Goal: Task Accomplishment & Management: Manage account settings

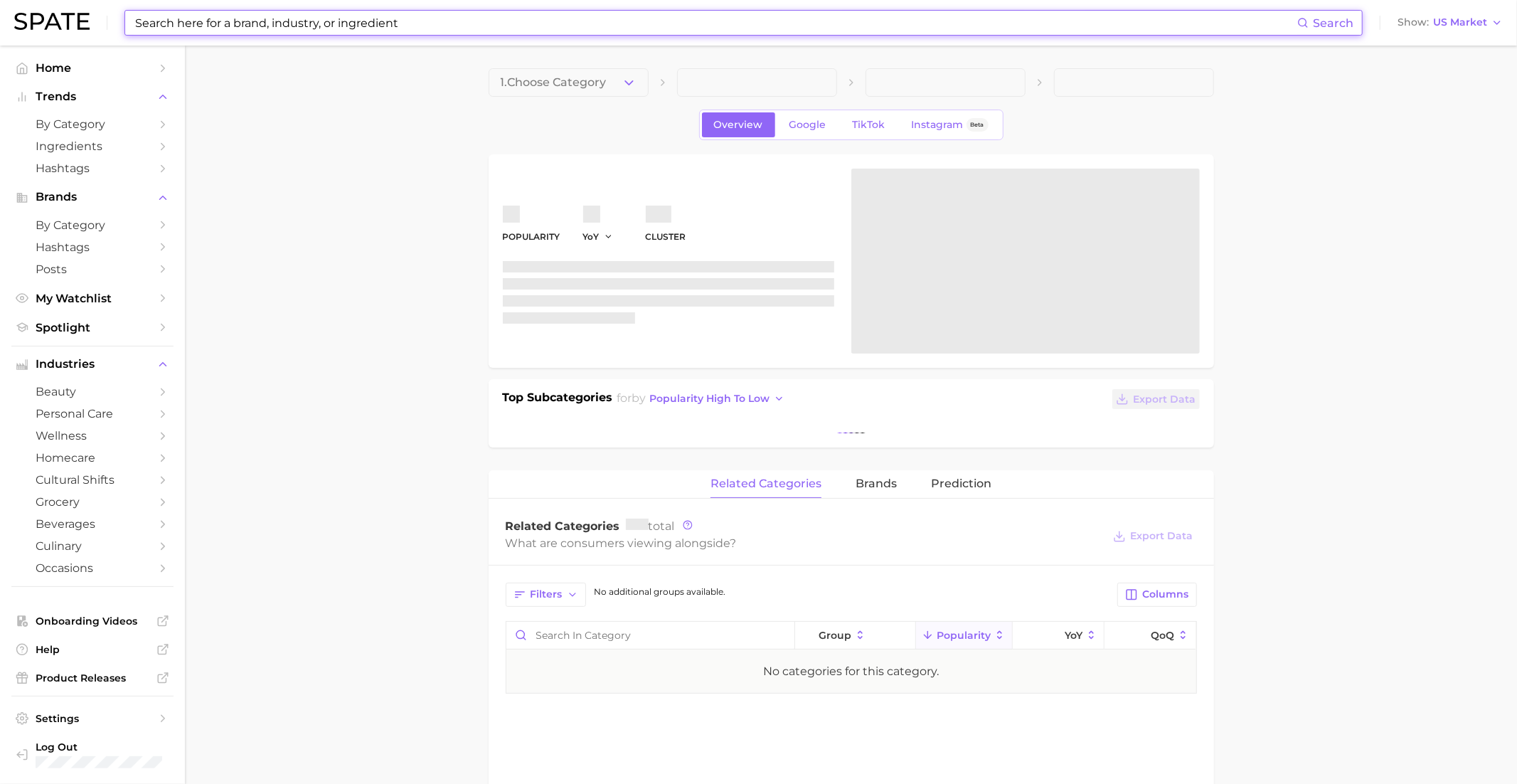
click at [220, 30] on input at bounding box center [715, 23] width 1164 height 24
paste input "resveratrol"
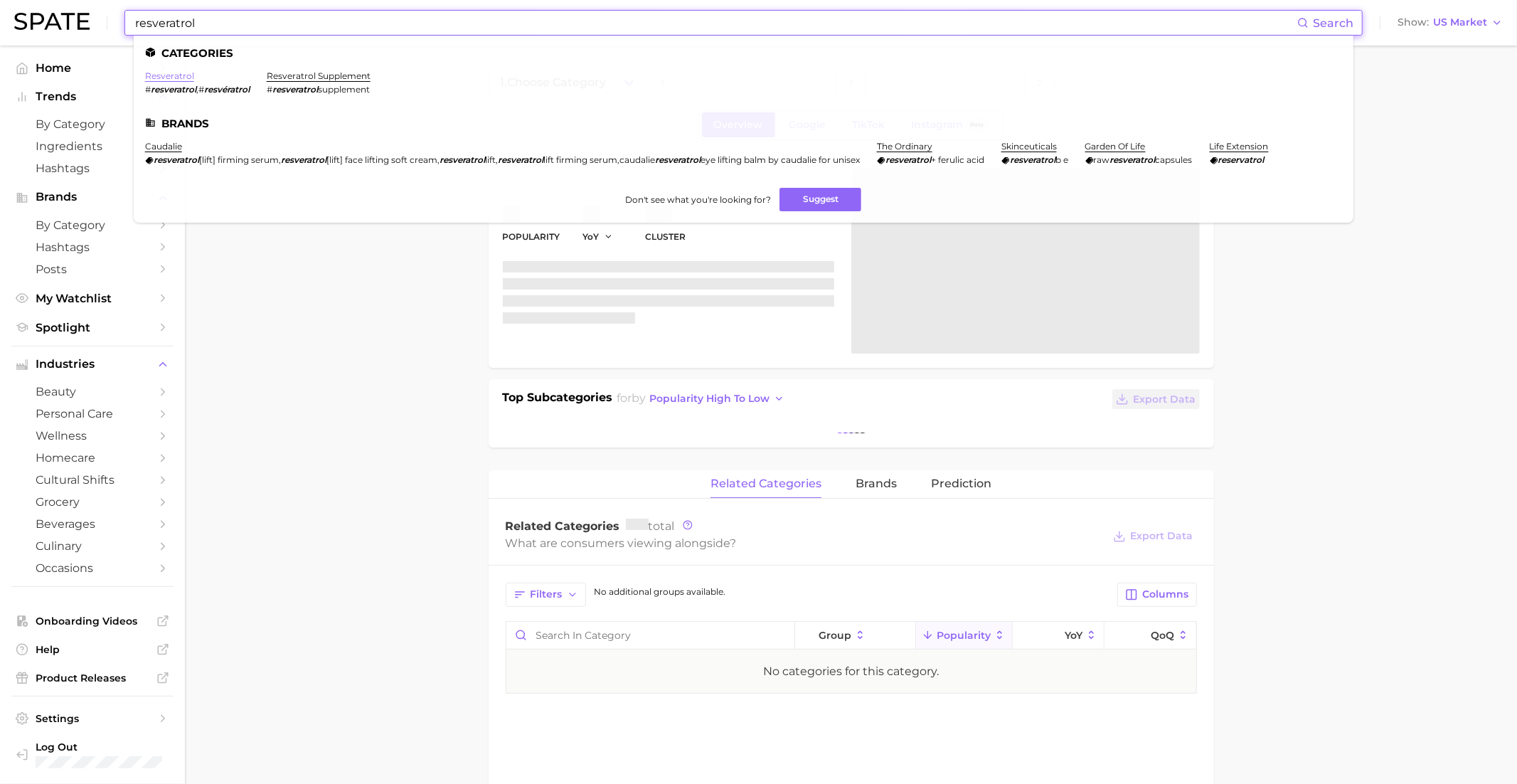
type input "resveratrol"
click at [167, 78] on link "resveratrol" at bounding box center [169, 75] width 49 height 11
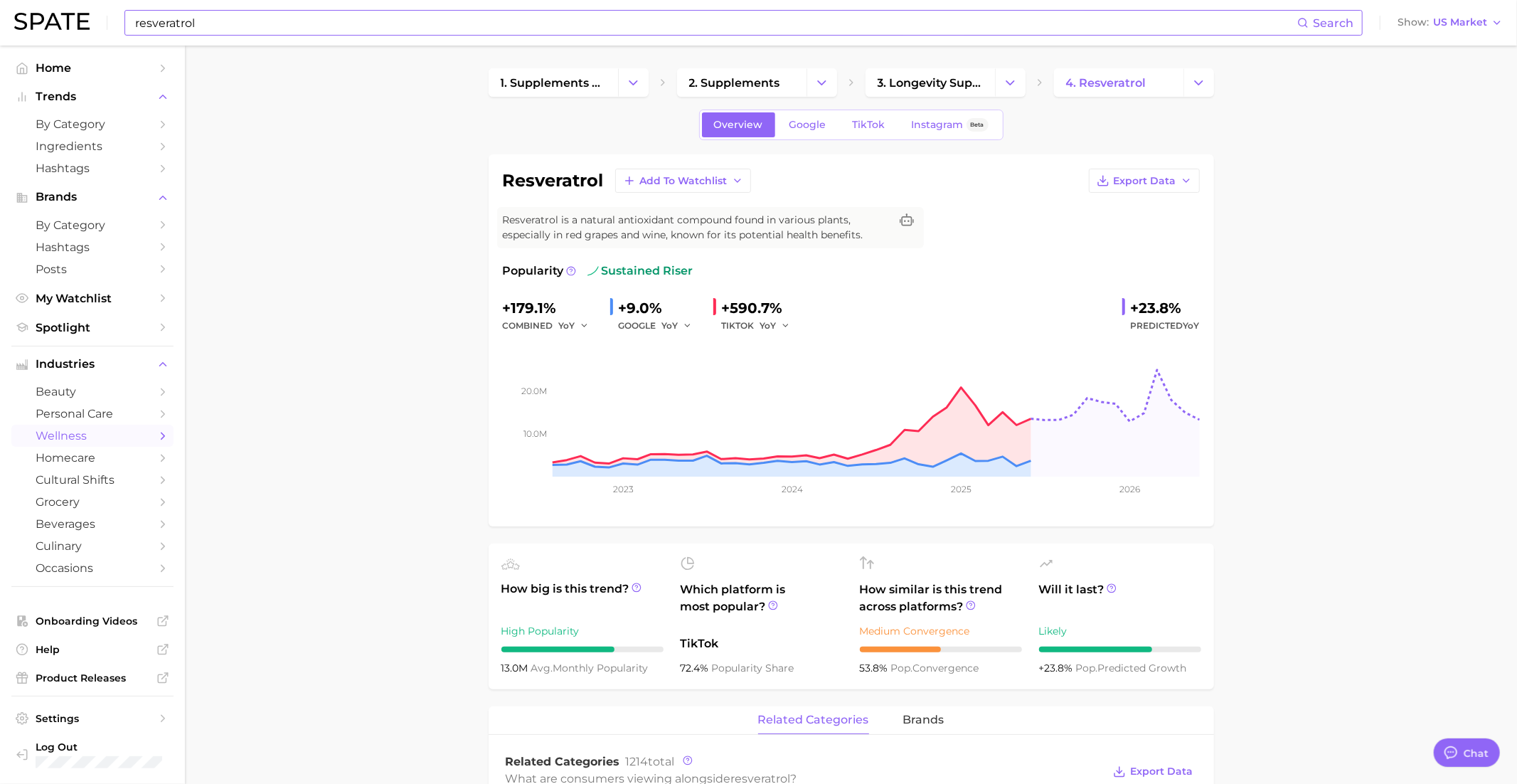
scroll to position [1377, 0]
type textarea "x"
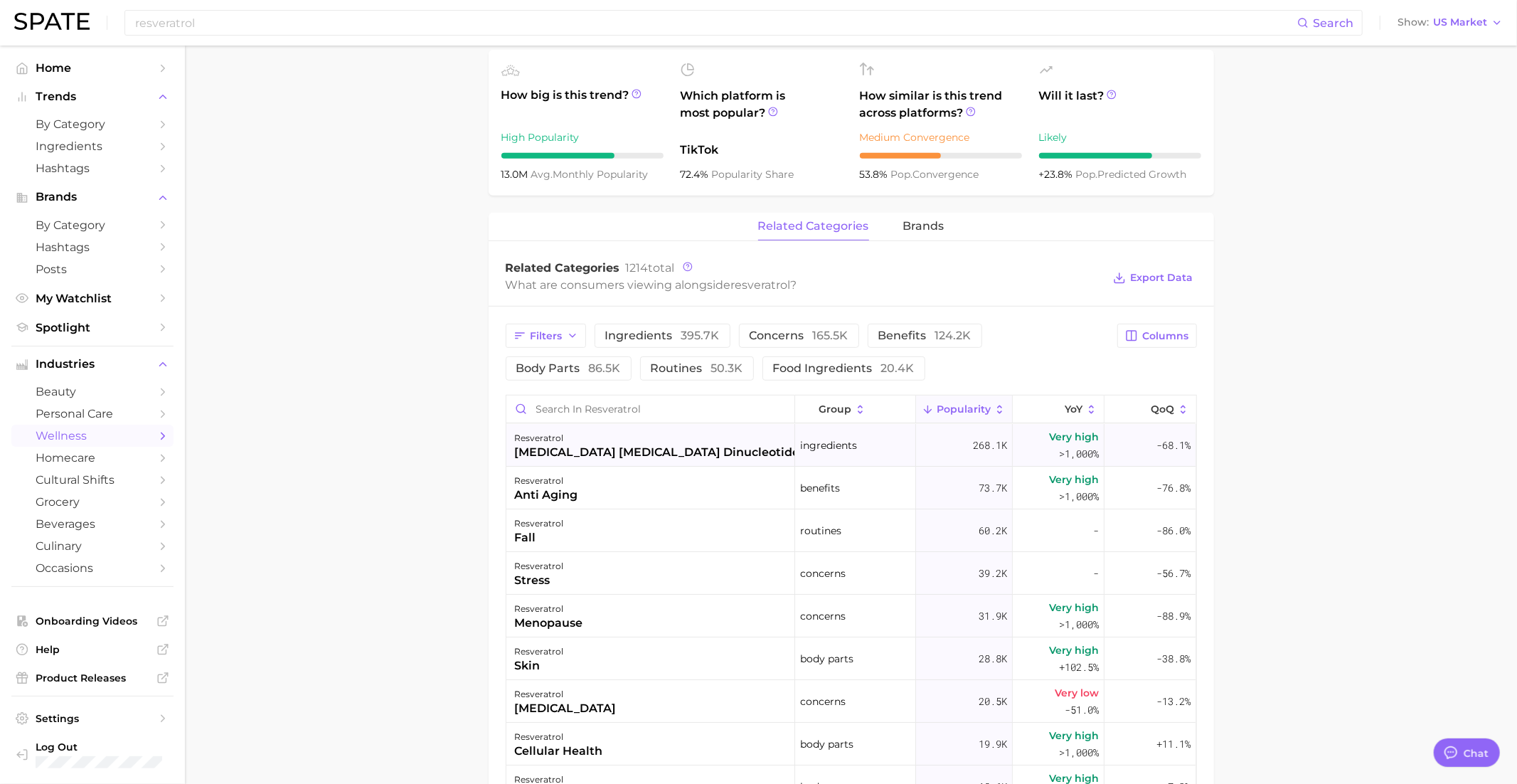
scroll to position [505, 0]
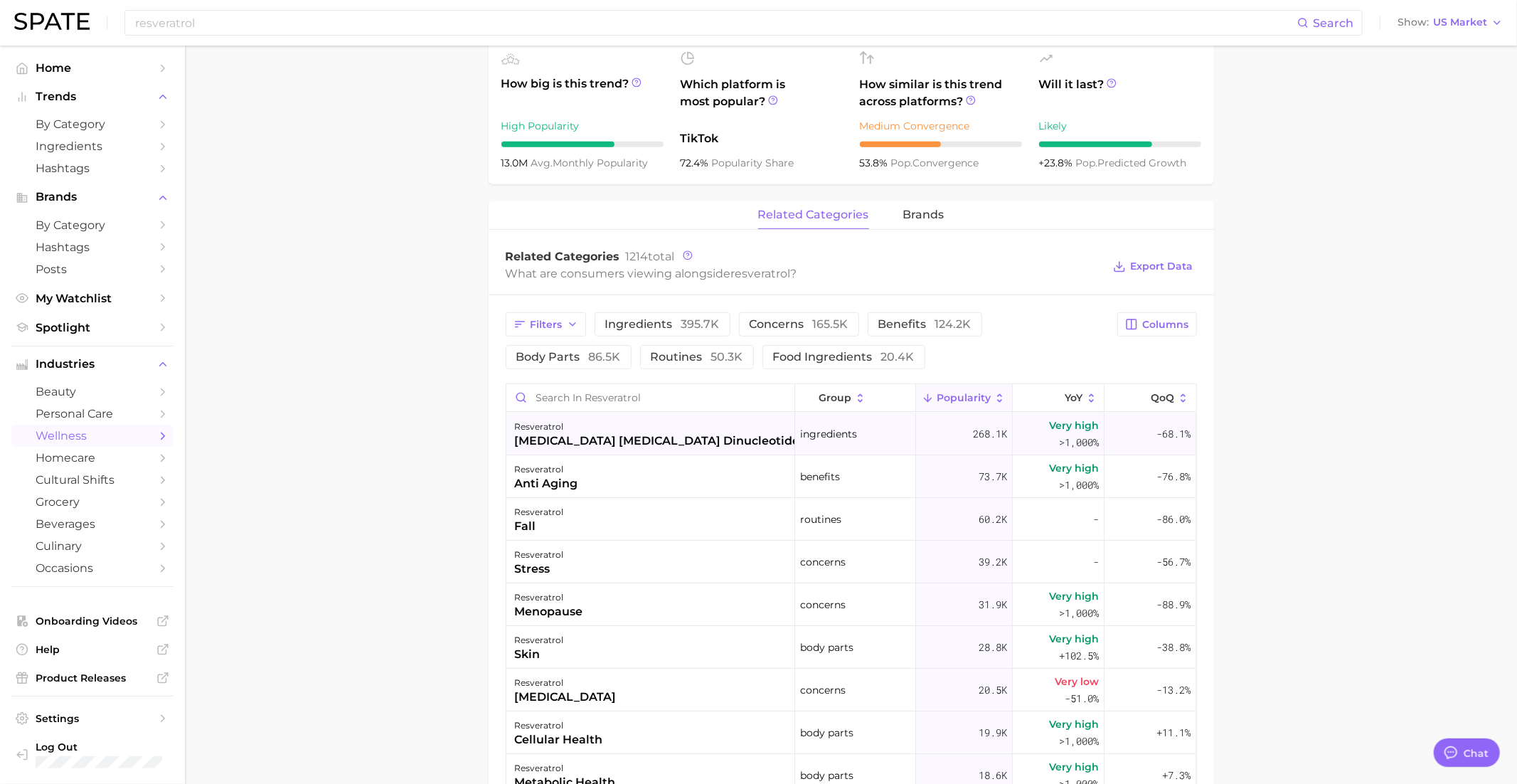
click at [727, 426] on div "resveratrol" at bounding box center [675, 426] width 320 height 17
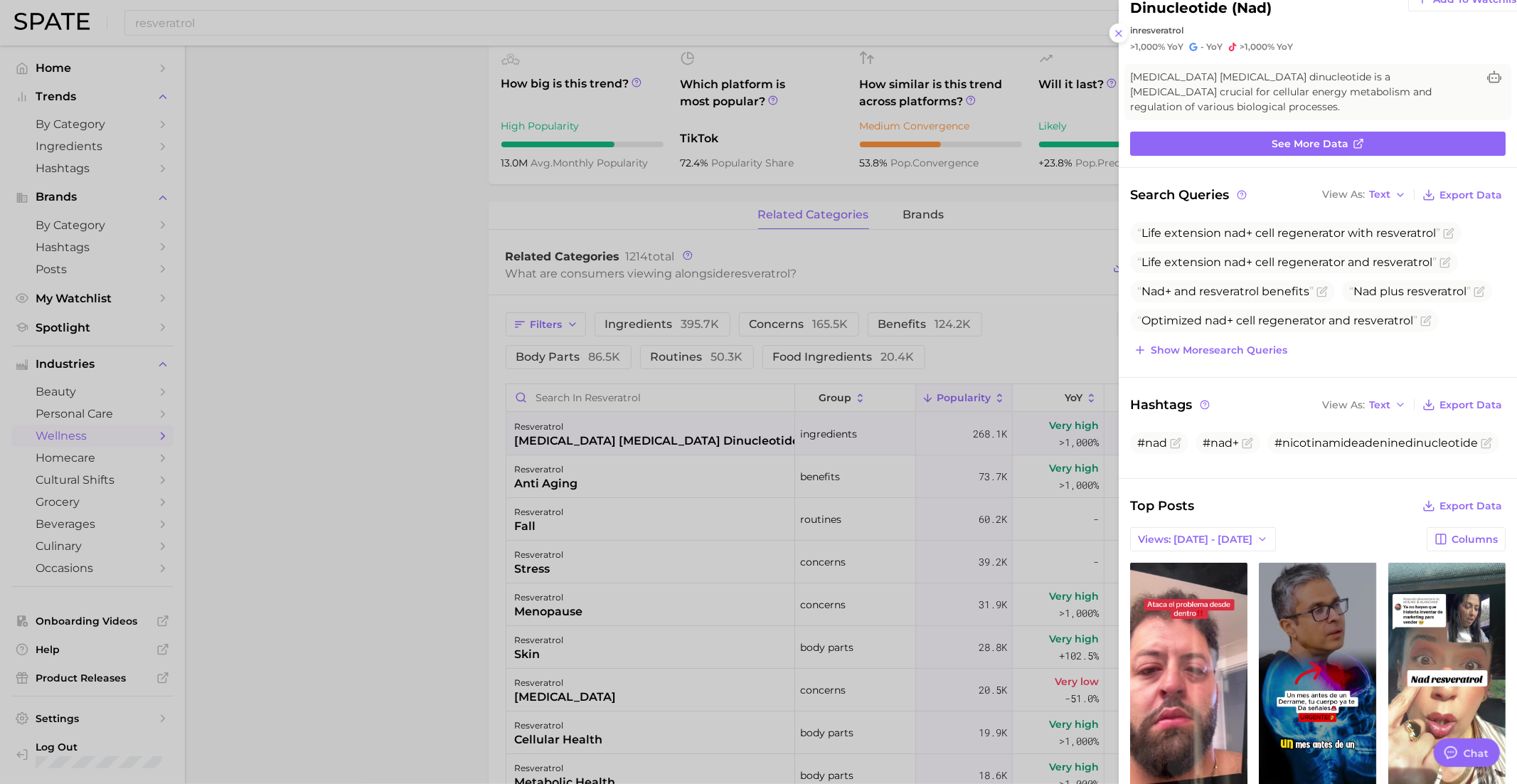
scroll to position [63, 0]
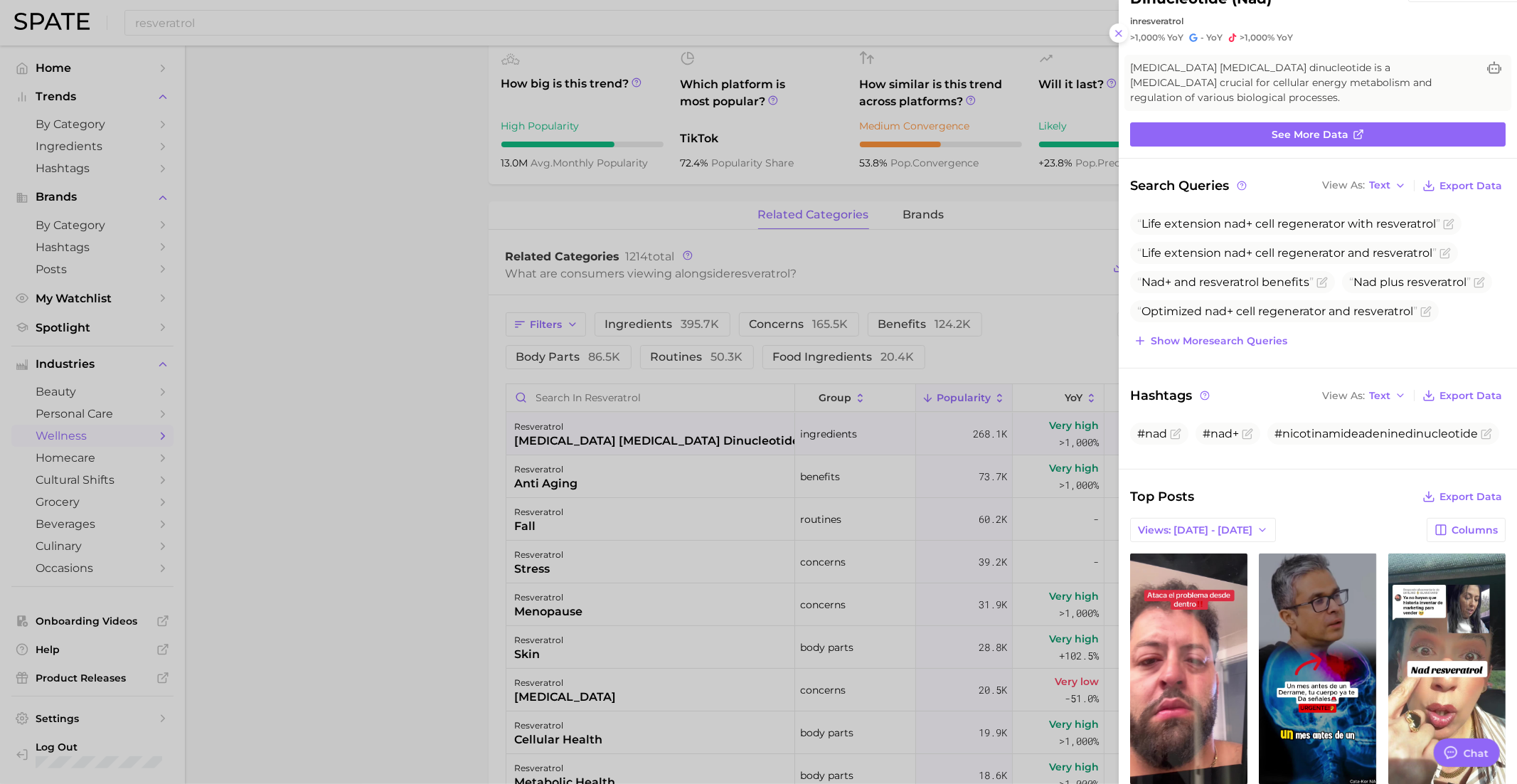
click at [882, 471] on div at bounding box center [758, 392] width 1517 height 784
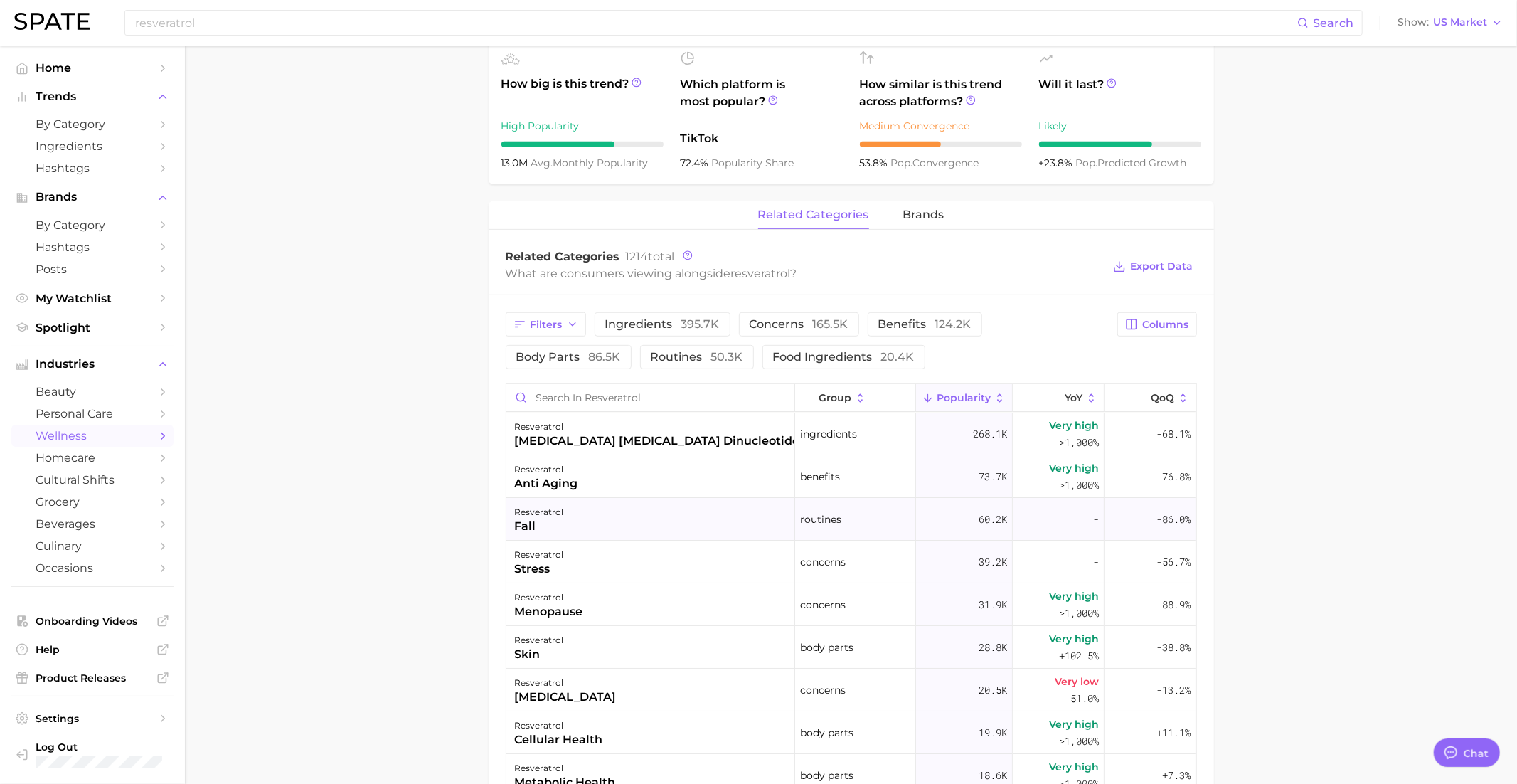
click at [675, 498] on div "resveratrol fall" at bounding box center [651, 519] width 289 height 42
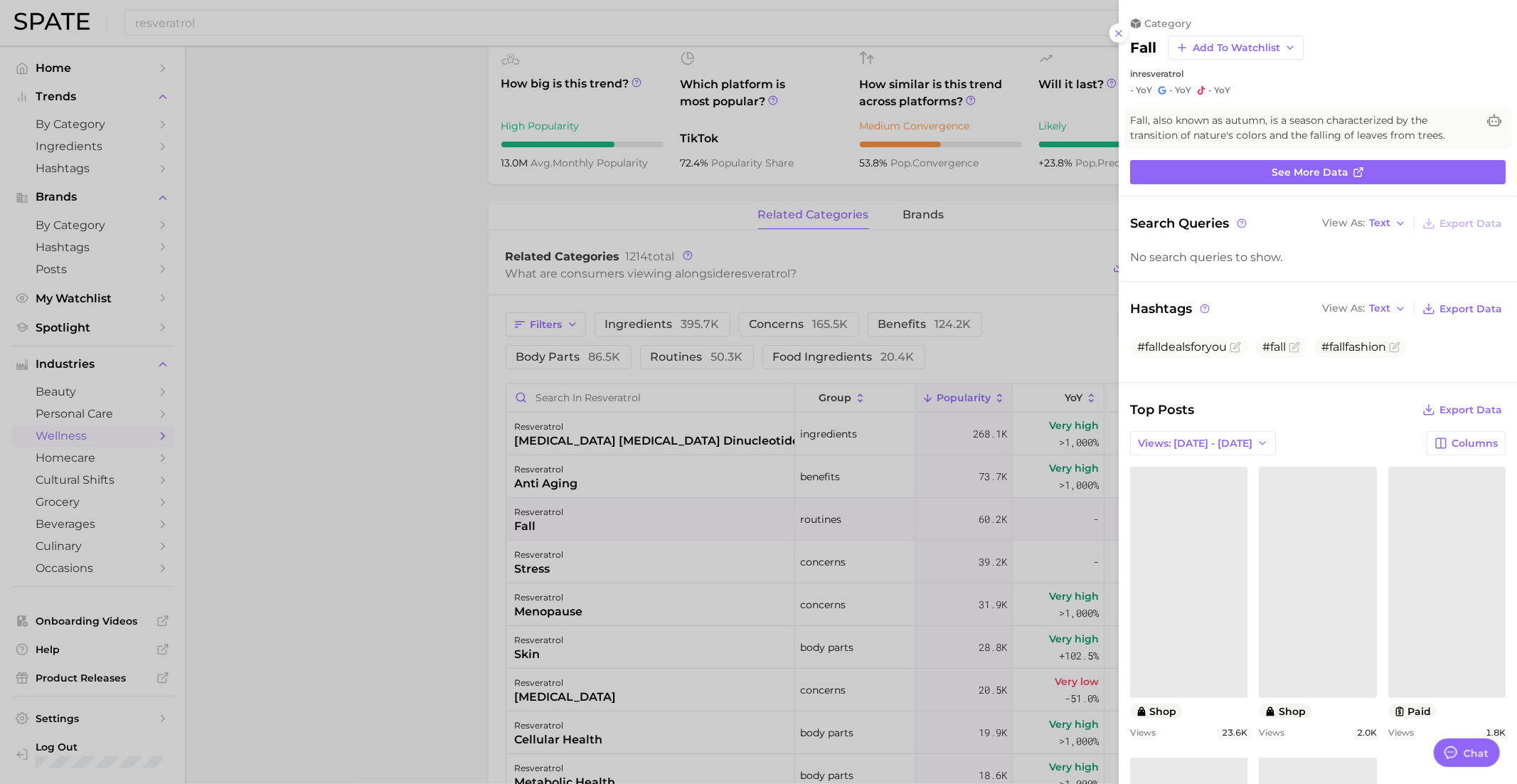
click at [668, 498] on div at bounding box center [758, 392] width 1517 height 784
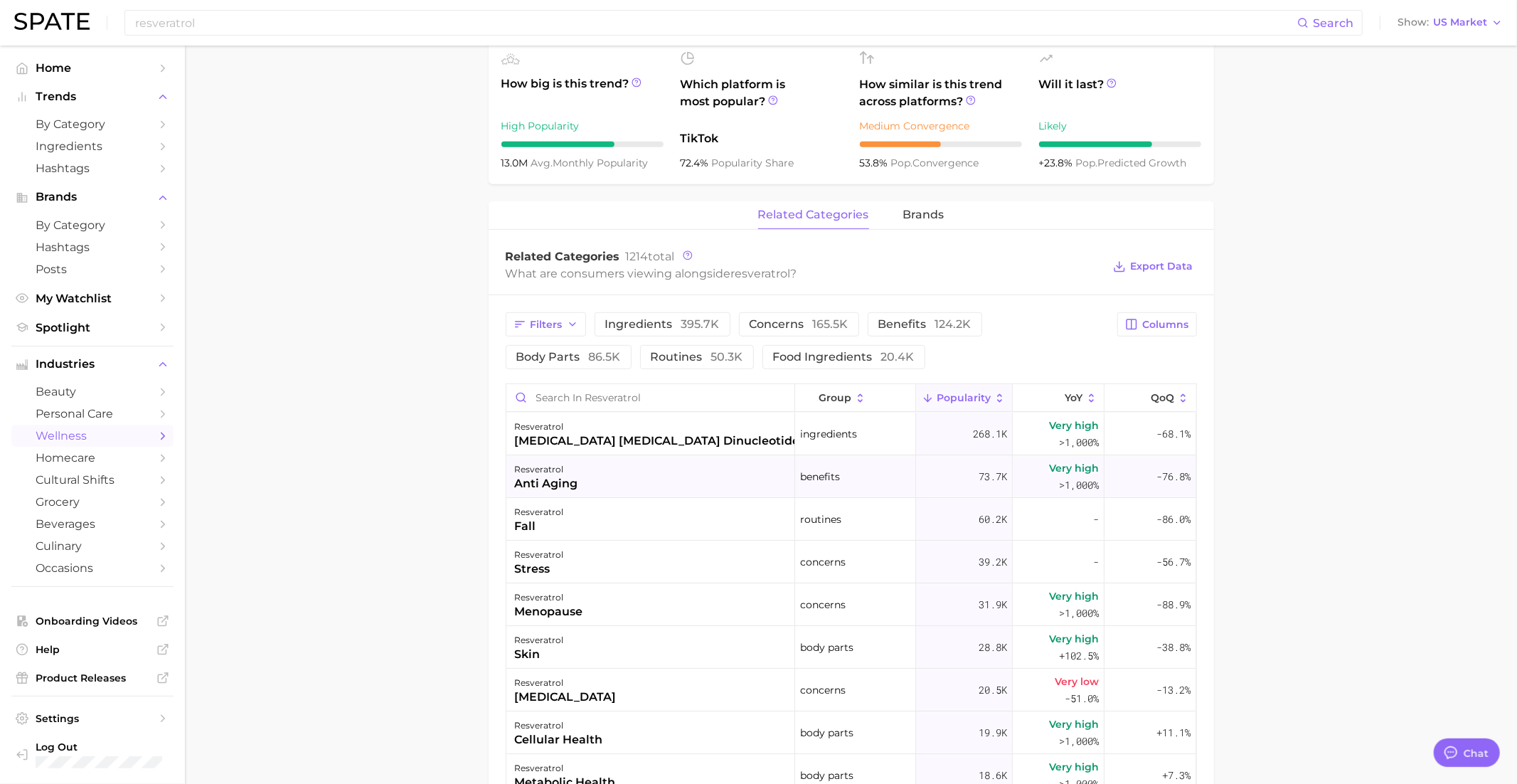
click at [673, 464] on div "resveratrol anti aging" at bounding box center [651, 477] width 289 height 42
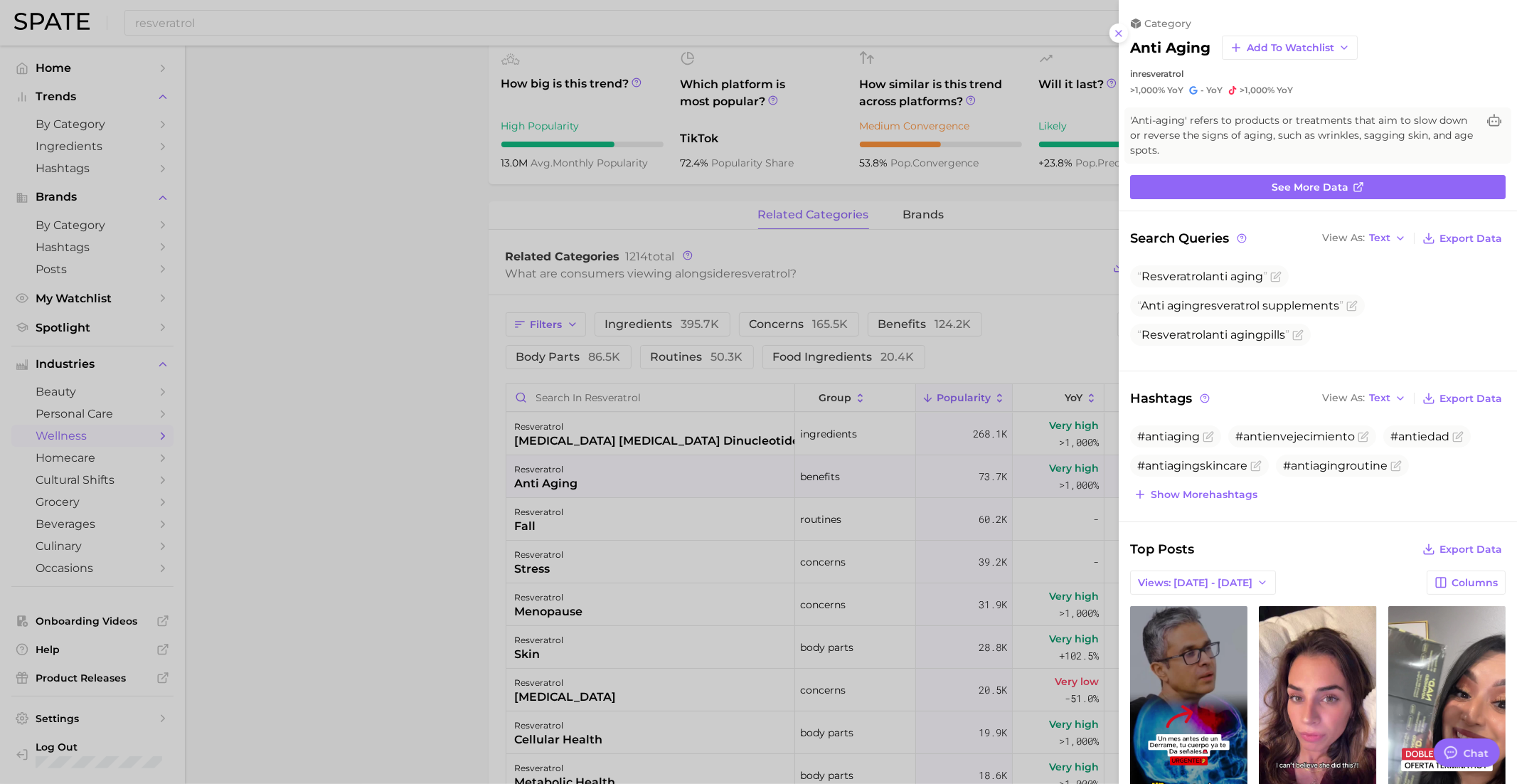
scroll to position [0, 0]
click at [673, 463] on div at bounding box center [758, 392] width 1517 height 784
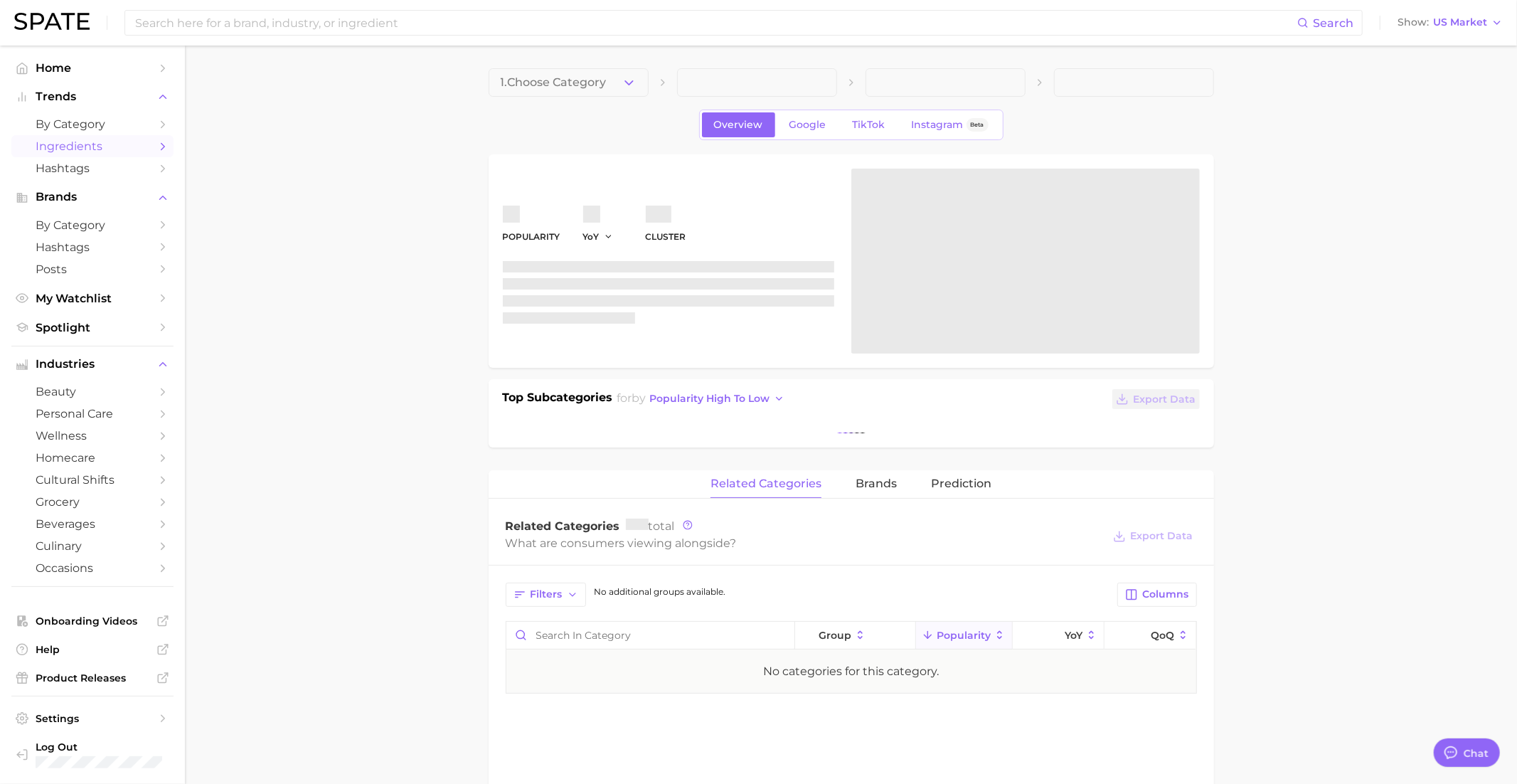
scroll to position [1377, 0]
click at [59, 166] on span "Hashtags" at bounding box center [93, 168] width 114 height 14
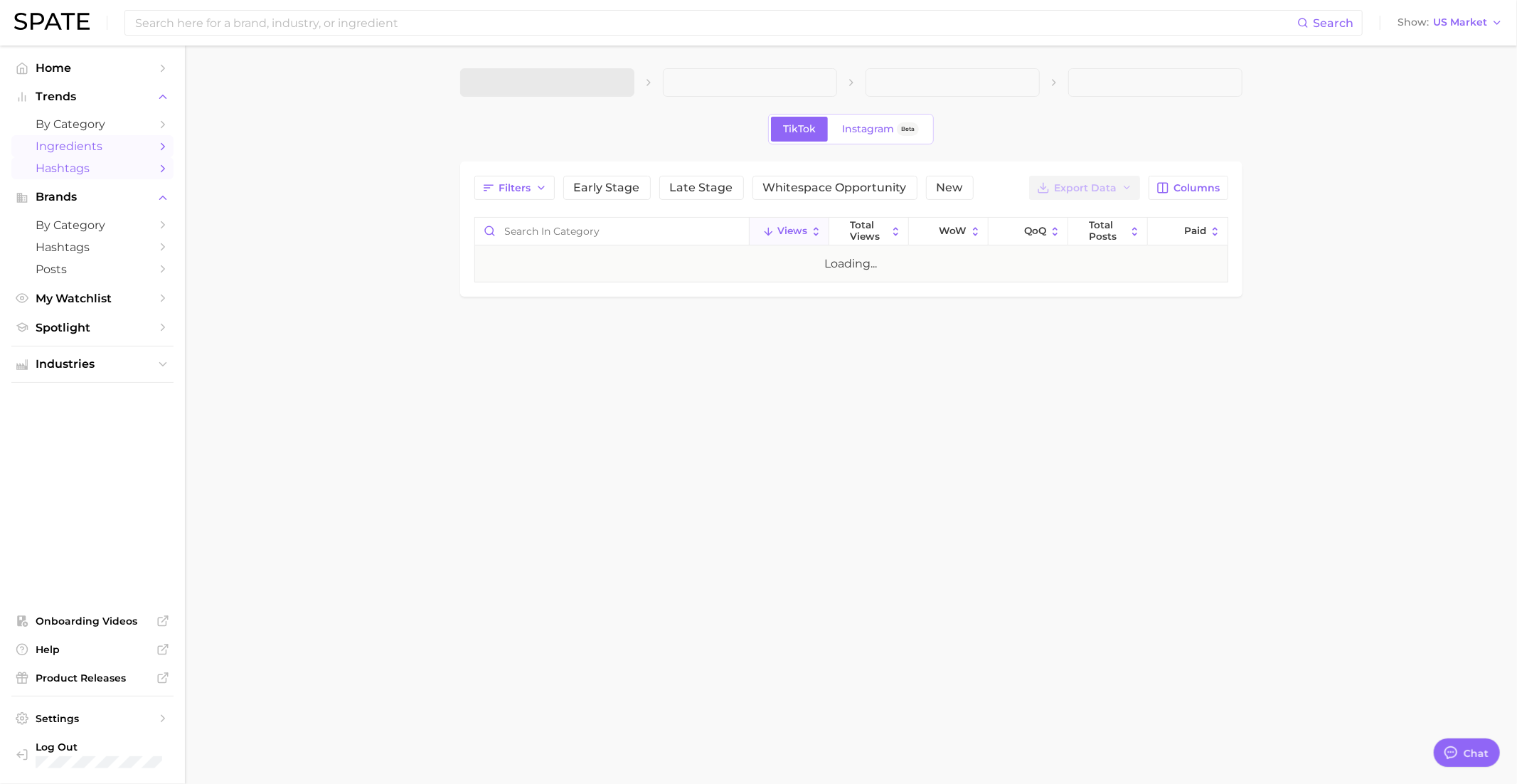
type textarea "x"
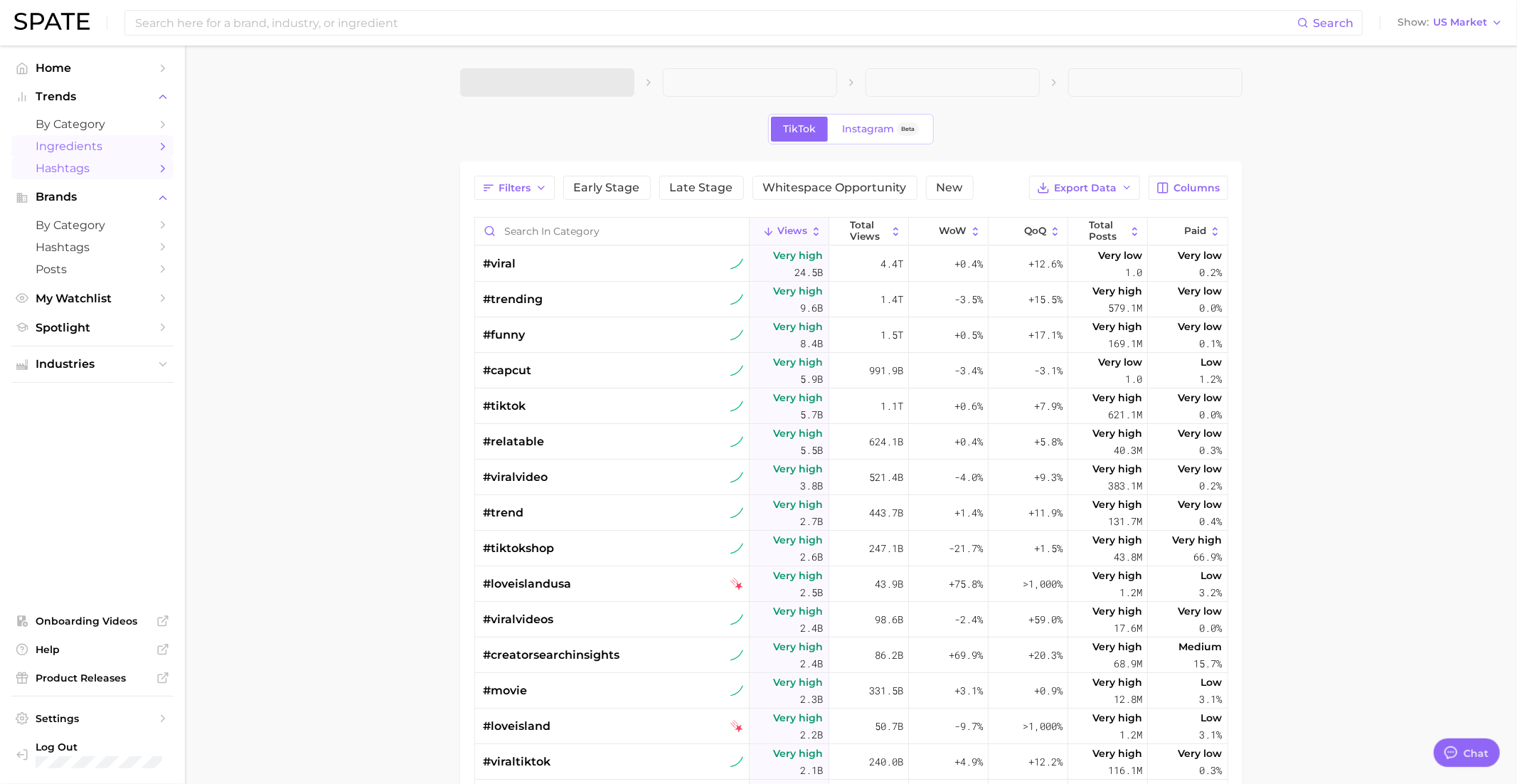
click at [63, 144] on span "Ingredients" at bounding box center [93, 146] width 114 height 14
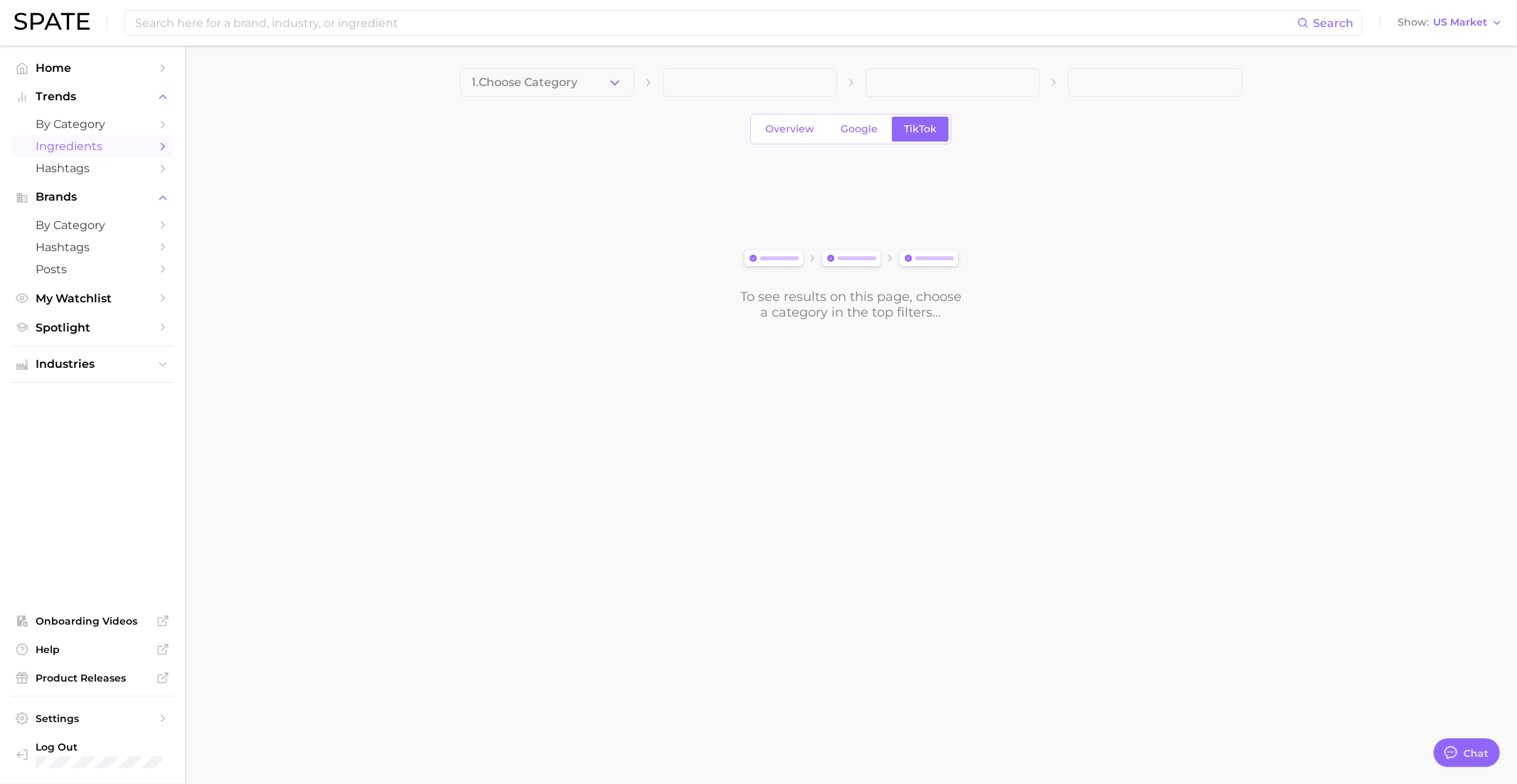
click at [523, 97] on div "1. Choose Category Overview Google TikTok To see results on this page, choose a…" at bounding box center [851, 194] width 783 height 252
click at [526, 90] on button "1. Choose Category" at bounding box center [547, 82] width 174 height 28
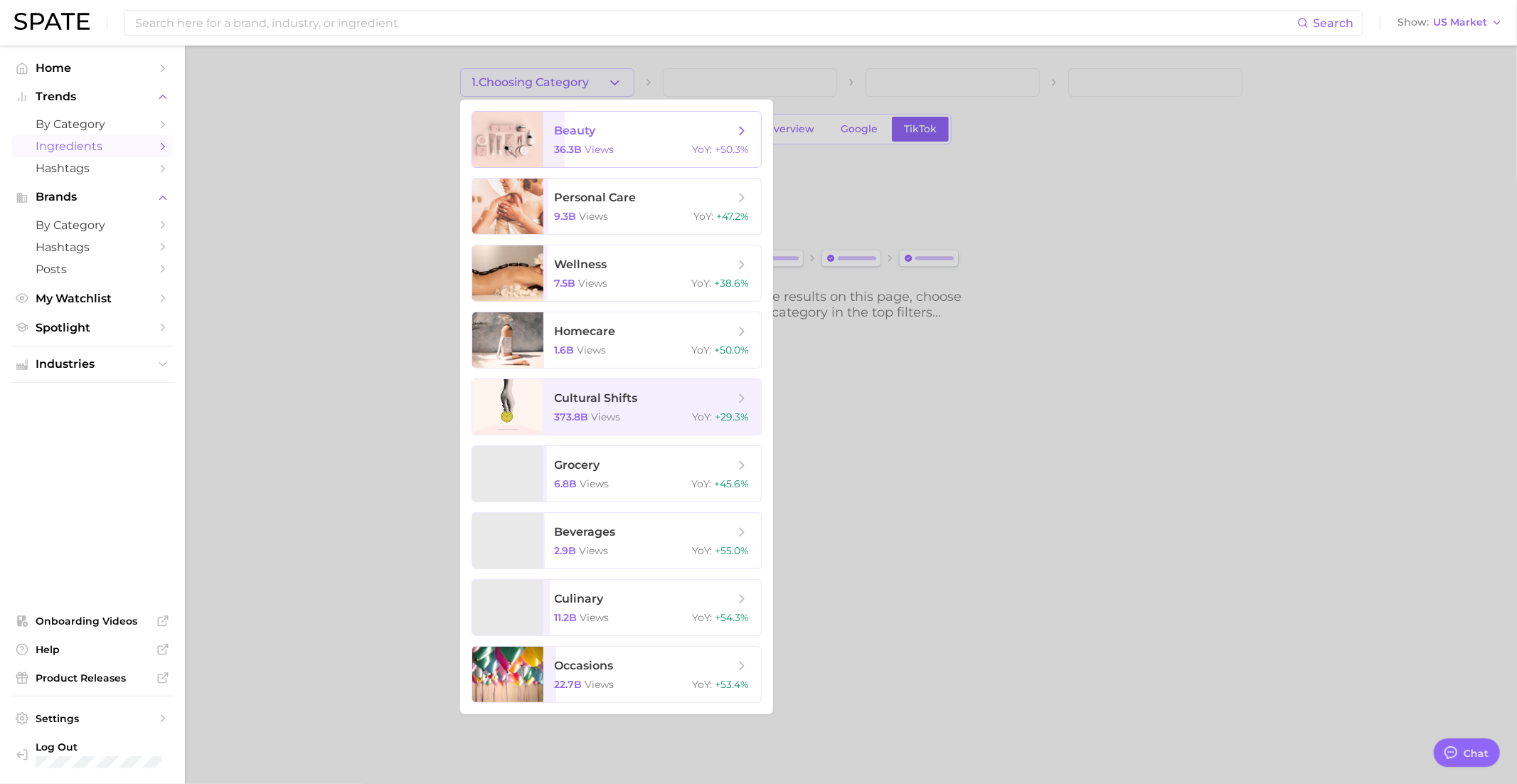
click at [558, 137] on span "beauty" at bounding box center [575, 131] width 42 height 14
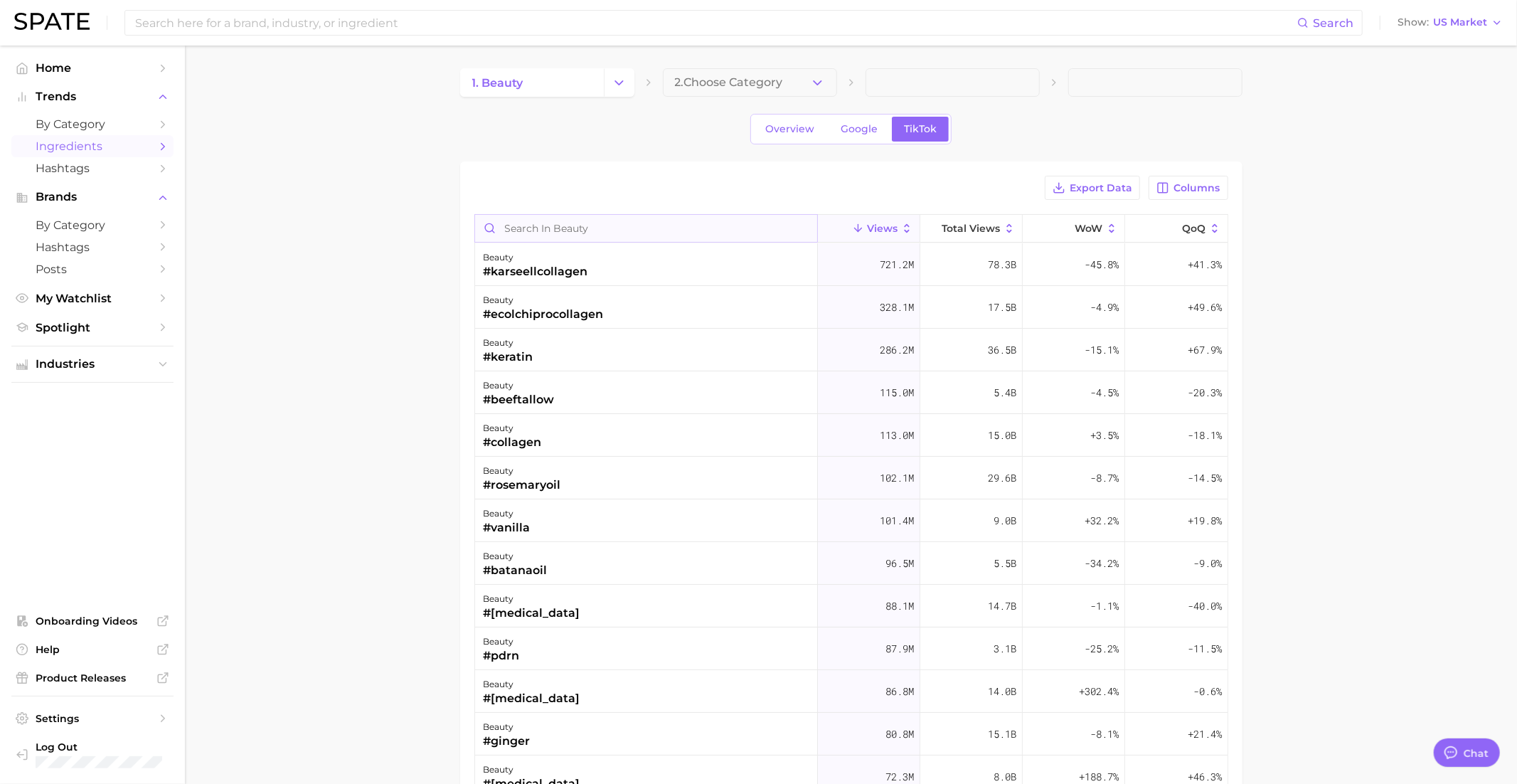
click at [602, 224] on input "Search in beauty" at bounding box center [646, 228] width 342 height 27
click at [789, 126] on span "Overview" at bounding box center [789, 129] width 49 height 12
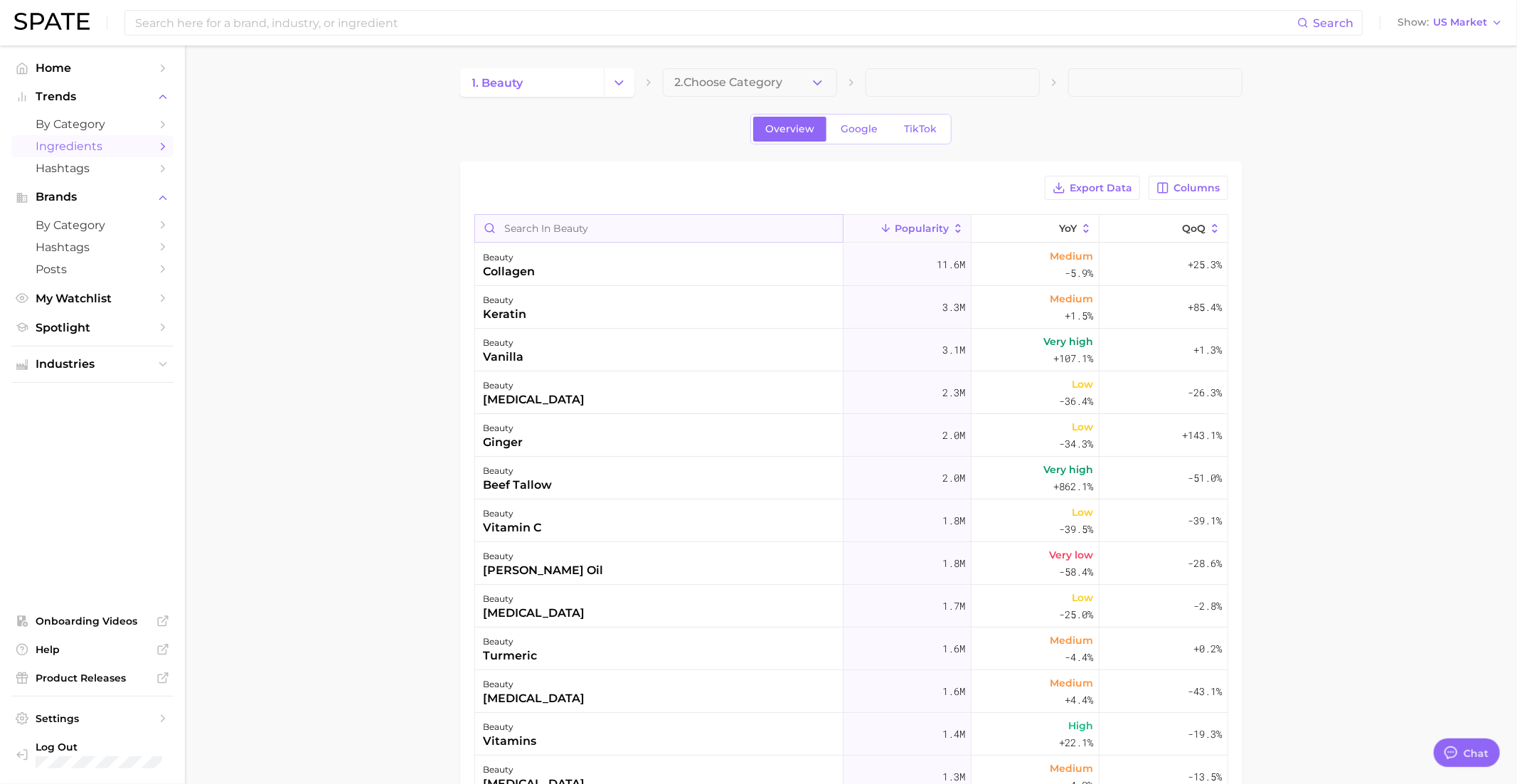
click at [540, 219] on input "Search in beauty" at bounding box center [659, 228] width 368 height 27
paste input "resveratrol"
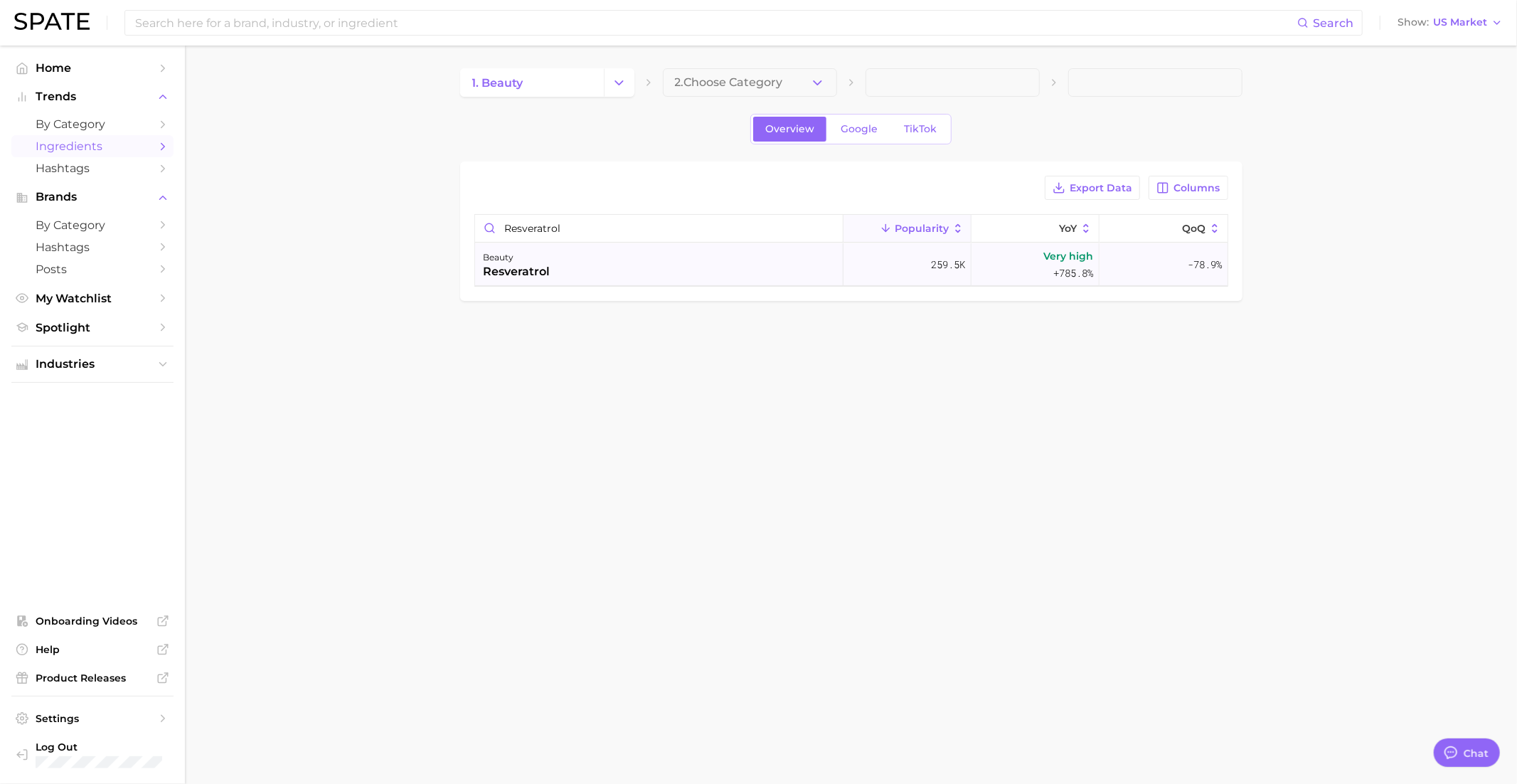
click at [701, 263] on div "beauty resveratrol" at bounding box center [659, 264] width 369 height 42
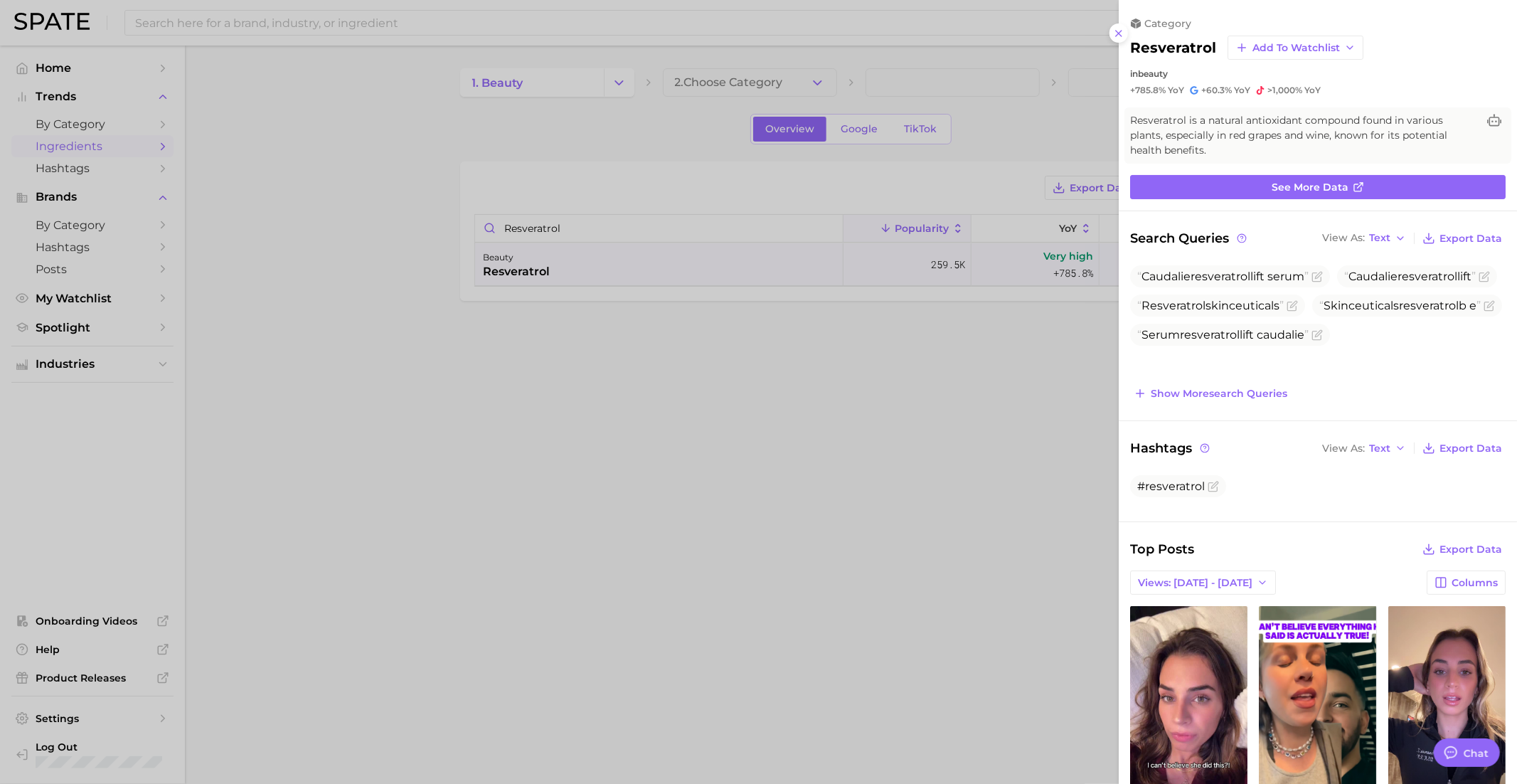
click at [580, 237] on div at bounding box center [758, 392] width 1517 height 784
click at [580, 234] on div at bounding box center [758, 392] width 1517 height 784
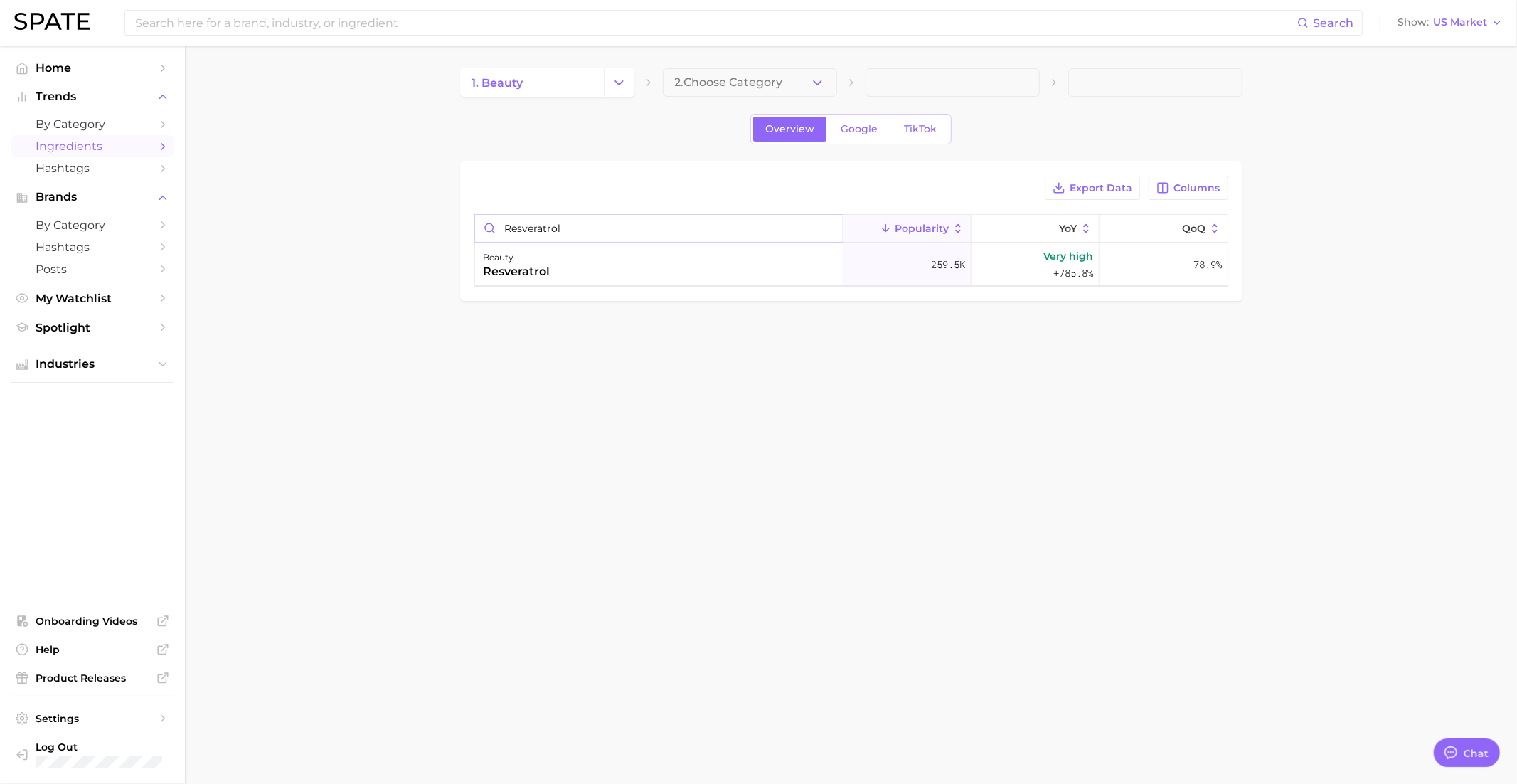
click at [580, 234] on input "resveratrol" at bounding box center [659, 228] width 368 height 27
paste input "astaxanthin"
click at [565, 266] on div "beauty resveratrol" at bounding box center [659, 264] width 369 height 42
click at [588, 254] on div "beauty astaxanthin" at bounding box center [659, 264] width 369 height 42
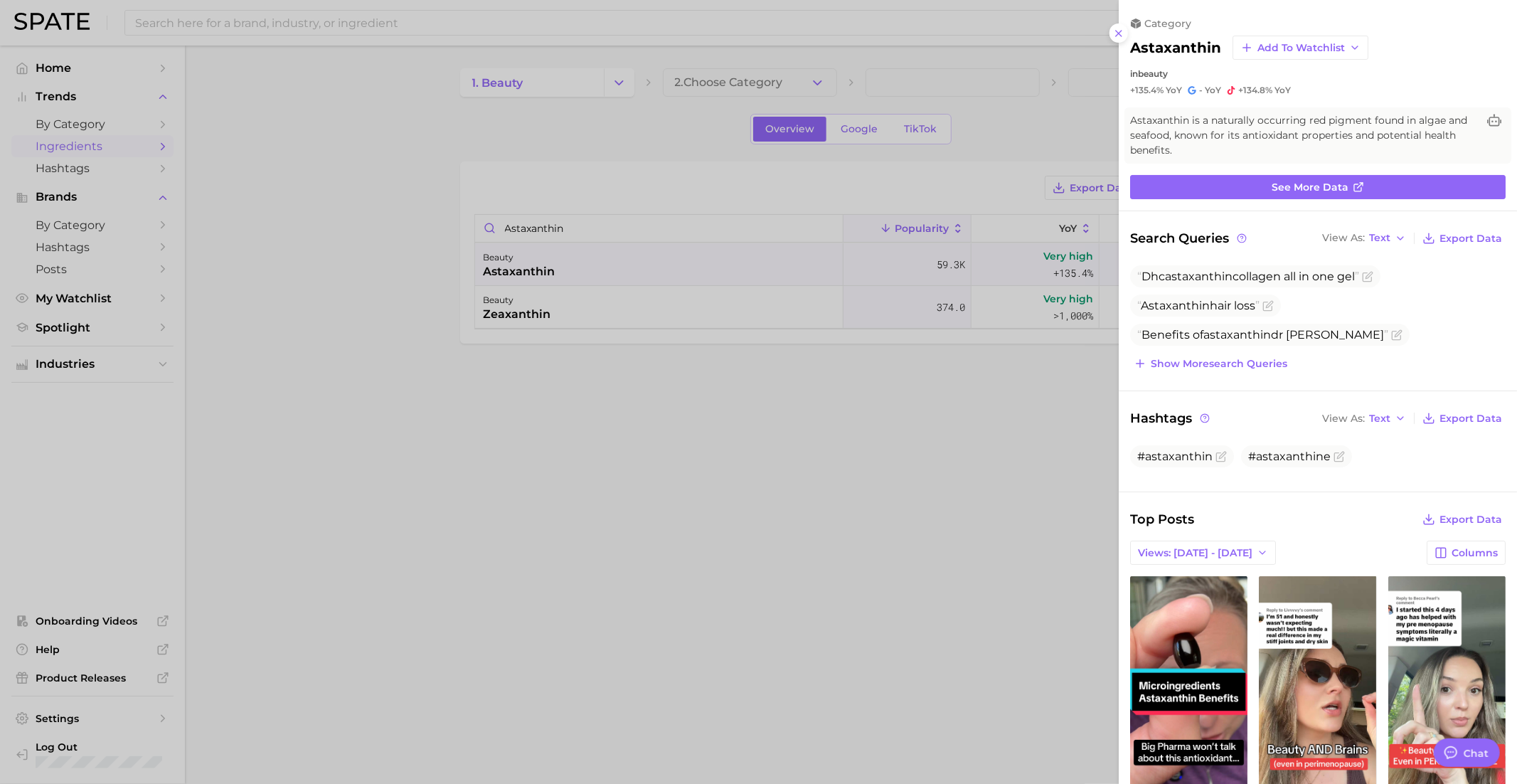
click at [581, 200] on div at bounding box center [758, 392] width 1517 height 784
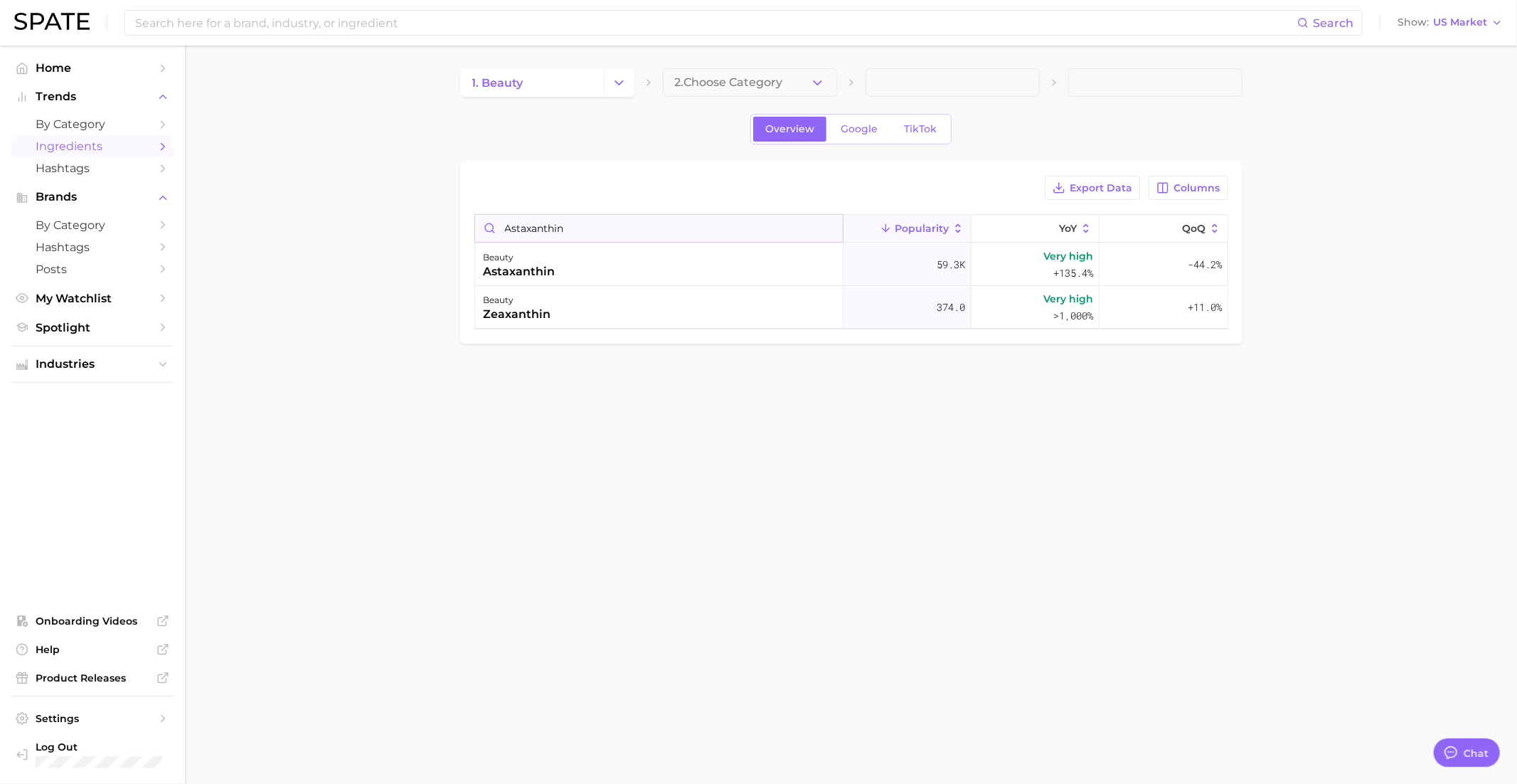
click at [553, 234] on input "astaxanthin" at bounding box center [659, 228] width 368 height 27
type input "sea moss g"
click at [585, 269] on div "beauty sea moss" at bounding box center [659, 264] width 369 height 42
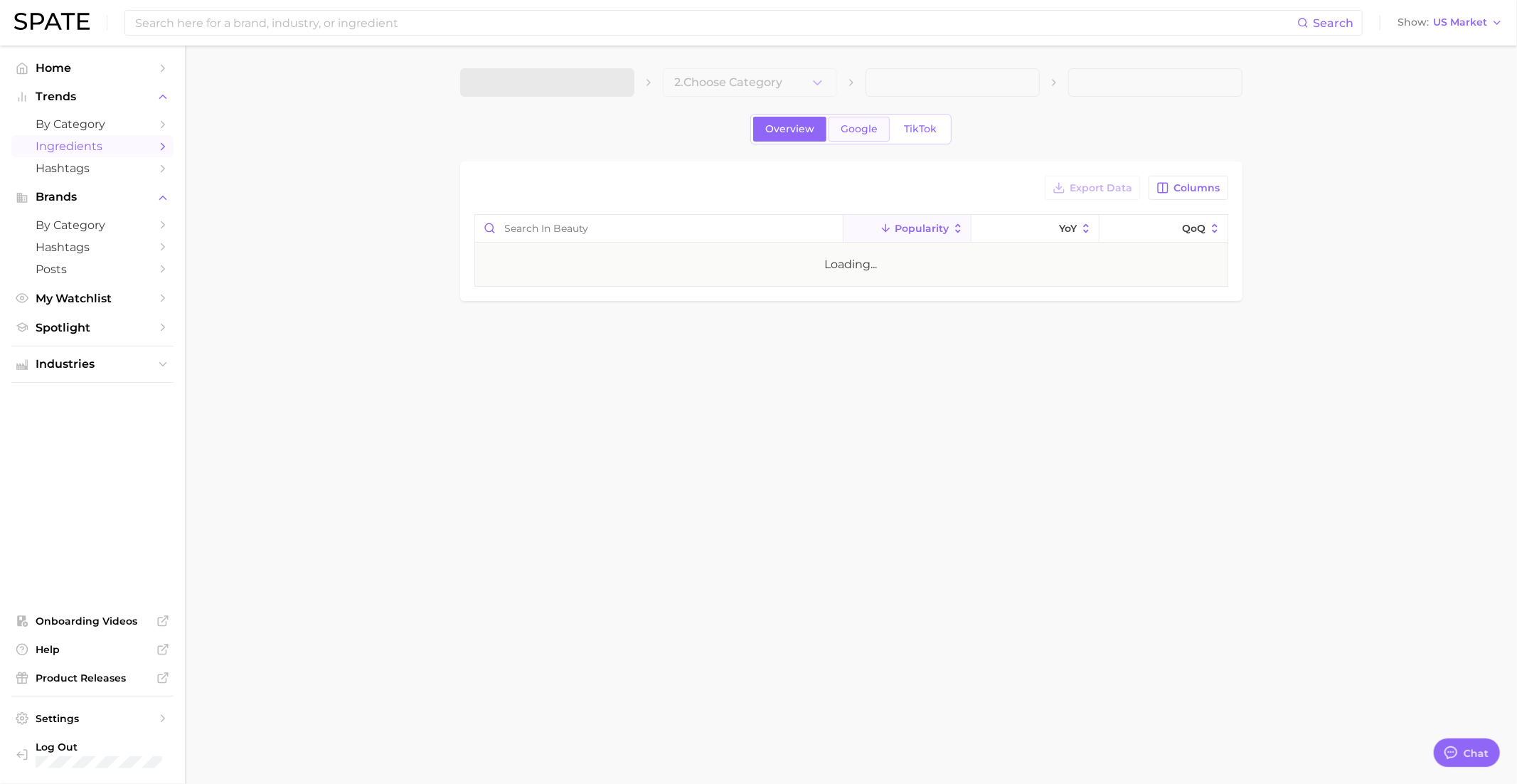
type textarea "x"
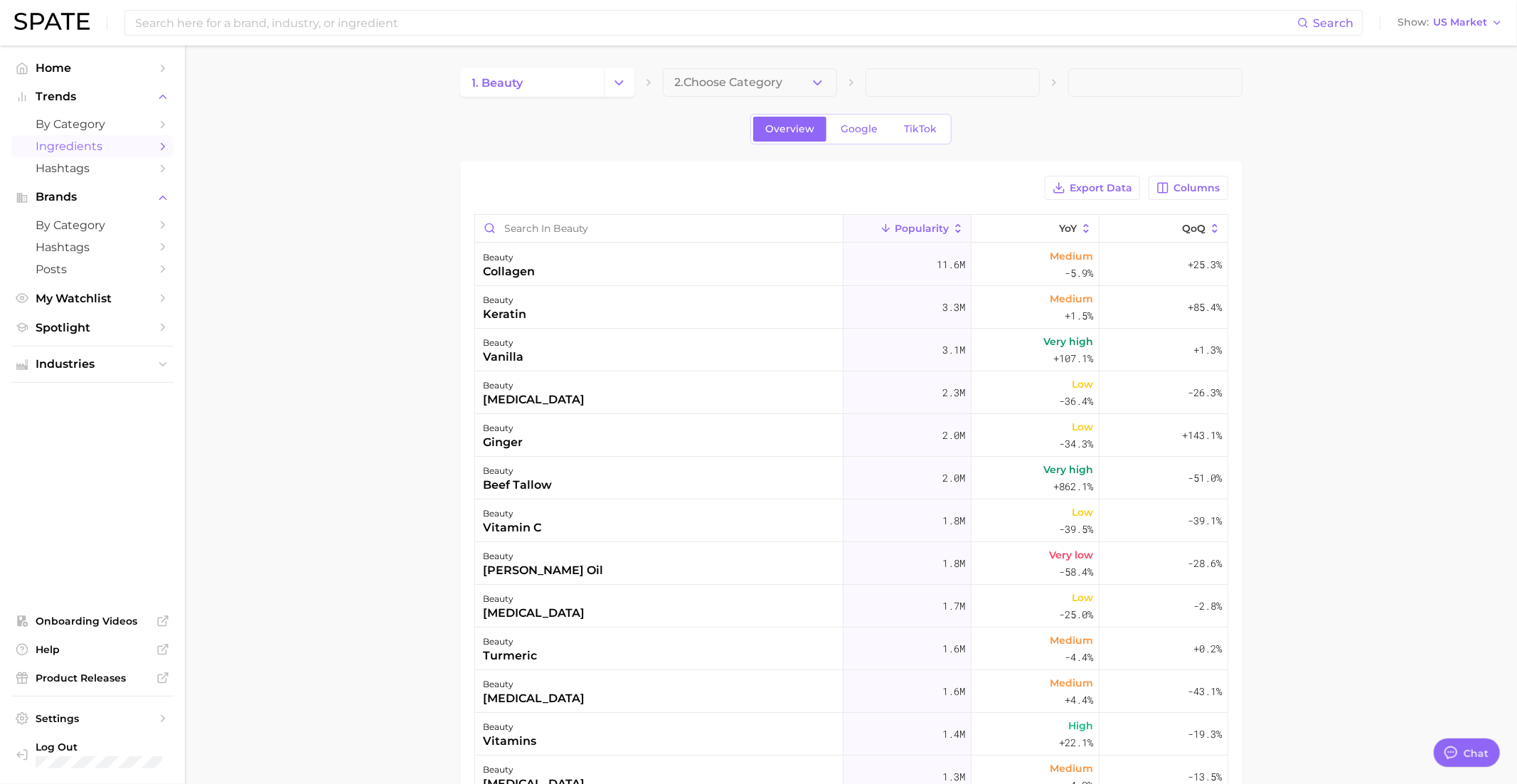
scroll to position [1377, 0]
click at [621, 86] on icon "Change Category" at bounding box center [619, 82] width 15 height 15
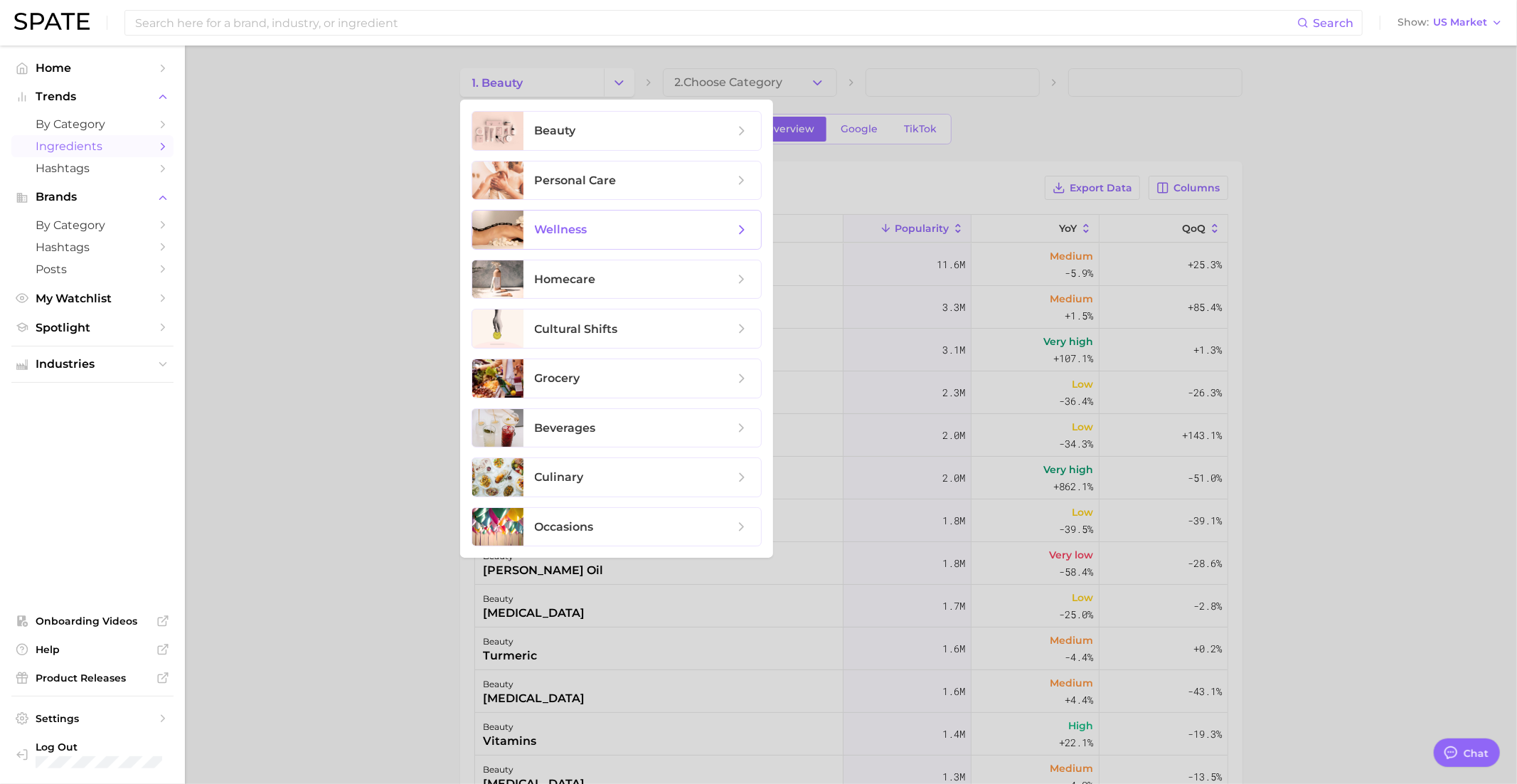
click at [572, 227] on span "wellness" at bounding box center [561, 229] width 53 height 14
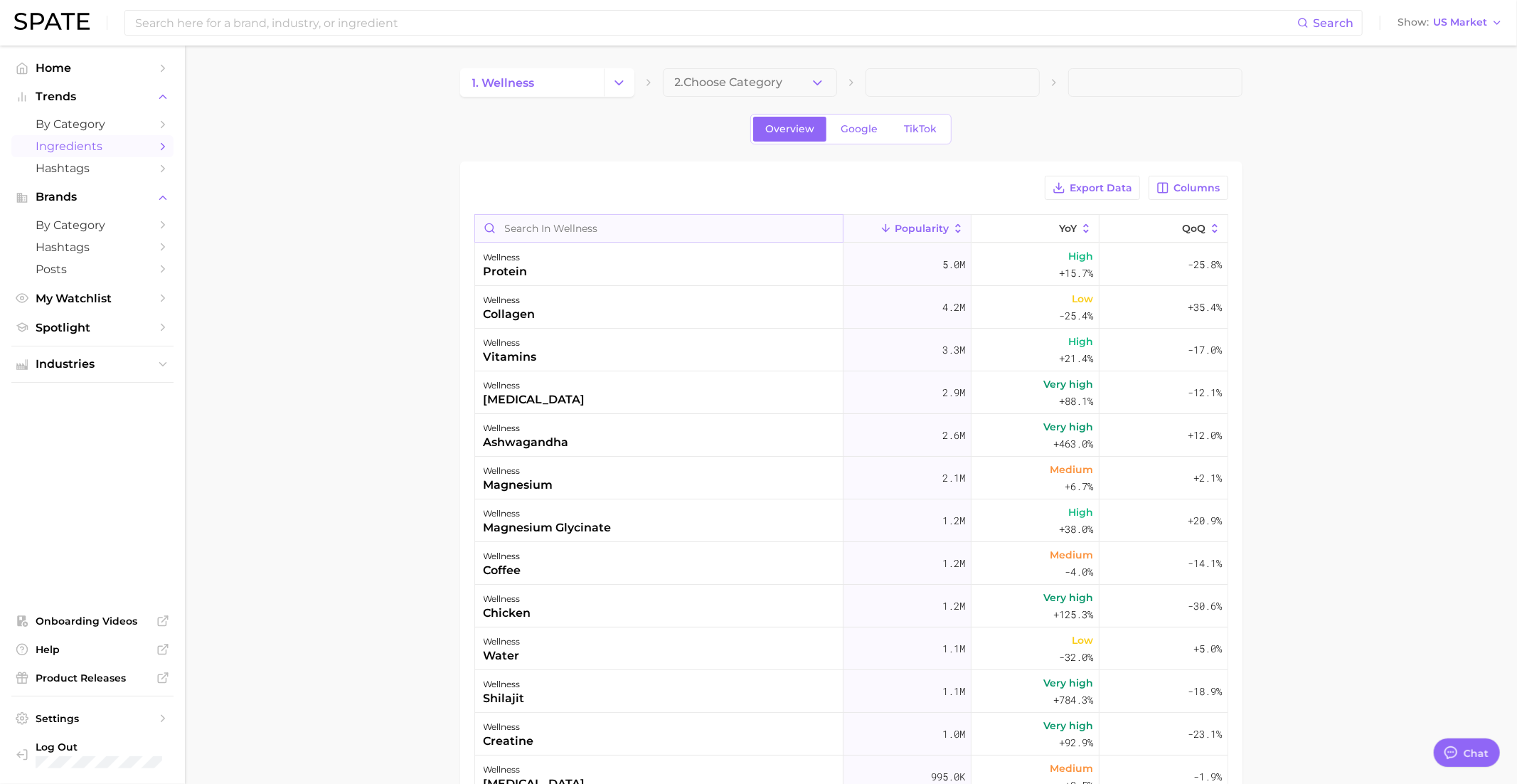
click at [579, 226] on input "Search in wellness" at bounding box center [659, 228] width 368 height 27
paste input "resveratrol"
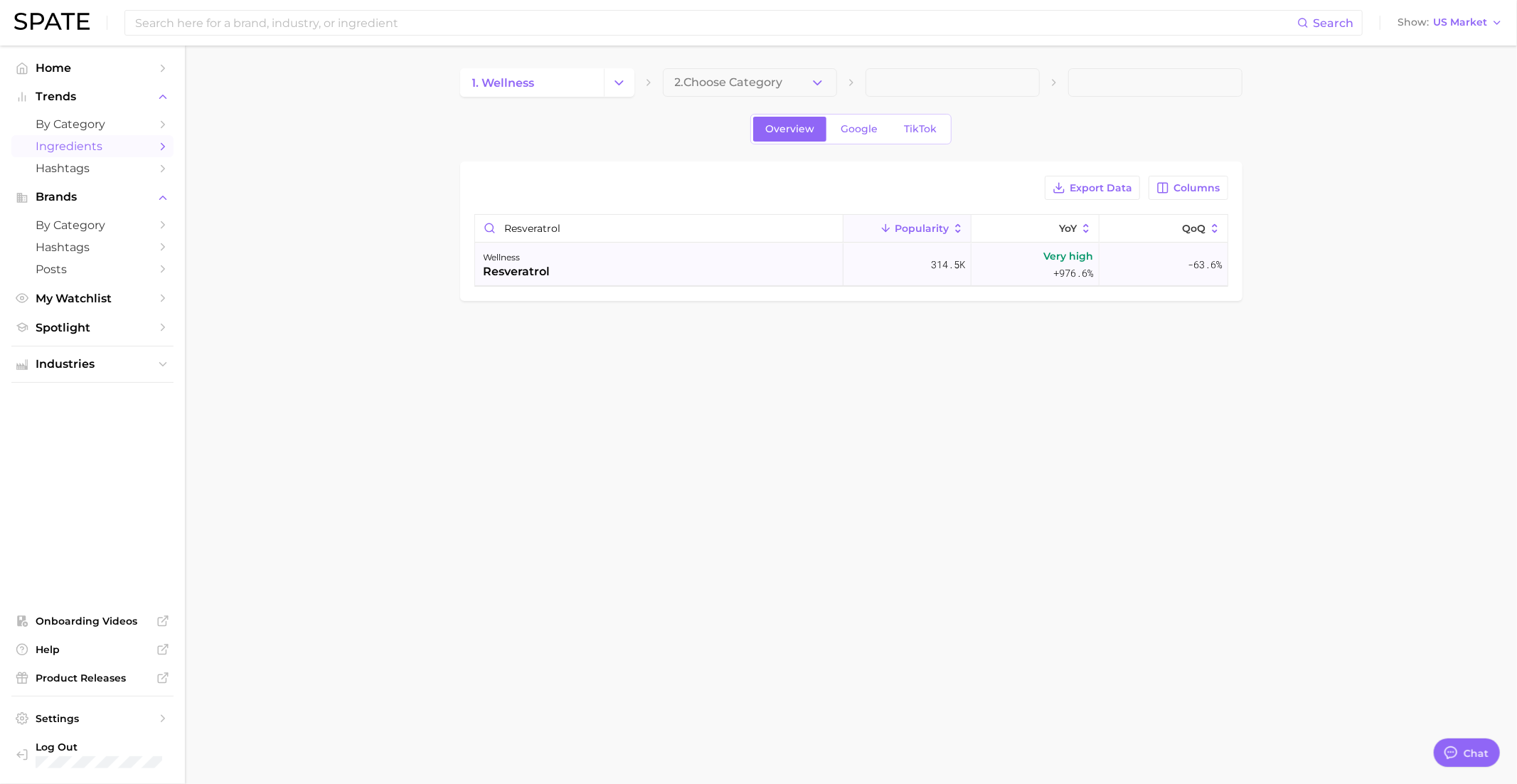
click at [529, 263] on div "resveratrol" at bounding box center [518, 271] width 67 height 17
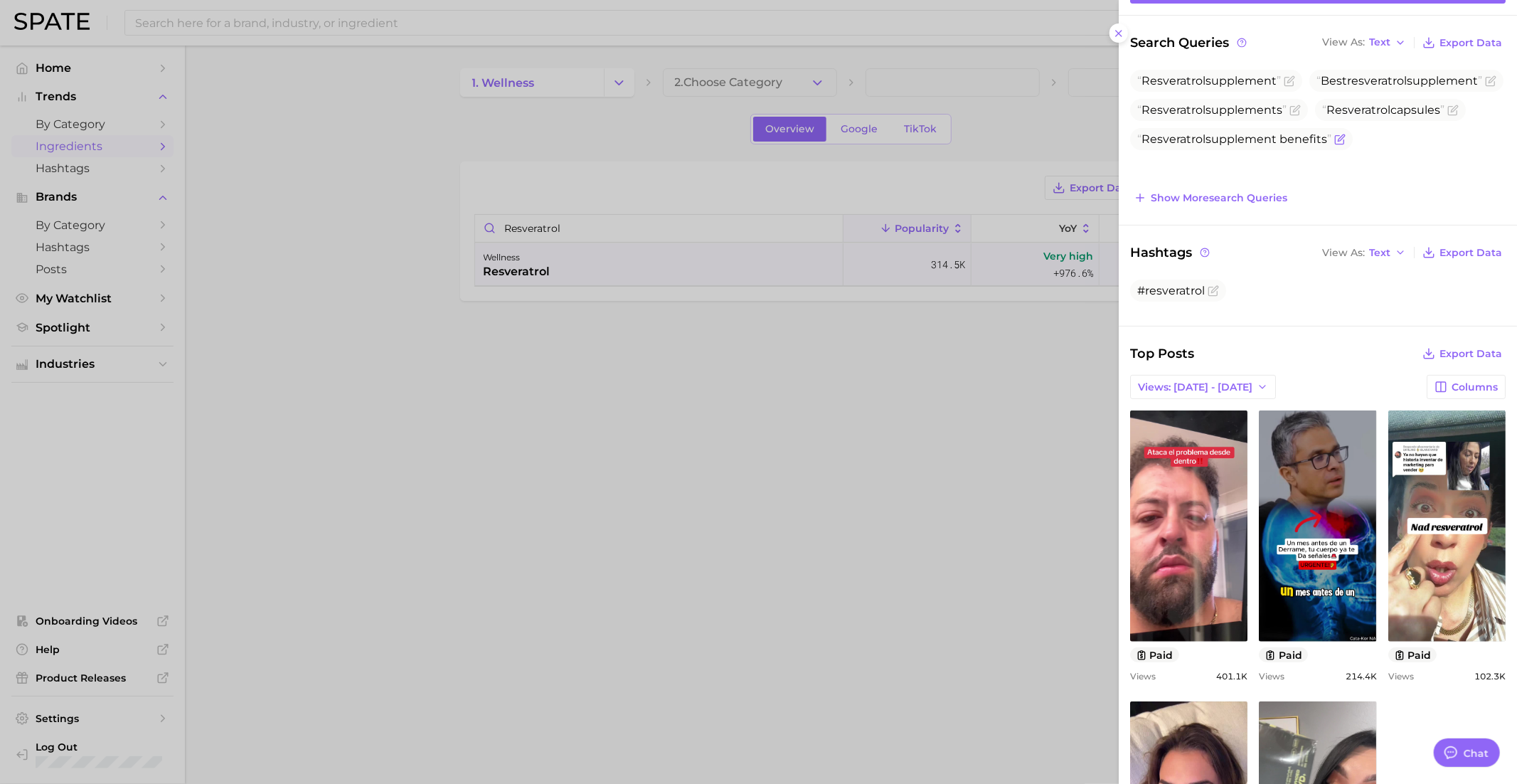
scroll to position [200, 0]
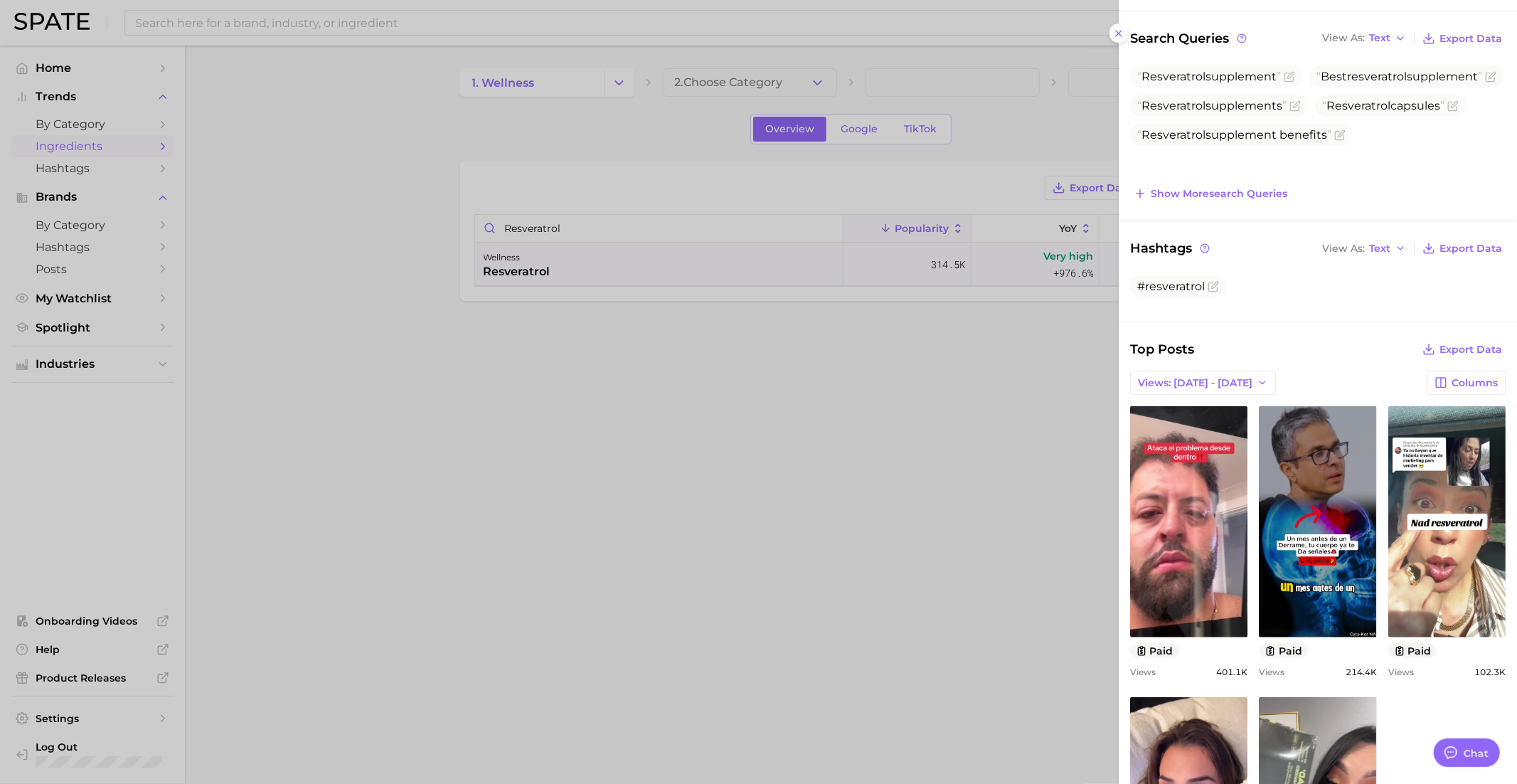
click at [597, 229] on div at bounding box center [758, 392] width 1517 height 784
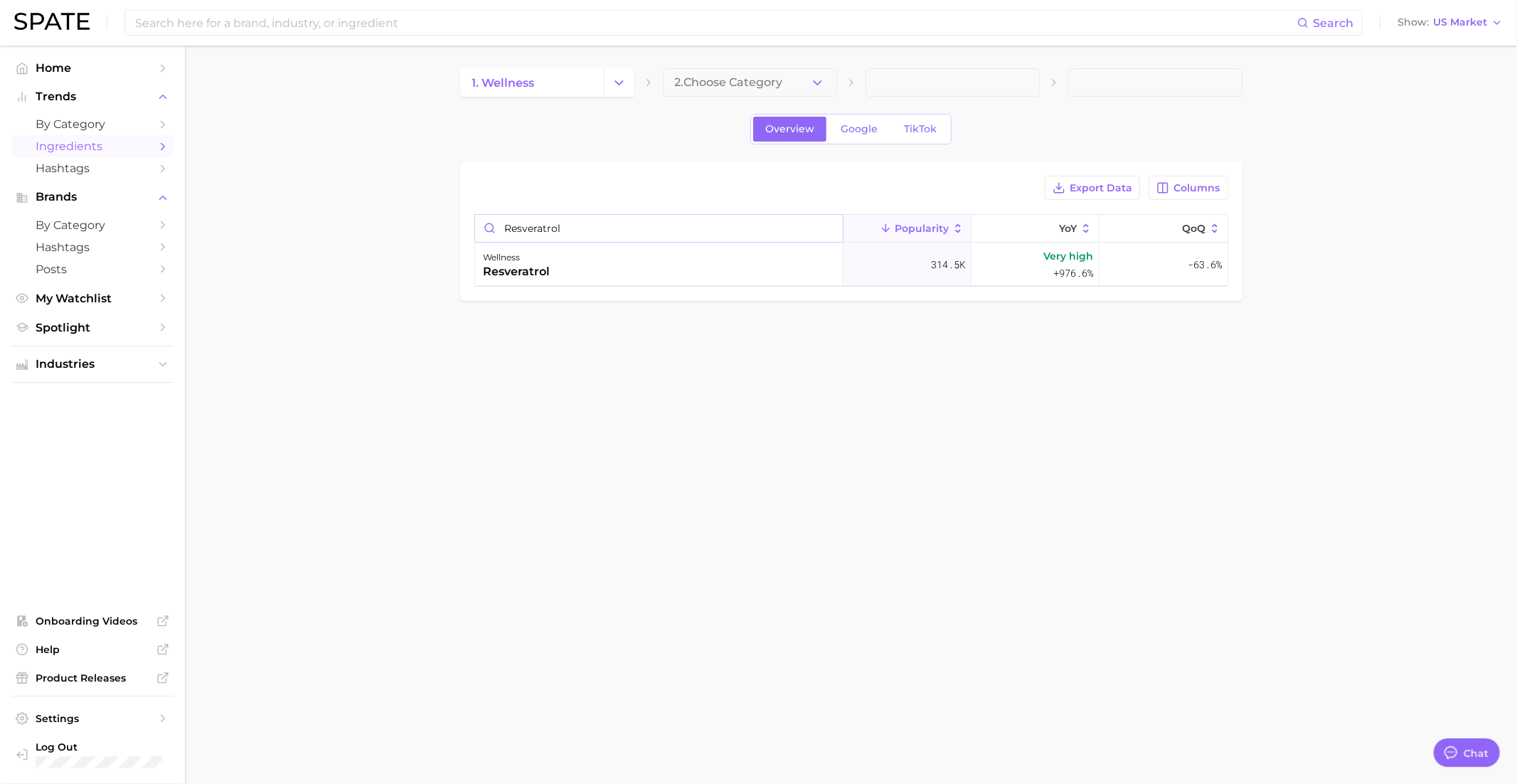
click at [597, 229] on input "resveratrol" at bounding box center [659, 228] width 368 height 27
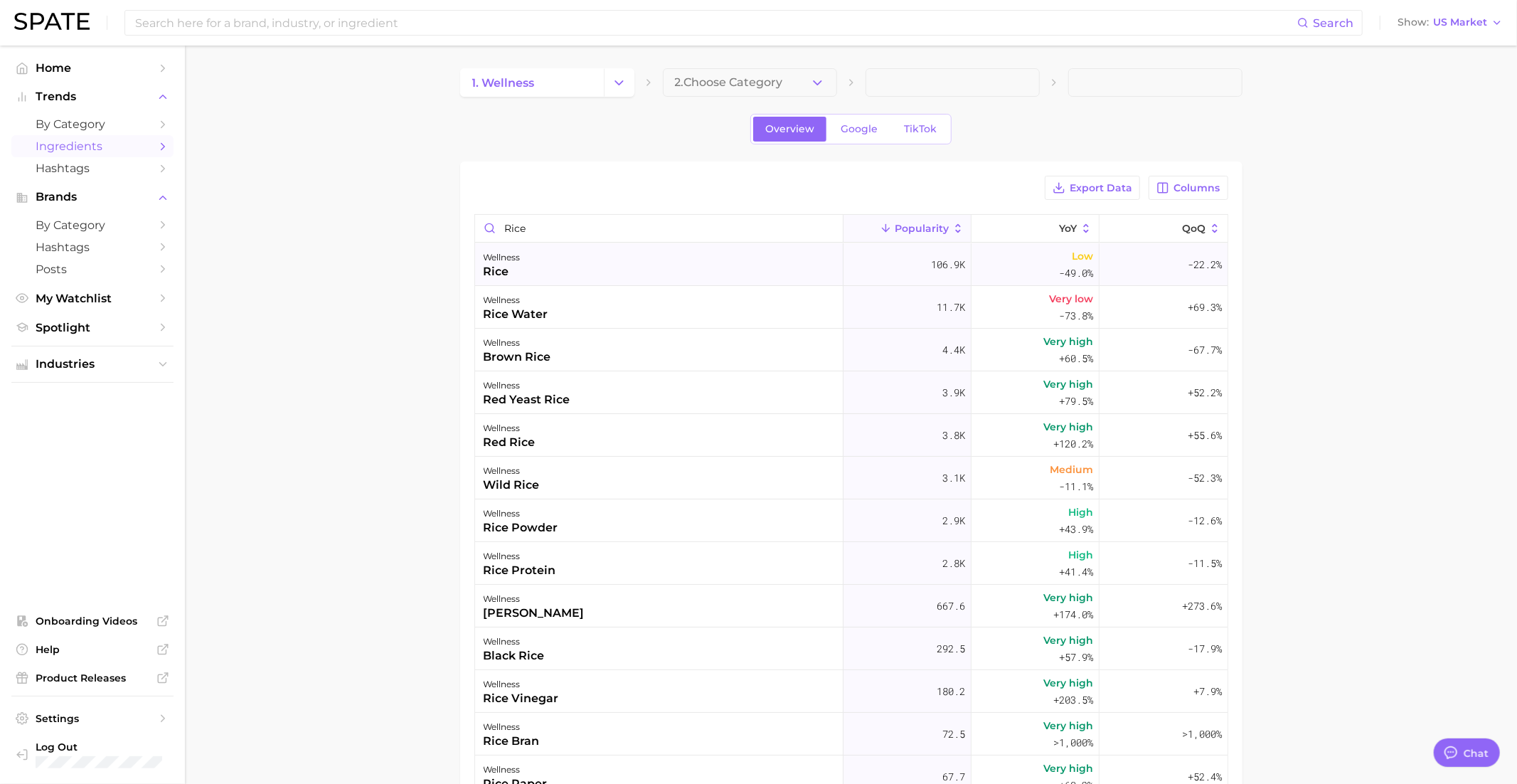
click at [513, 273] on div "rice" at bounding box center [502, 271] width 37 height 17
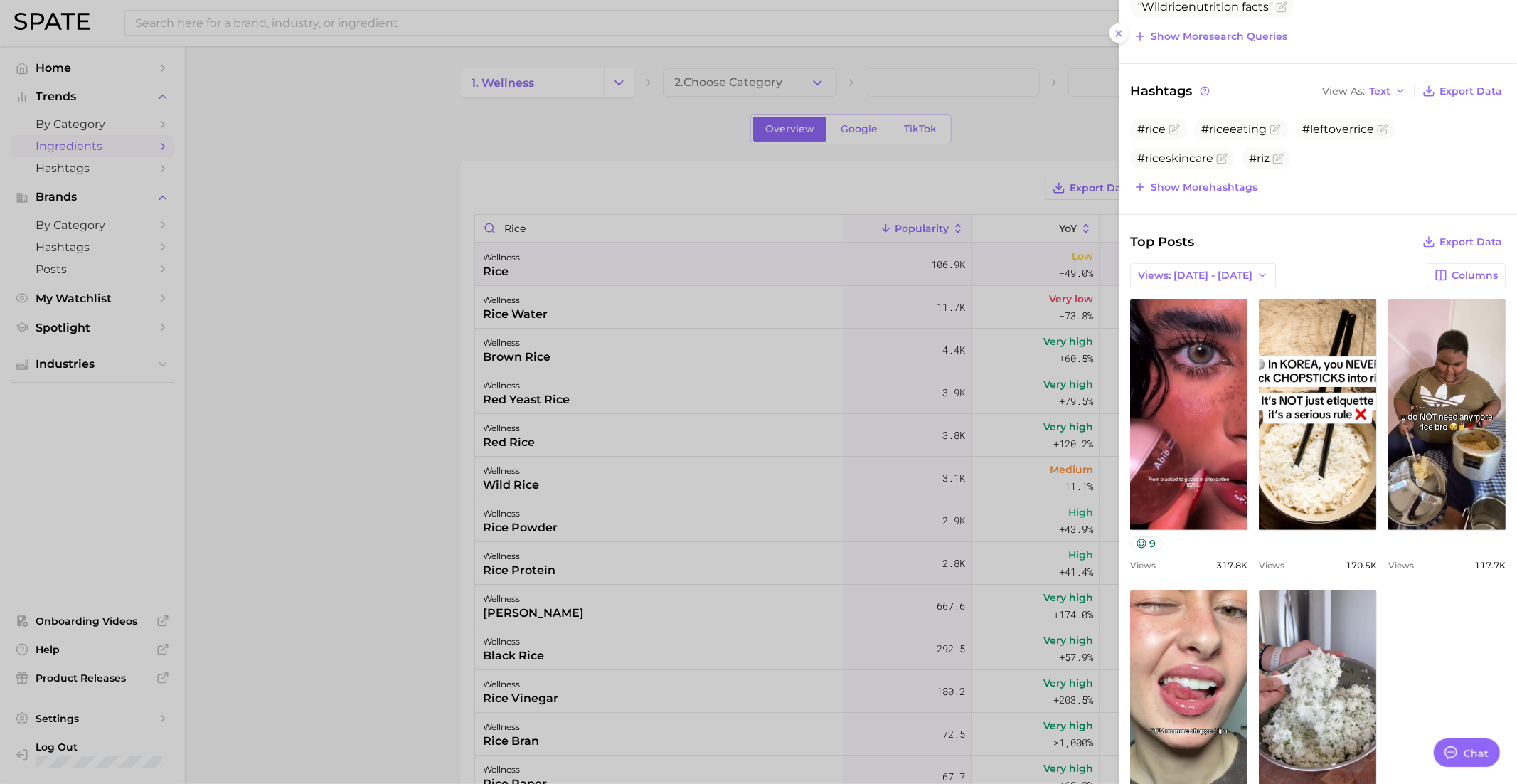
scroll to position [346, 0]
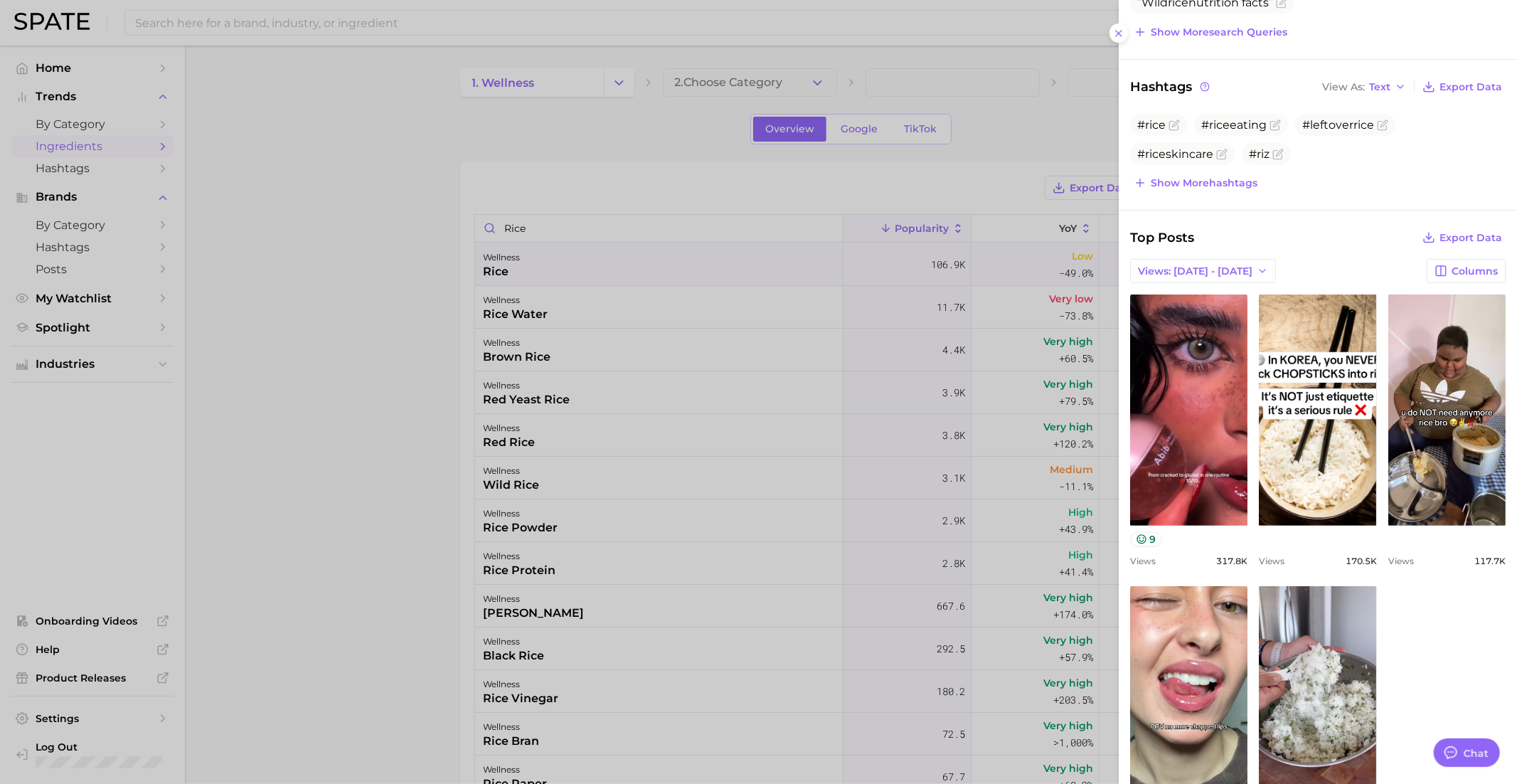
click at [526, 226] on div at bounding box center [758, 392] width 1517 height 784
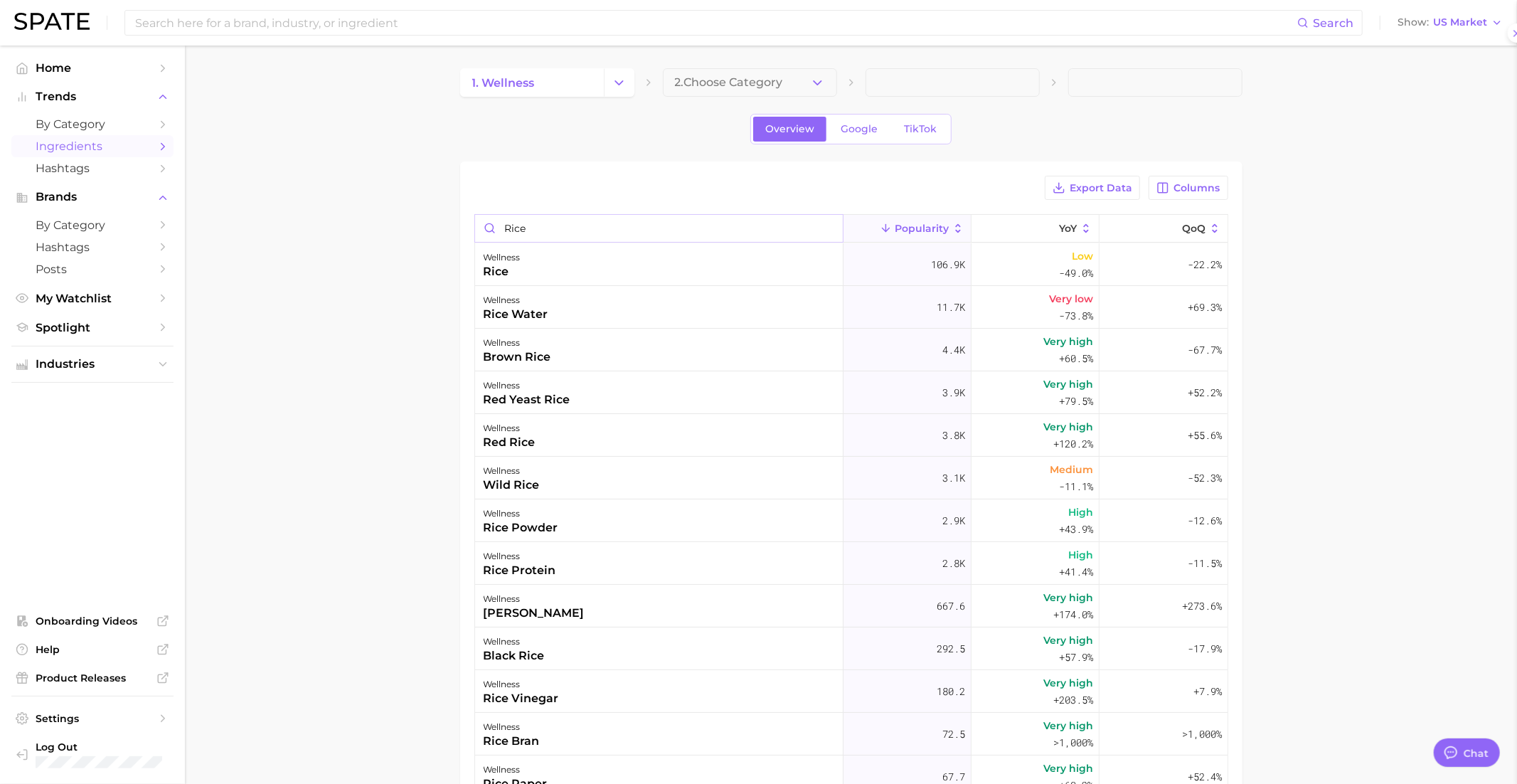
click at [526, 226] on input "rice" at bounding box center [659, 228] width 368 height 27
paste input "astaxanthin"
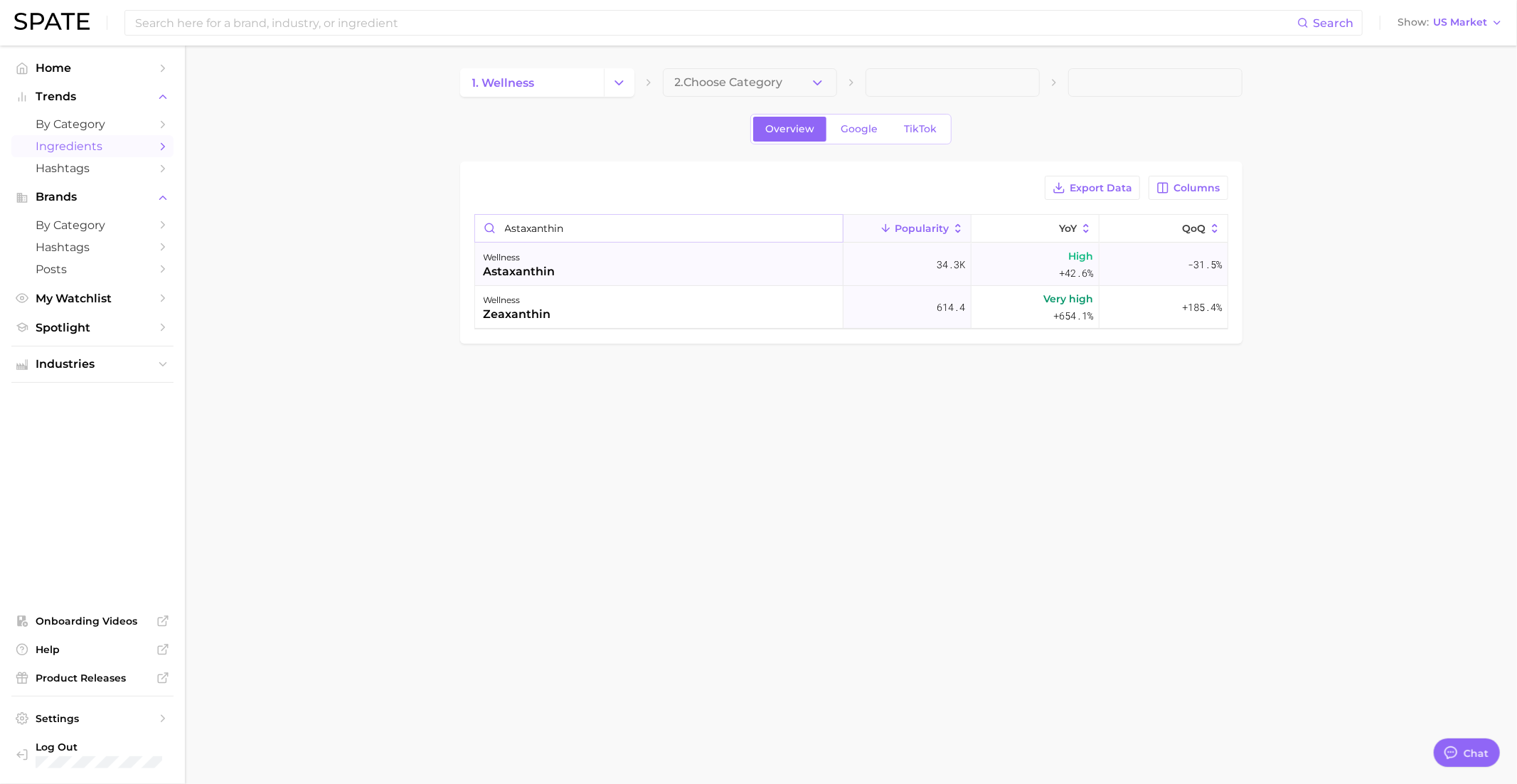
type input "astaxanthin"
click at [548, 270] on div "astaxanthin" at bounding box center [520, 271] width 72 height 17
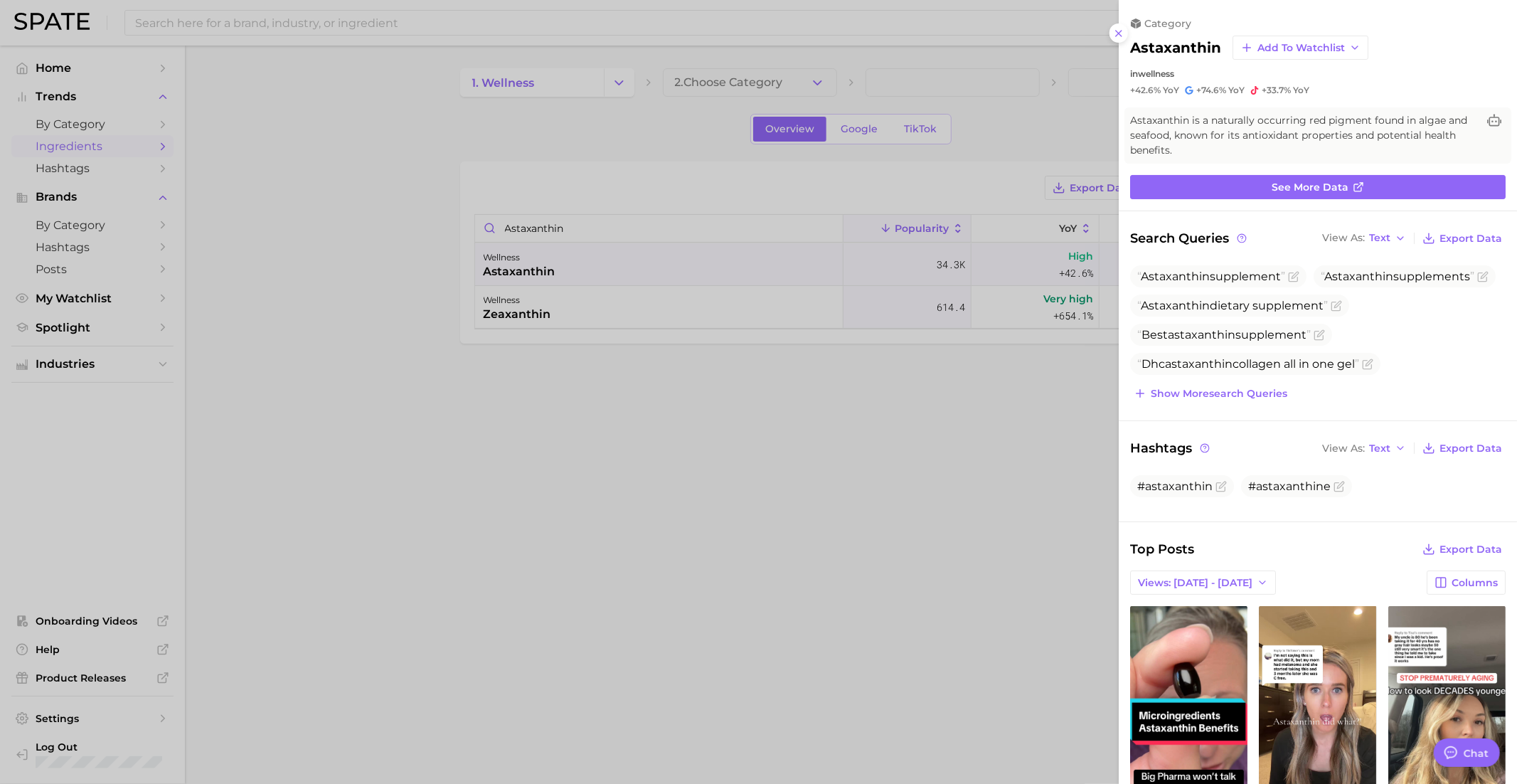
scroll to position [0, 0]
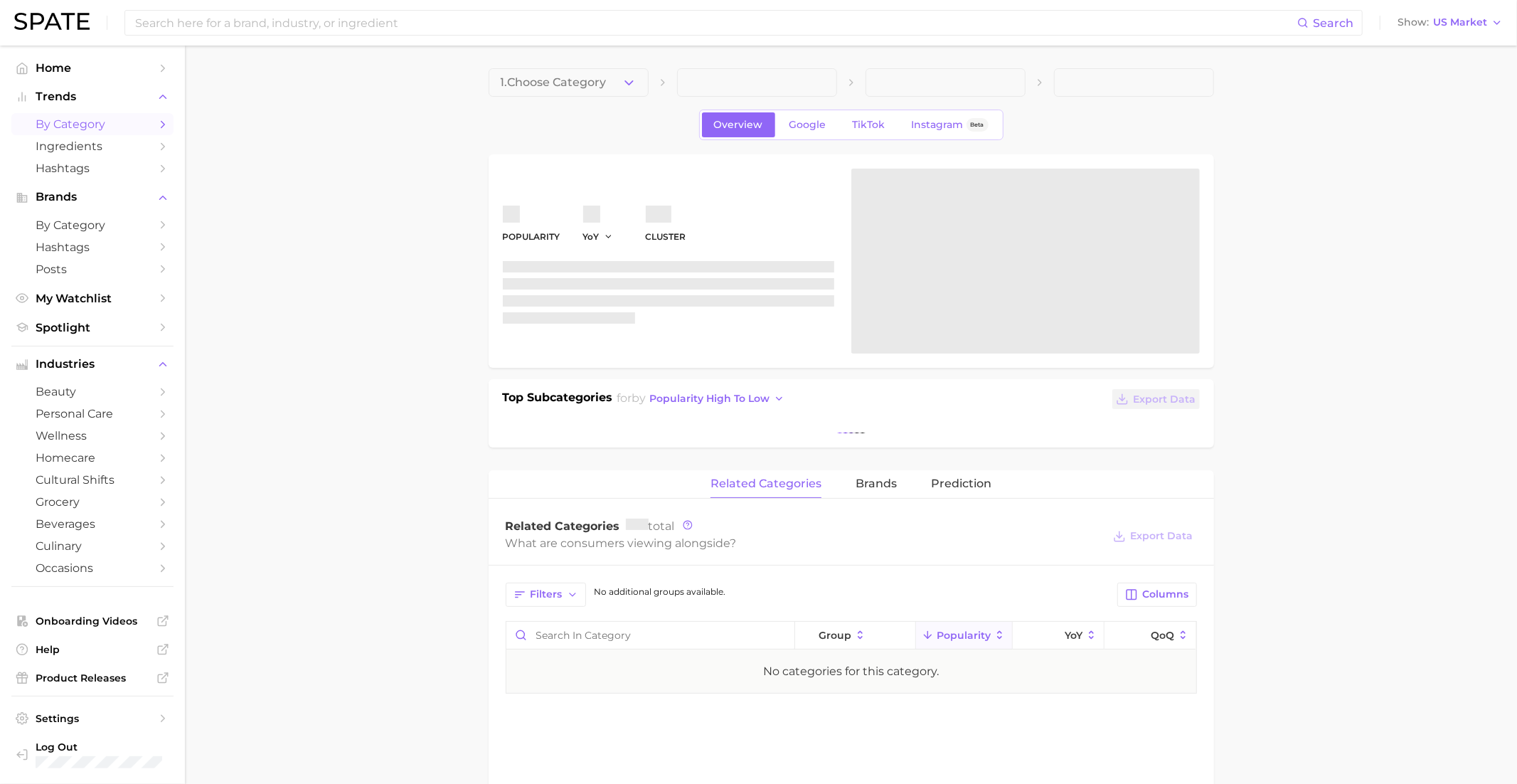
click at [86, 125] on span "by Category" at bounding box center [93, 124] width 114 height 14
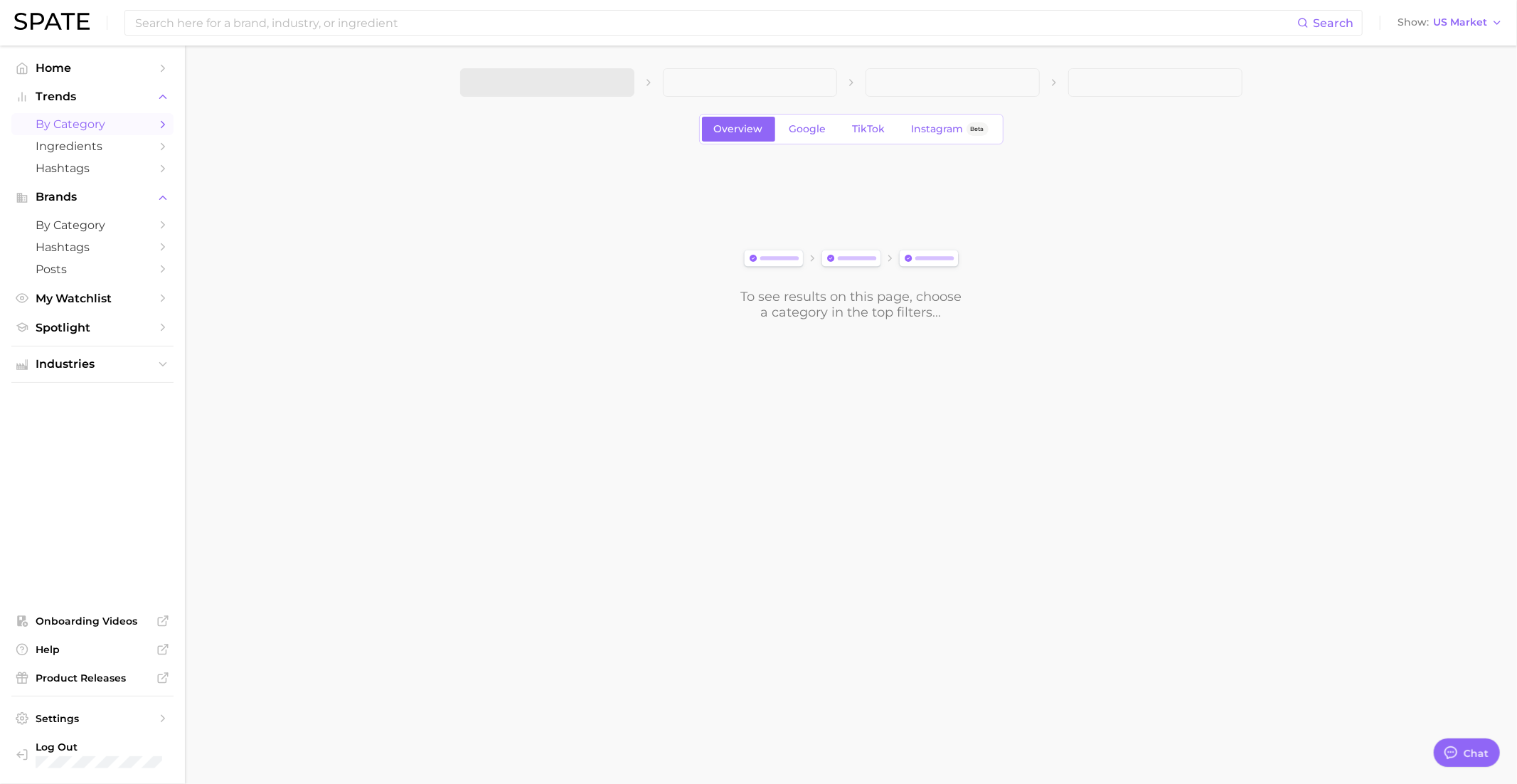
click at [605, 77] on span at bounding box center [547, 82] width 174 height 28
click at [606, 79] on button "1. Choose Category" at bounding box center [547, 82] width 174 height 28
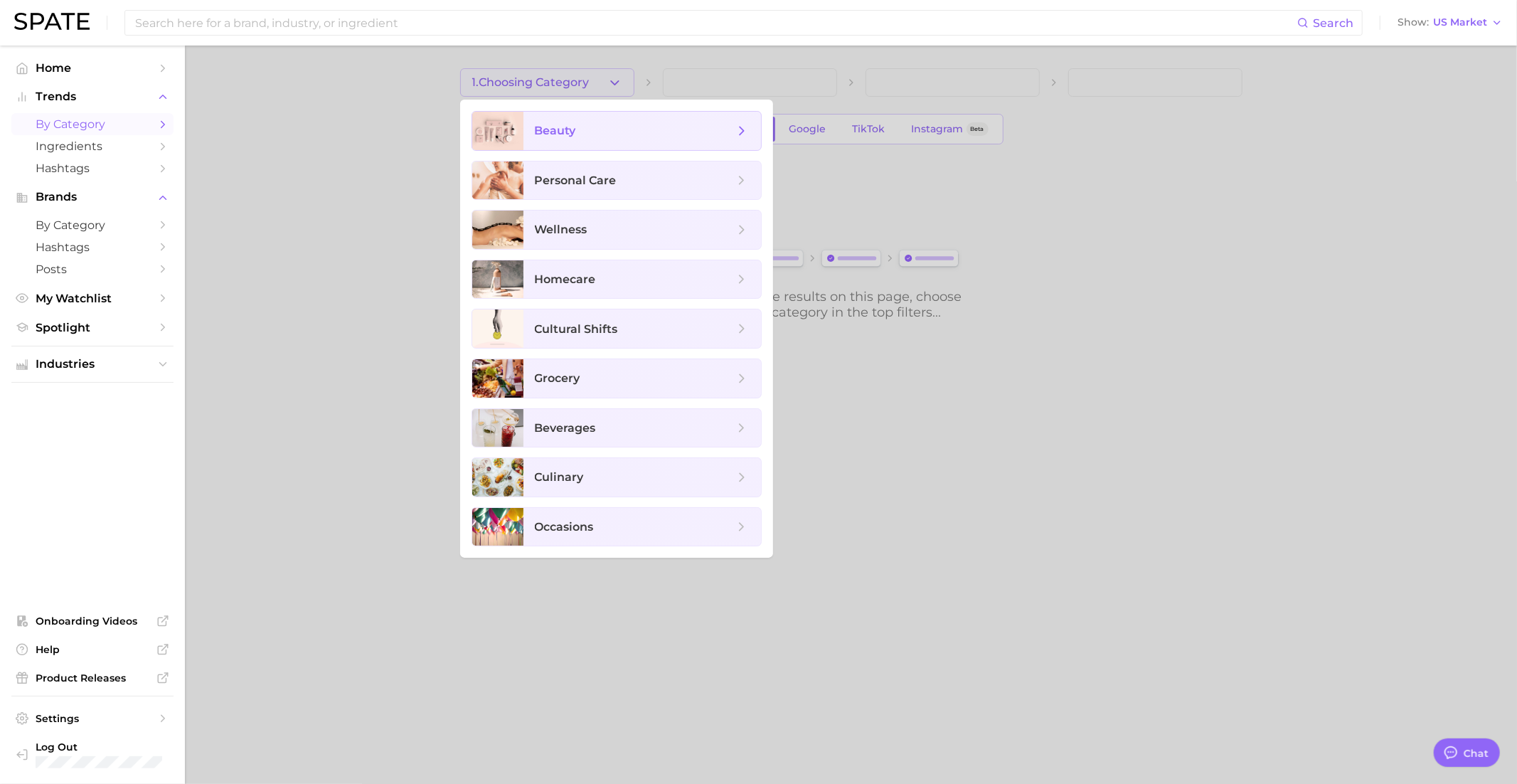
click at [609, 128] on span "beauty" at bounding box center [634, 131] width 199 height 15
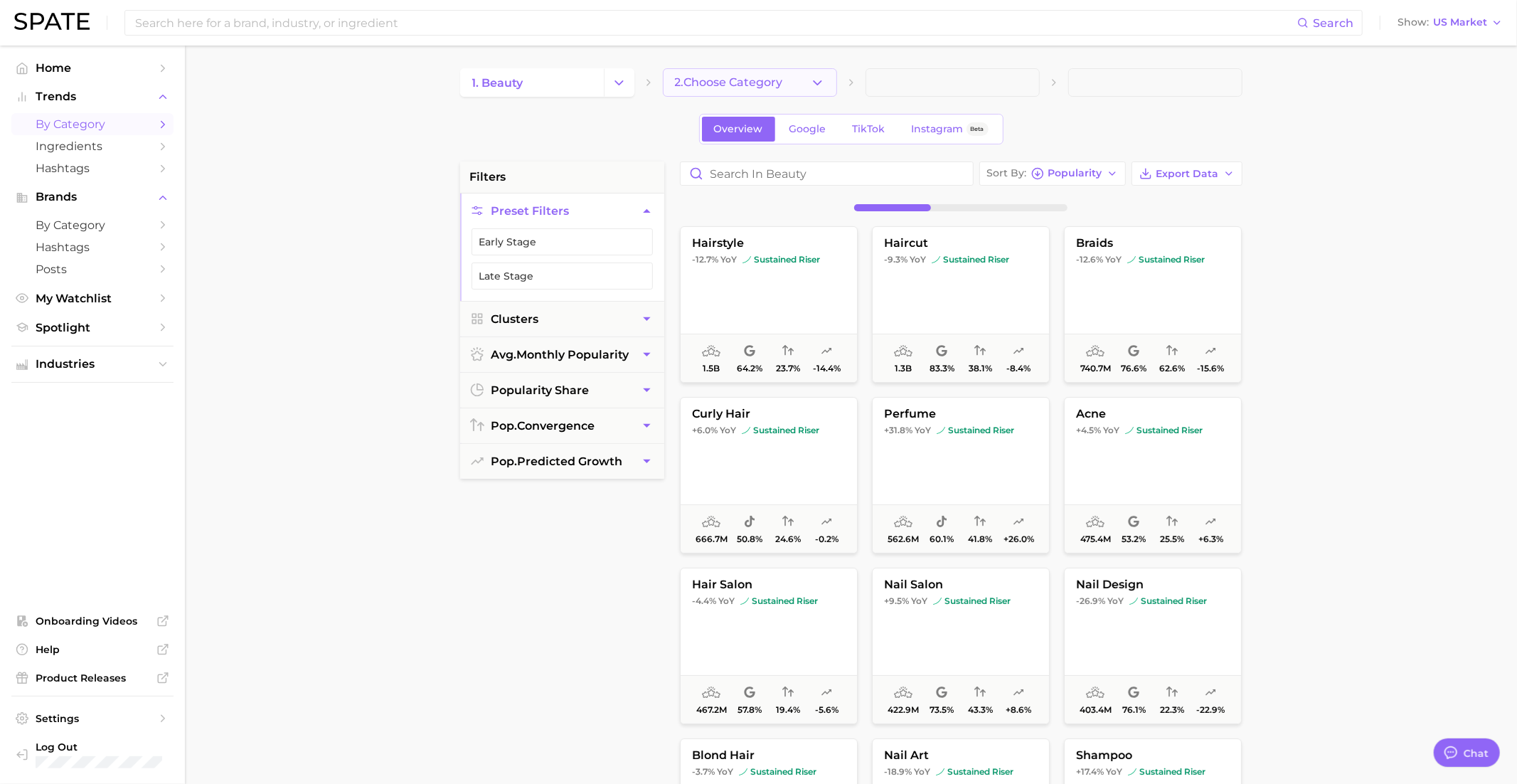
click at [750, 88] on span "2. Choose Category" at bounding box center [729, 82] width 108 height 13
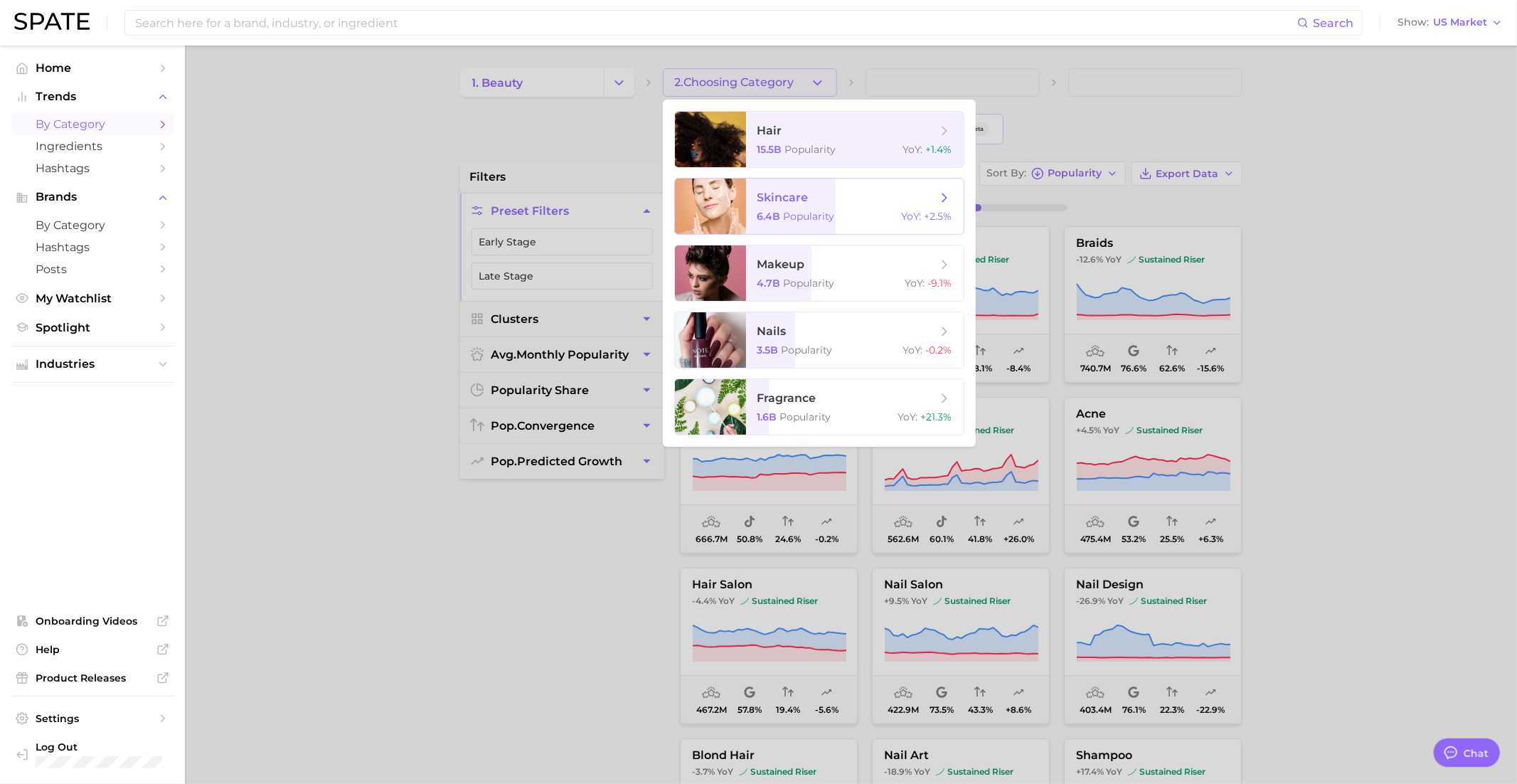
click at [758, 214] on span "6.4b" at bounding box center [769, 216] width 23 height 13
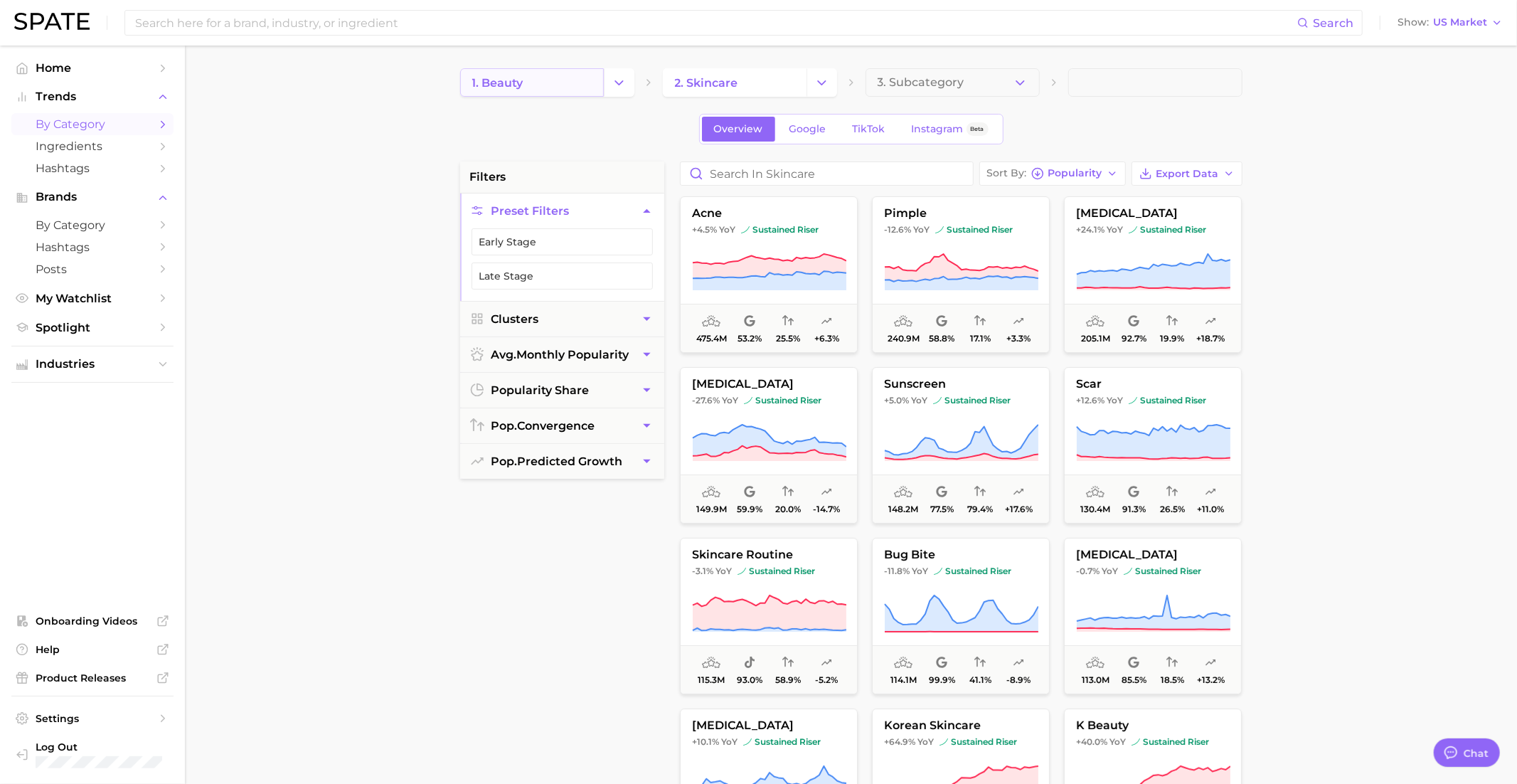
click at [599, 77] on link "1. beauty" at bounding box center [531, 82] width 144 height 28
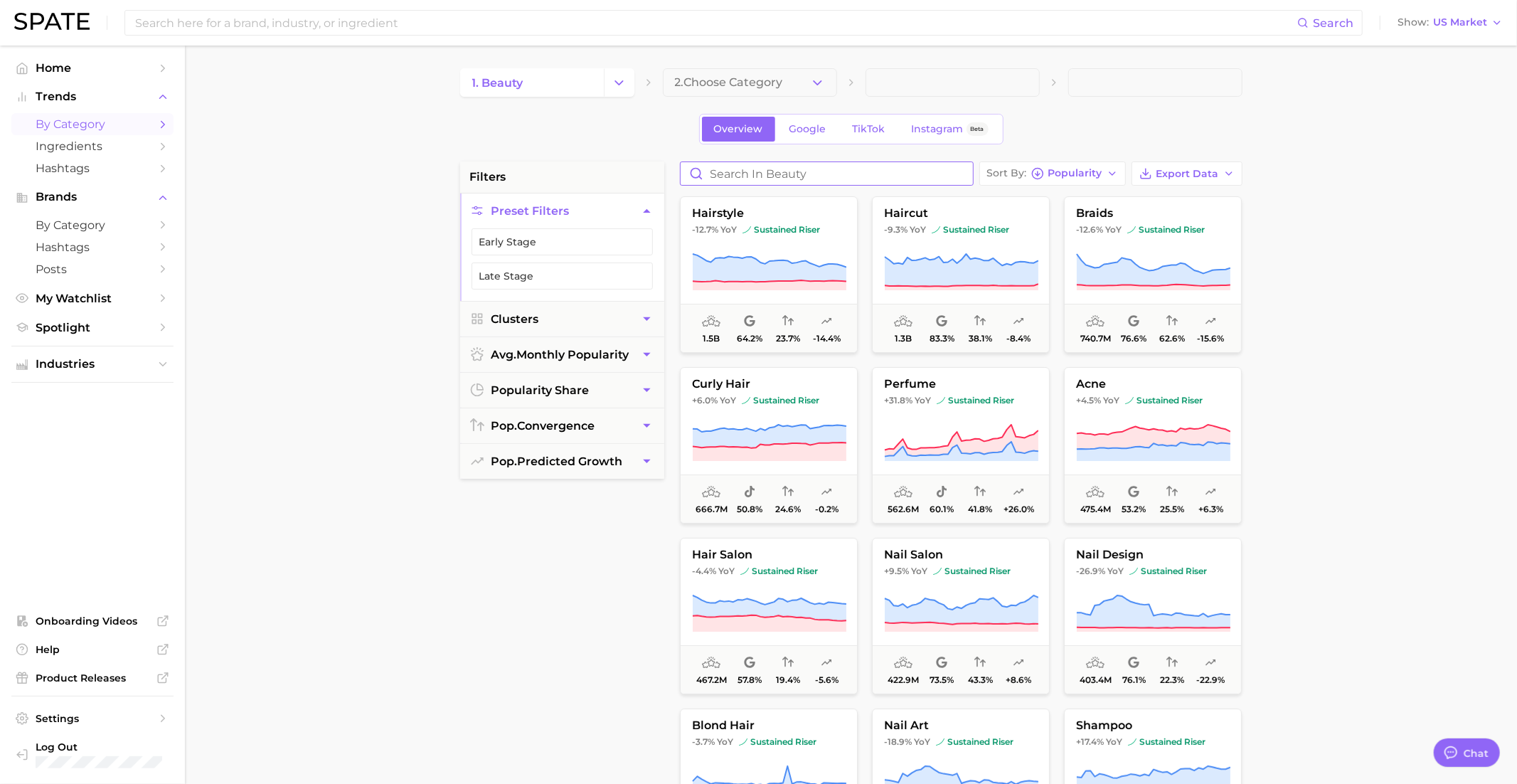
click at [730, 171] on input "Search in beauty" at bounding box center [826, 173] width 292 height 23
click at [1432, 34] on div "Search Show US Market" at bounding box center [758, 23] width 1489 height 45
click at [1444, 25] on span "US Market" at bounding box center [1460, 22] width 54 height 8
click at [1435, 66] on span "United Kingdom" at bounding box center [1444, 72] width 110 height 12
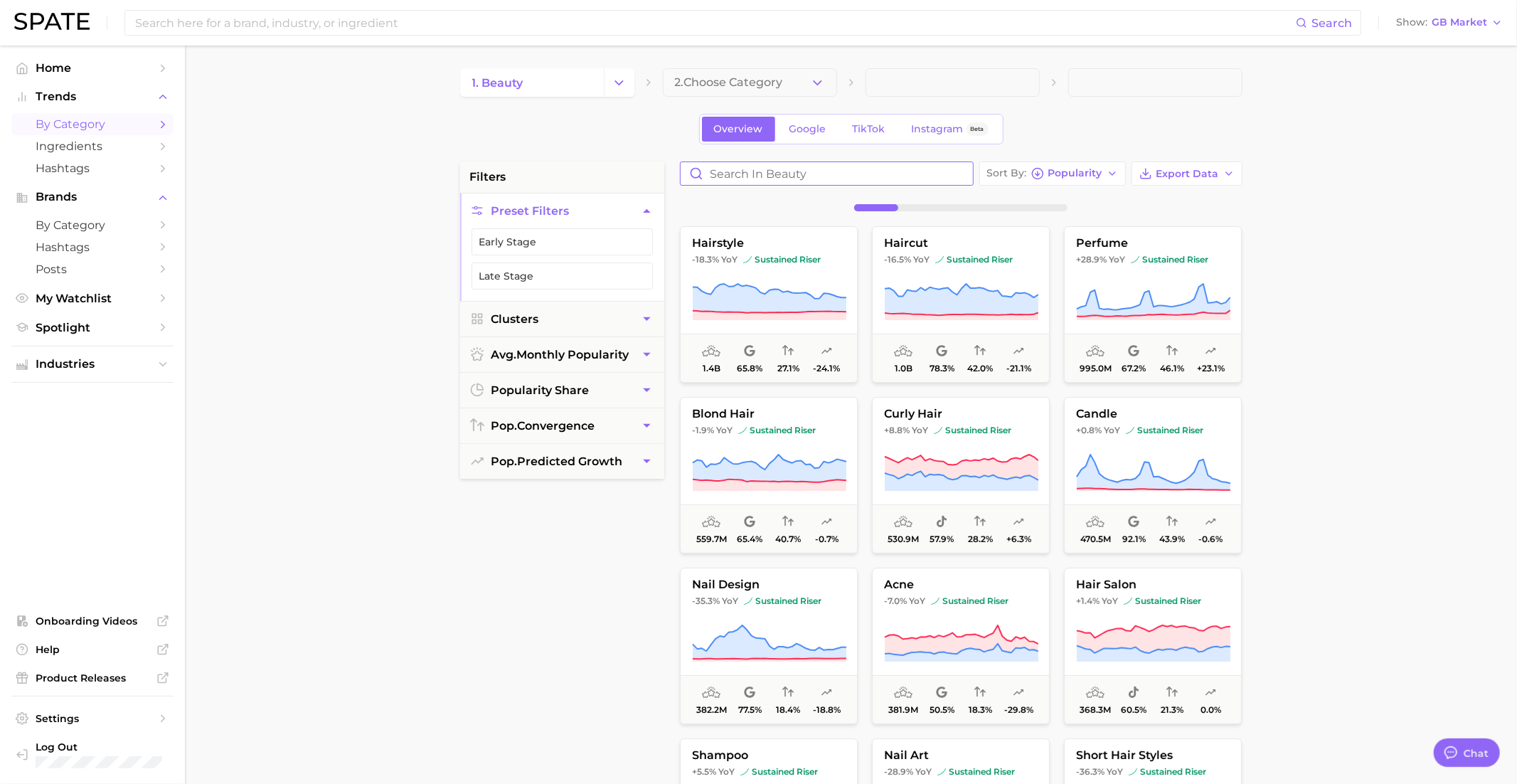
click at [753, 172] on input "Search in beauty" at bounding box center [826, 173] width 292 height 23
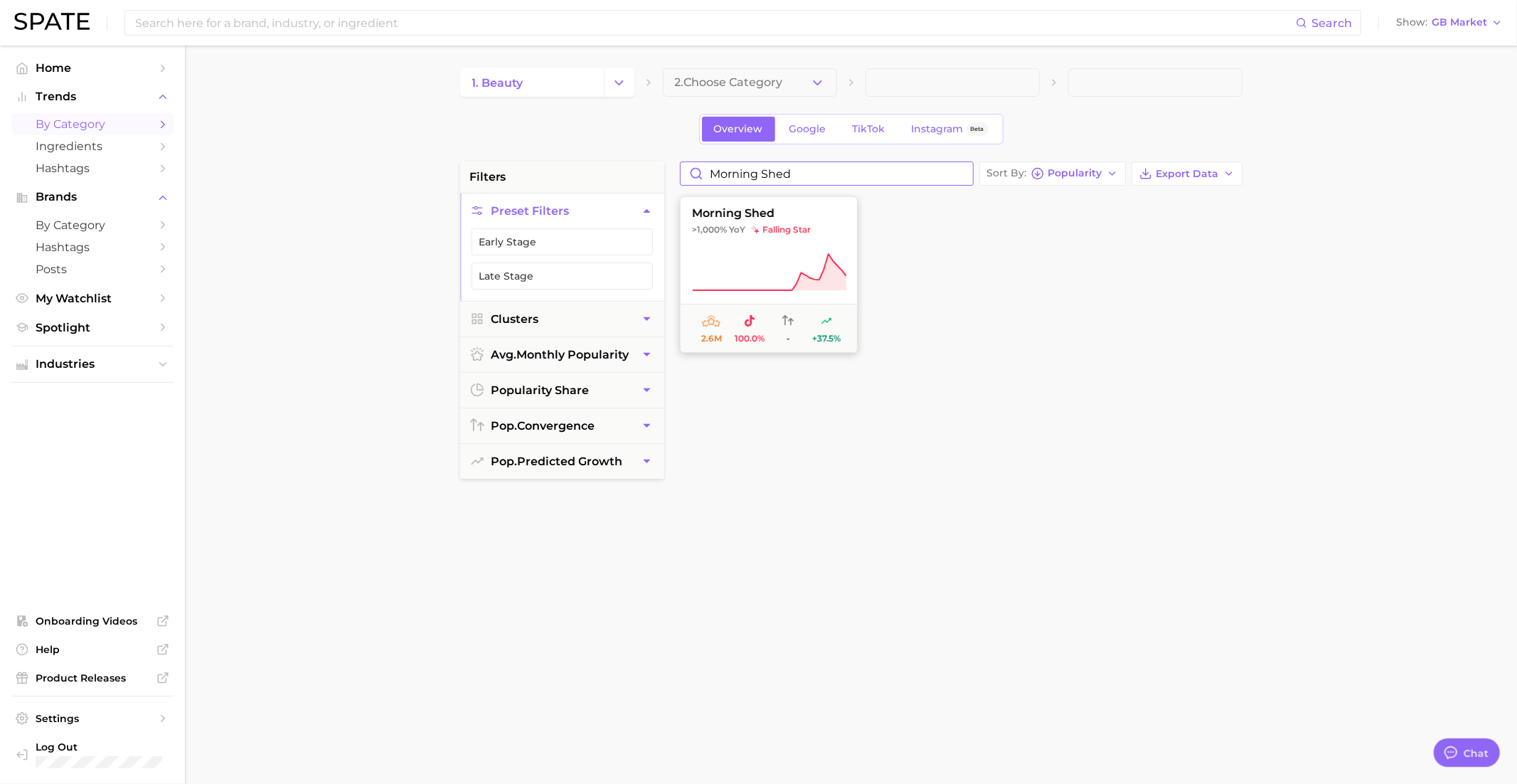
type input "morning shed"
click at [741, 250] on button "morning shed >1,000% YoY falling star 2.6m 100.0% - +37.5%" at bounding box center [769, 274] width 178 height 156
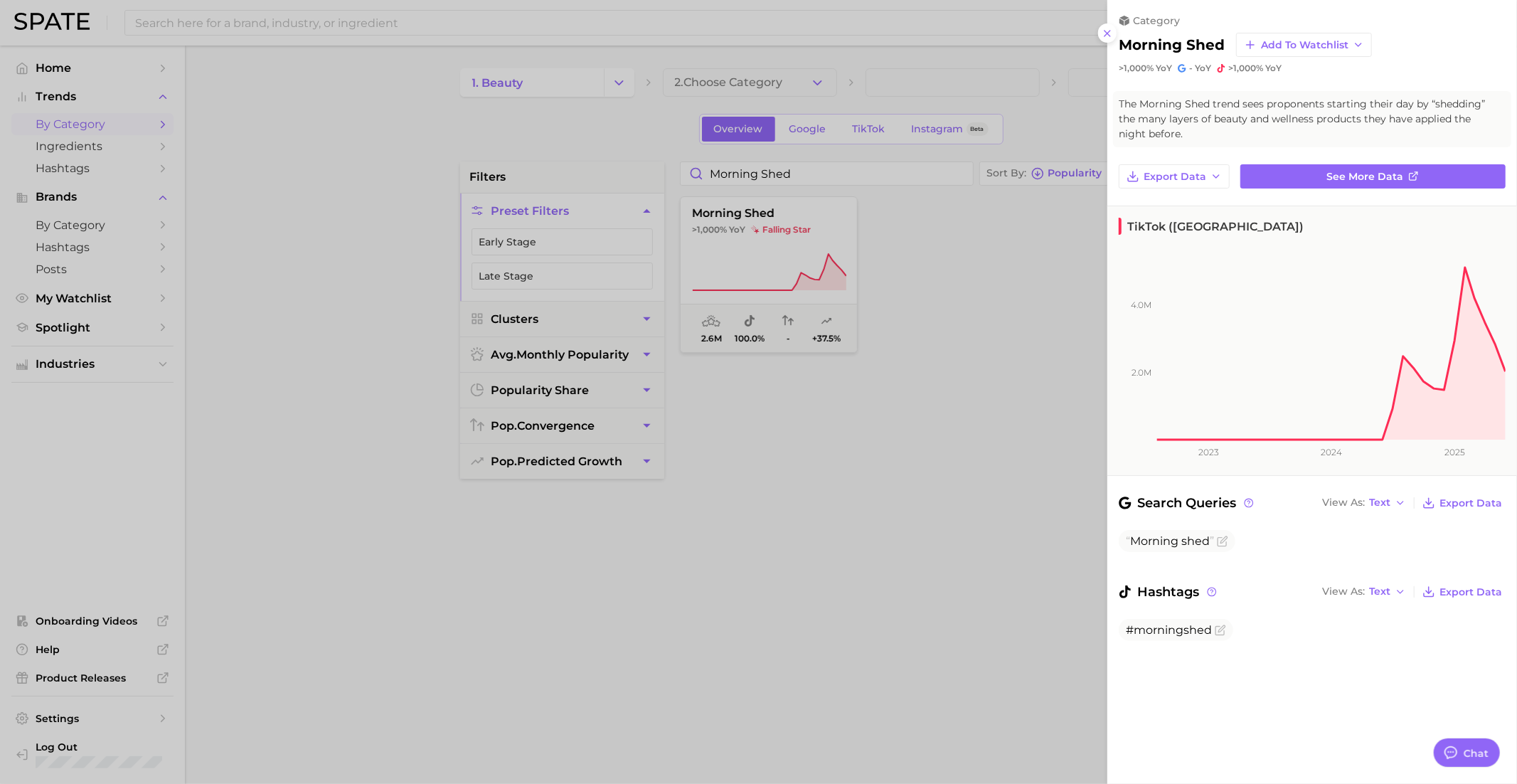
click at [742, 253] on div at bounding box center [758, 392] width 1517 height 784
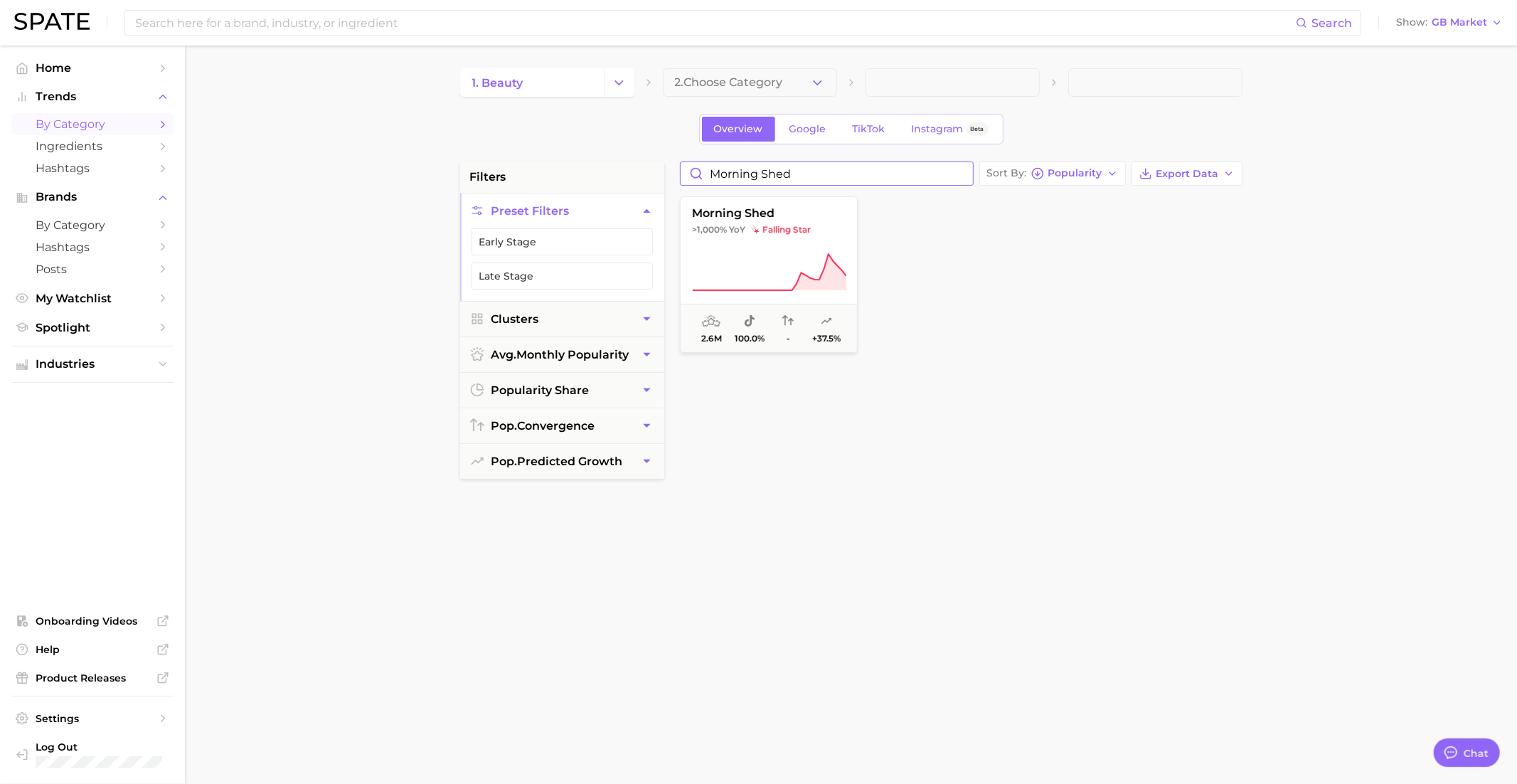
click at [961, 173] on input "morning shed" at bounding box center [826, 173] width 292 height 23
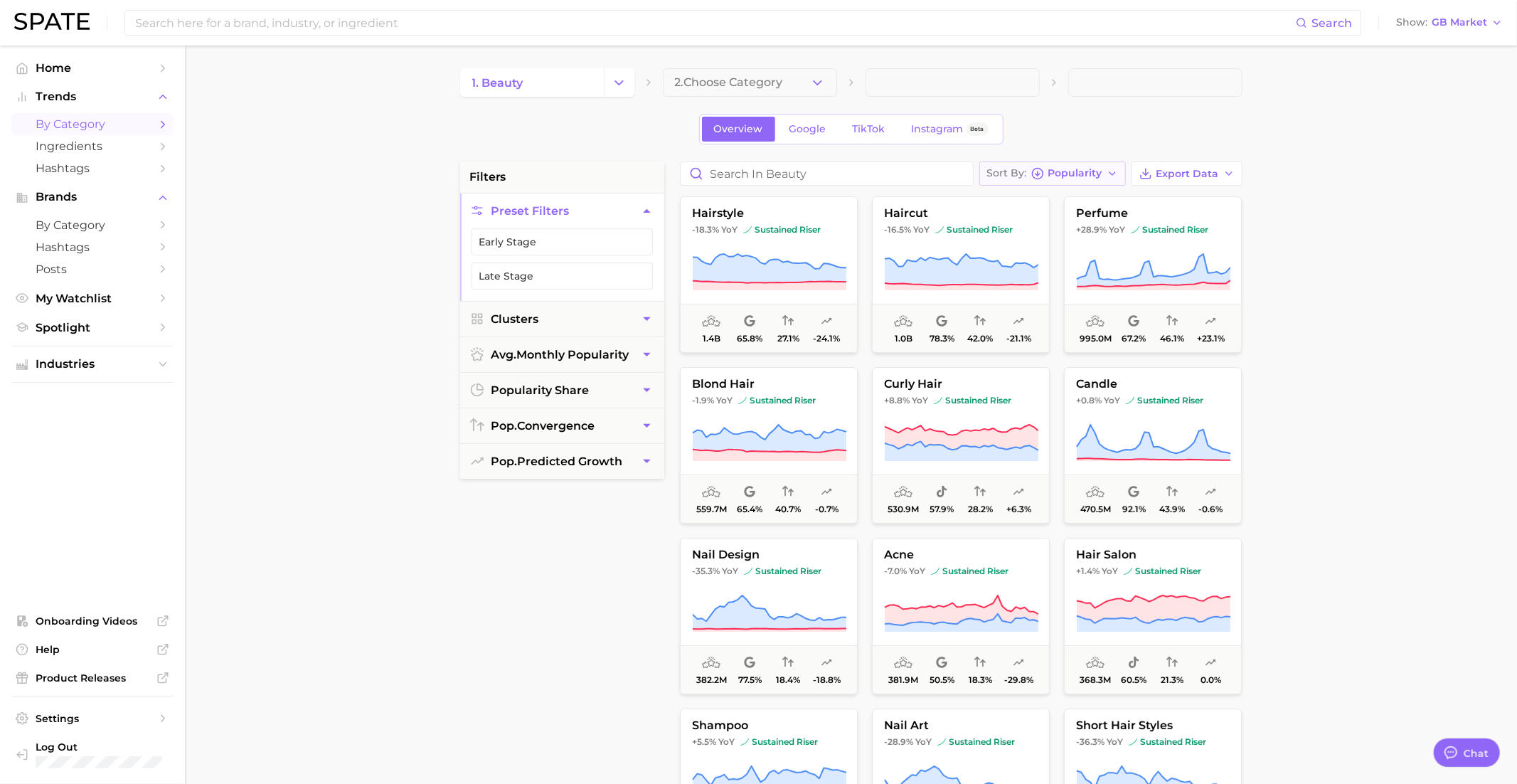
click at [1040, 167] on icon "button" at bounding box center [1038, 174] width 13 height 13
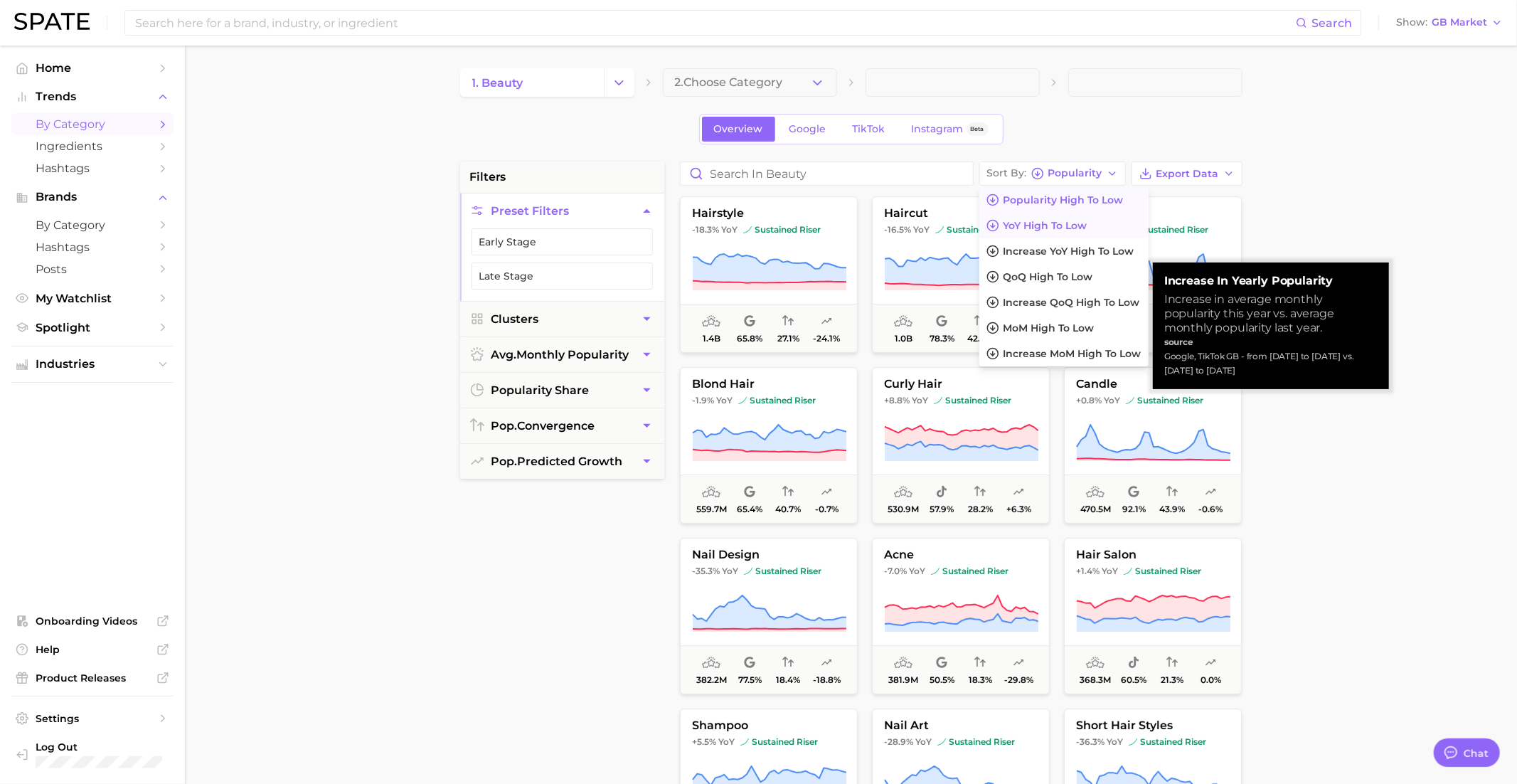
click at [1034, 224] on span "YoY high to low" at bounding box center [1045, 226] width 84 height 12
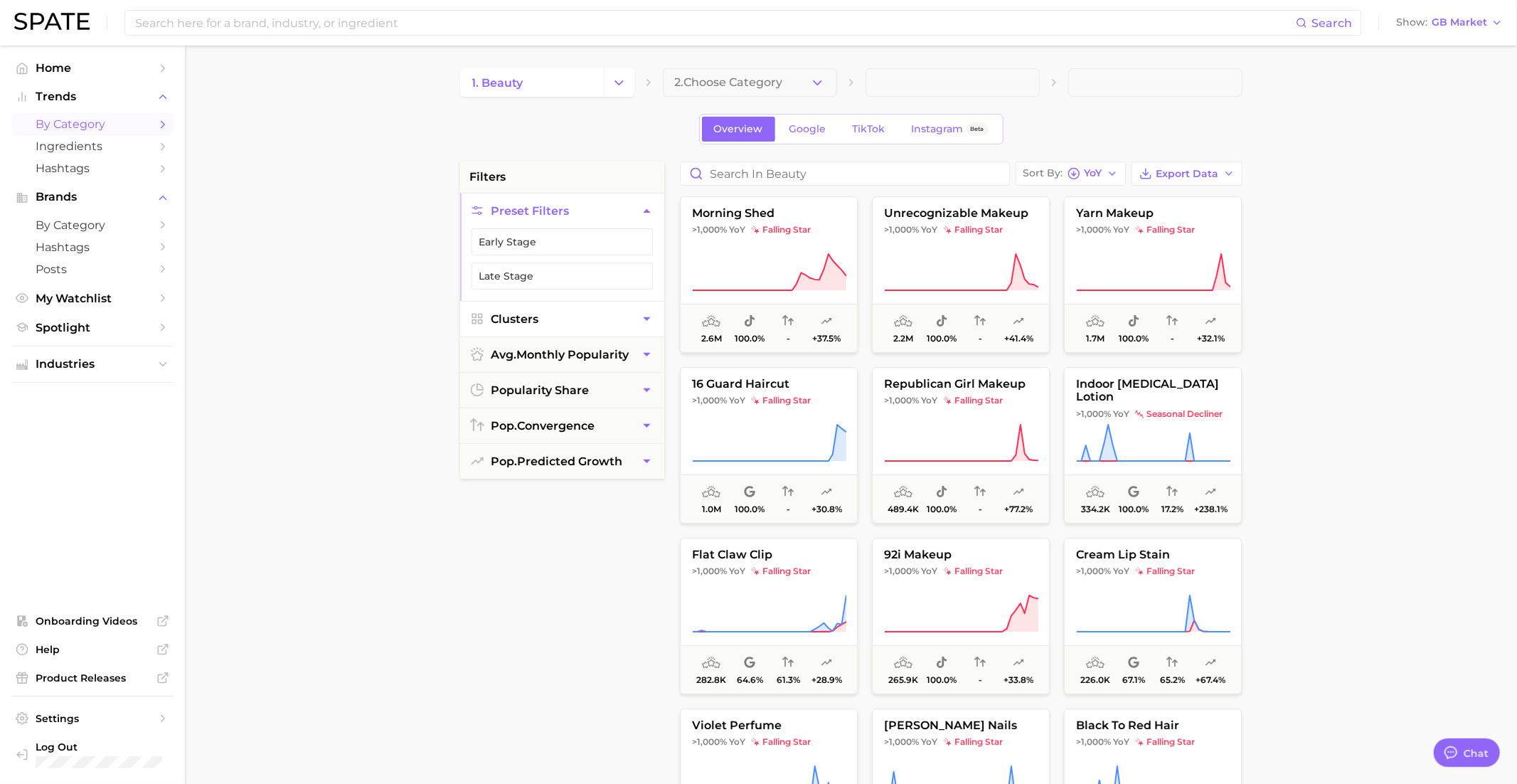
click at [594, 312] on button "Clusters" at bounding box center [562, 319] width 204 height 35
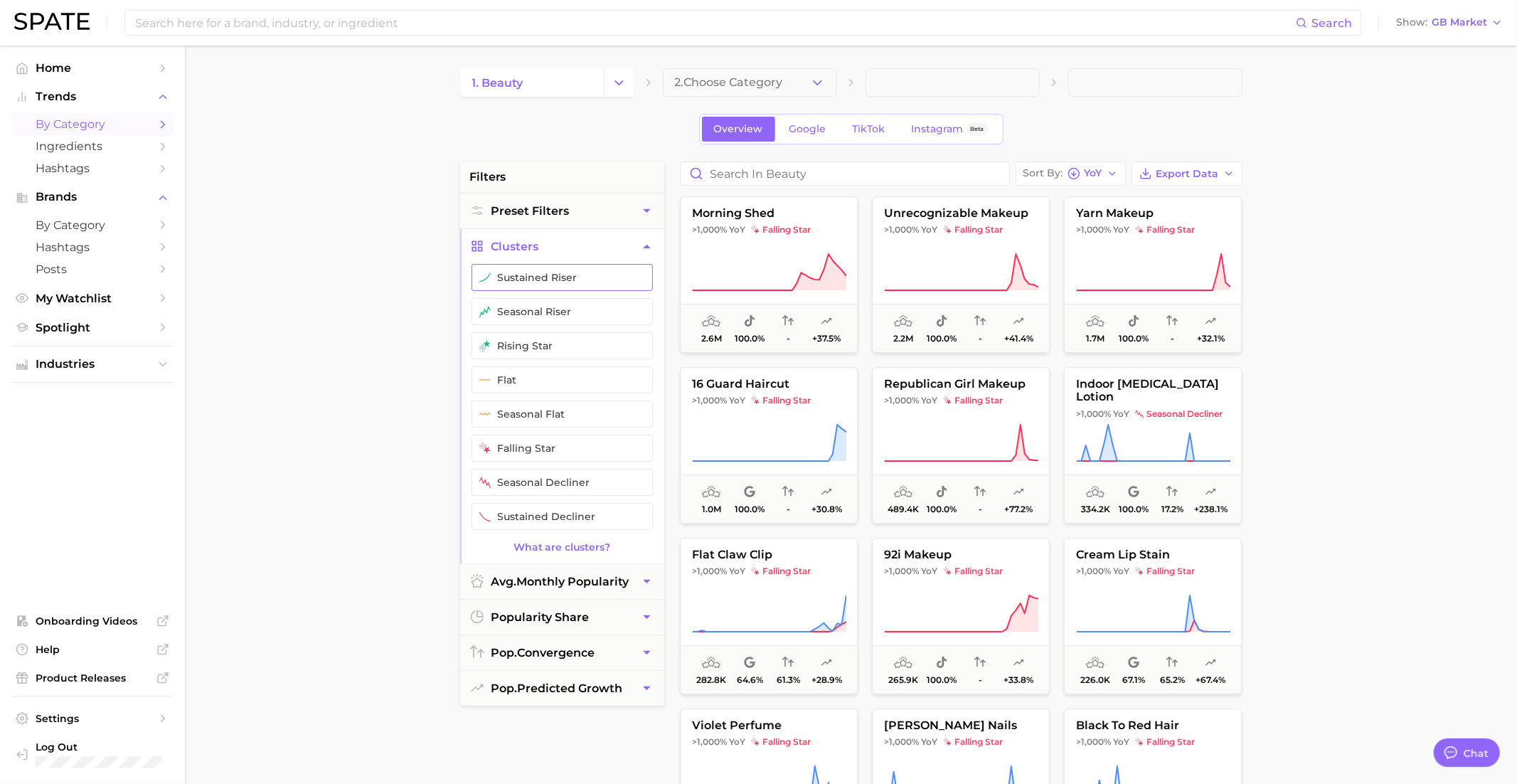
click at [571, 275] on button "sustained riser" at bounding box center [562, 277] width 181 height 27
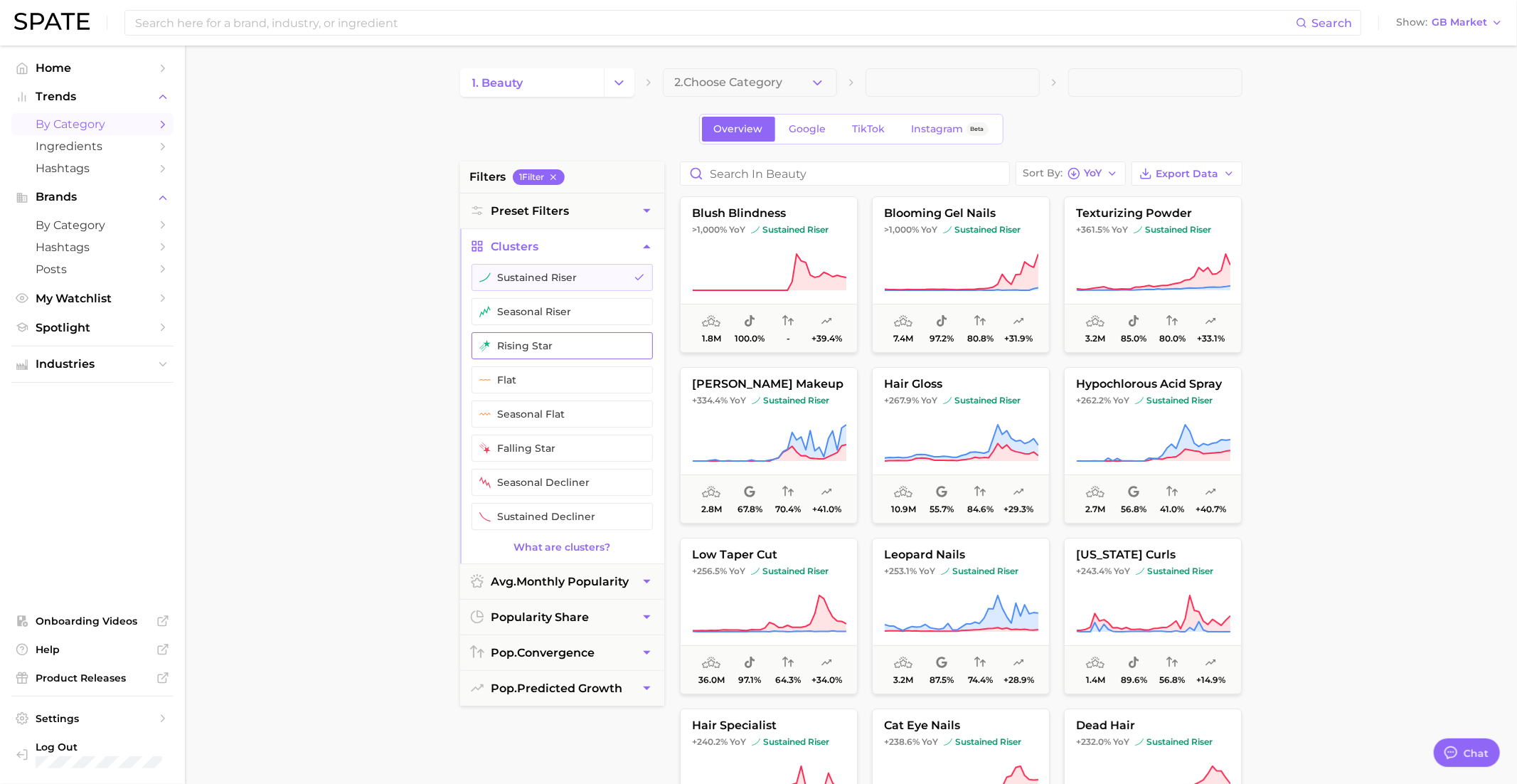
click at [571, 314] on button "seasonal riser" at bounding box center [562, 311] width 181 height 27
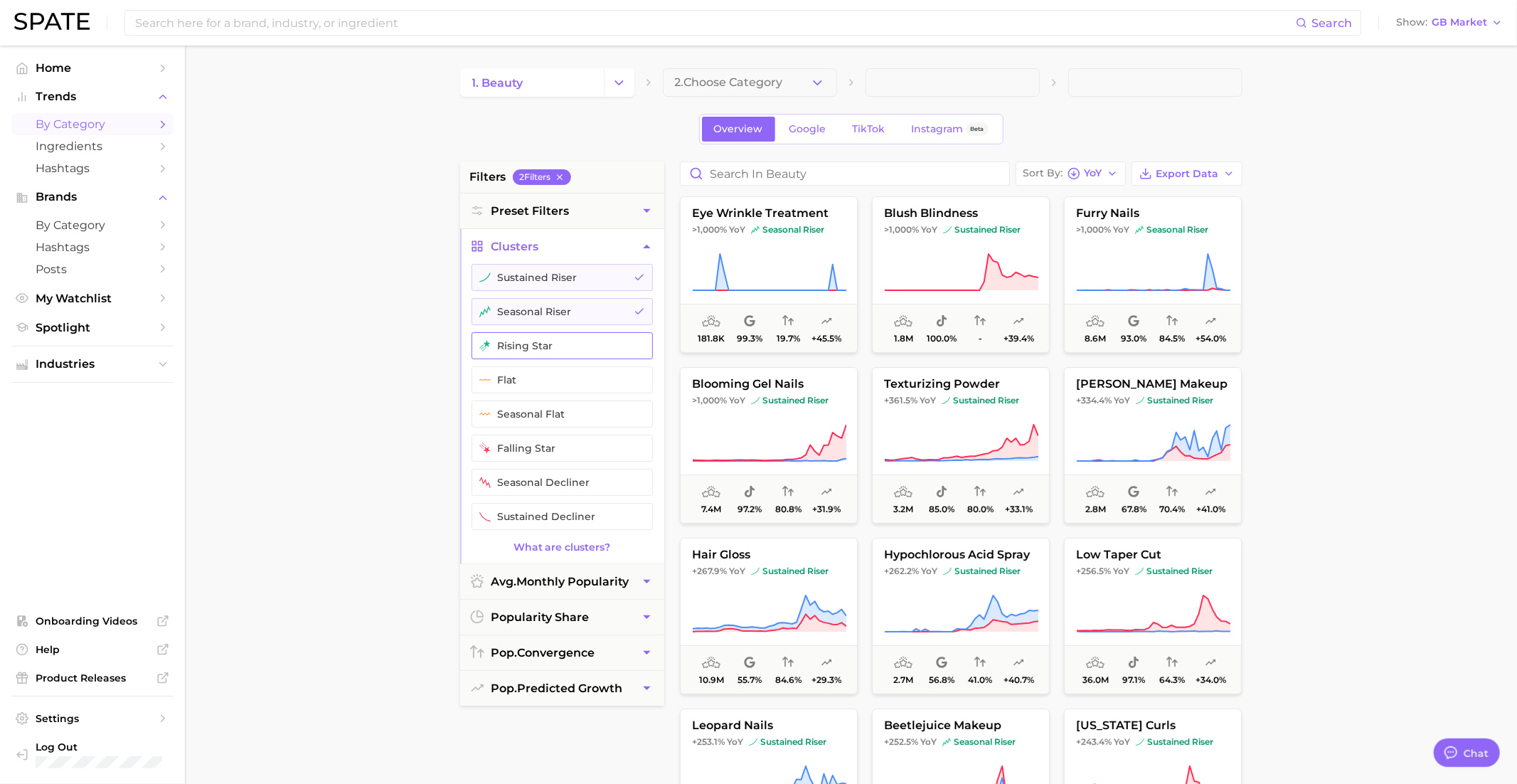
click at [571, 345] on button "rising star" at bounding box center [562, 345] width 181 height 27
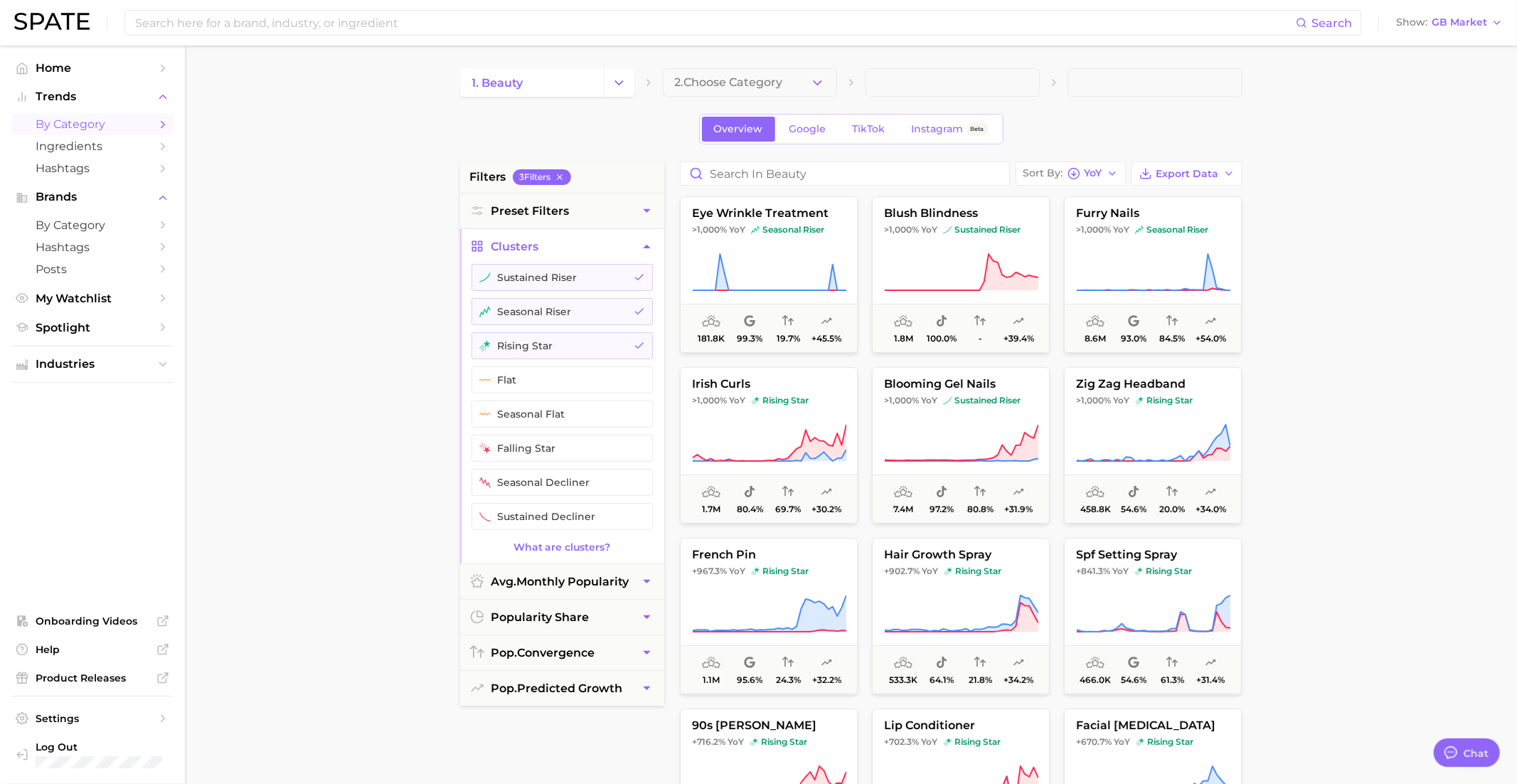
click at [409, 318] on main "1. beauty 2. Choose Category Overview Google TikTok Instagram Beta filters 3 Fi…" at bounding box center [850, 585] width 1332 height 1079
click at [633, 249] on button "Clusters" at bounding box center [562, 247] width 204 height 35
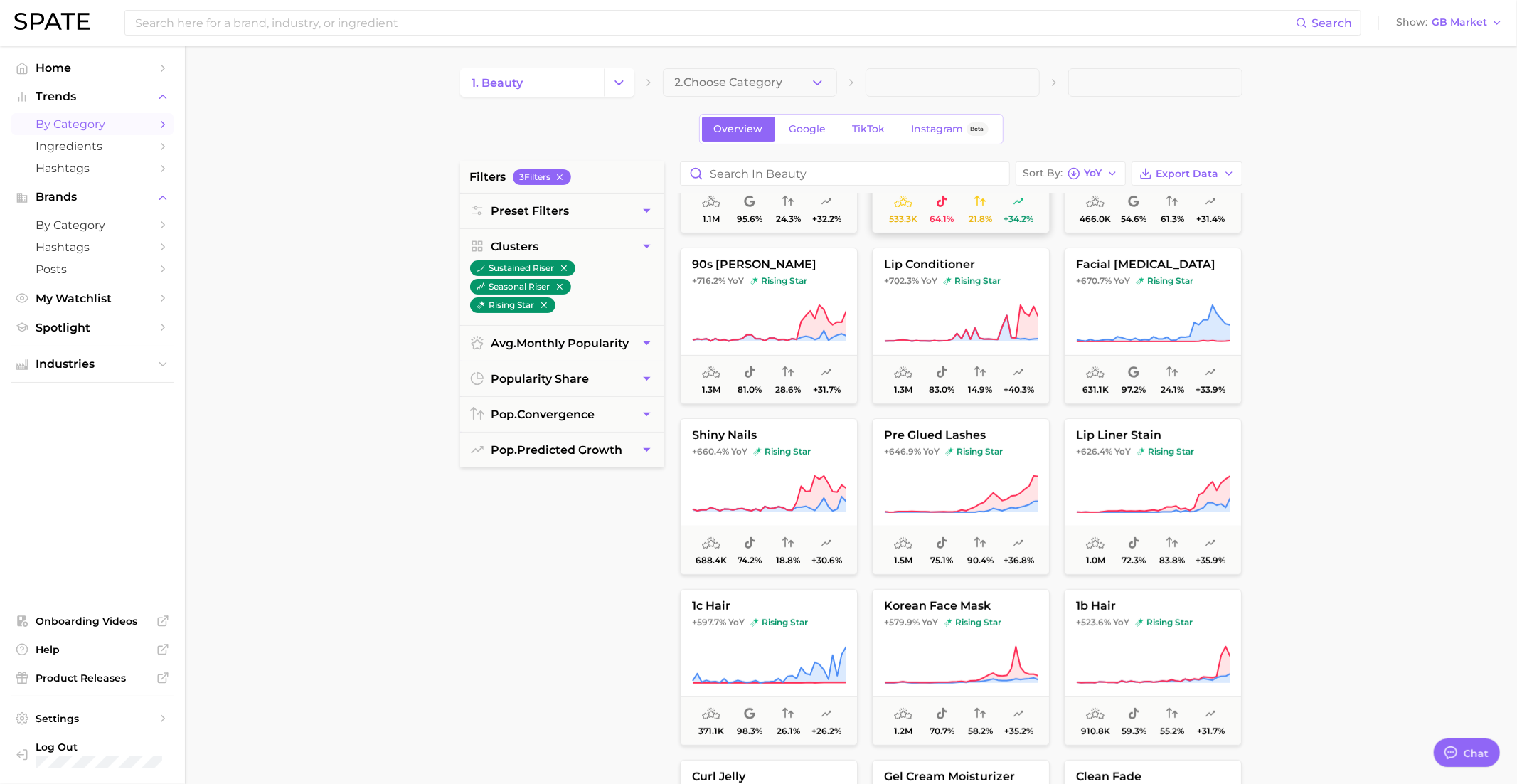
scroll to position [464, 0]
type textarea "x"
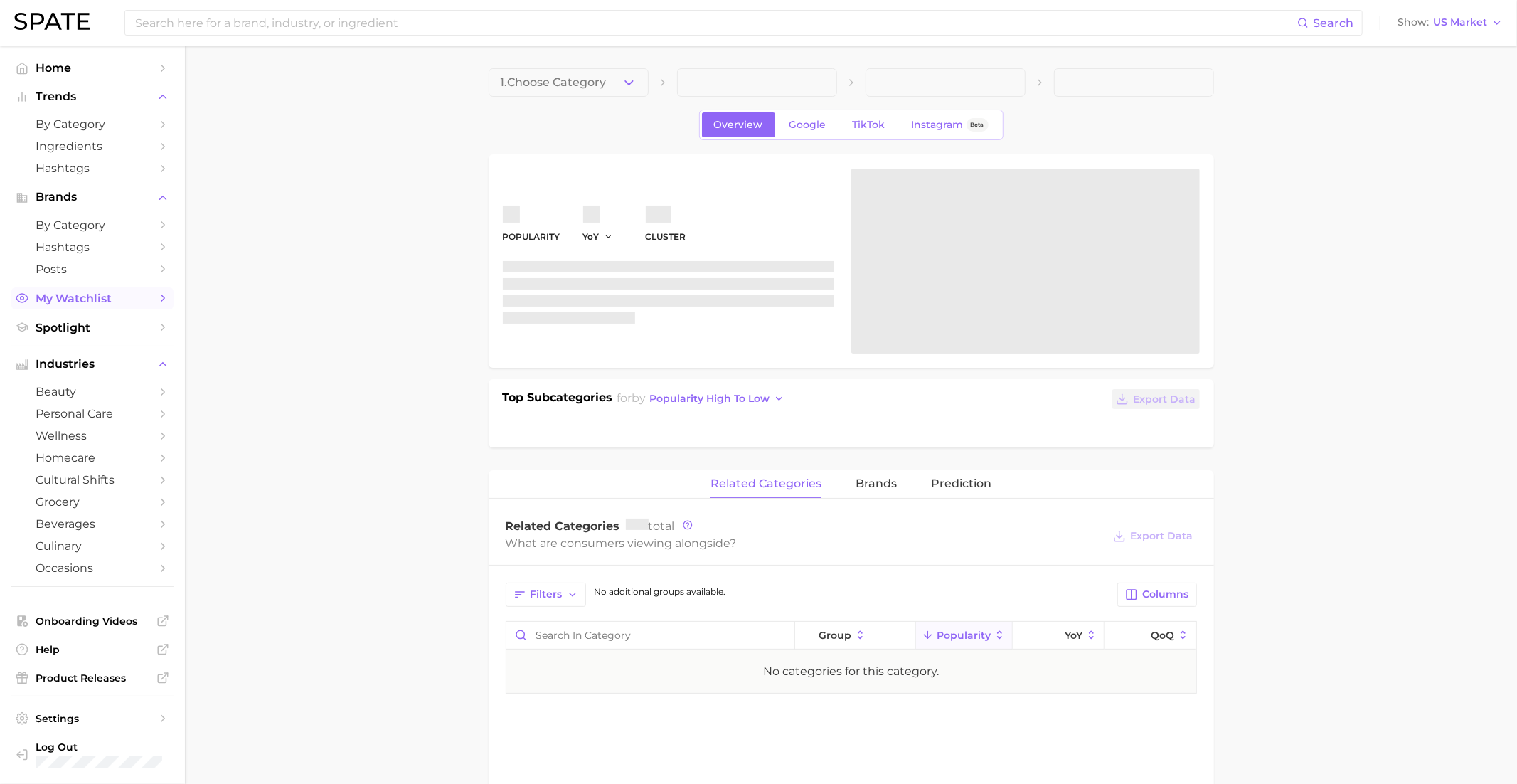
click at [102, 310] on link "My Watchlist" at bounding box center [93, 299] width 162 height 22
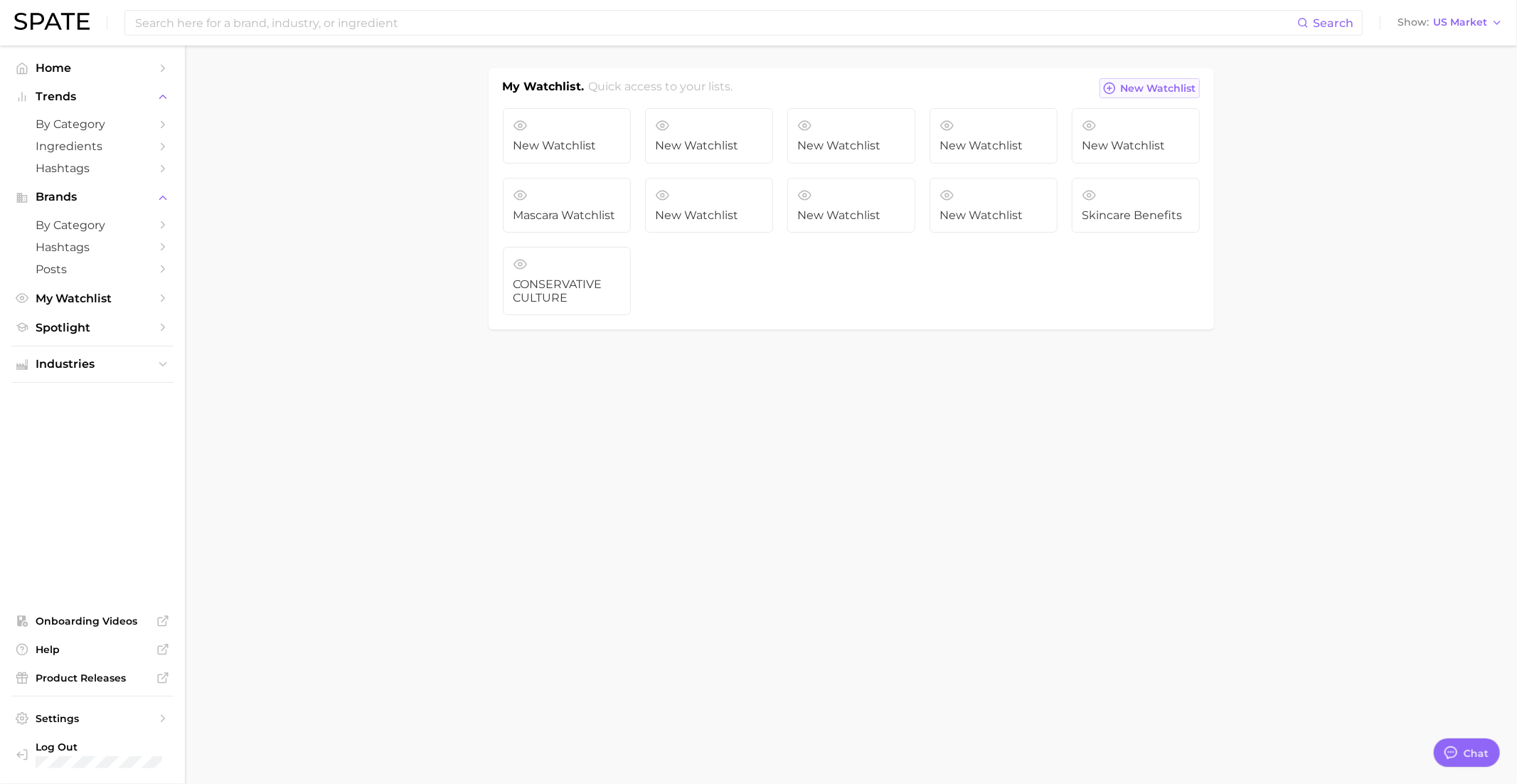
scroll to position [1377, 0]
click at [1153, 84] on span "New Watchlist" at bounding box center [1159, 88] width 75 height 12
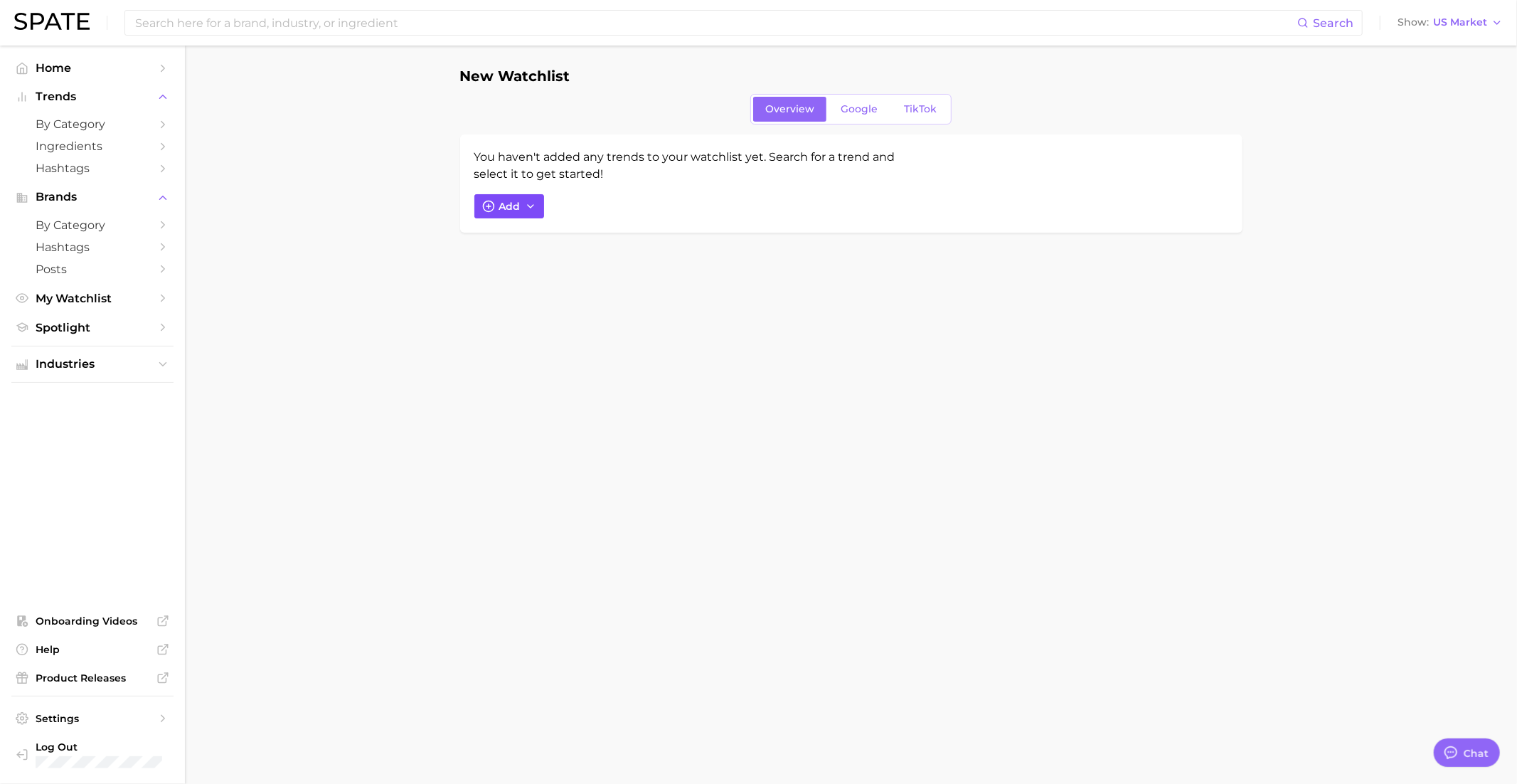
click at [496, 206] on button "Add" at bounding box center [509, 206] width 69 height 24
type input "man"
type textarea "x"
type input "manuka hon"
click at [544, 344] on span "manuka honey" at bounding box center [537, 345] width 74 height 12
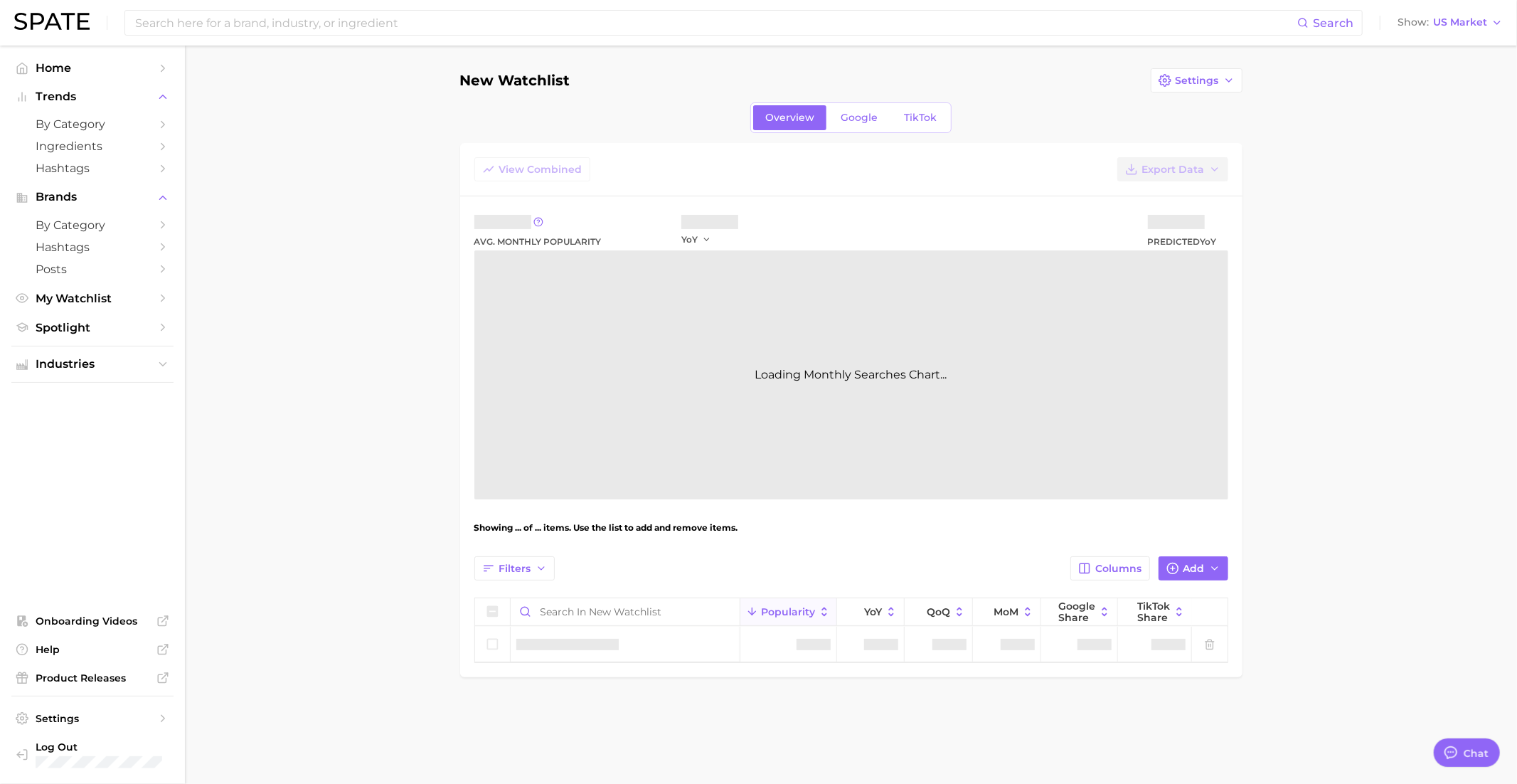
type textarea "x"
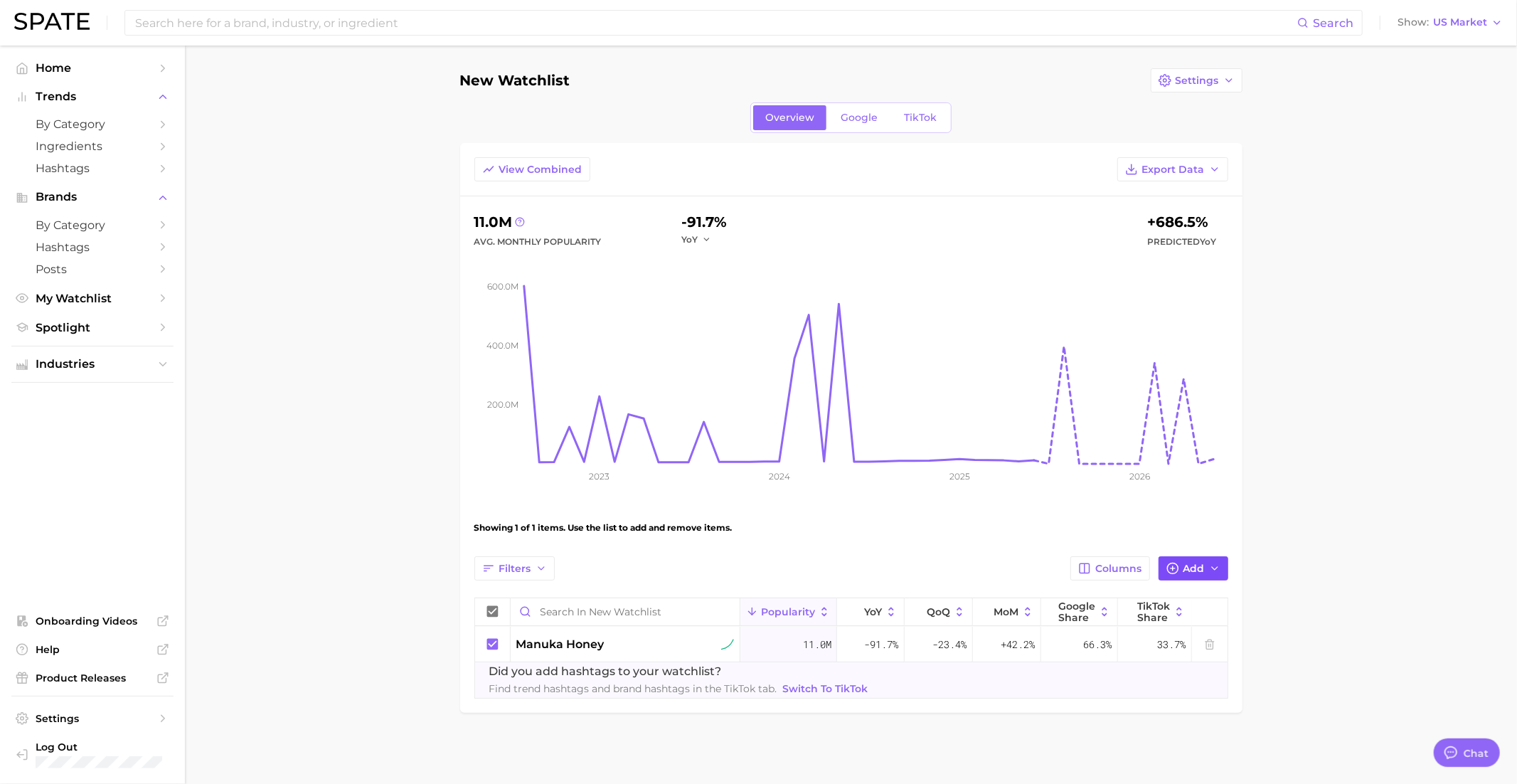
click at [1180, 564] on button "Add" at bounding box center [1193, 568] width 69 height 24
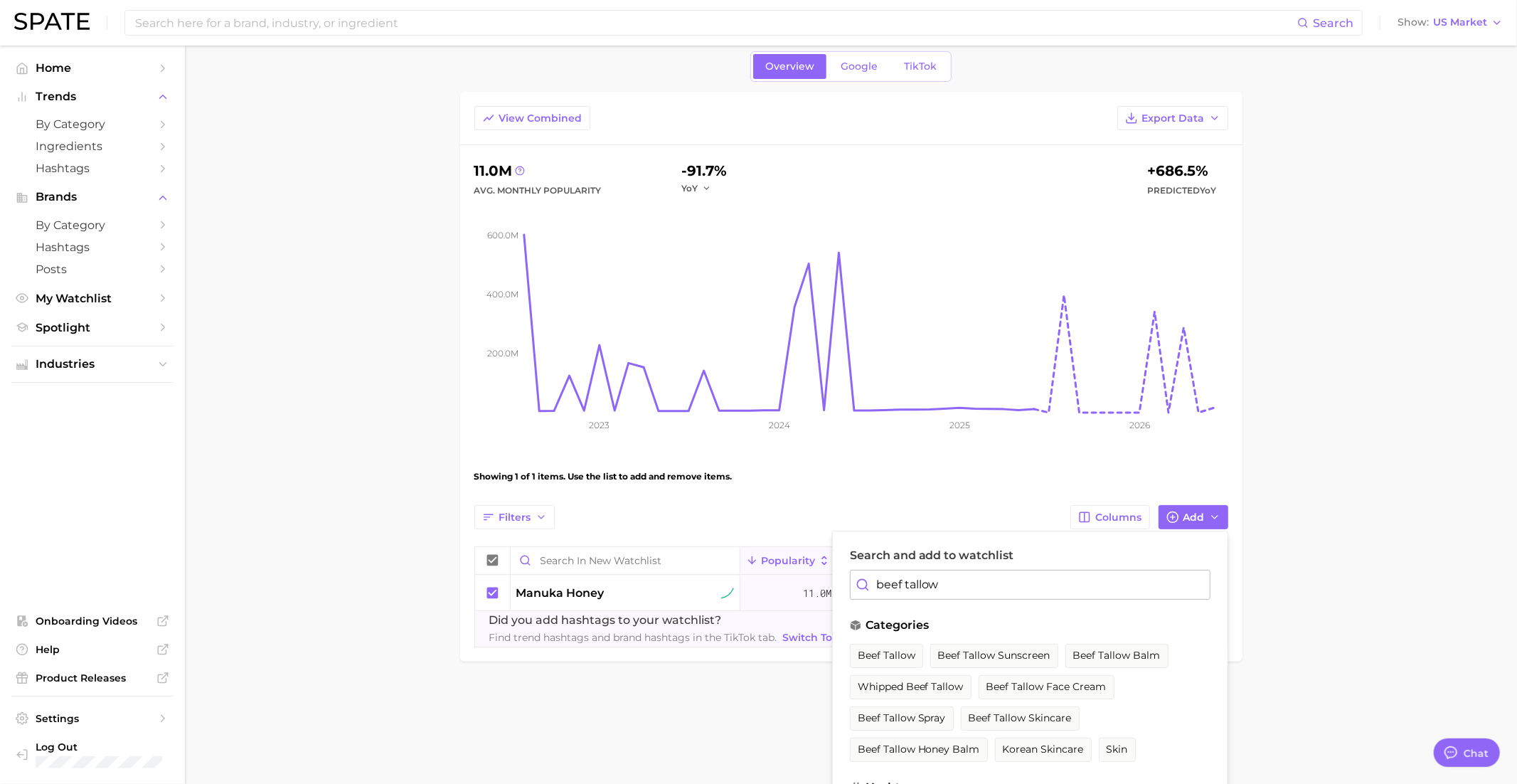
scroll to position [58, 0]
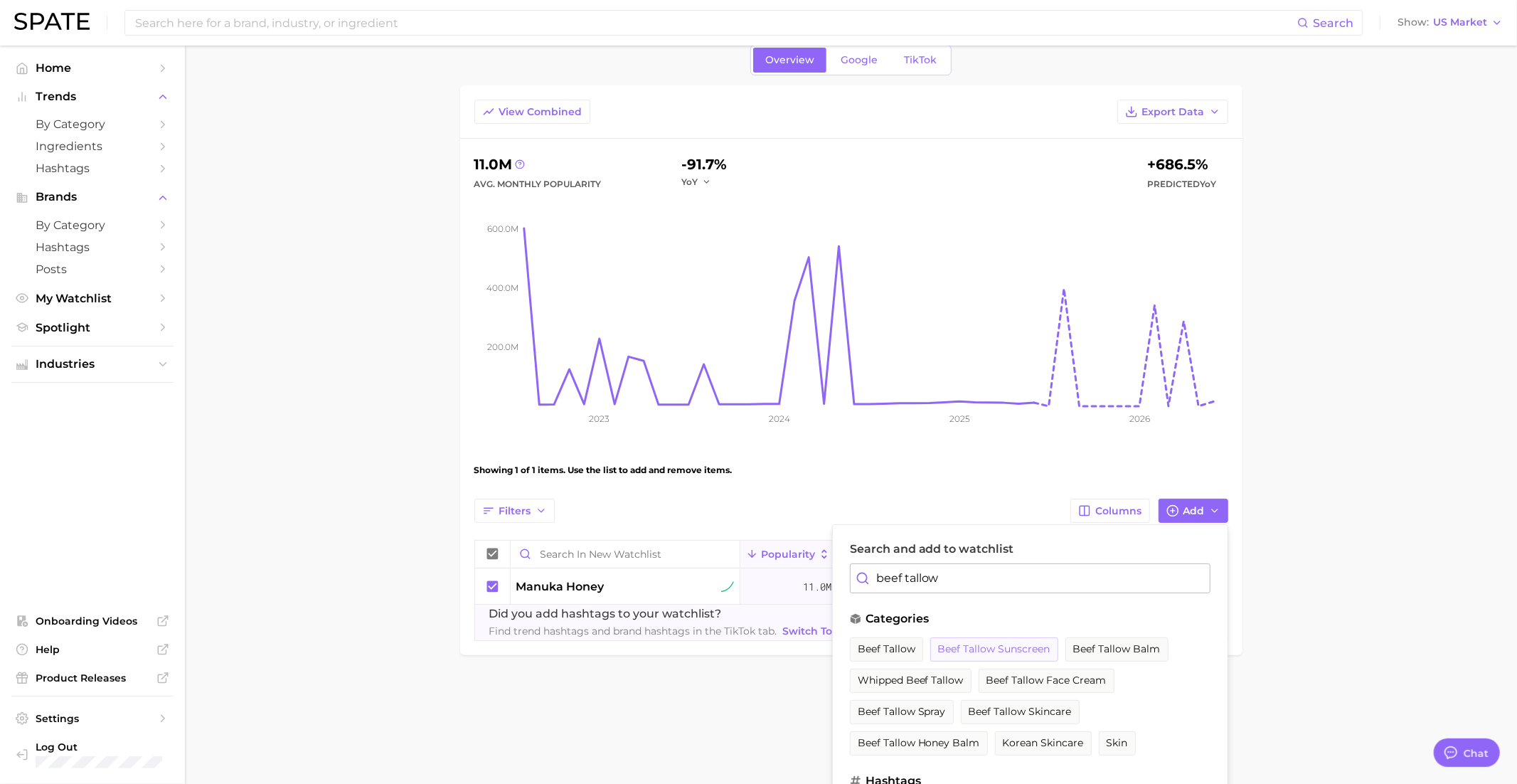
click at [1001, 654] on button "beef tallow sunscreen" at bounding box center [994, 649] width 128 height 24
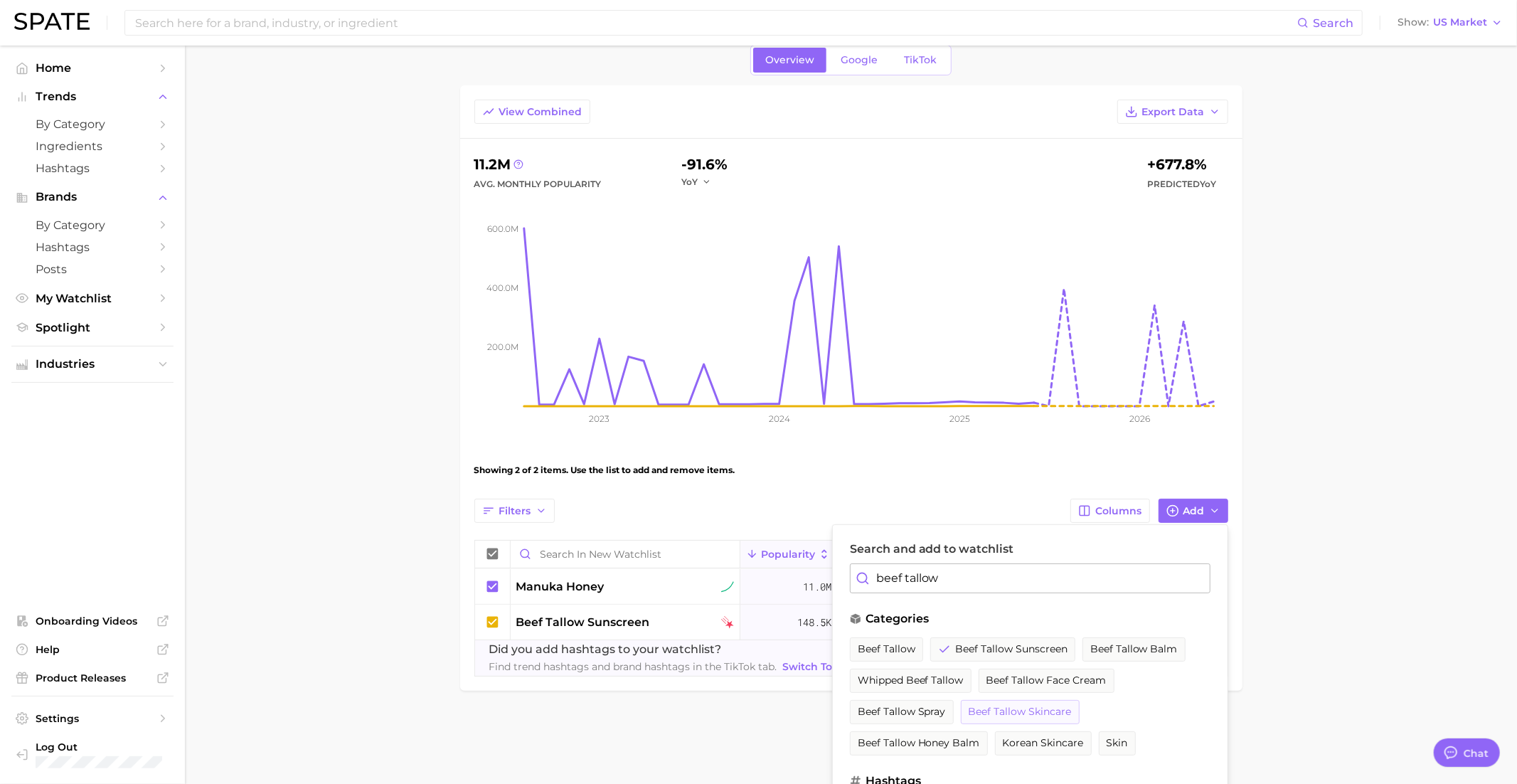
click at [1013, 706] on span "beef tallow skincare" at bounding box center [1020, 712] width 103 height 12
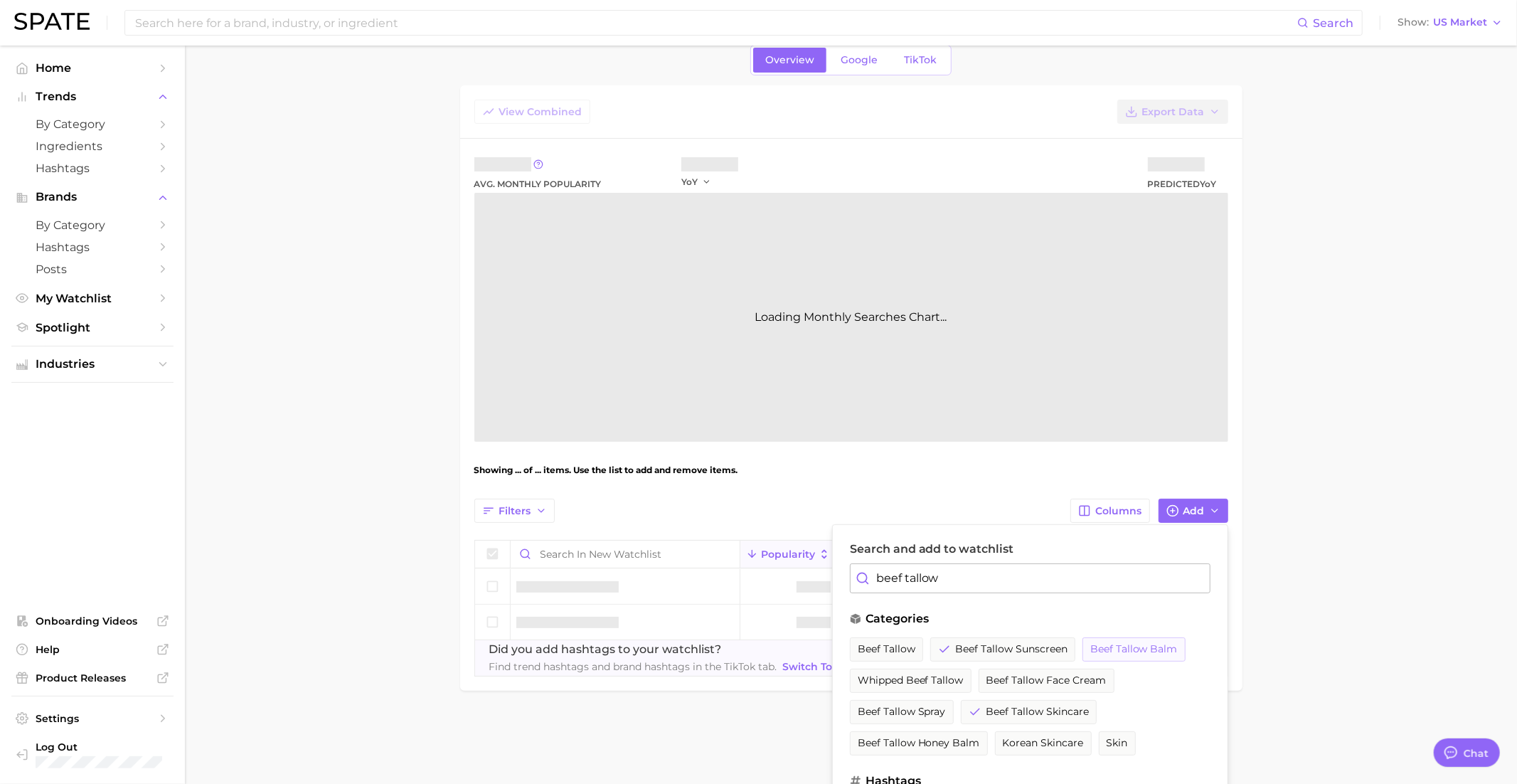
click at [1134, 645] on span "beef tallow balm" at bounding box center [1134, 649] width 88 height 12
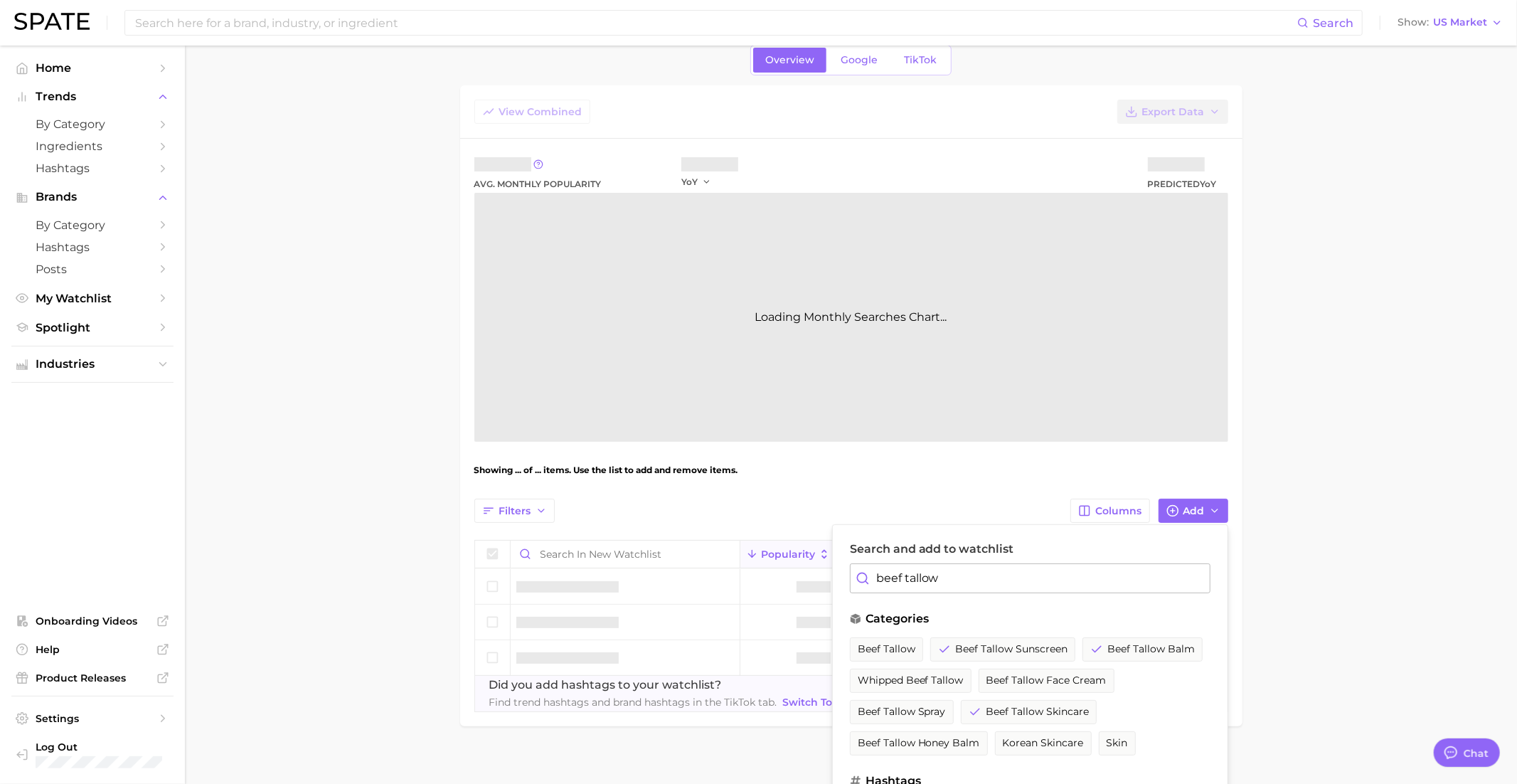
click at [832, 580] on div "Filters Columns Add Search and add to watchlist beef tallow categories beef tal…" at bounding box center [851, 605] width 754 height 213
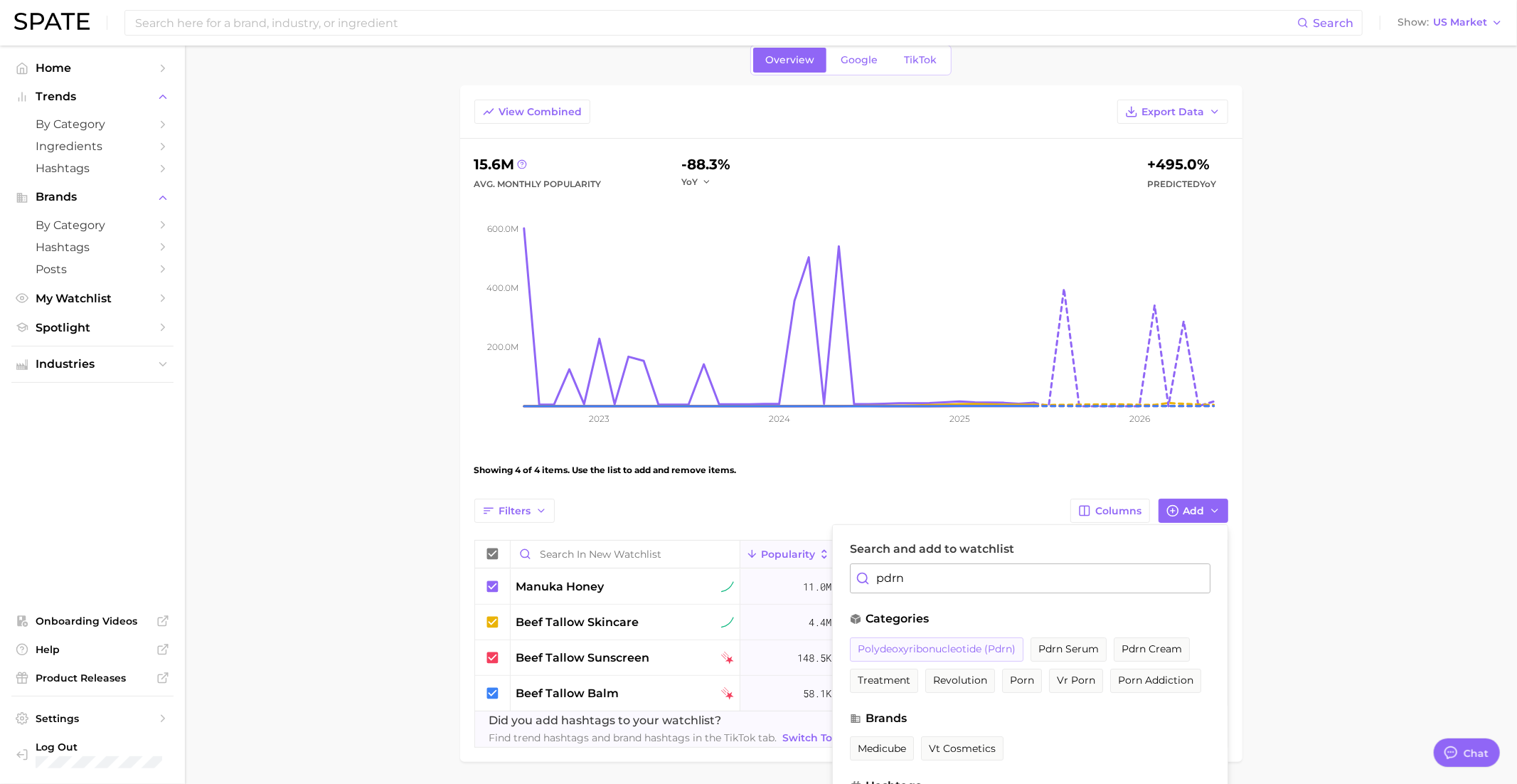
click at [905, 649] on span "polydeoxyribonucleotide (pdrn)" at bounding box center [937, 649] width 158 height 12
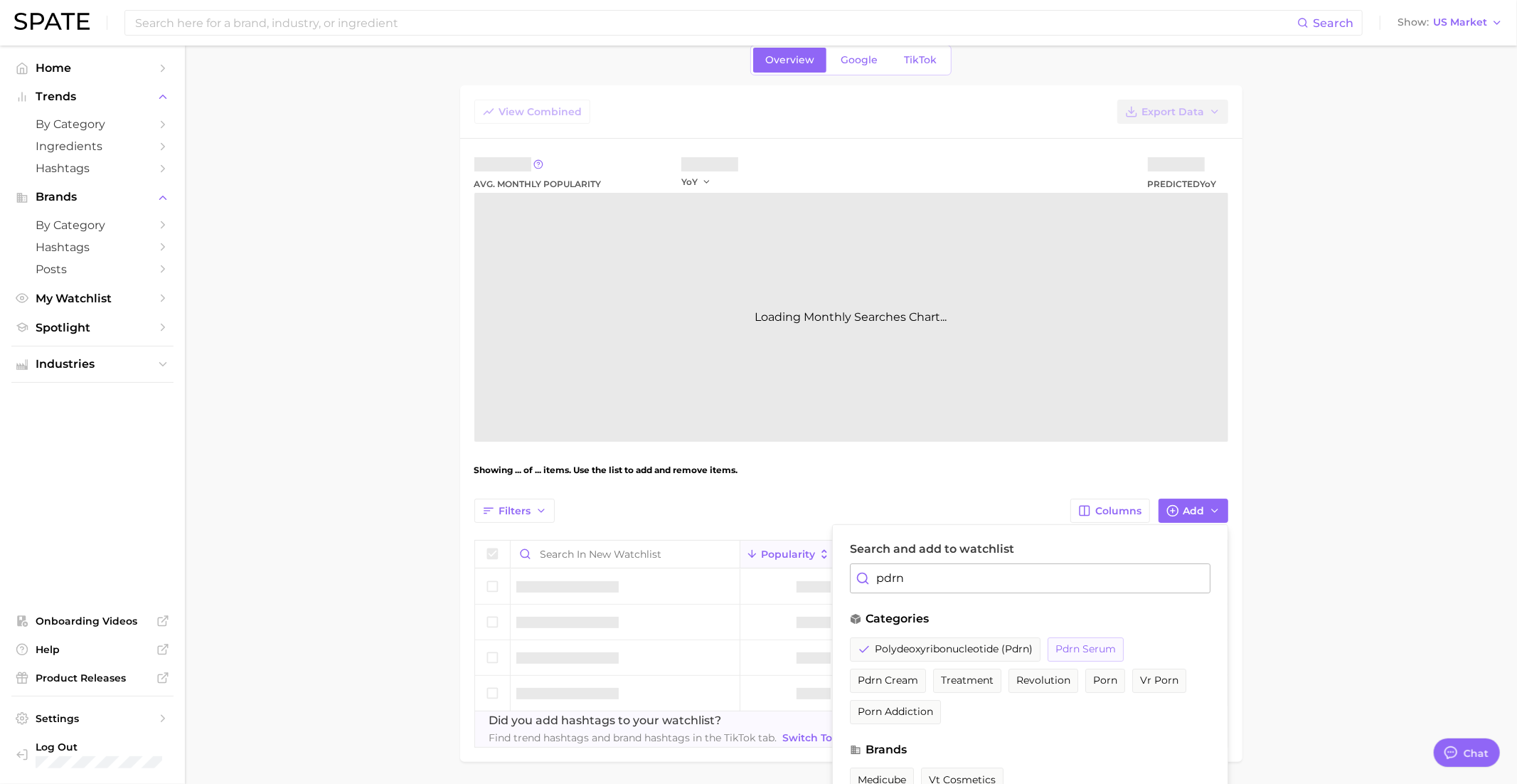
click at [1093, 639] on button "pdrn serum" at bounding box center [1086, 649] width 76 height 24
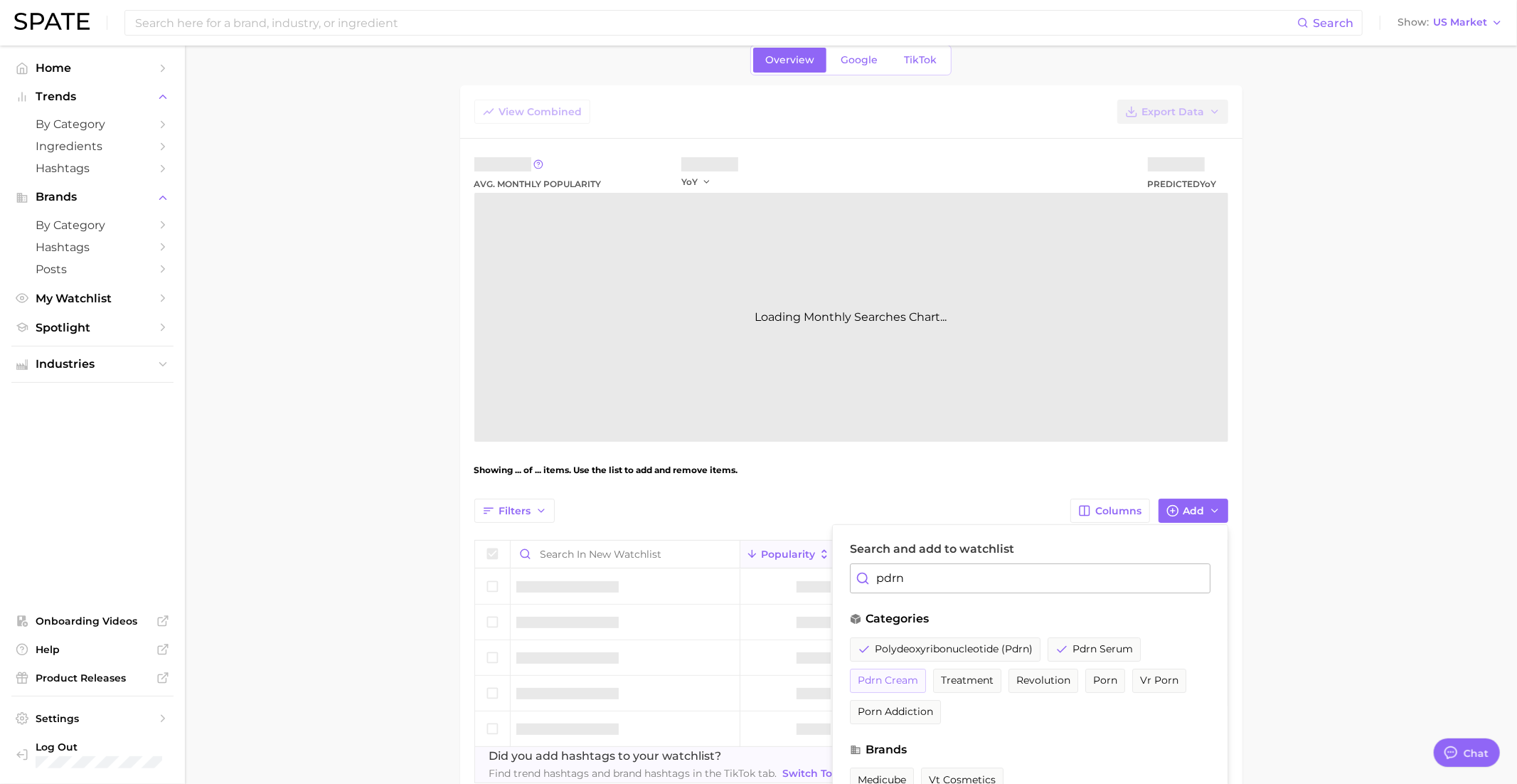
click at [897, 677] on span "pdrn cream" at bounding box center [888, 680] width 61 height 12
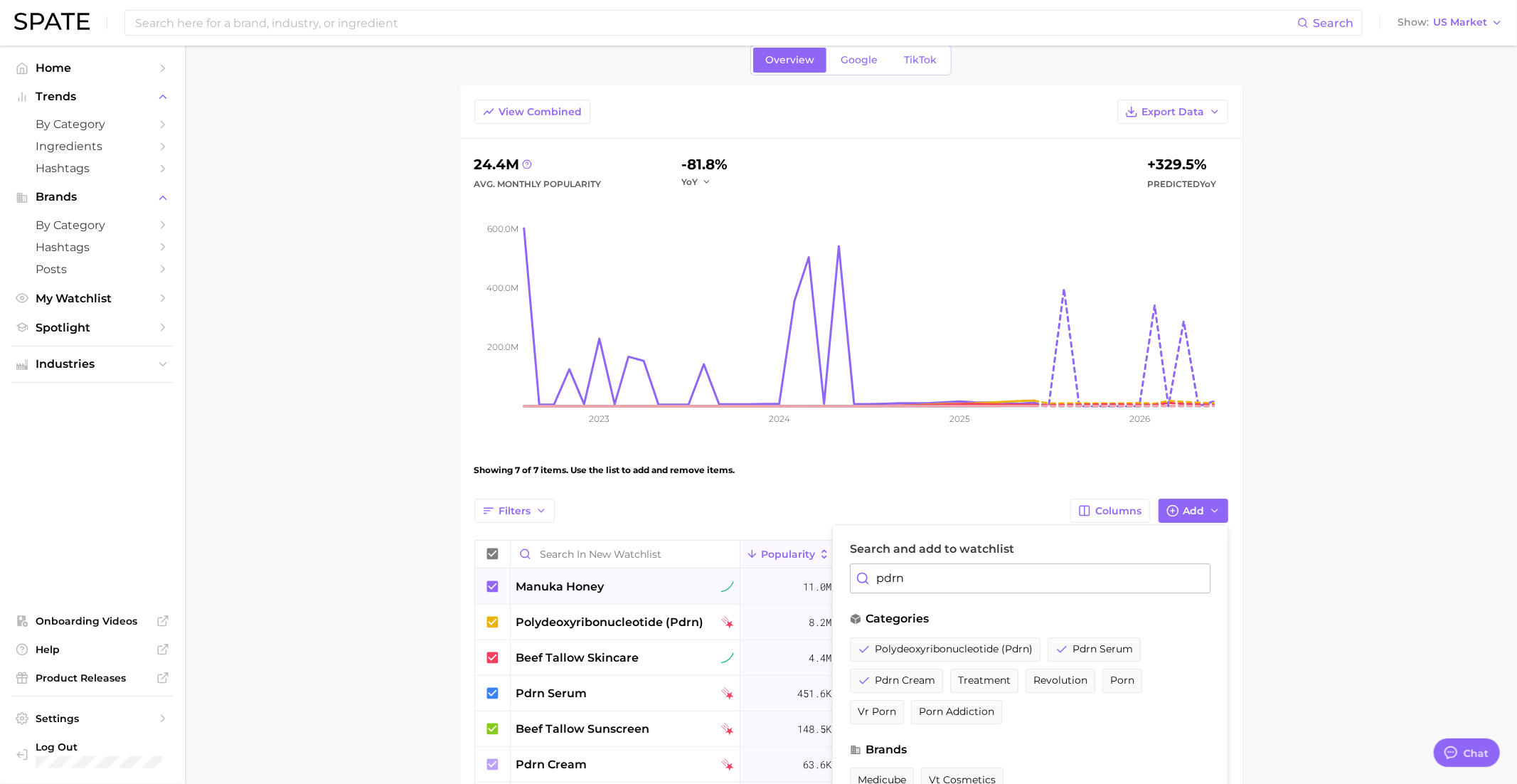
drag, startPoint x: 972, startPoint y: 577, endPoint x: 814, endPoint y: 577, distance: 158.0
click at [814, 577] on div "Filters Columns Add Search and add to watchlist pdrn categories polydeoxyribonu…" at bounding box center [851, 676] width 754 height 356
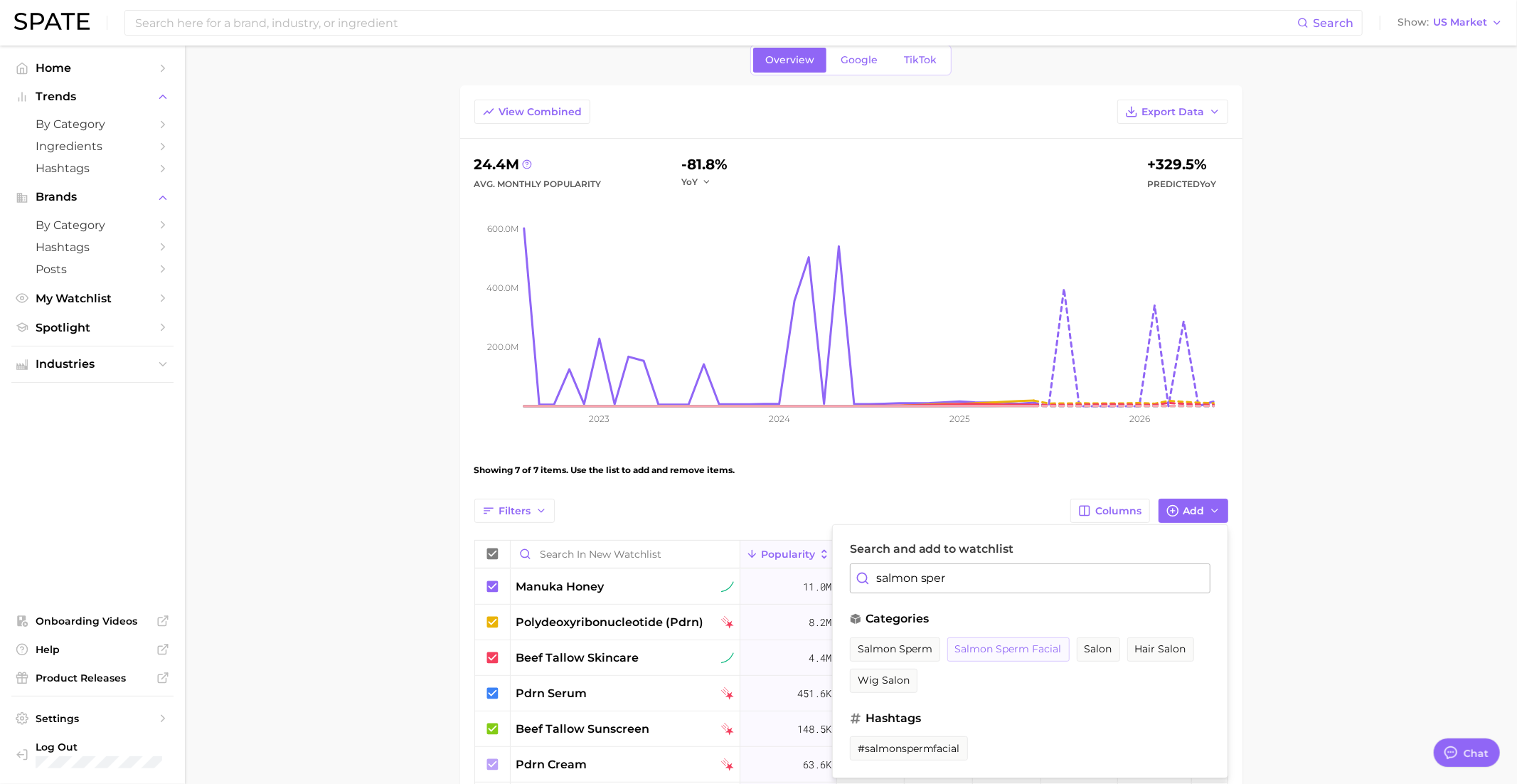
click at [1010, 643] on span "salmon sperm facial" at bounding box center [1009, 649] width 107 height 12
drag, startPoint x: 978, startPoint y: 574, endPoint x: 852, endPoint y: 575, distance: 126.0
click at [852, 575] on input "salmon sper" at bounding box center [1030, 578] width 361 height 30
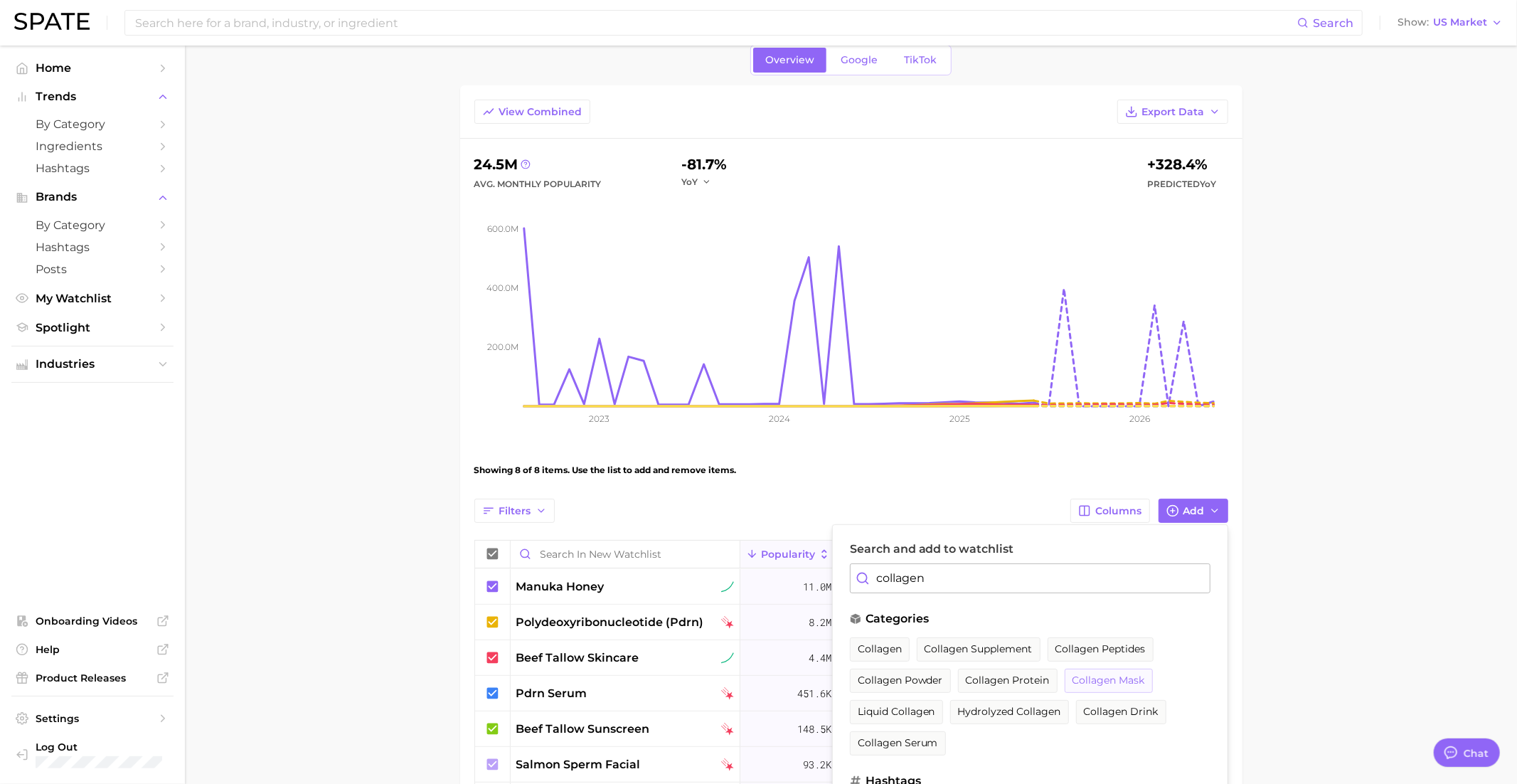
type input "collagen"
click at [1086, 675] on span "collagen mask" at bounding box center [1108, 680] width 72 height 12
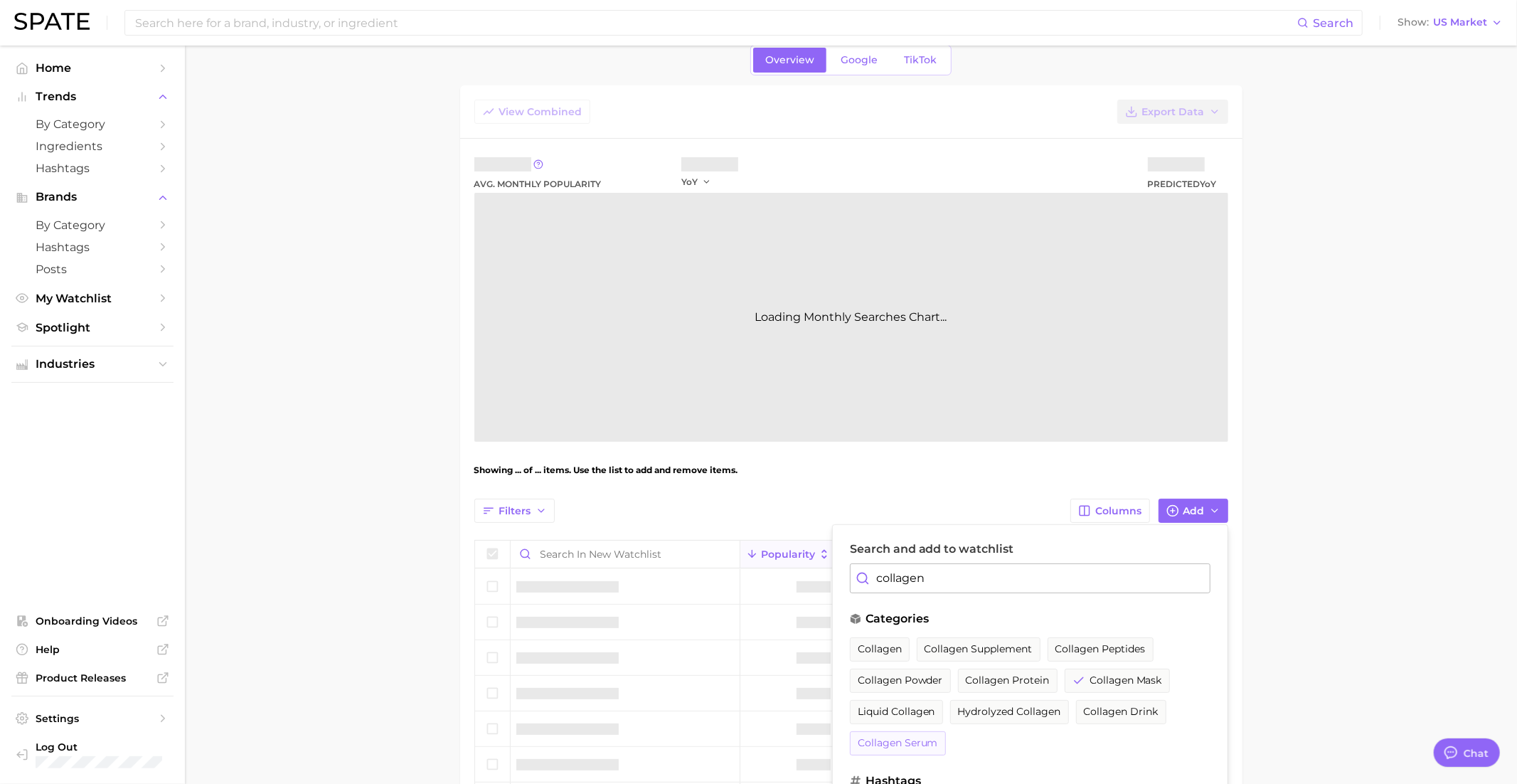
click at [888, 741] on span "collagen serum" at bounding box center [898, 742] width 80 height 12
click at [878, 645] on span "collagen" at bounding box center [880, 649] width 44 height 12
click at [940, 477] on div "Showing ... of ... items. Use the list to add and remove items." at bounding box center [851, 470] width 754 height 40
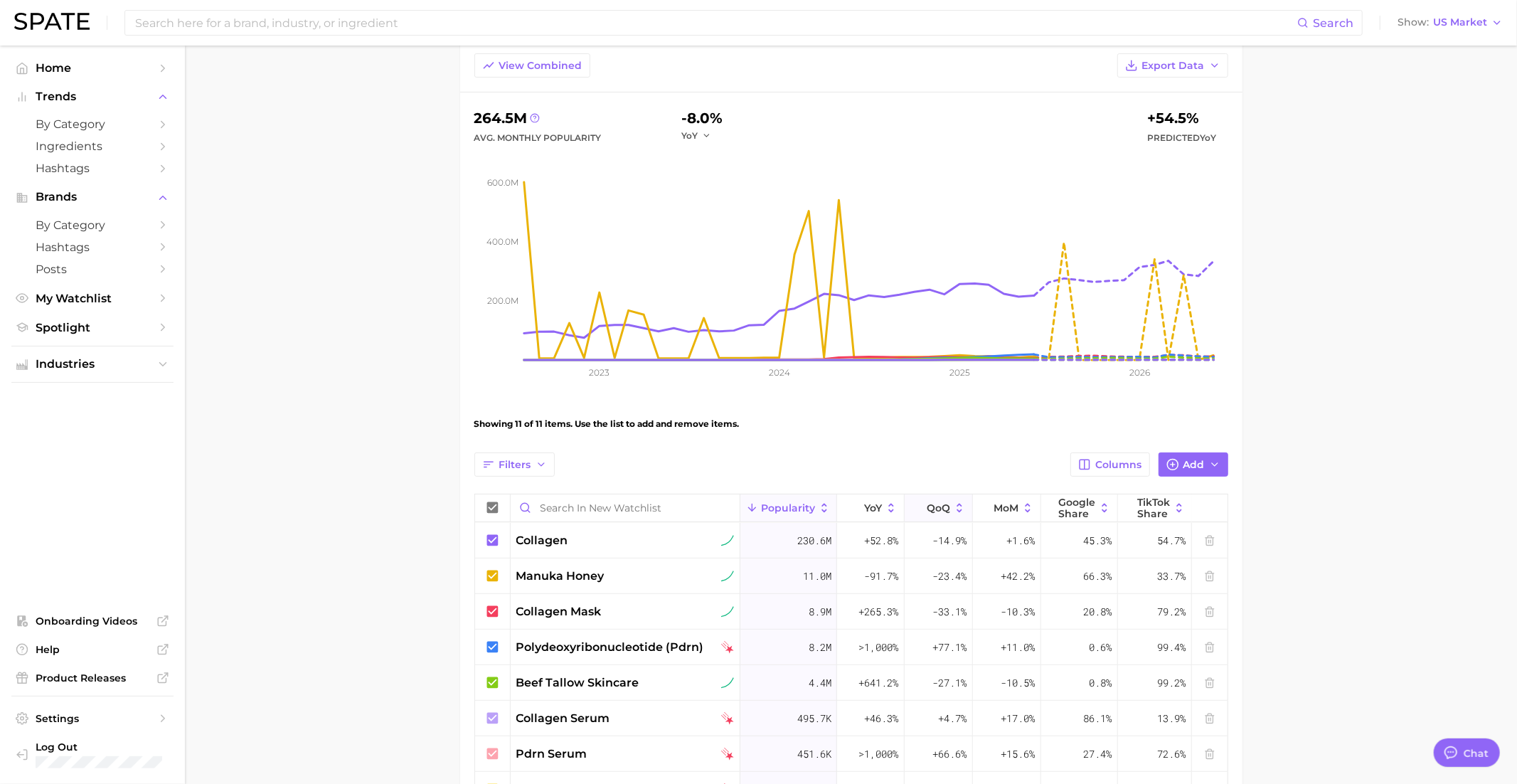
scroll to position [63, 0]
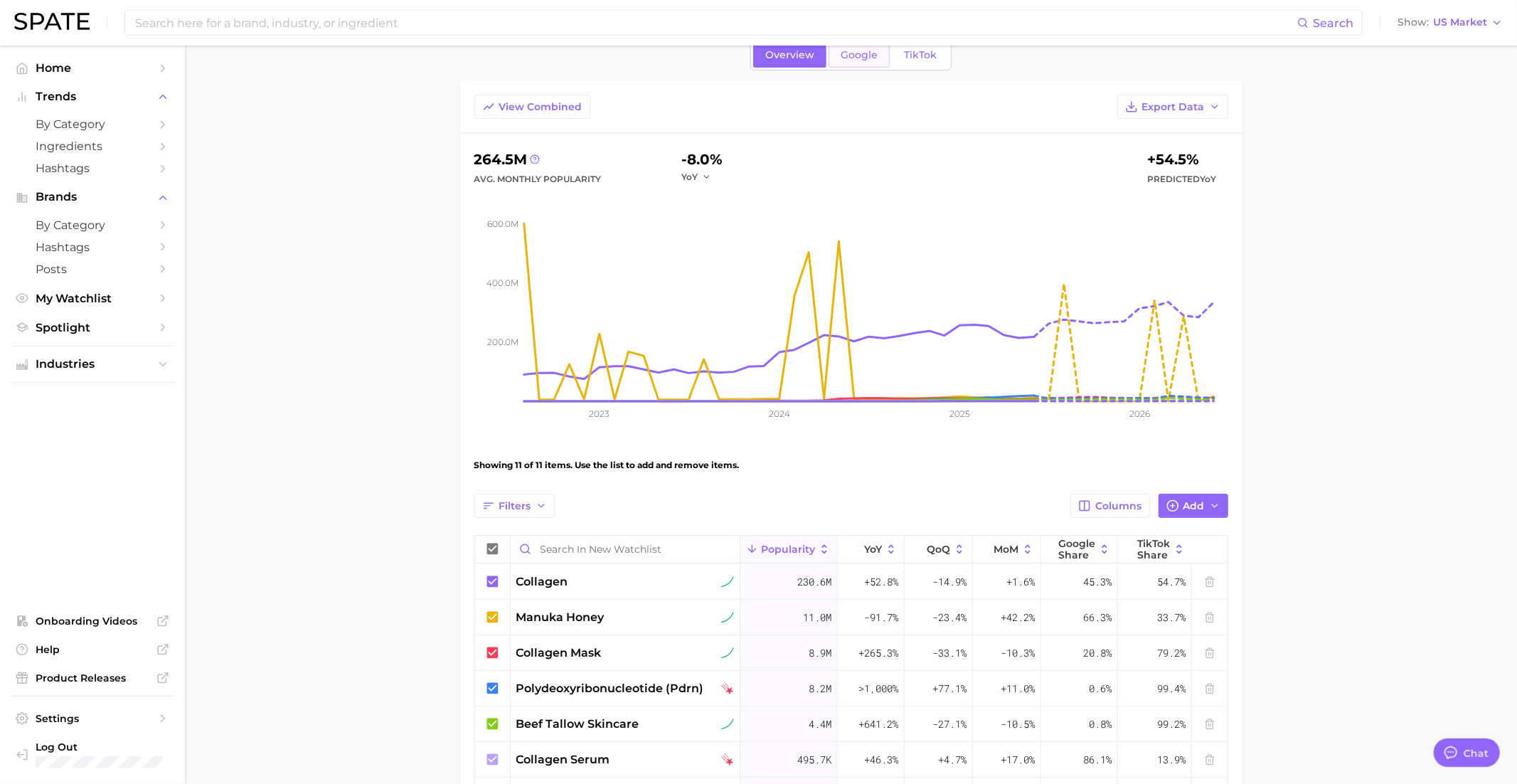
click at [861, 51] on span "Google" at bounding box center [859, 55] width 37 height 12
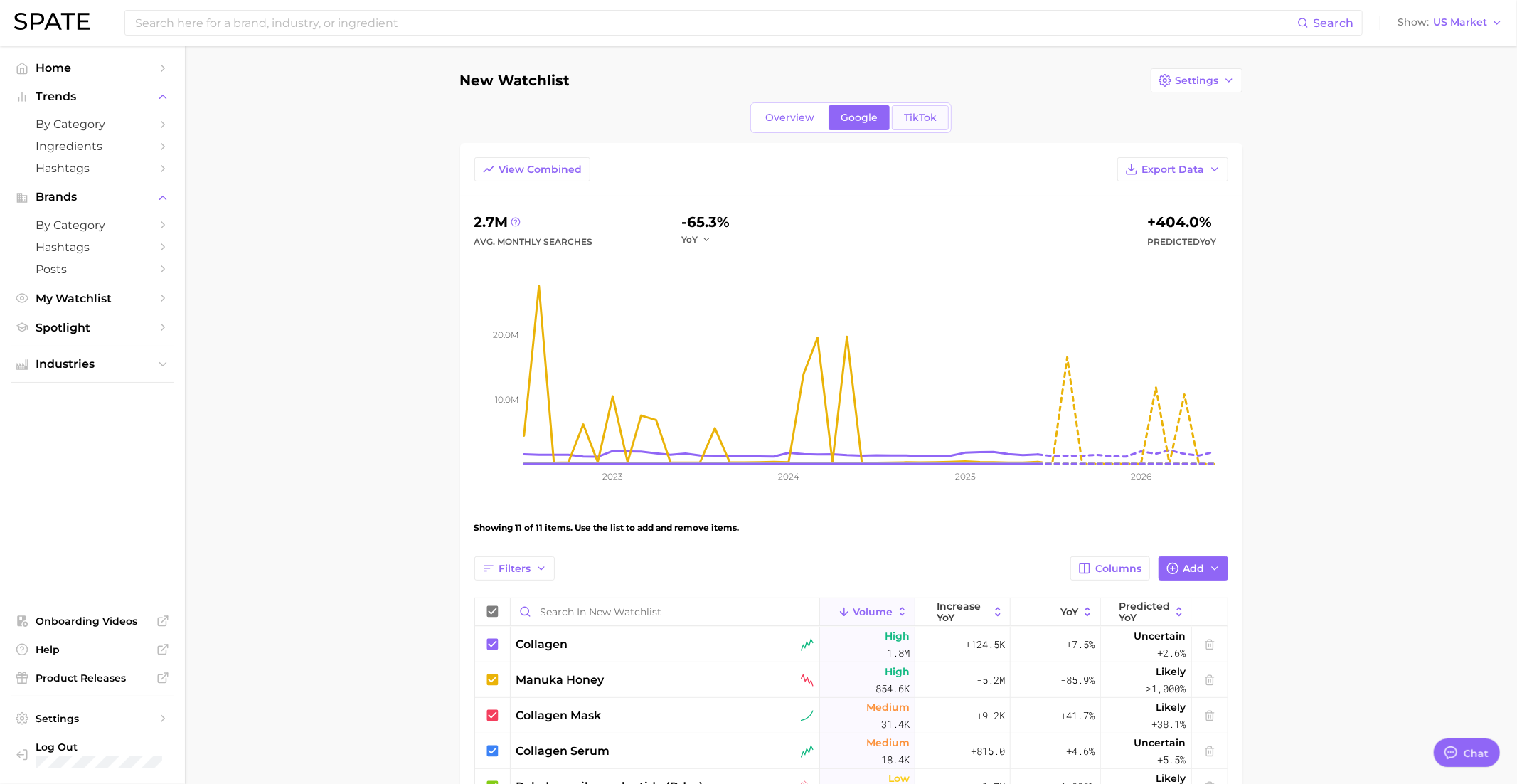
click at [911, 118] on span "TikTok" at bounding box center [920, 118] width 33 height 12
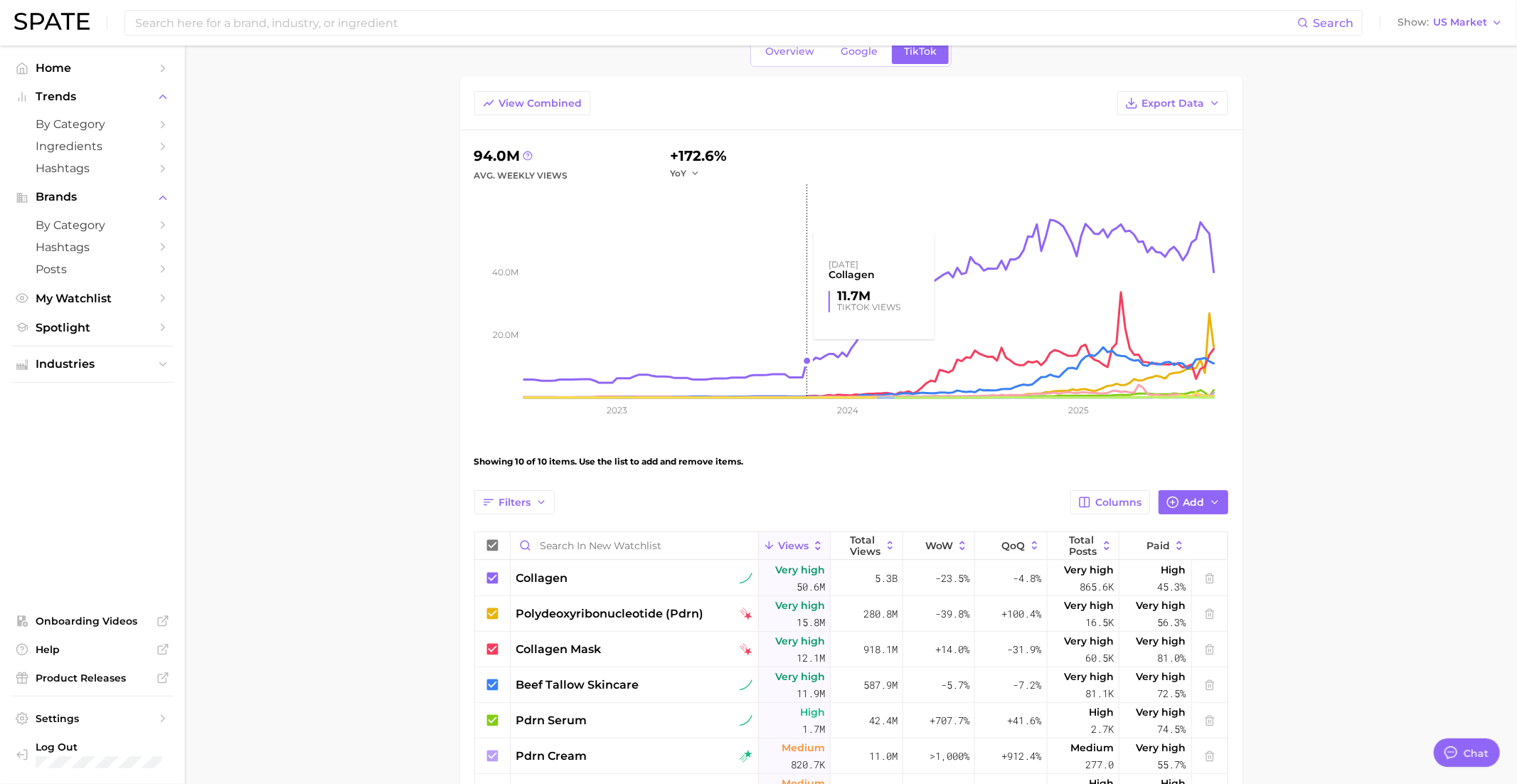
scroll to position [3, 0]
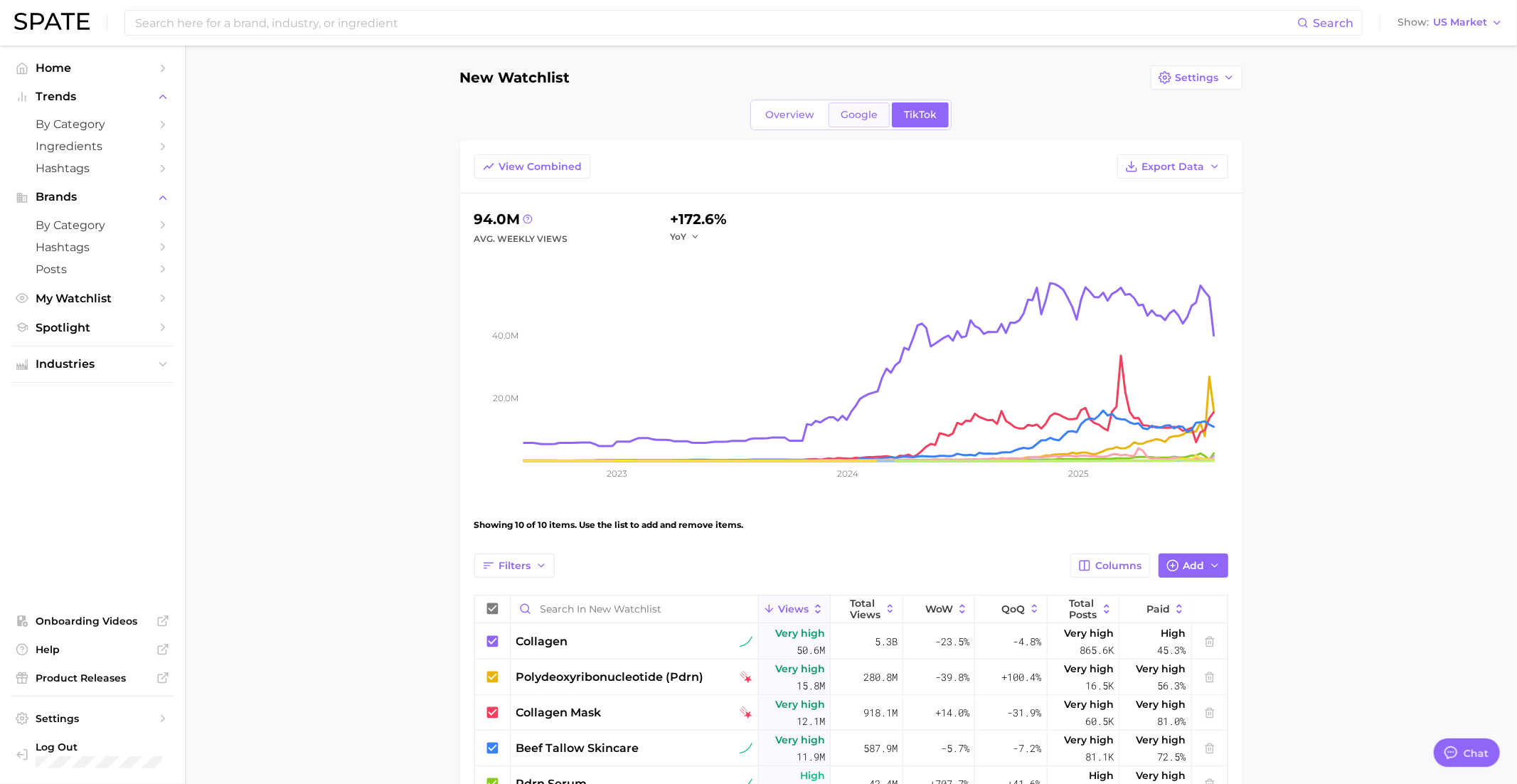
click at [862, 109] on span "Google" at bounding box center [859, 115] width 37 height 12
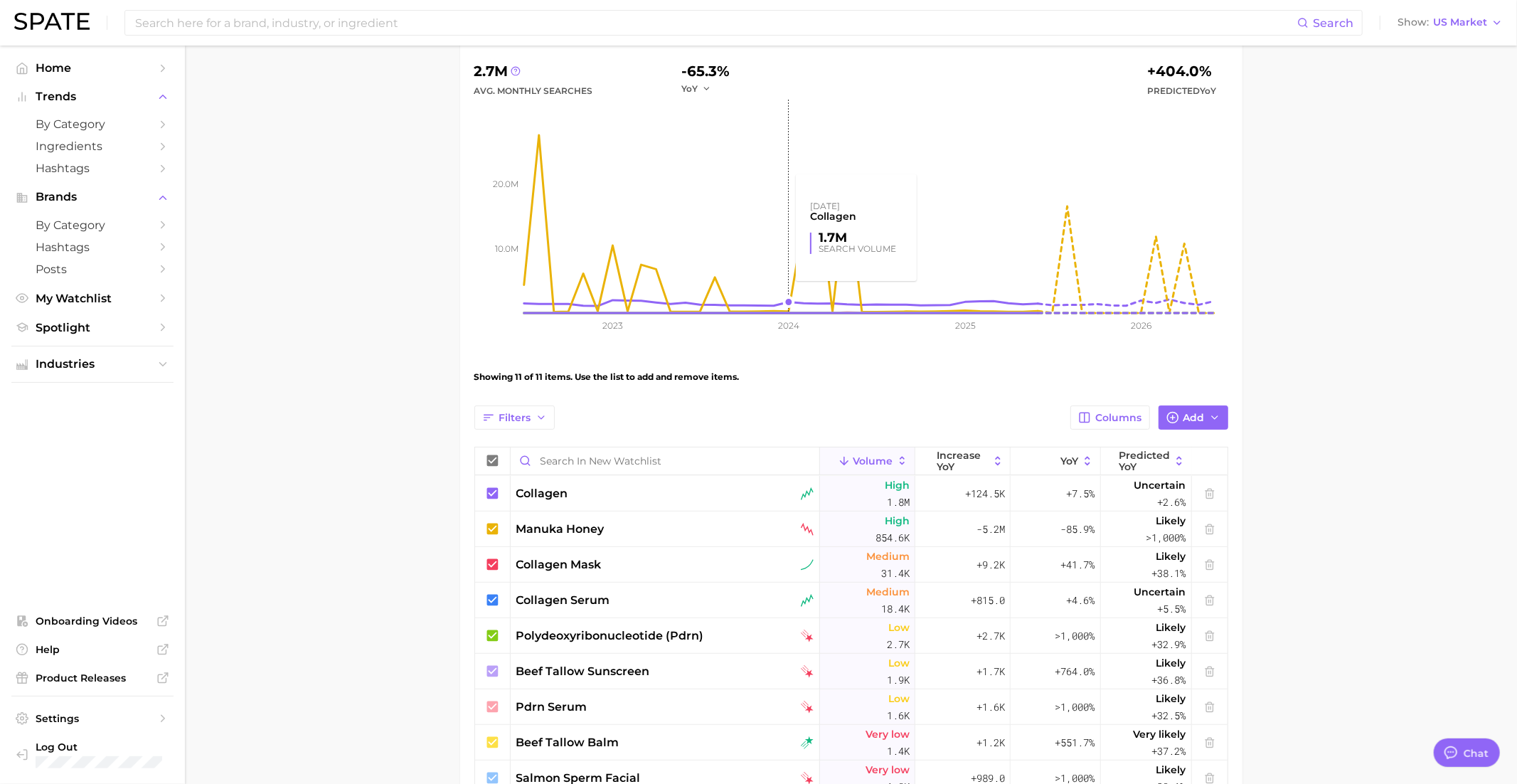
scroll to position [178, 0]
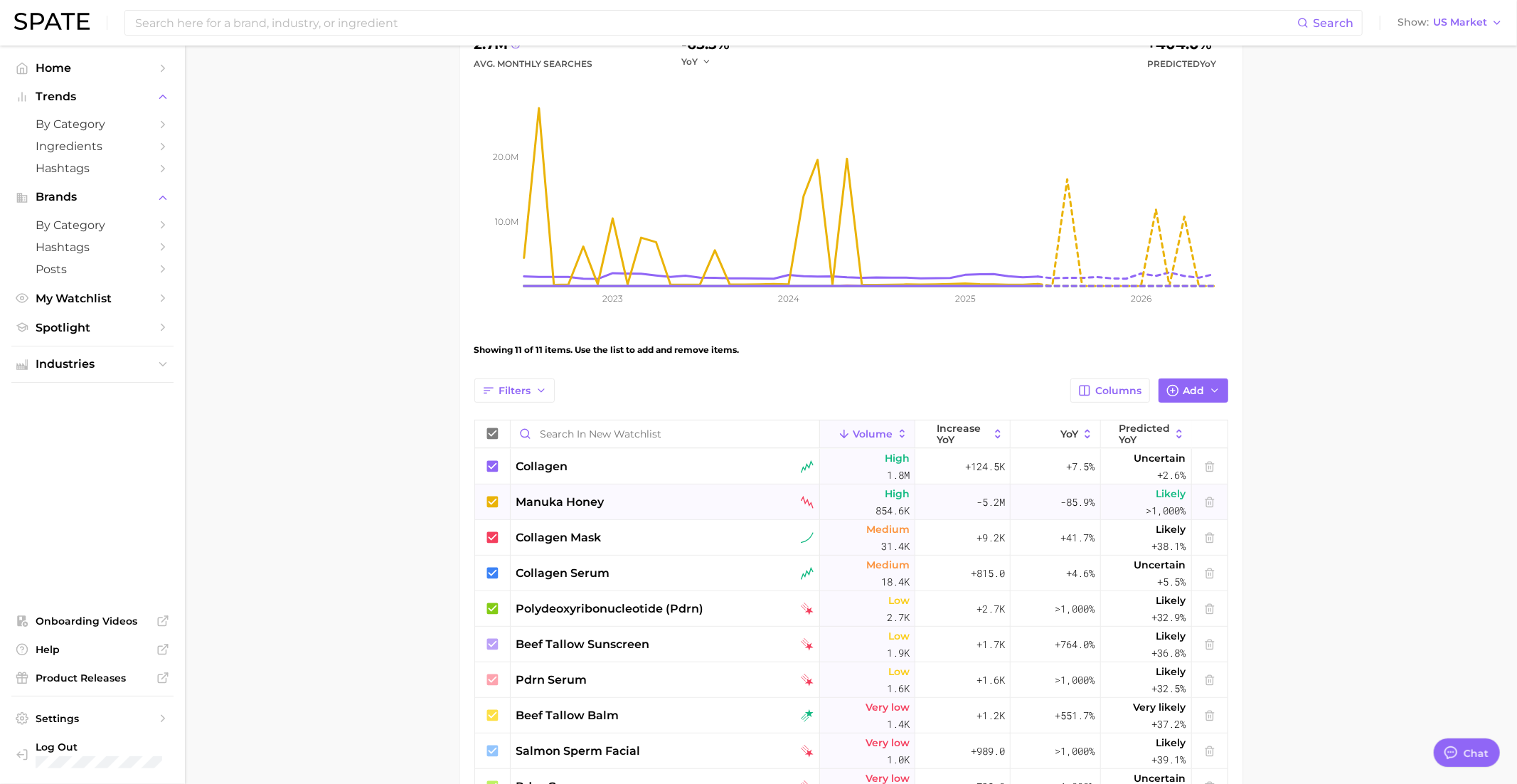
click at [491, 501] on icon at bounding box center [492, 501] width 12 height 12
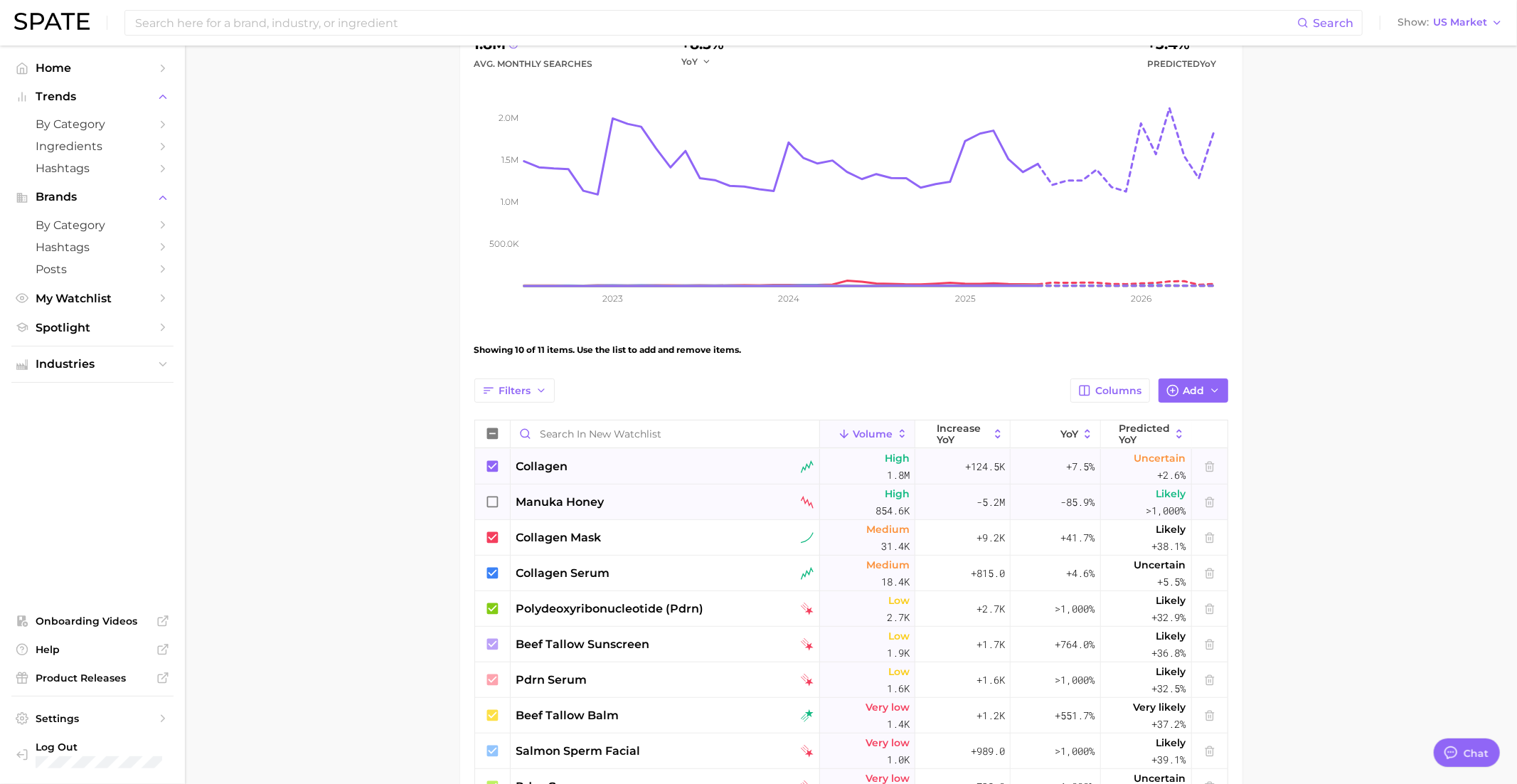
click at [491, 466] on icon at bounding box center [492, 466] width 15 height 15
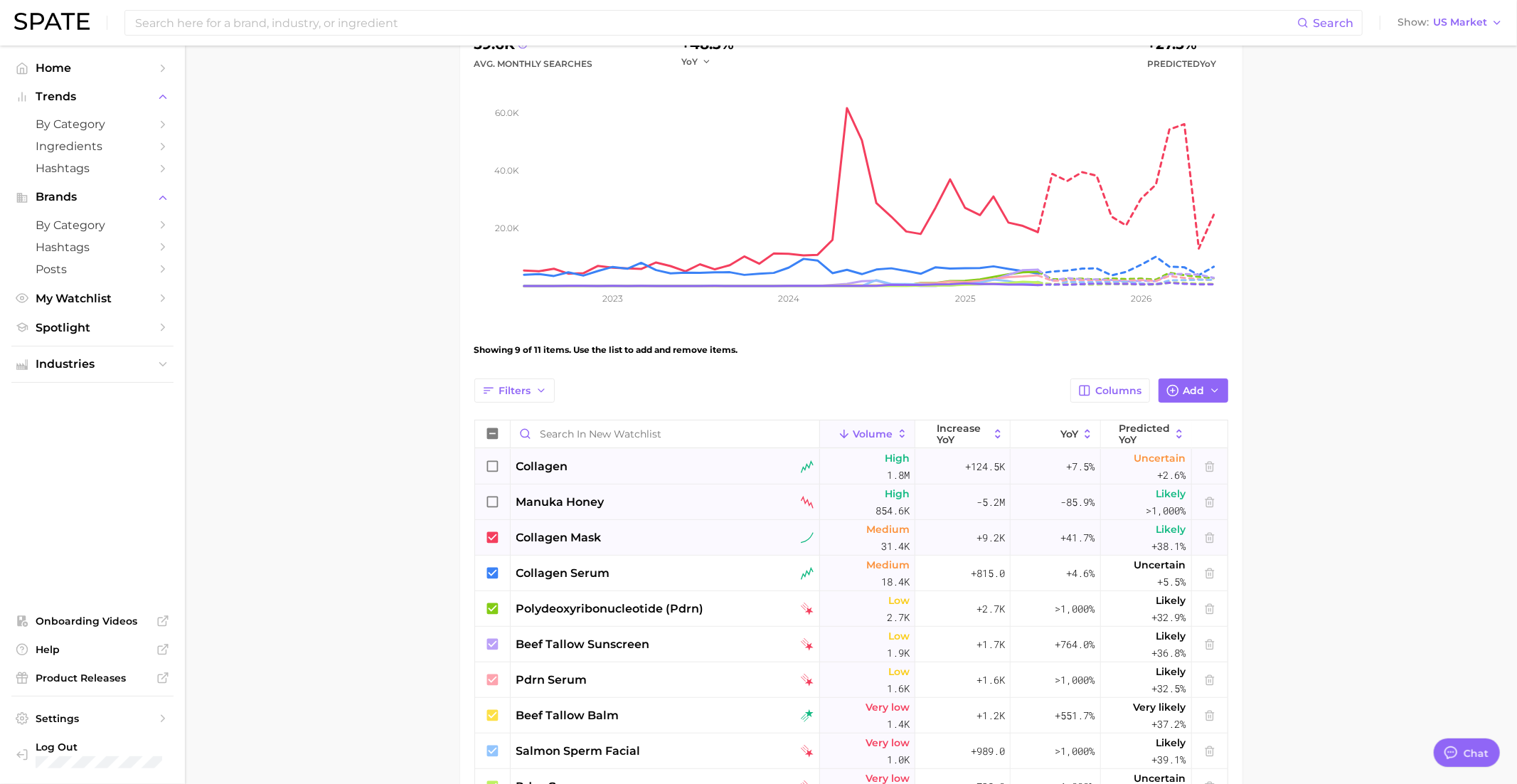
click at [491, 538] on icon at bounding box center [492, 537] width 15 height 15
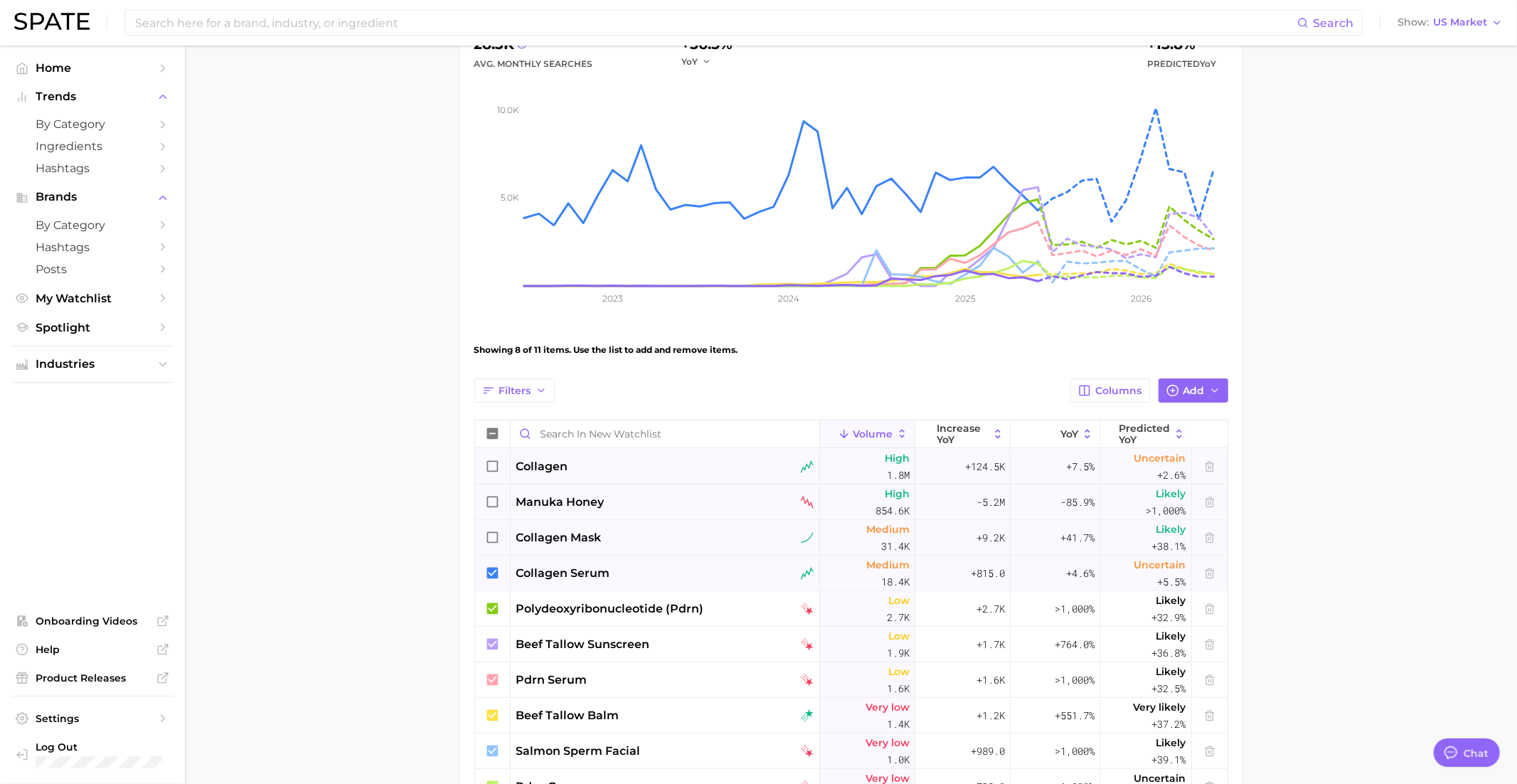
click at [493, 569] on icon at bounding box center [492, 573] width 12 height 12
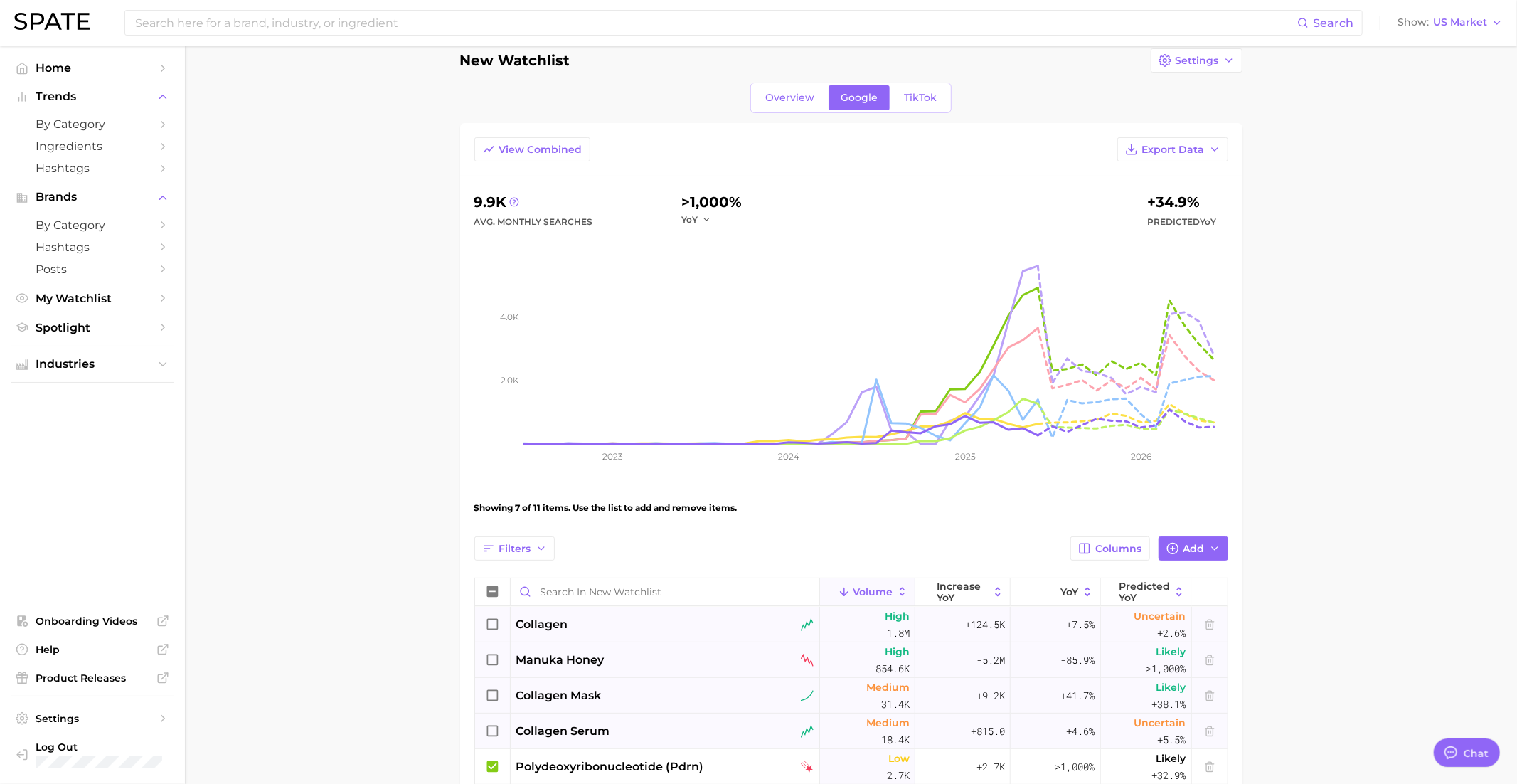
scroll to position [0, 0]
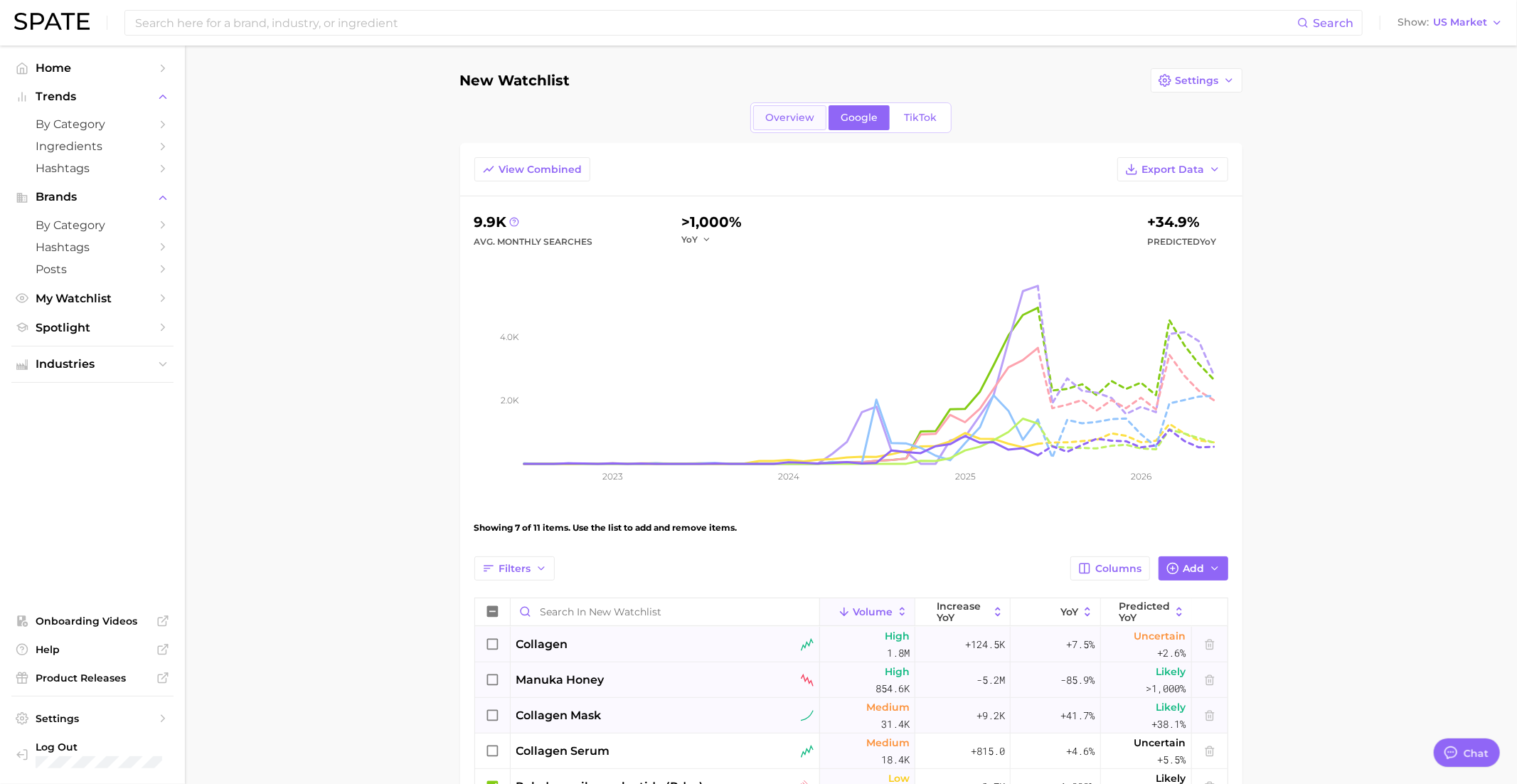
click at [805, 108] on link "Overview" at bounding box center [790, 118] width 73 height 25
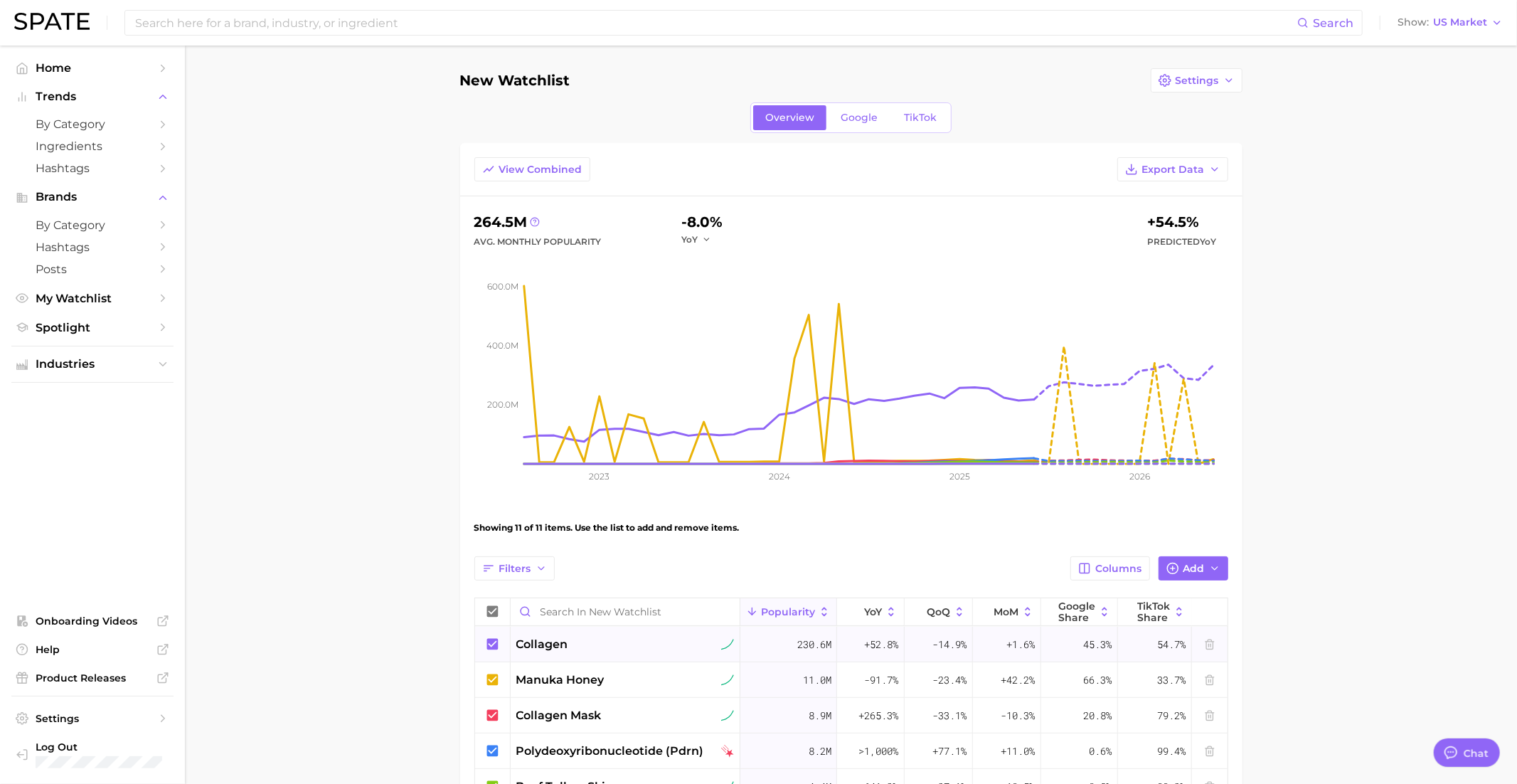
click at [494, 643] on icon at bounding box center [492, 644] width 12 height 12
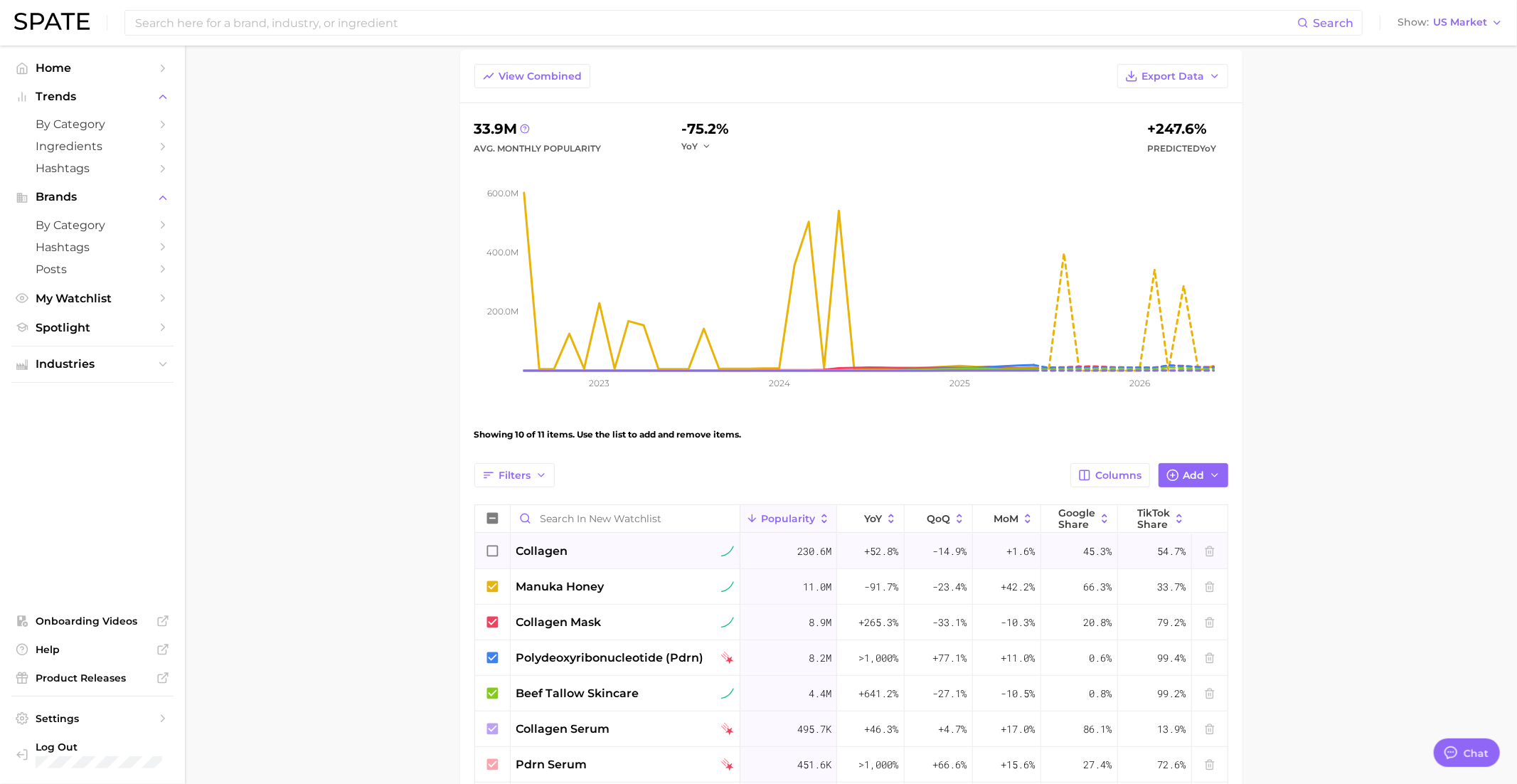
scroll to position [95, 0]
drag, startPoint x: 491, startPoint y: 585, endPoint x: 491, endPoint y: 593, distance: 8.0
click at [491, 585] on icon at bounding box center [492, 585] width 15 height 15
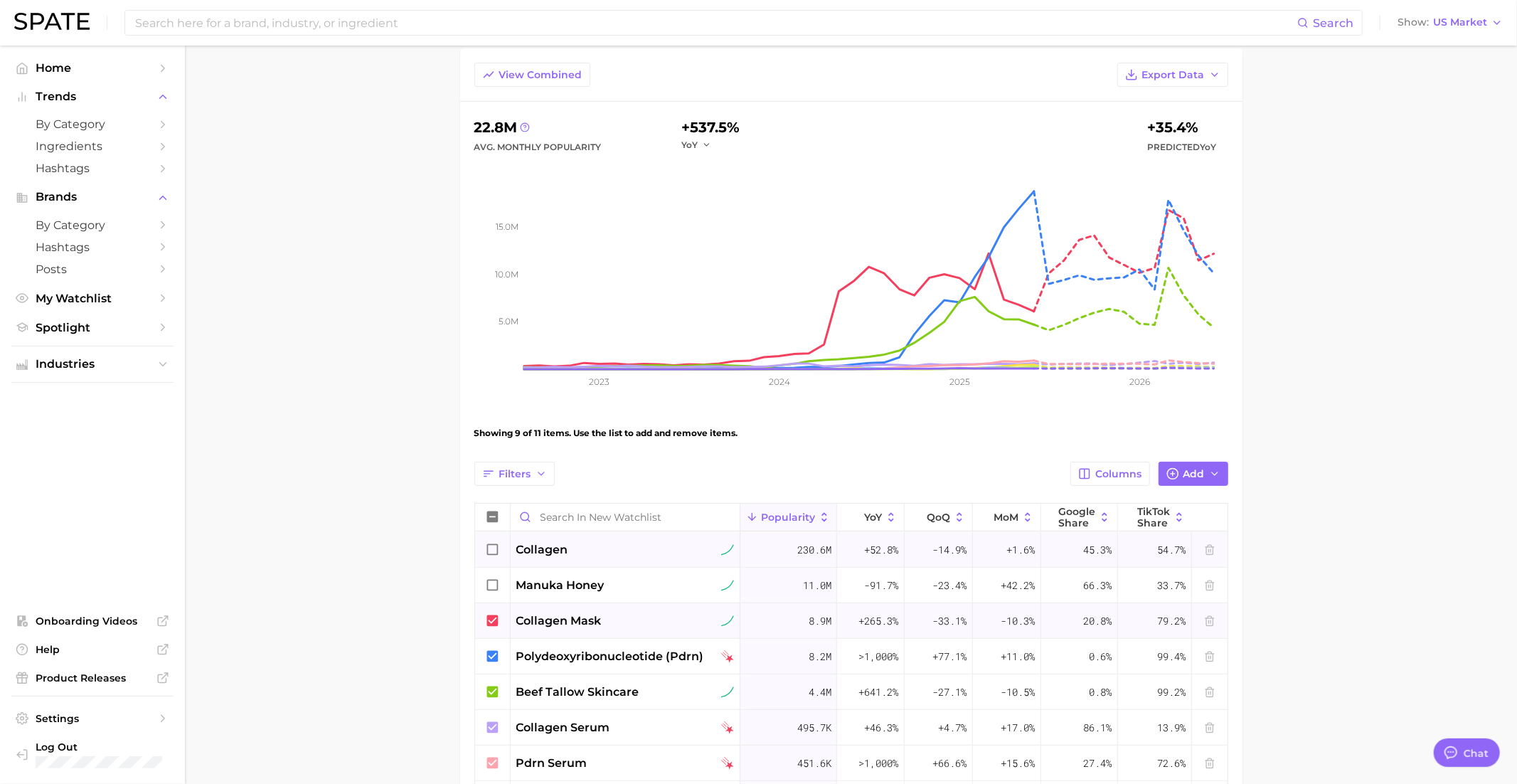
click at [493, 618] on icon at bounding box center [492, 620] width 15 height 15
click at [494, 657] on icon at bounding box center [492, 656] width 12 height 12
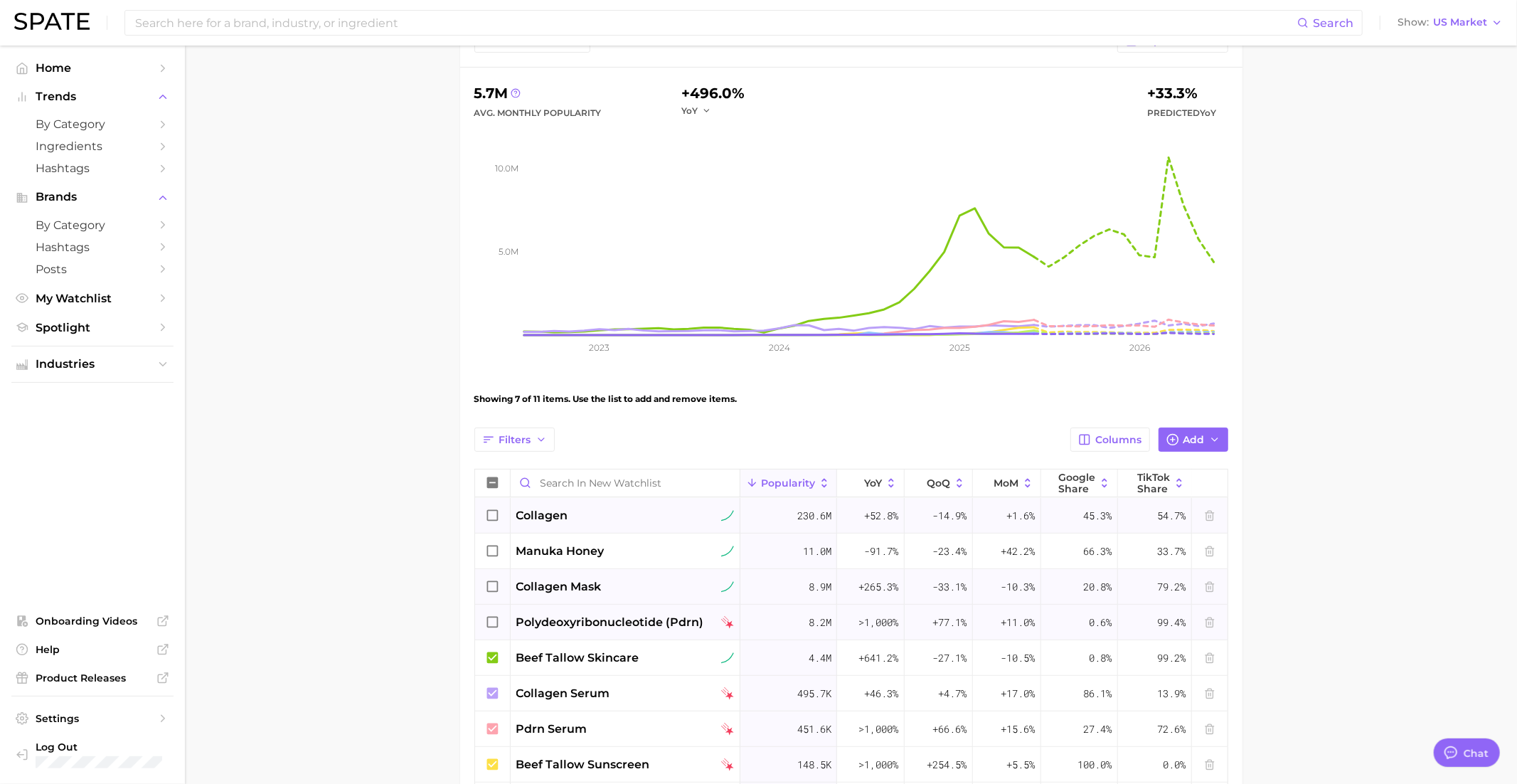
scroll to position [143, 0]
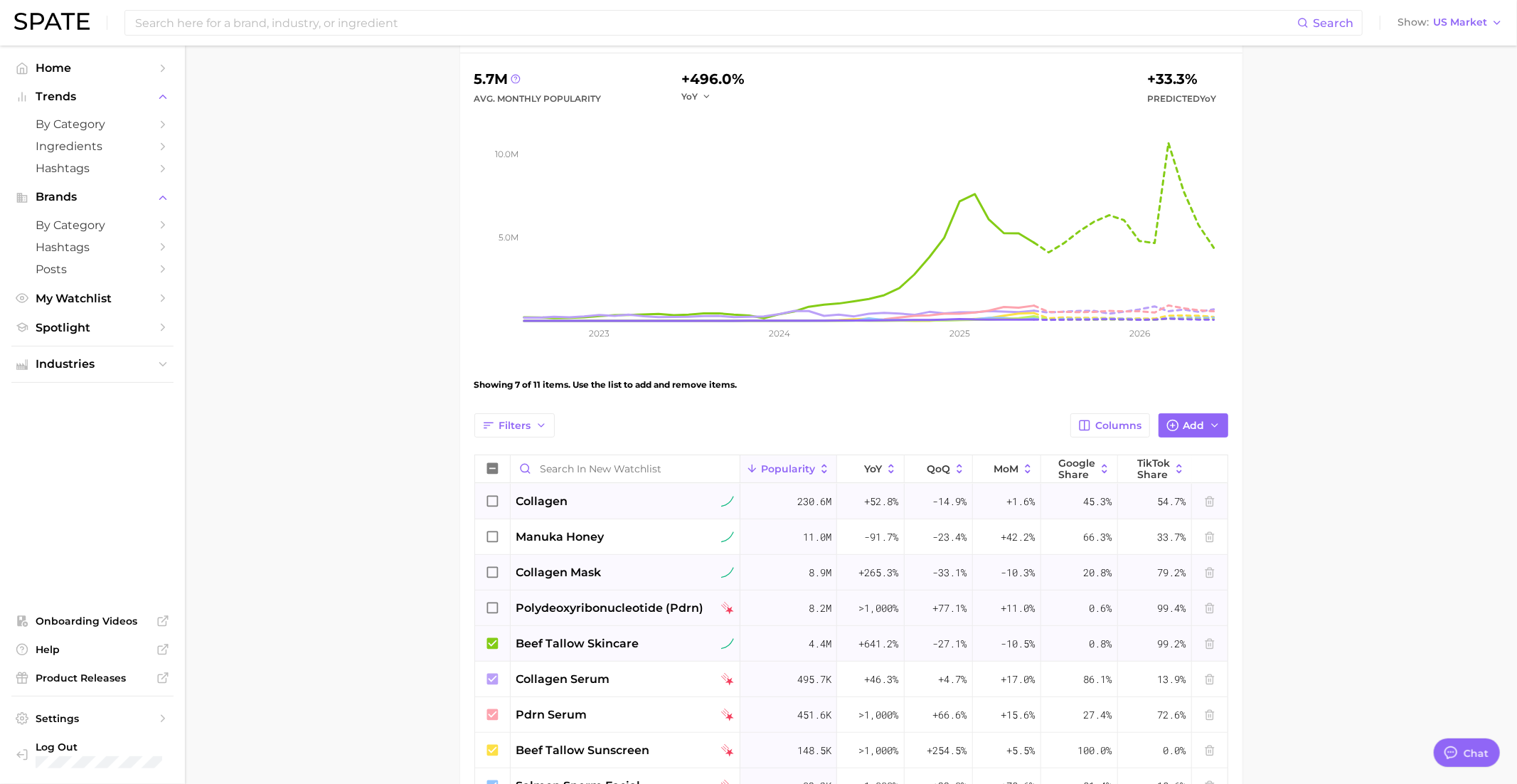
click at [493, 642] on icon at bounding box center [492, 643] width 12 height 12
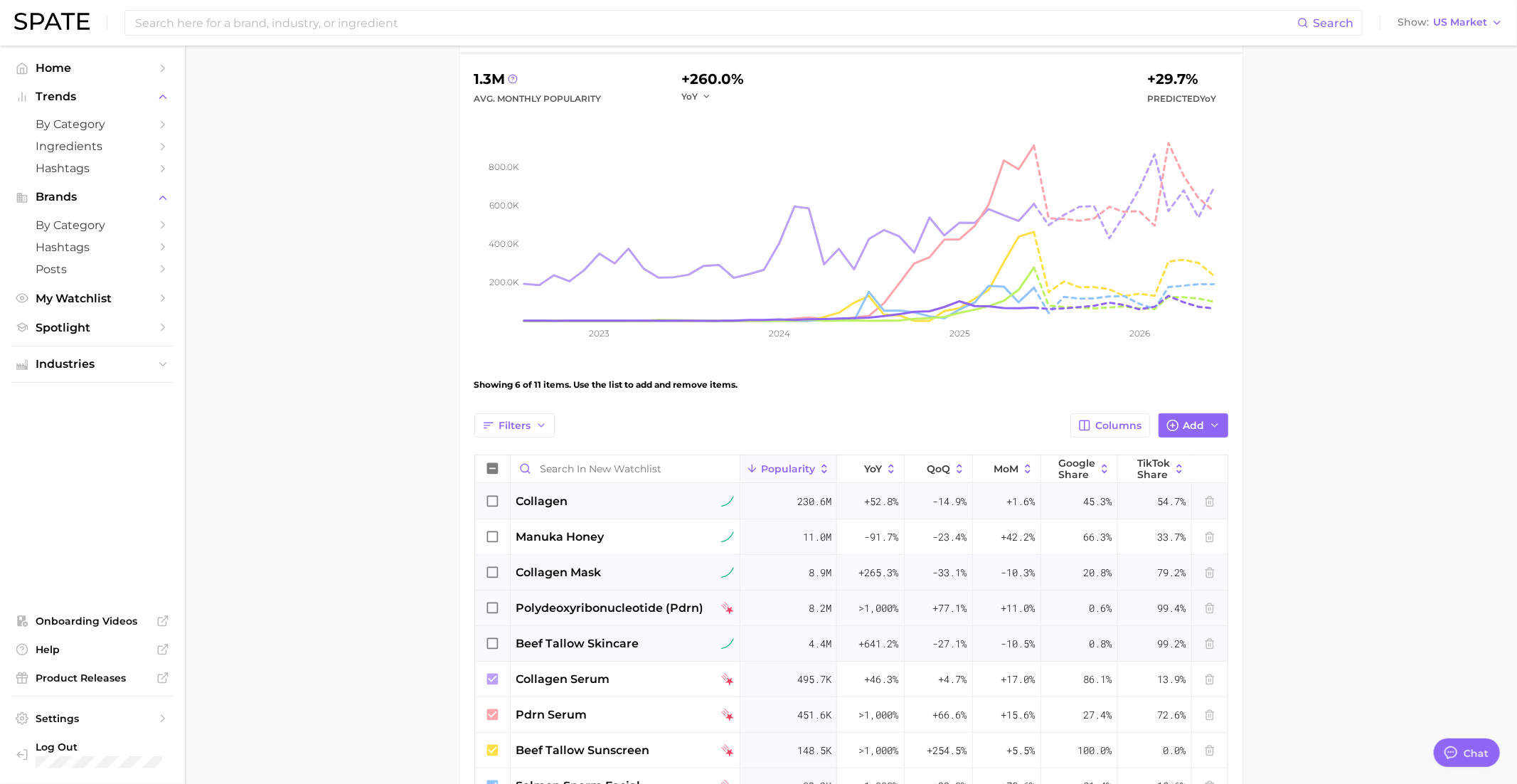
click at [495, 642] on icon at bounding box center [492, 643] width 15 height 15
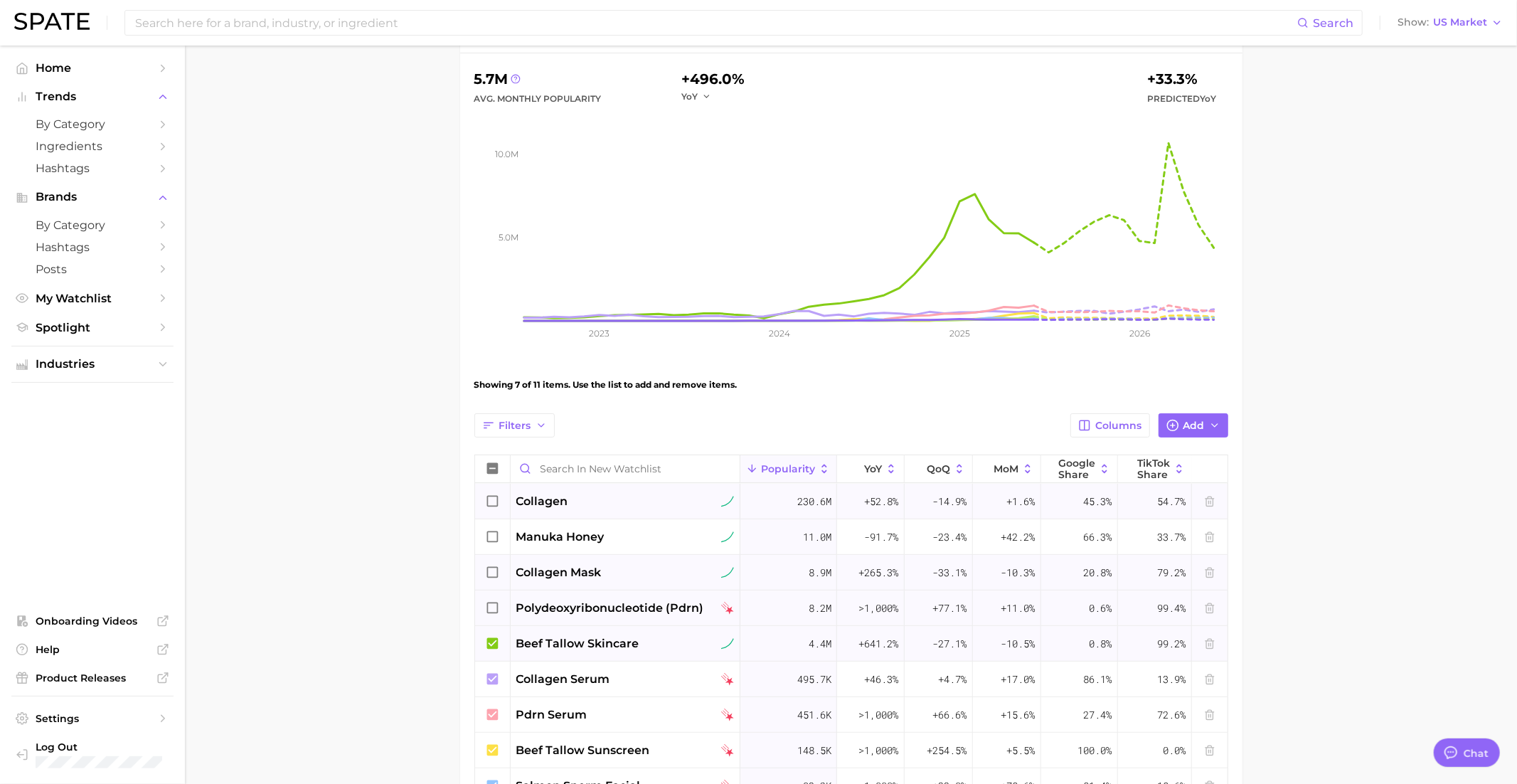
click at [469, 483] on div "View Combined Export Data 5.7m Avg. Monthly Popularity +496.0% YoY +33.3% Predi…" at bounding box center [851, 463] width 783 height 926
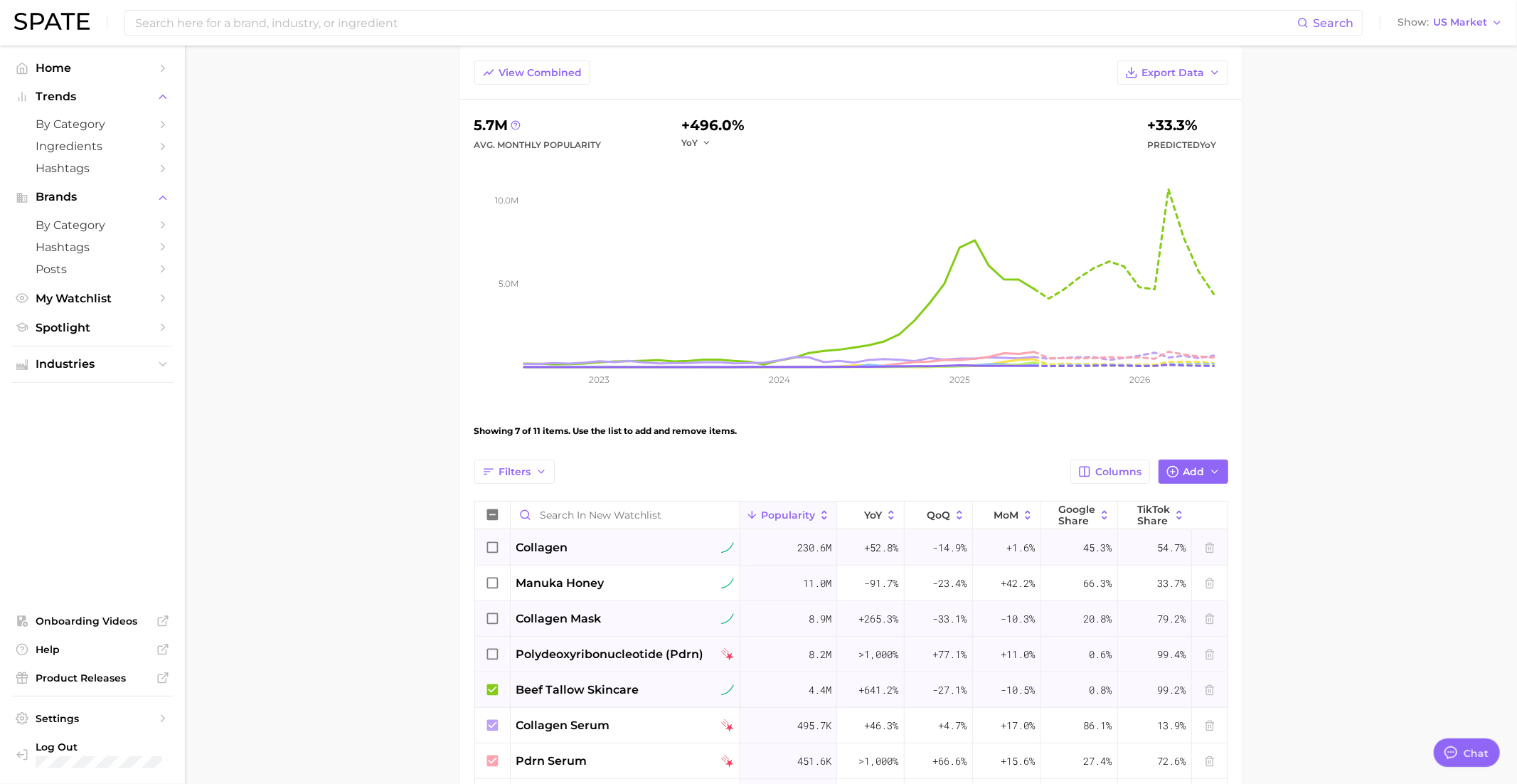
scroll to position [0, 0]
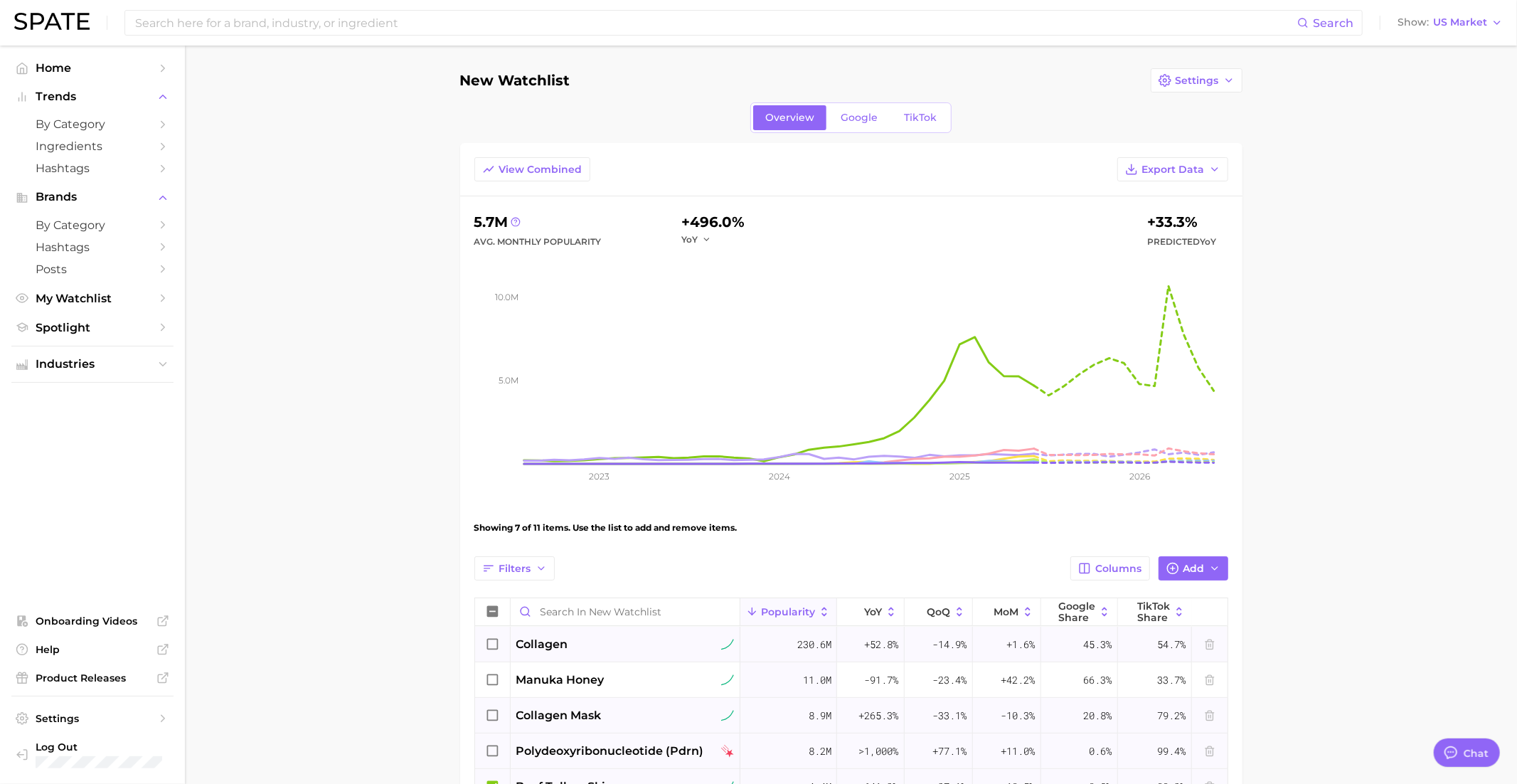
click at [517, 85] on h1 "New Watchlist" at bounding box center [515, 80] width 110 height 15
click at [1207, 74] on span "Settings" at bounding box center [1197, 80] width 43 height 12
click at [1140, 108] on span "Edit Details" at bounding box center [1140, 107] width 59 height 12
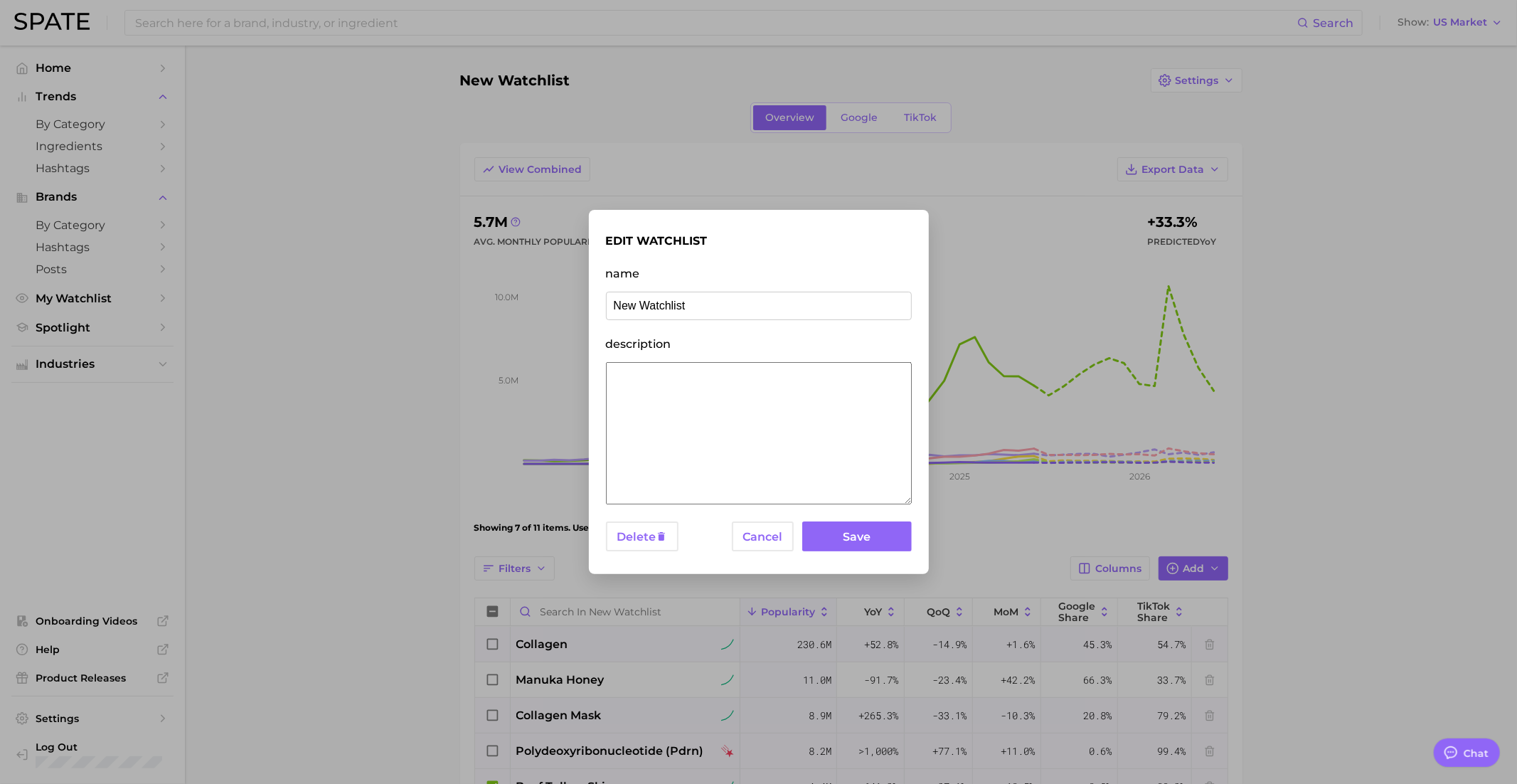
drag, startPoint x: 723, startPoint y: 299, endPoint x: 544, endPoint y: 314, distance: 179.6
click at [542, 313] on div "edit watchlist name New Watchlist description Delete Cancel Save" at bounding box center [758, 392] width 1517 height 784
click at [650, 295] on input "New Watchlist" at bounding box center [758, 305] width 306 height 28
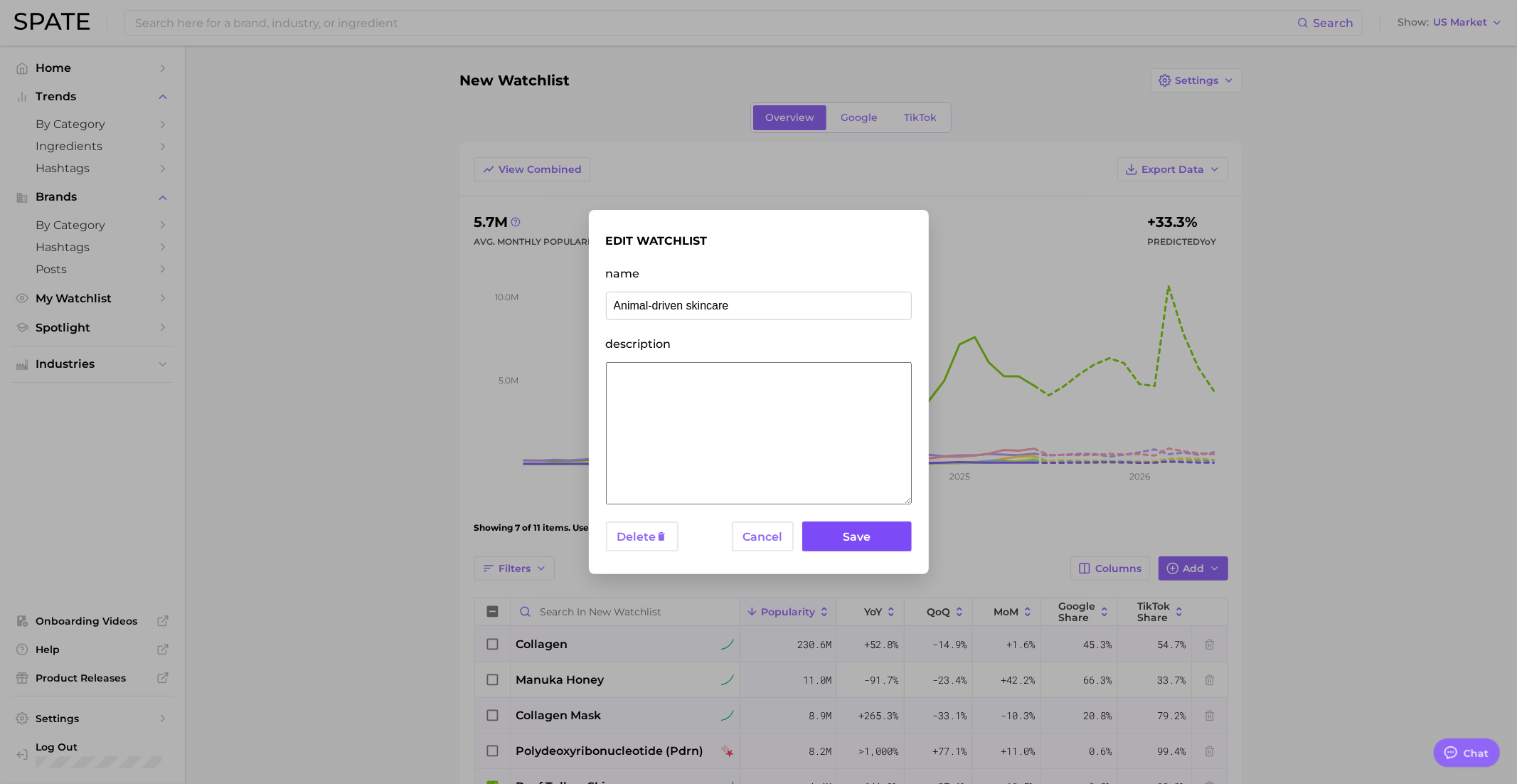
type input "Animal-driven skincare"
click at [840, 539] on button "Save" at bounding box center [856, 537] width 109 height 31
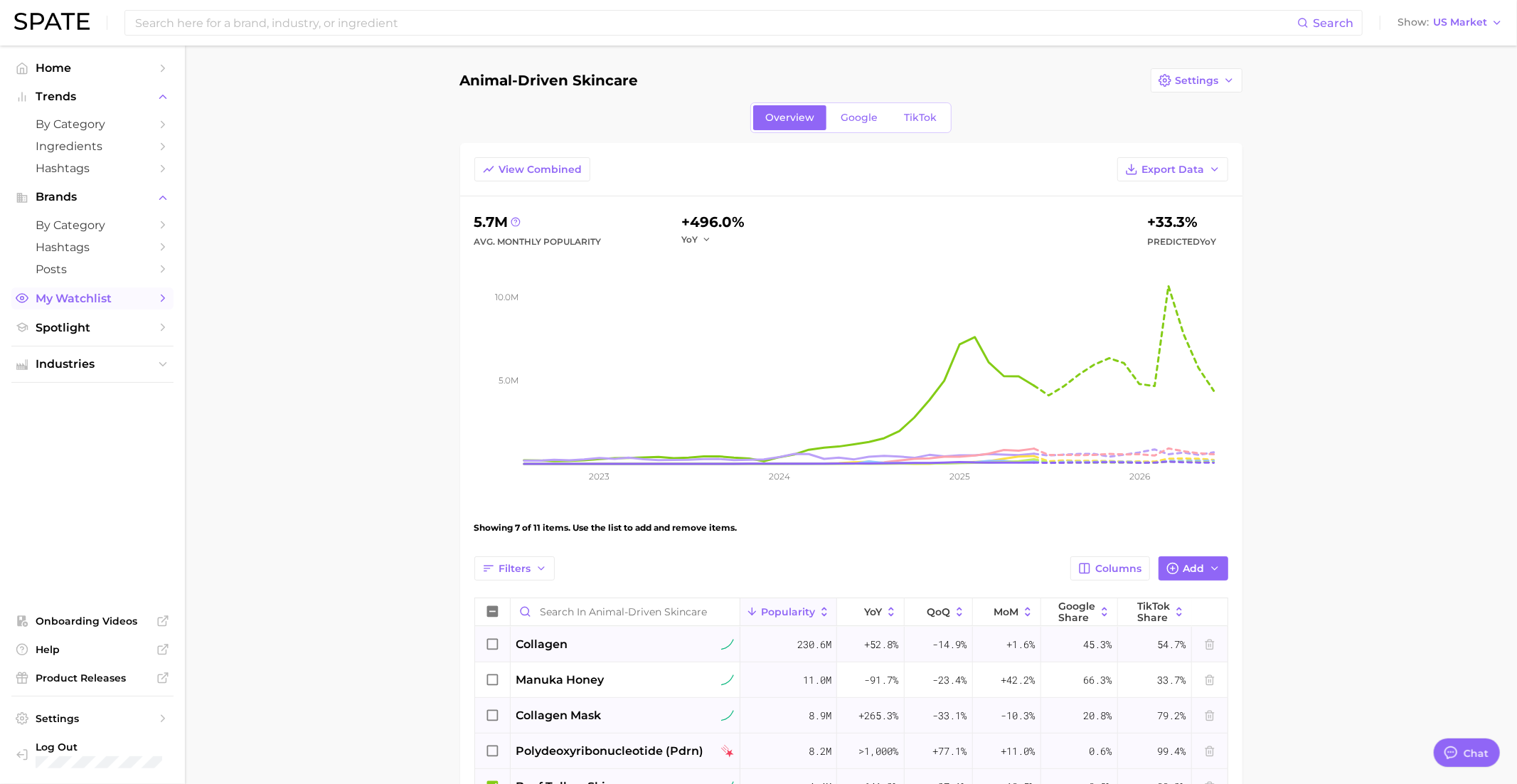
click at [99, 304] on span "My Watchlist" at bounding box center [93, 298] width 114 height 14
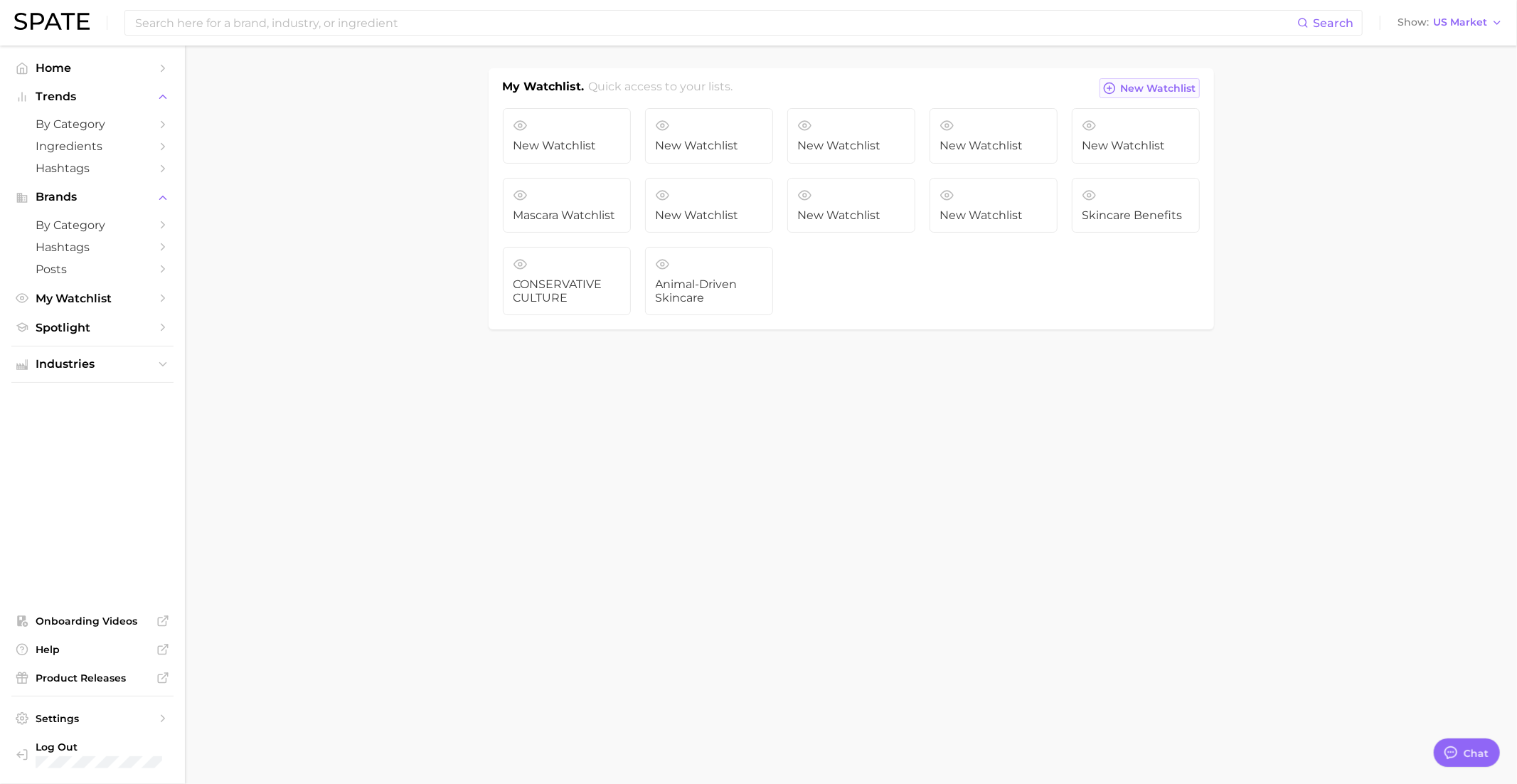
click at [1150, 91] on span "New Watchlist" at bounding box center [1159, 88] width 75 height 12
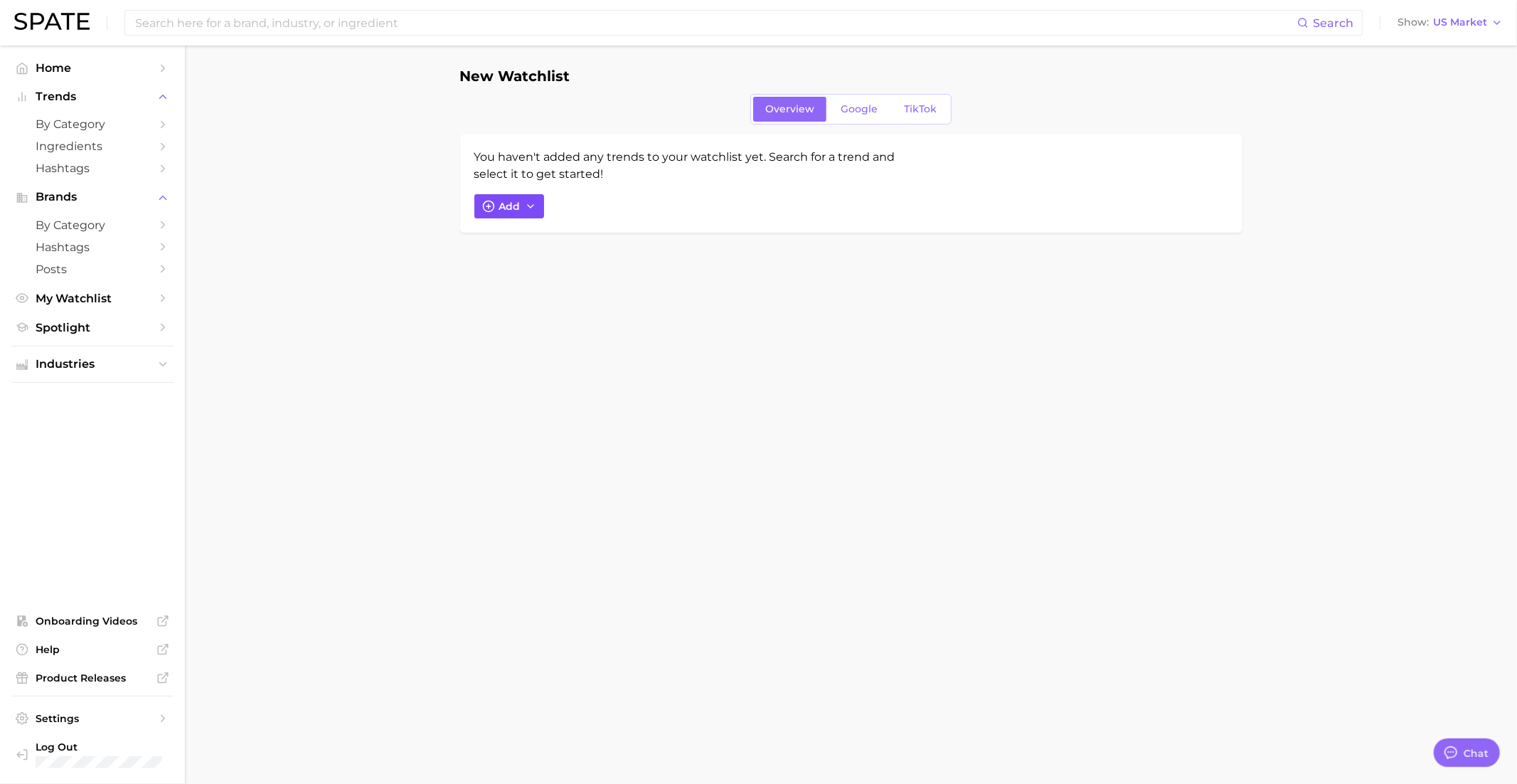
click at [509, 204] on span "Add" at bounding box center [510, 207] width 21 height 12
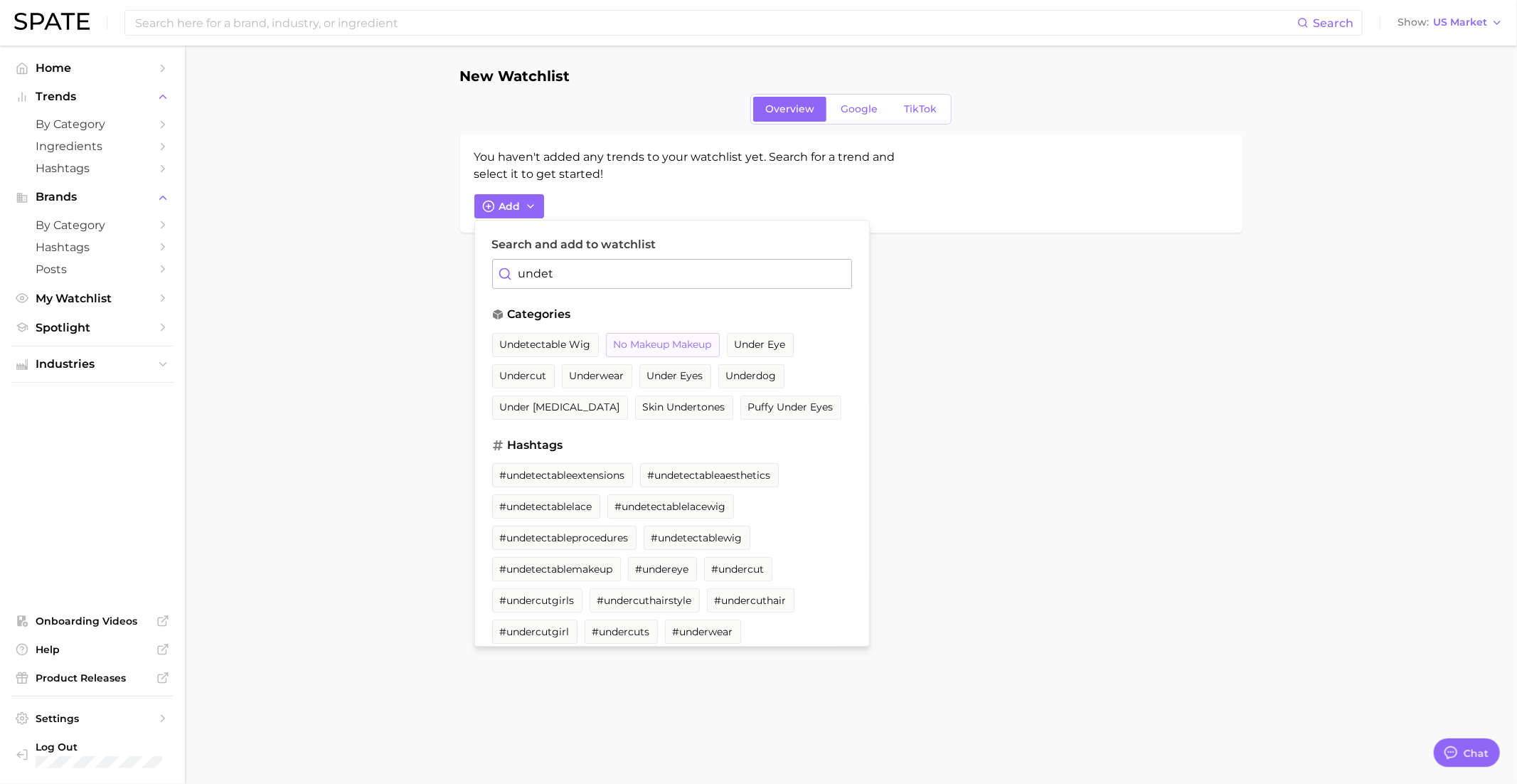
type input "undet"
click at [651, 341] on span "no makeup makeup" at bounding box center [663, 345] width 98 height 12
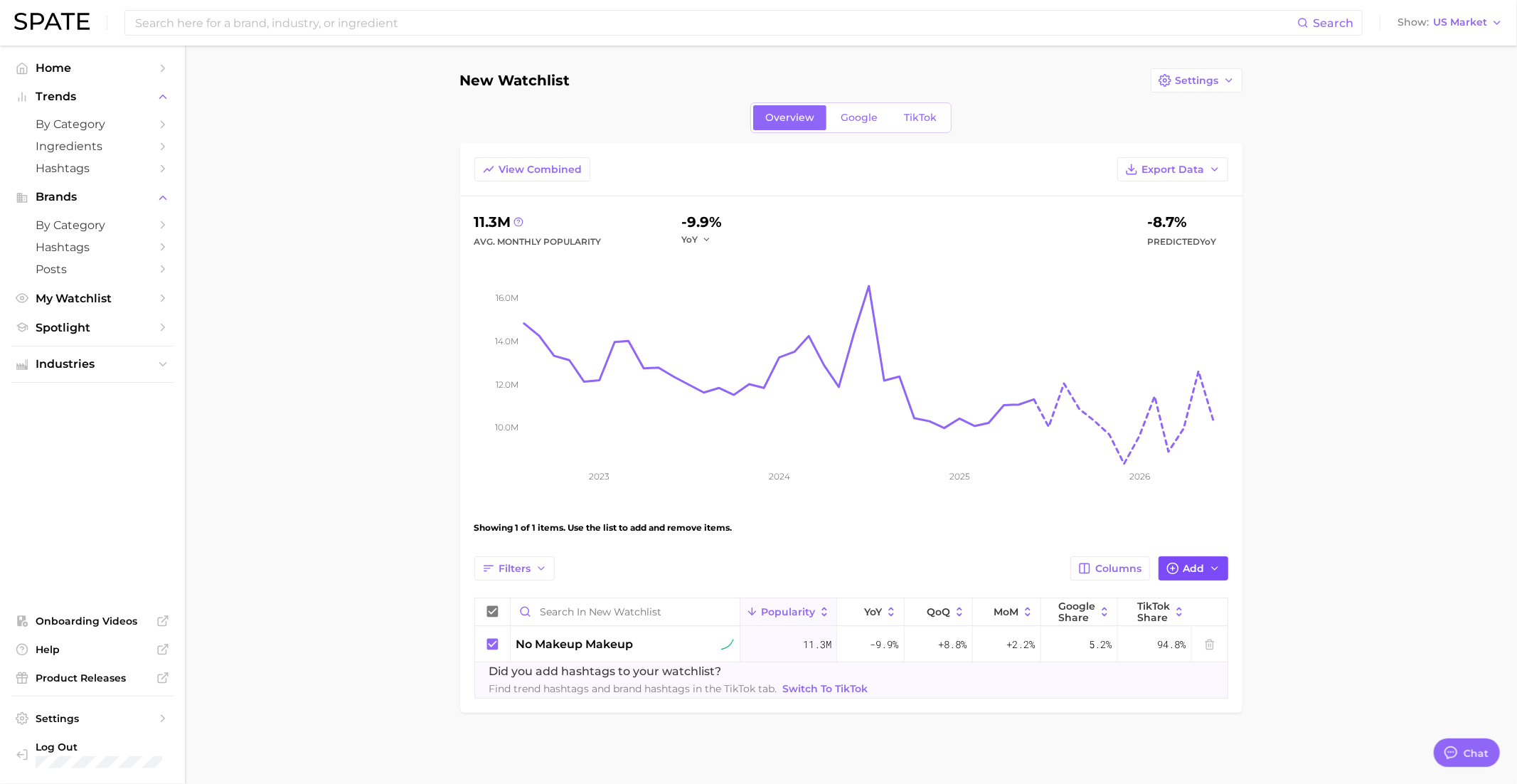
click at [1186, 566] on span "Add" at bounding box center [1194, 569] width 21 height 12
click at [907, 704] on span "morning shed" at bounding box center [893, 707] width 70 height 12
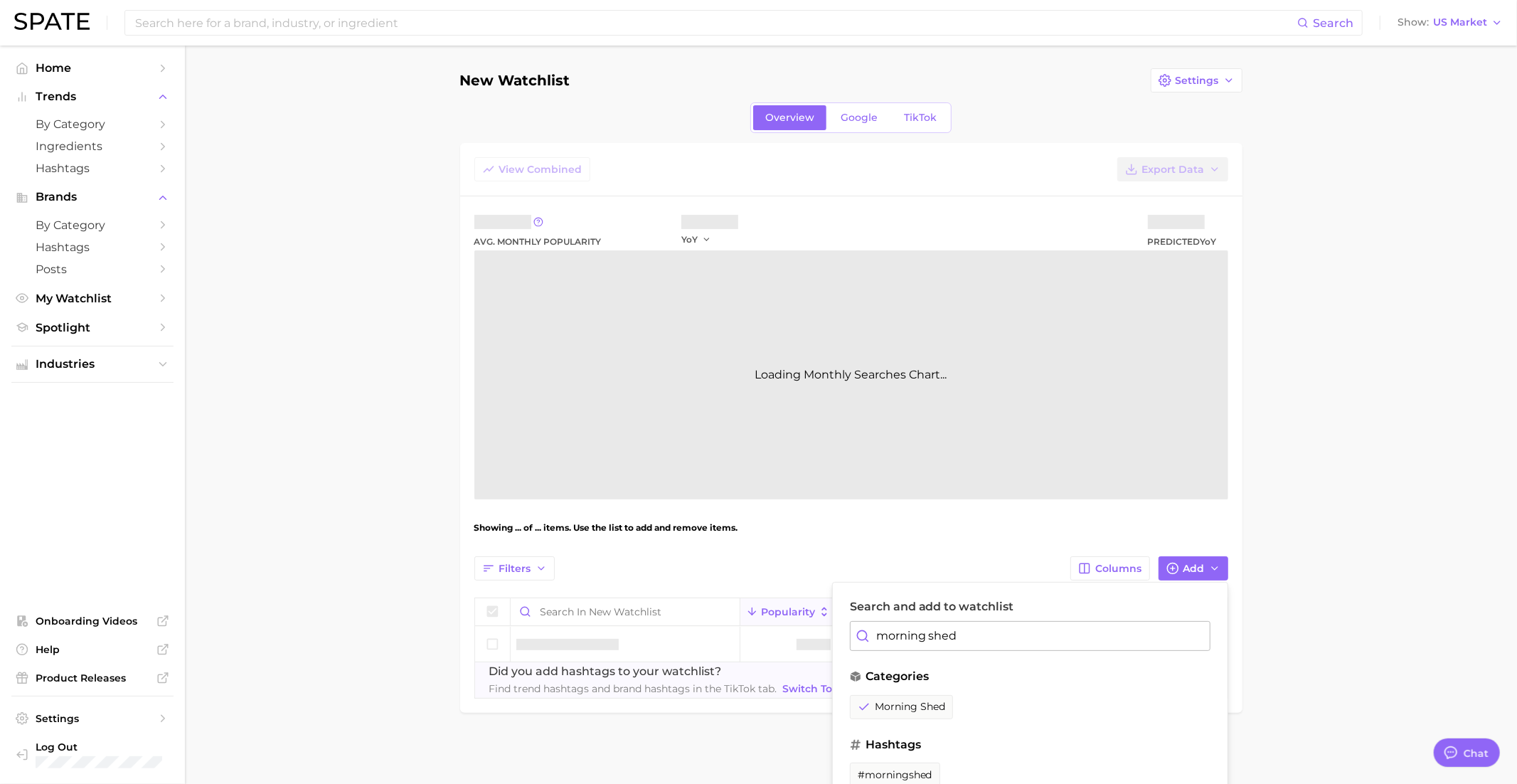
click at [949, 631] on input "morning shed" at bounding box center [1030, 636] width 361 height 30
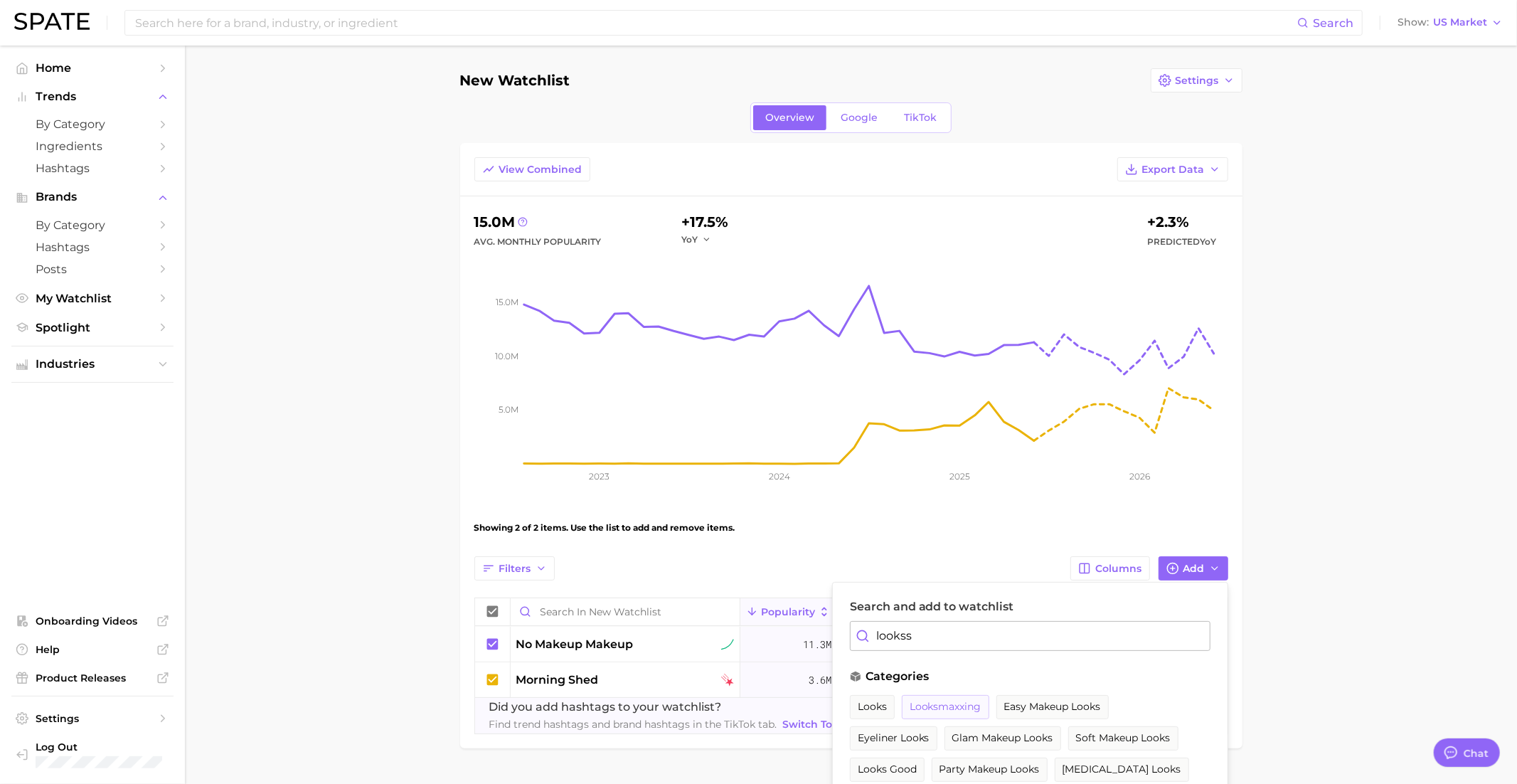
click at [942, 705] on span "looksmaxxing" at bounding box center [945, 707] width 72 height 12
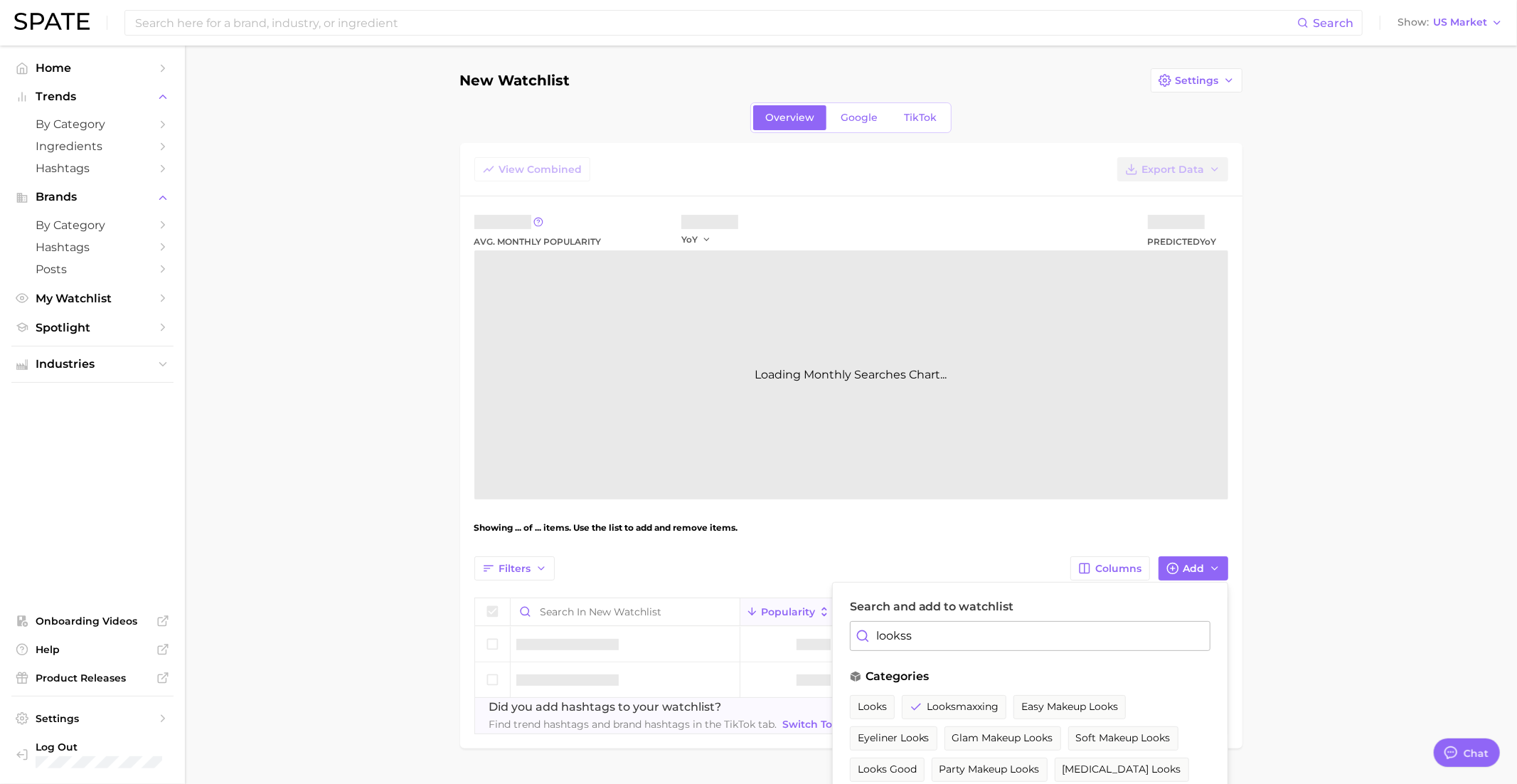
click at [945, 631] on input "lookss" at bounding box center [1030, 636] width 361 height 30
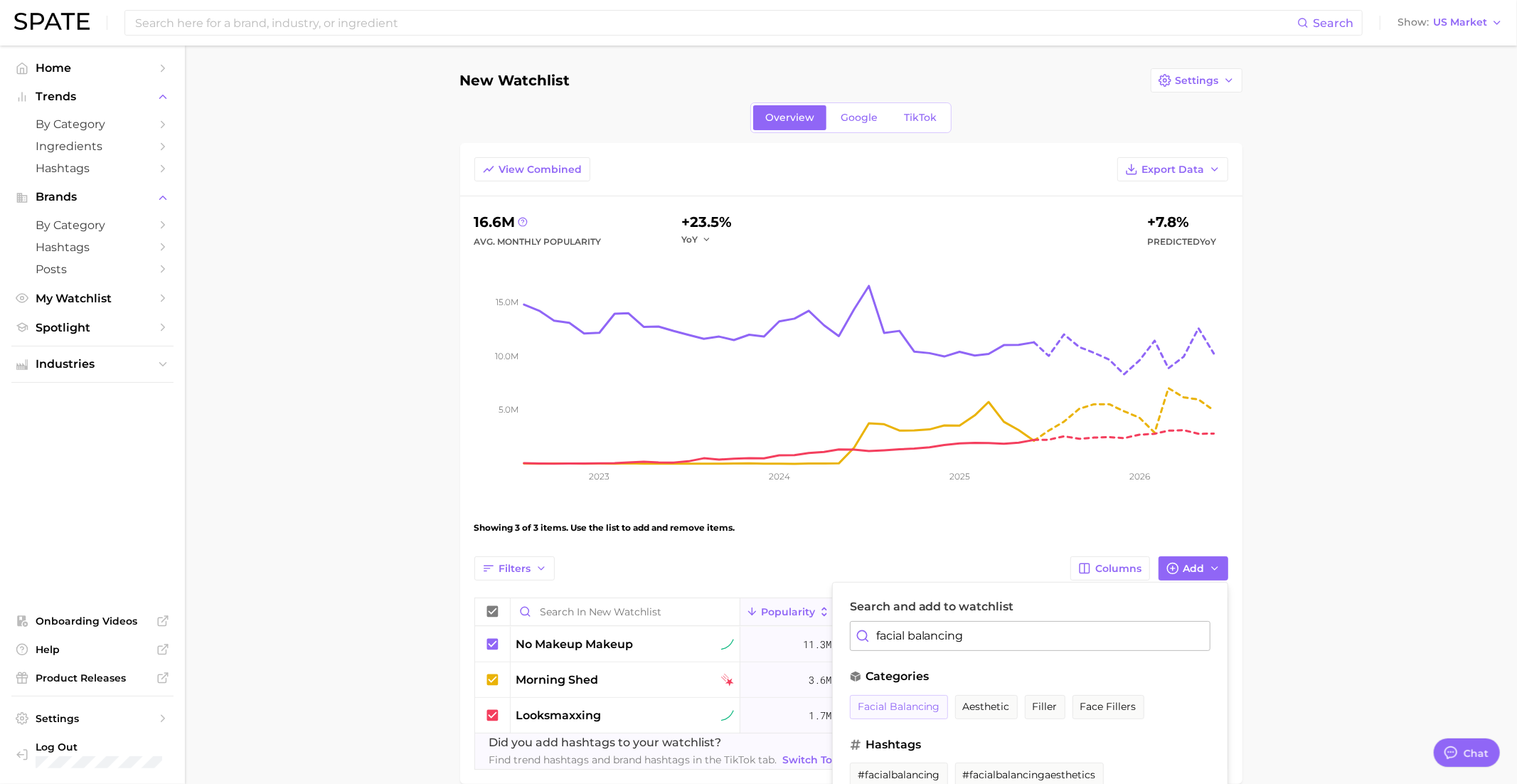
click at [921, 705] on span "facial balancing" at bounding box center [899, 707] width 82 height 12
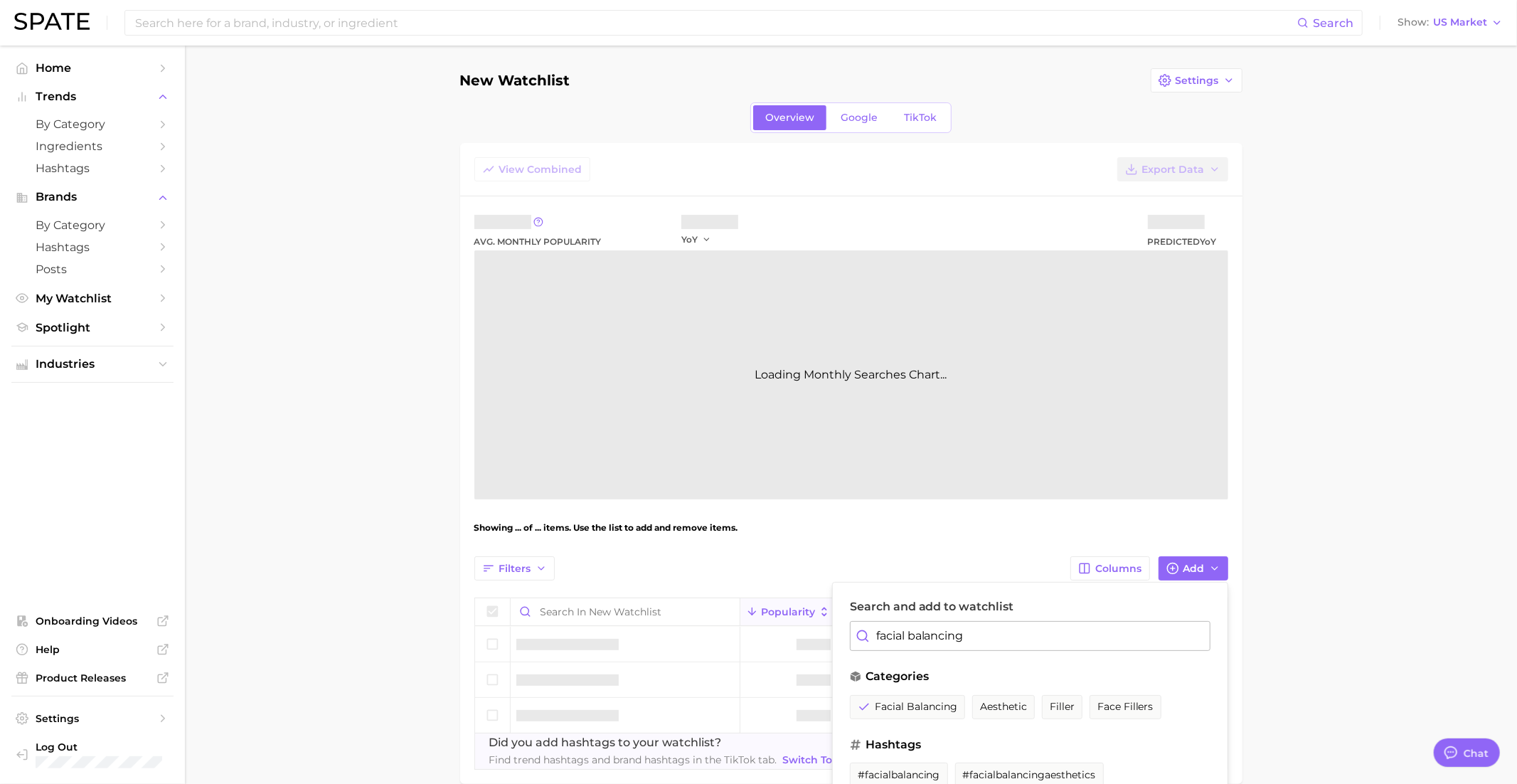
click at [990, 625] on input "facial balancing" at bounding box center [1030, 636] width 361 height 30
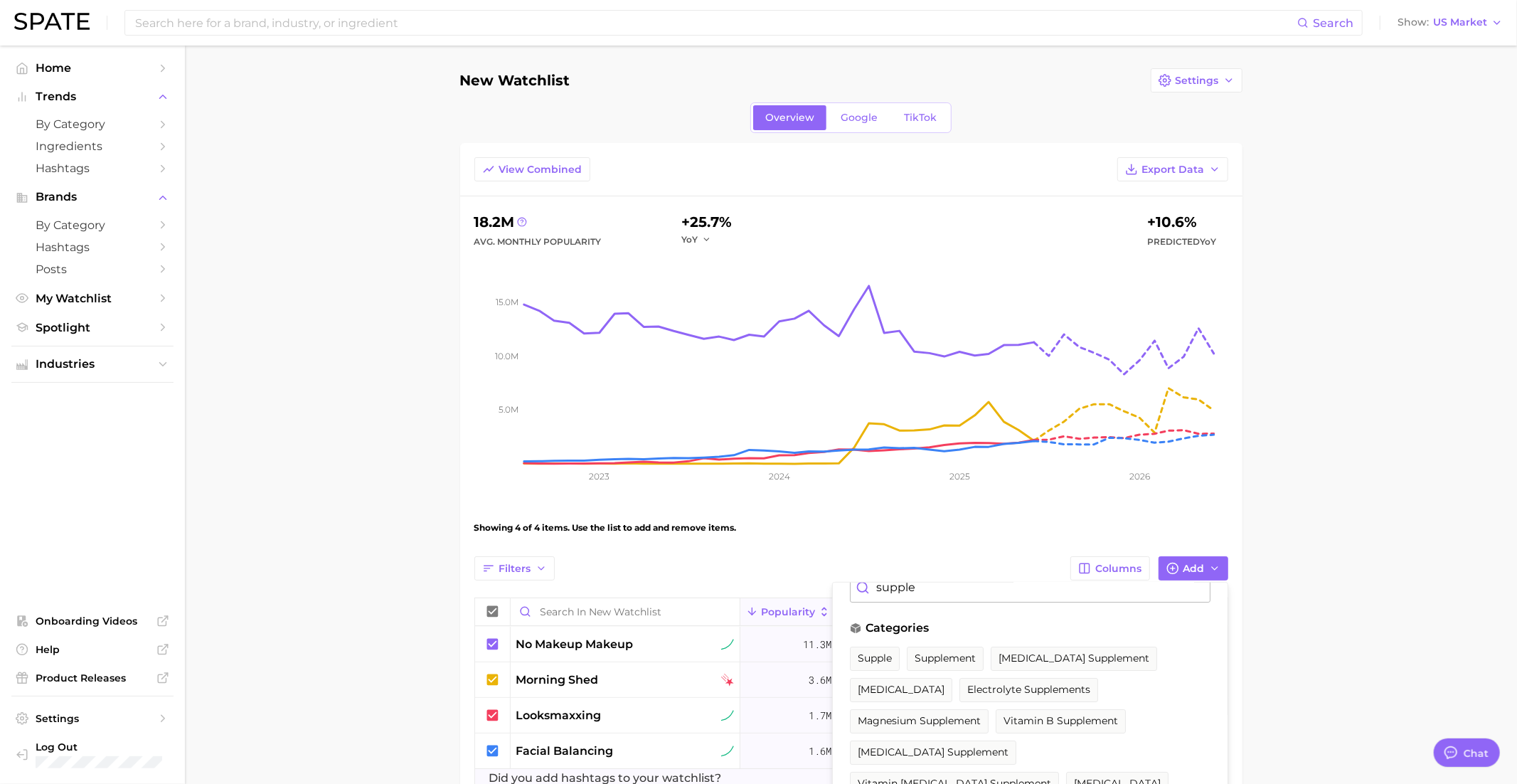
scroll to position [66, 0]
type input "supple"
click at [945, 634] on span "supplement" at bounding box center [945, 640] width 61 height 12
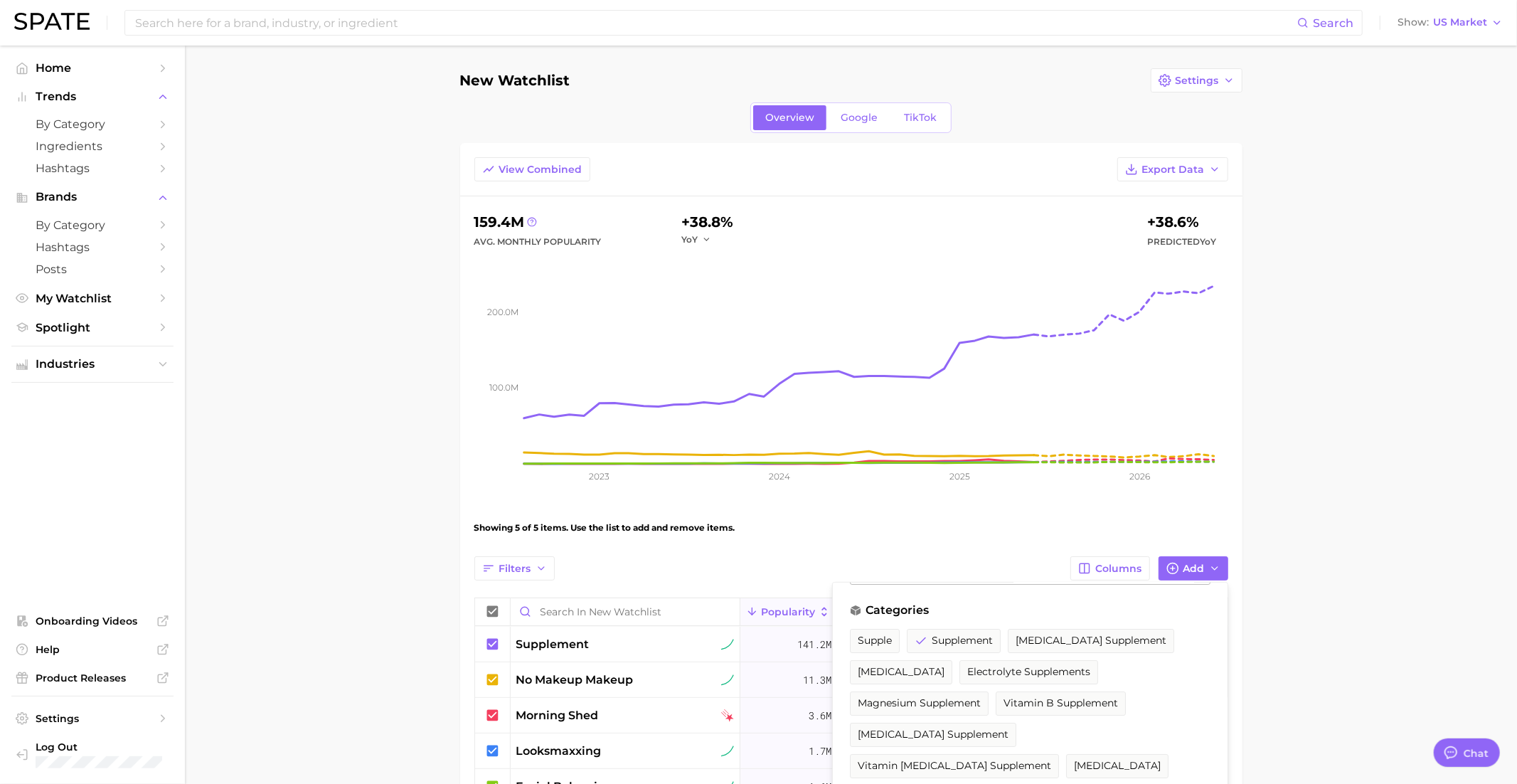
click at [982, 525] on div "Showing 5 of 5 items. Use the list to add and remove items." at bounding box center [851, 528] width 754 height 40
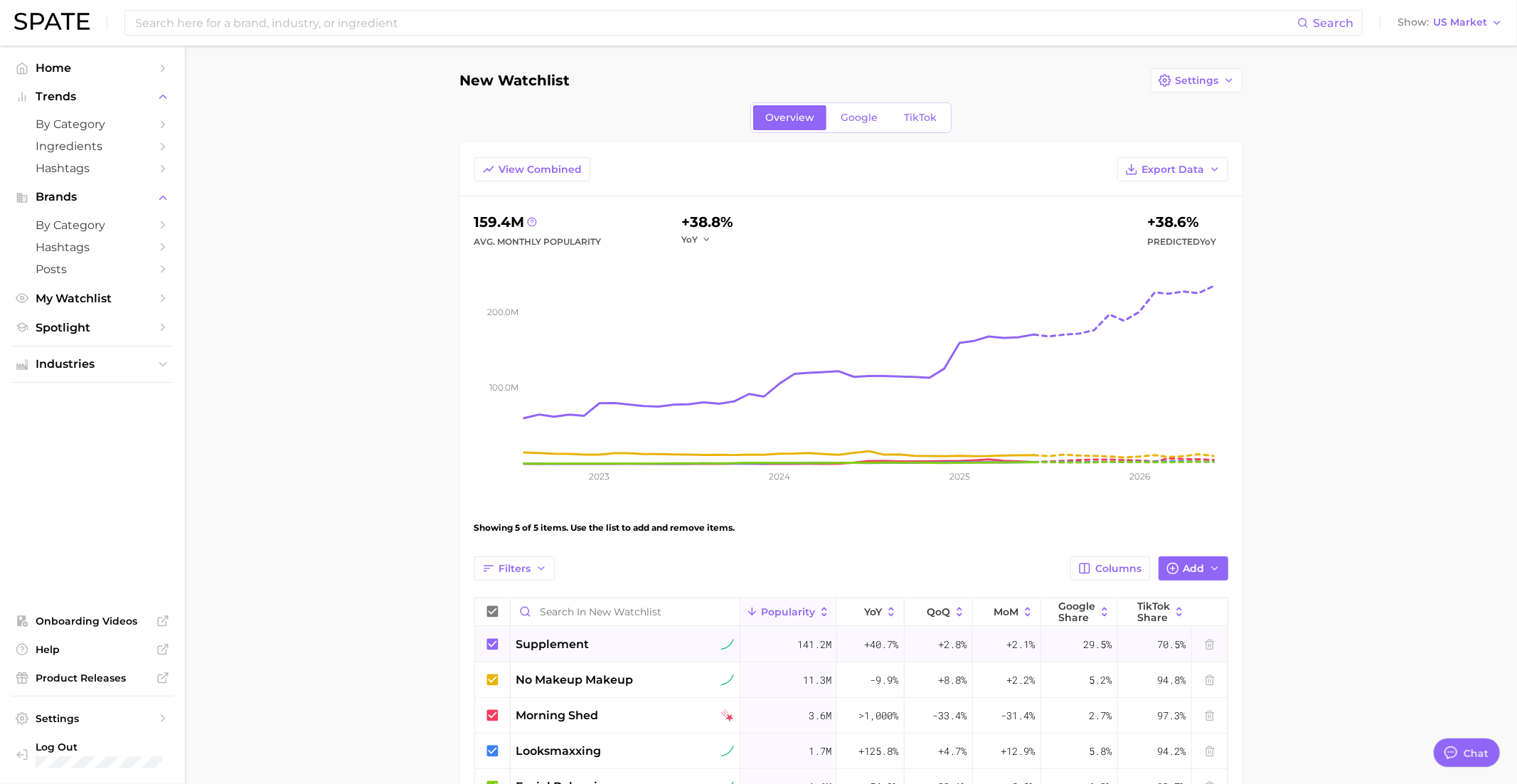
click at [492, 638] on icon at bounding box center [492, 644] width 12 height 12
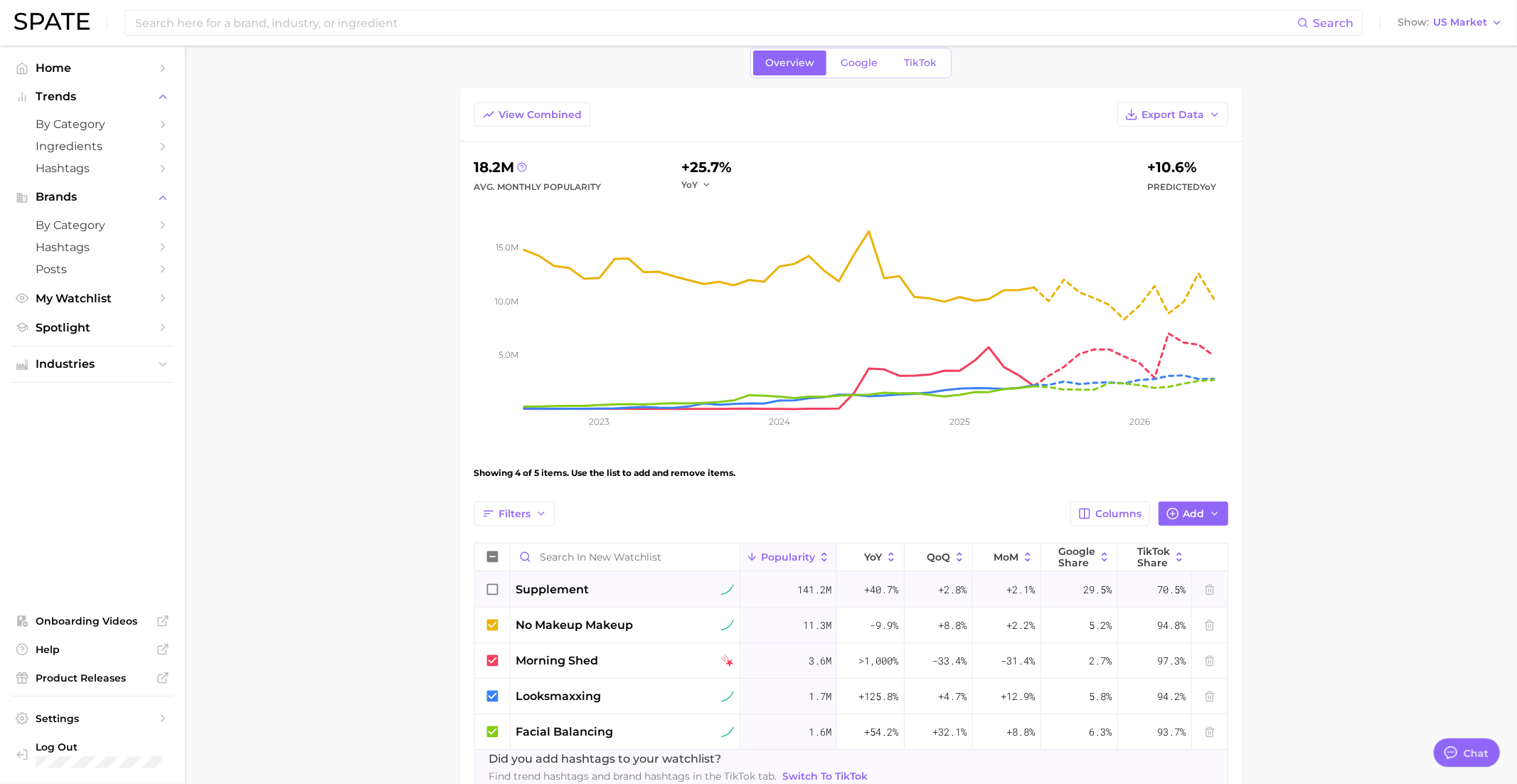
scroll to position [59, 0]
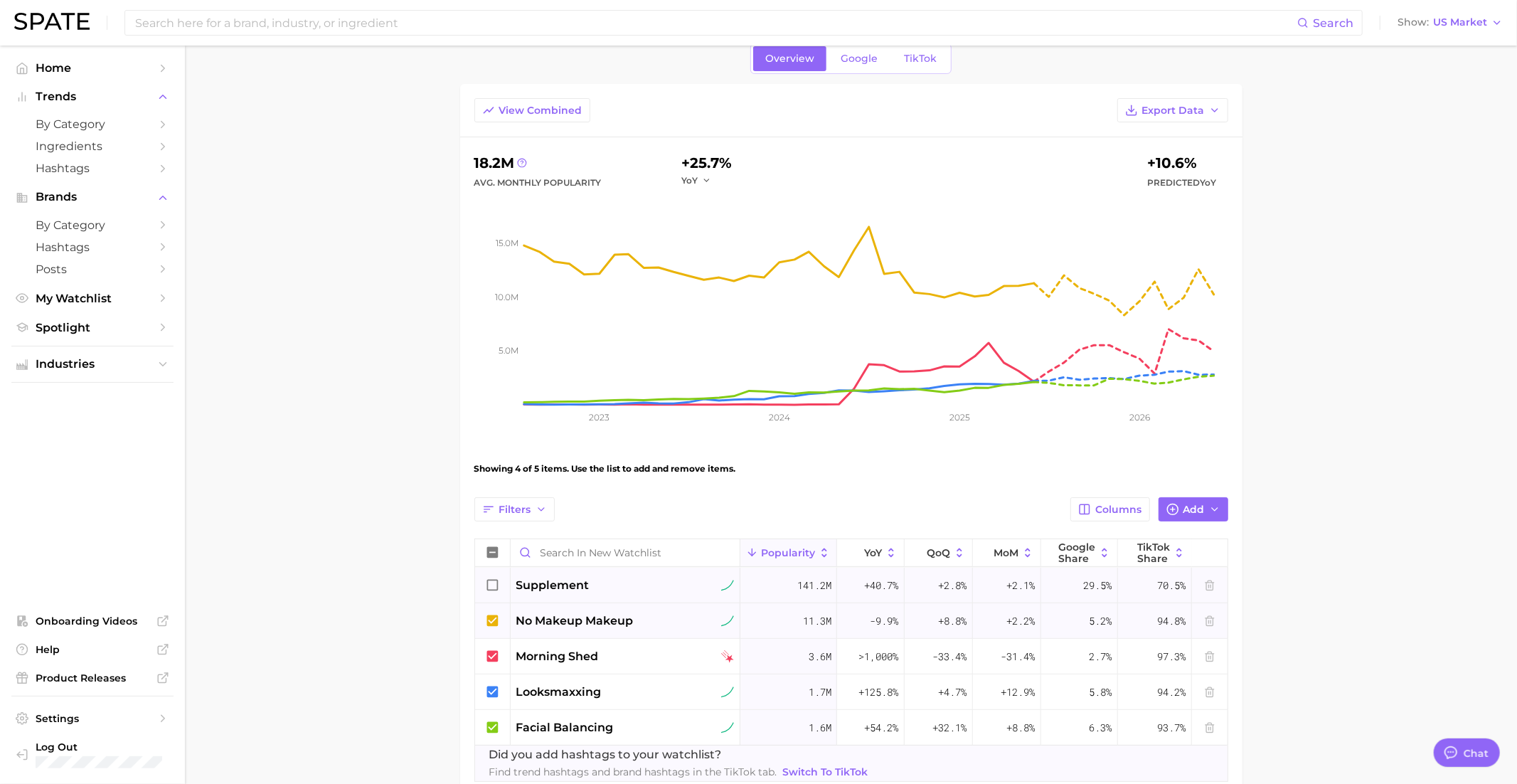
click at [498, 615] on icon at bounding box center [492, 620] width 15 height 15
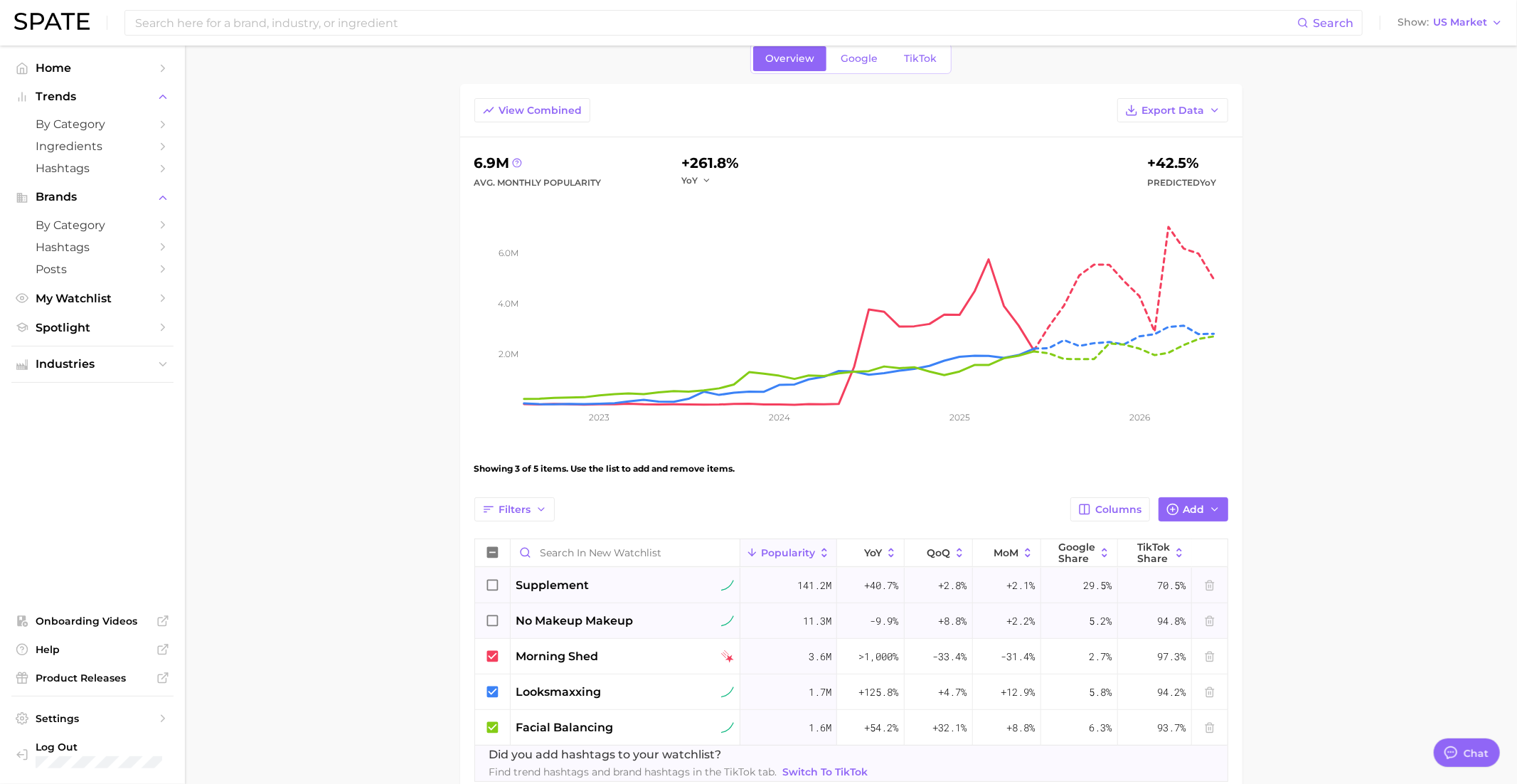
click at [495, 618] on icon at bounding box center [492, 620] width 15 height 15
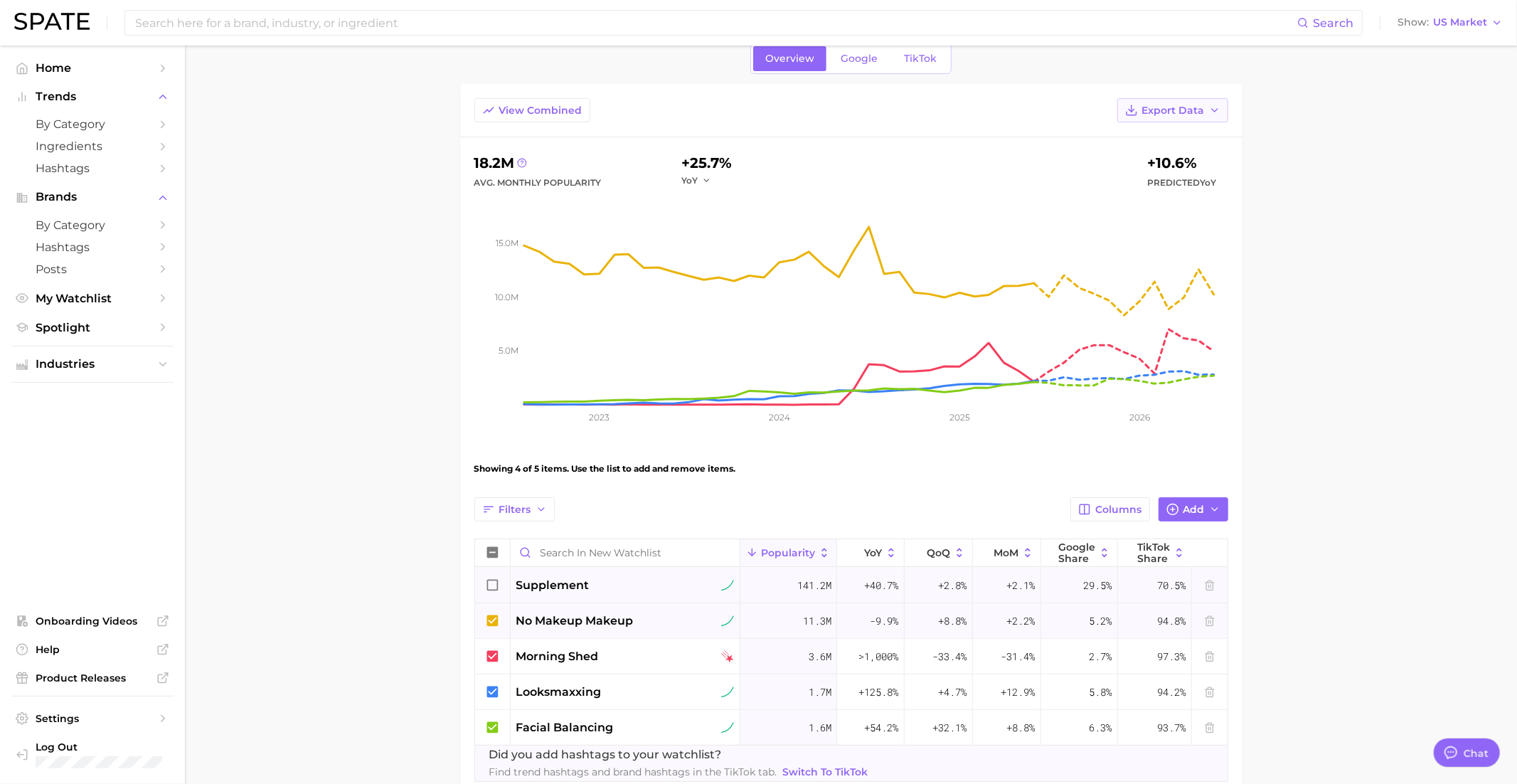
click at [1167, 117] on button "Export Data" at bounding box center [1173, 109] width 111 height 24
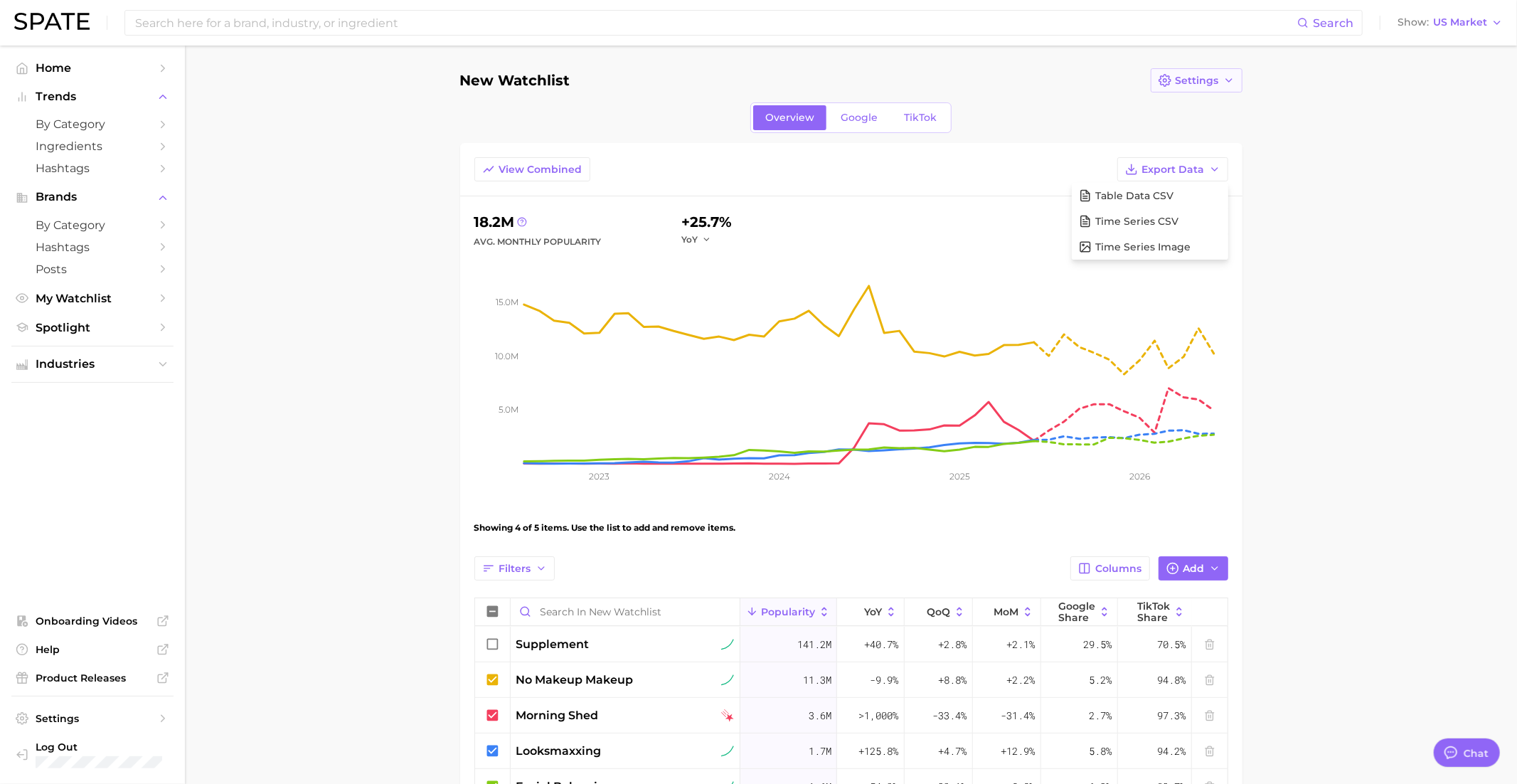
click at [1216, 71] on button "Settings" at bounding box center [1197, 80] width 92 height 24
click at [1144, 104] on span "Edit Details" at bounding box center [1140, 107] width 59 height 12
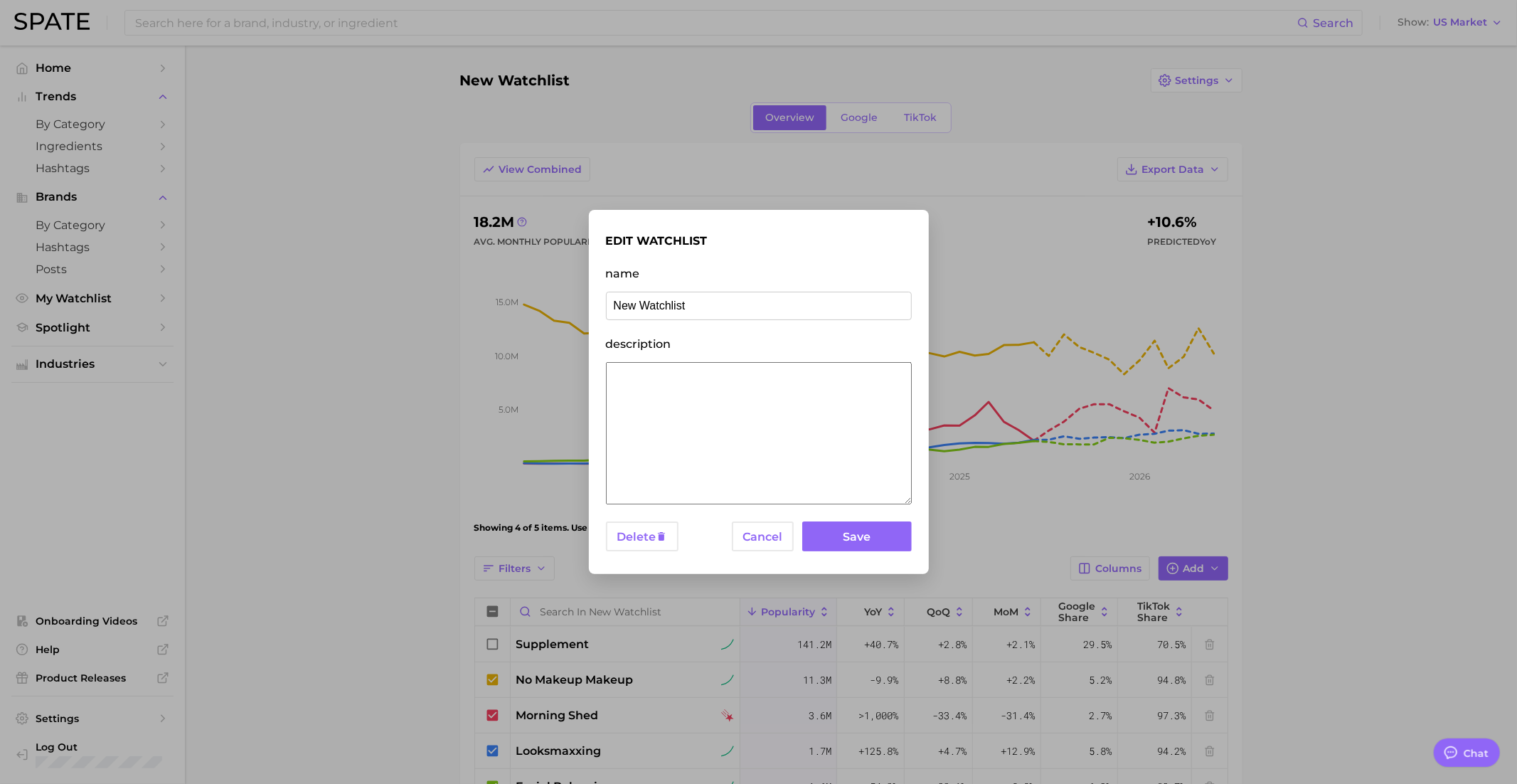
click at [679, 306] on input "New Watchlist" at bounding box center [758, 305] width 306 height 28
click at [682, 304] on input "Undetectable High maintenance" at bounding box center [758, 305] width 306 height 28
type input "Undetectable X High maintenance"
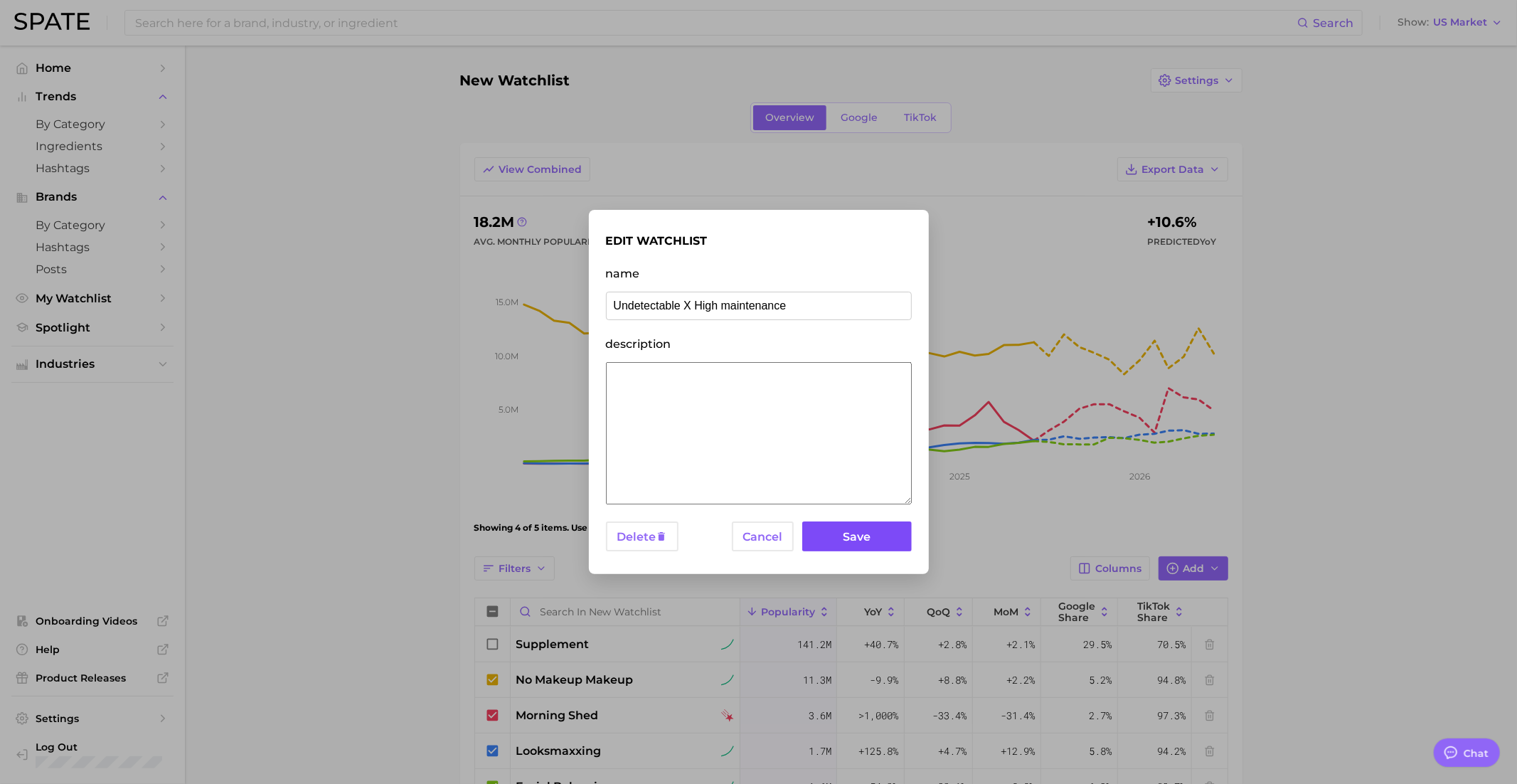
click at [857, 533] on button "Save" at bounding box center [856, 537] width 109 height 31
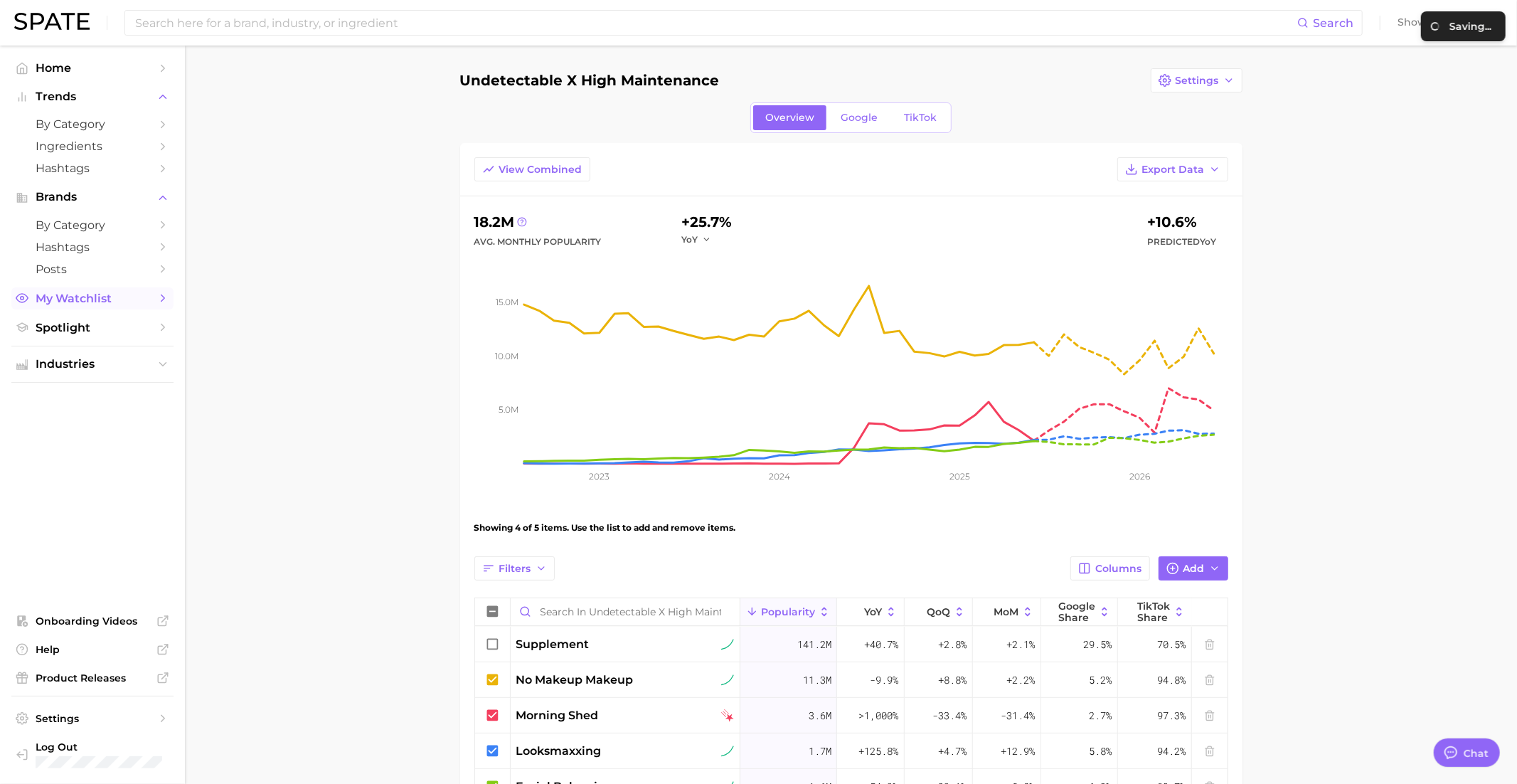
click at [69, 305] on span "My Watchlist" at bounding box center [93, 298] width 114 height 14
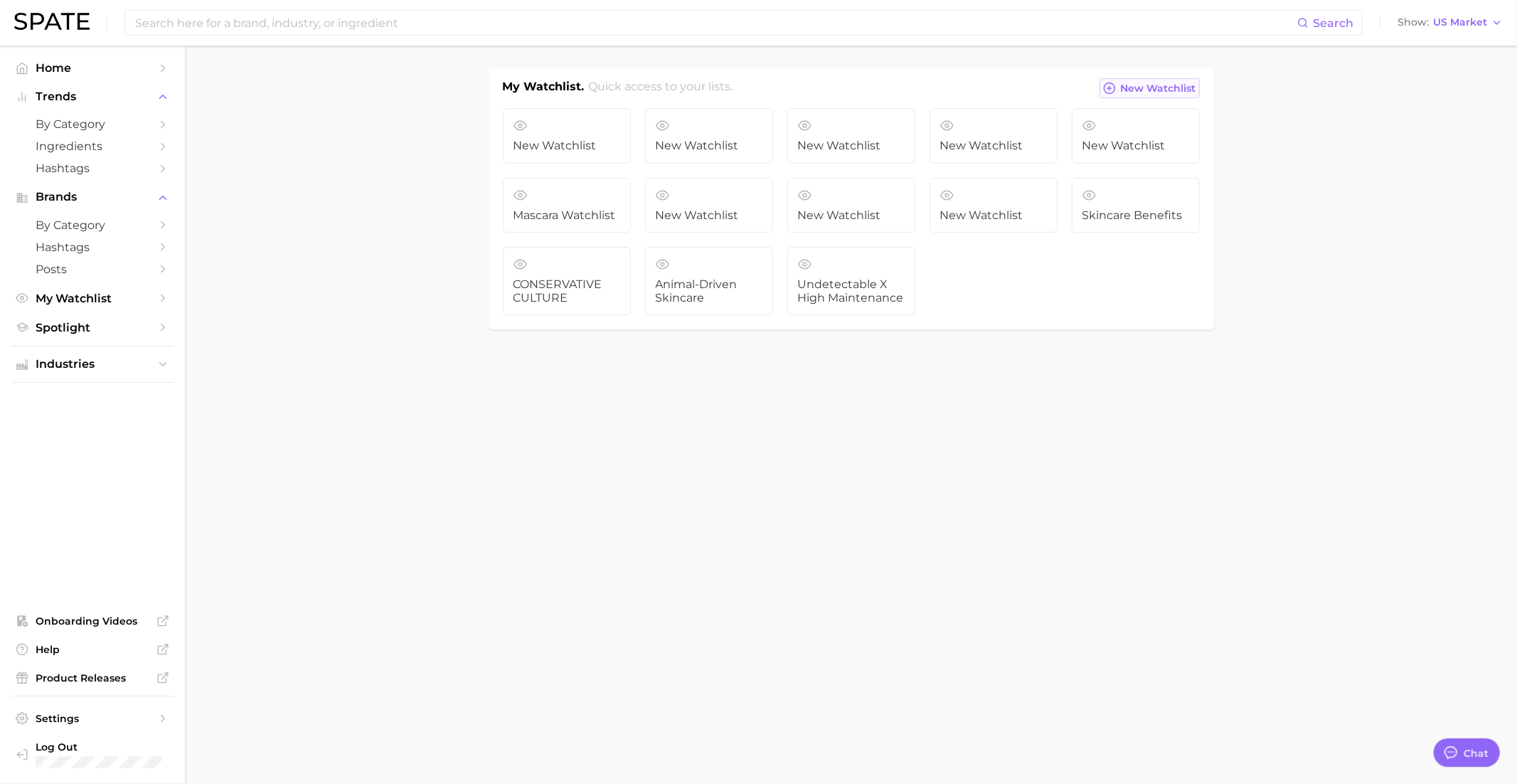
click at [1135, 89] on span "New Watchlist" at bounding box center [1159, 88] width 75 height 12
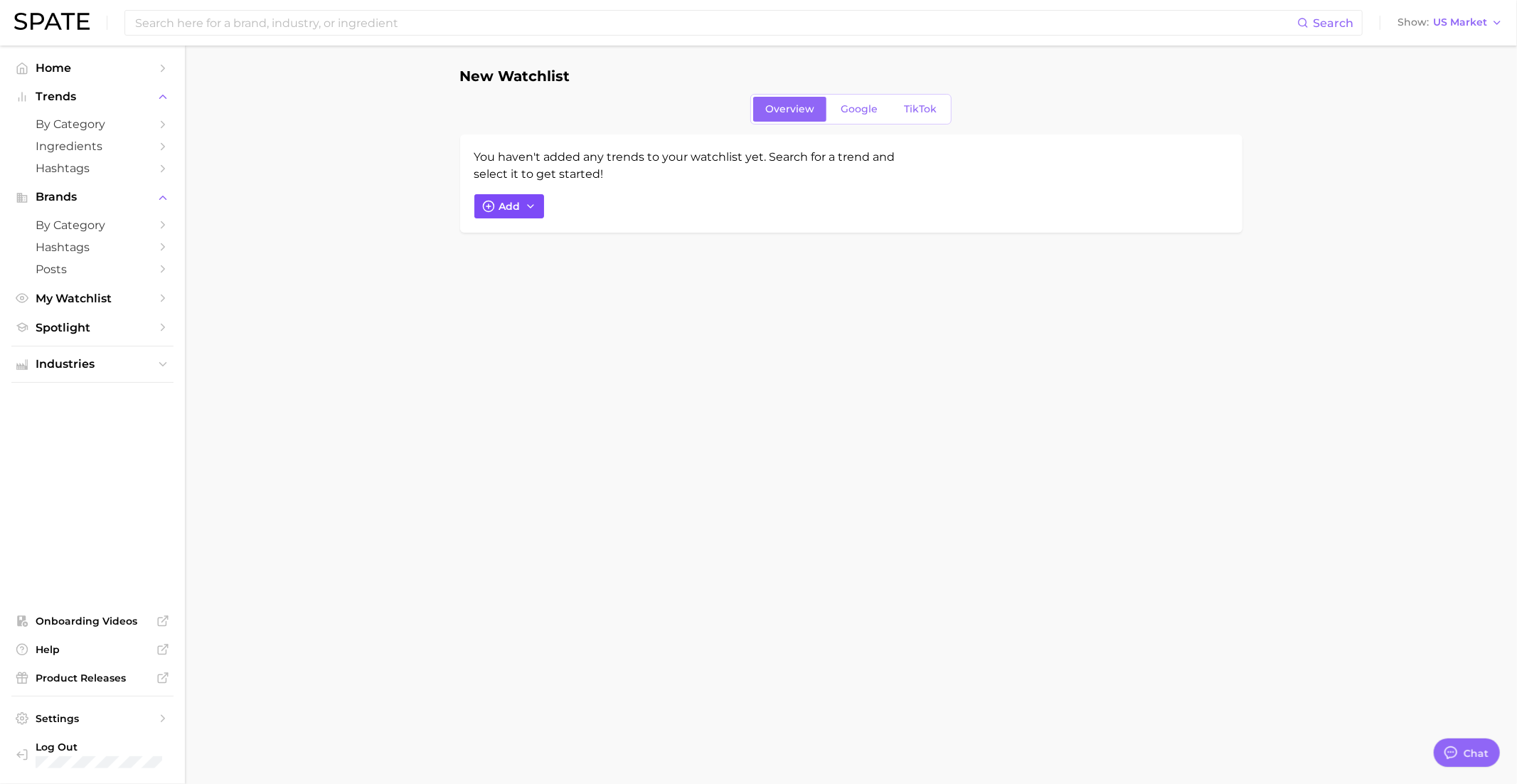
click at [501, 198] on button "Add" at bounding box center [509, 206] width 69 height 24
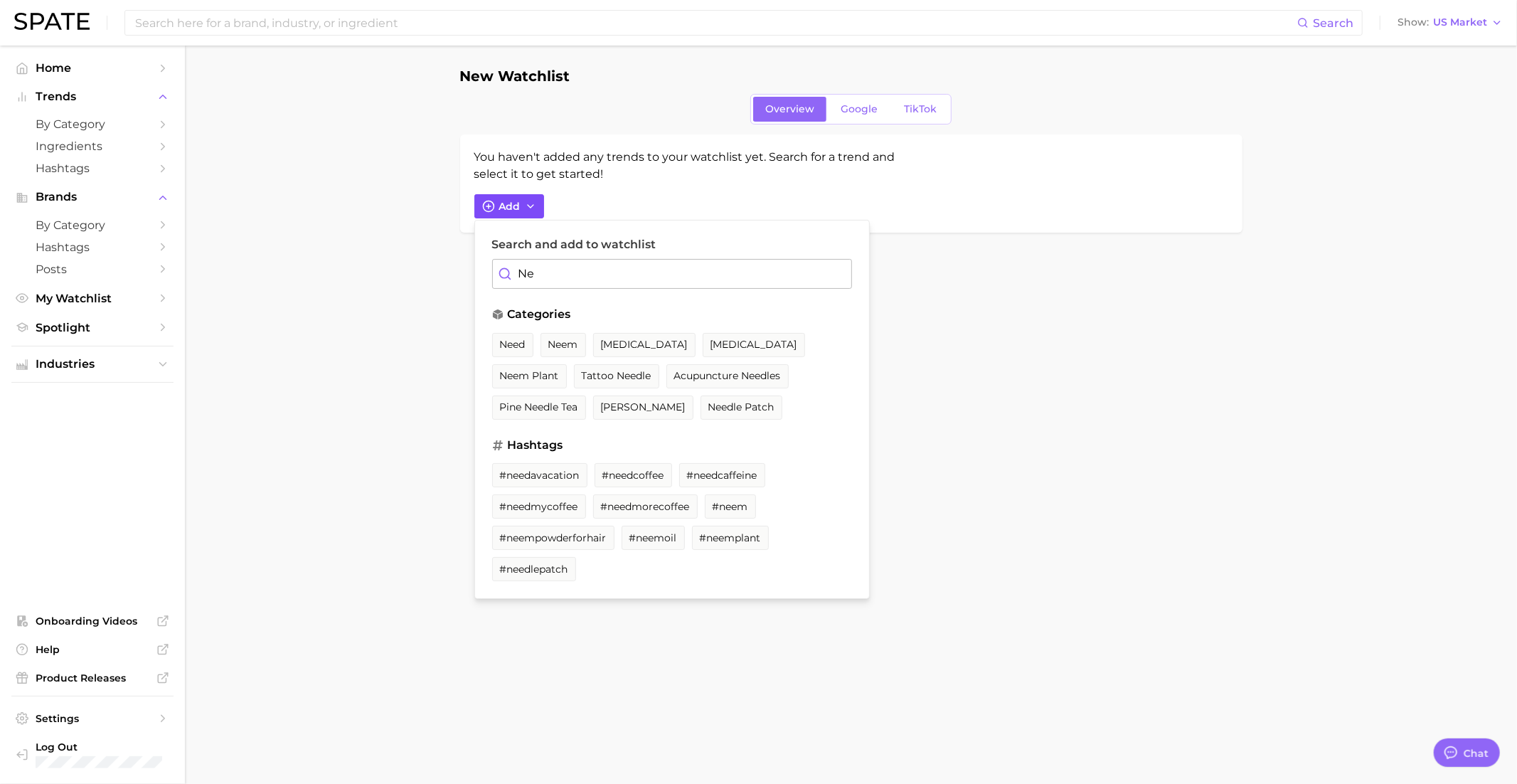
type input "N"
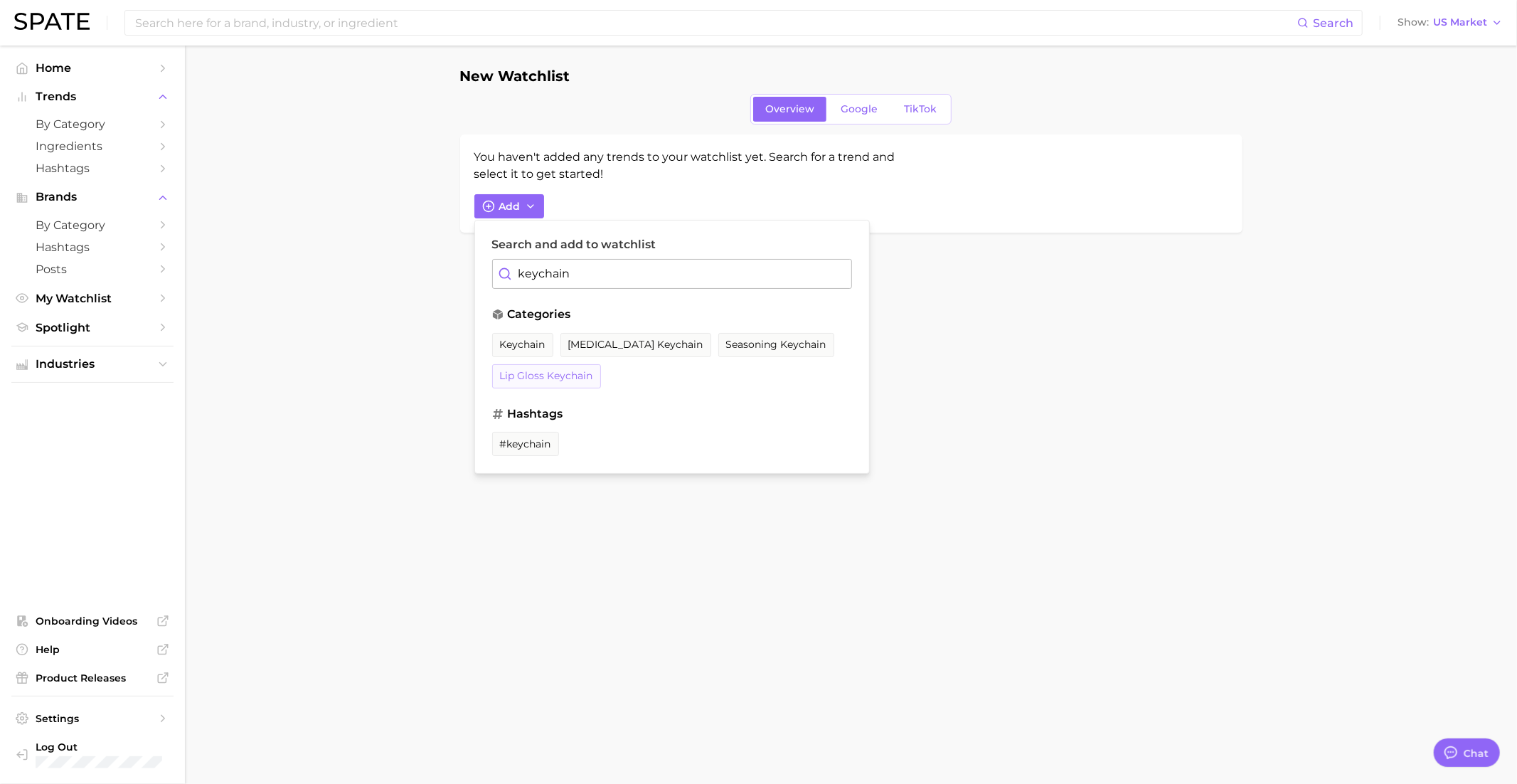
type input "keychain"
click at [550, 374] on span "lip gloss keychain" at bounding box center [547, 376] width 93 height 12
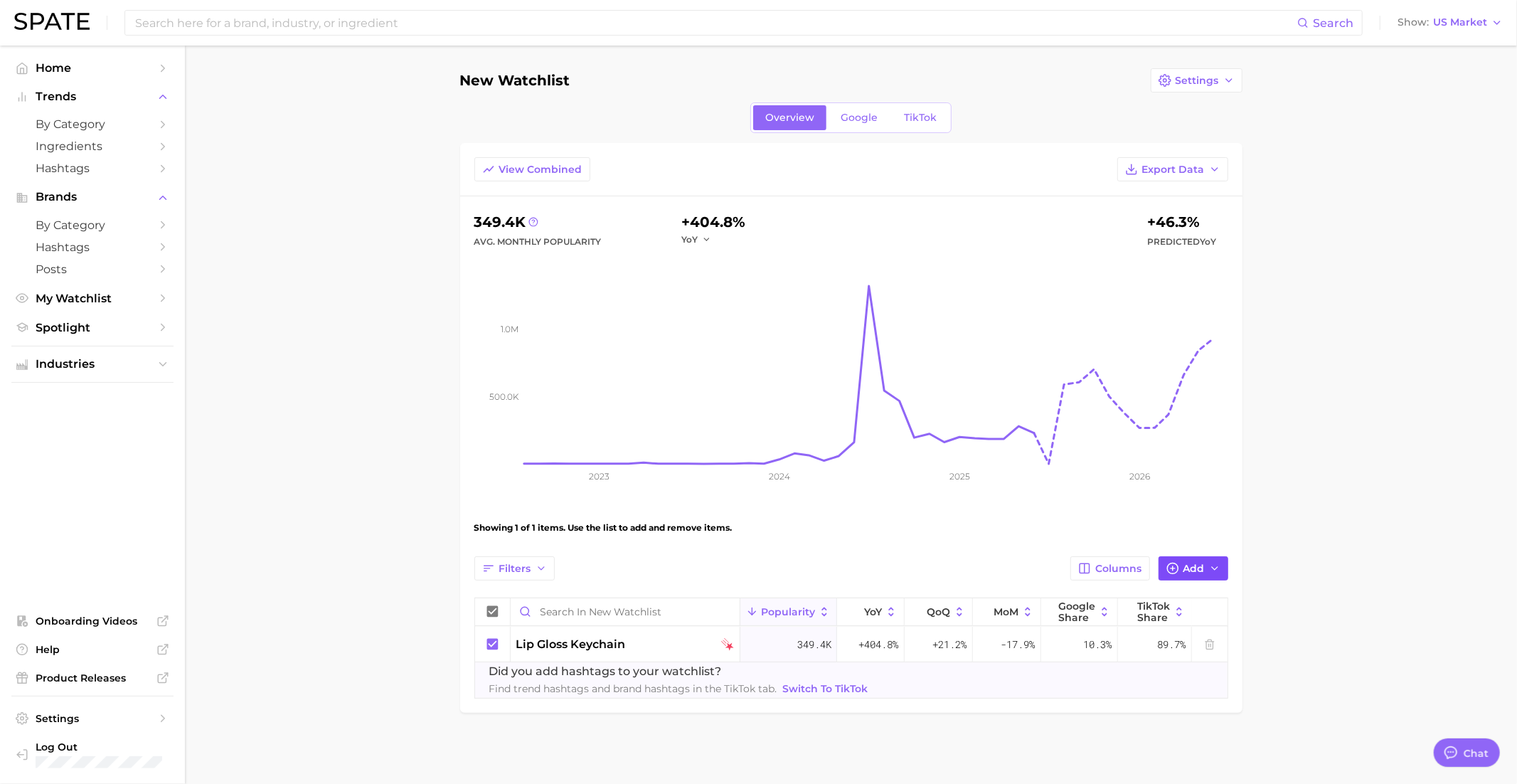
click at [1178, 564] on circle "button" at bounding box center [1172, 568] width 11 height 11
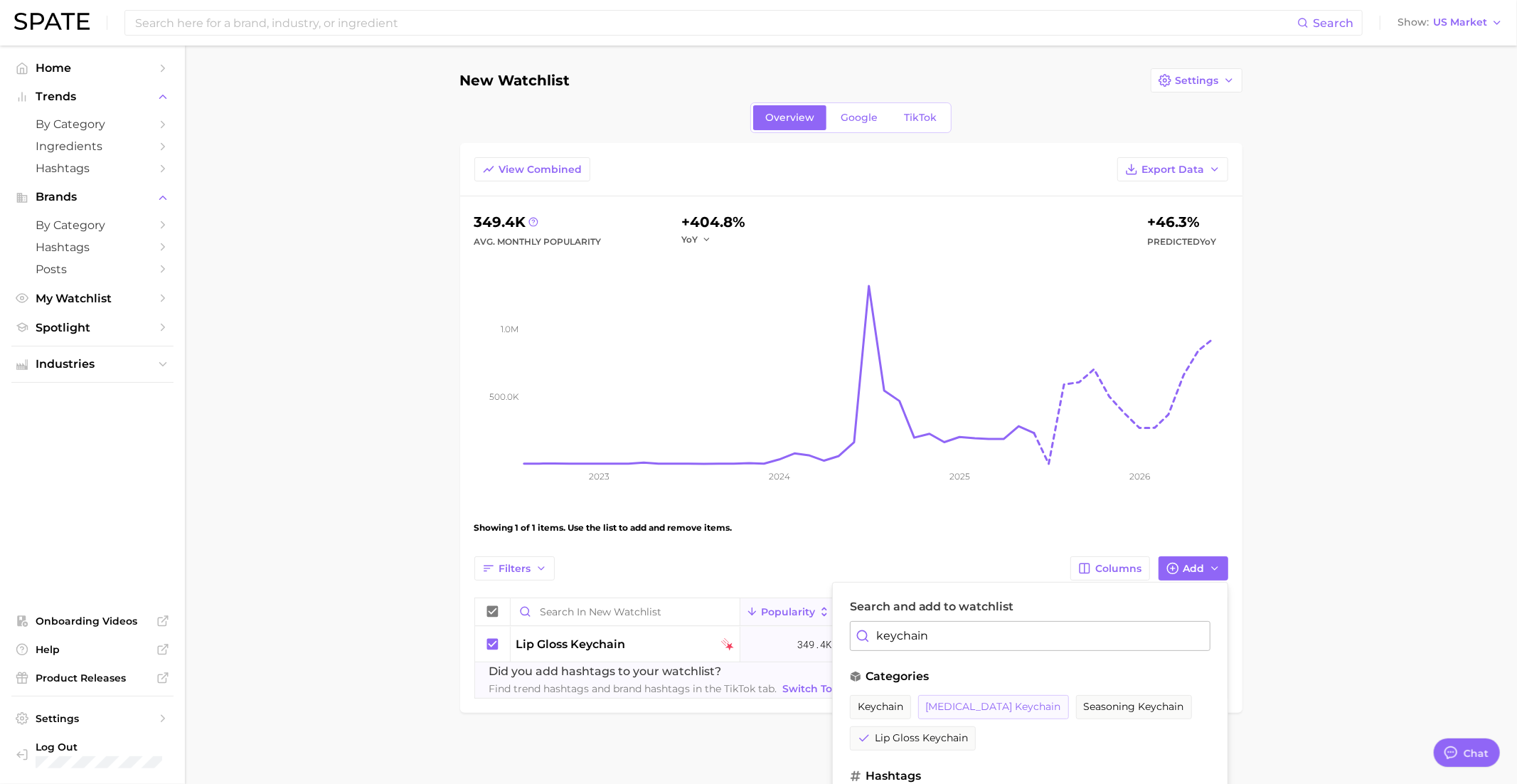
click at [998, 703] on span "[MEDICAL_DATA] keychain" at bounding box center [994, 707] width 135 height 12
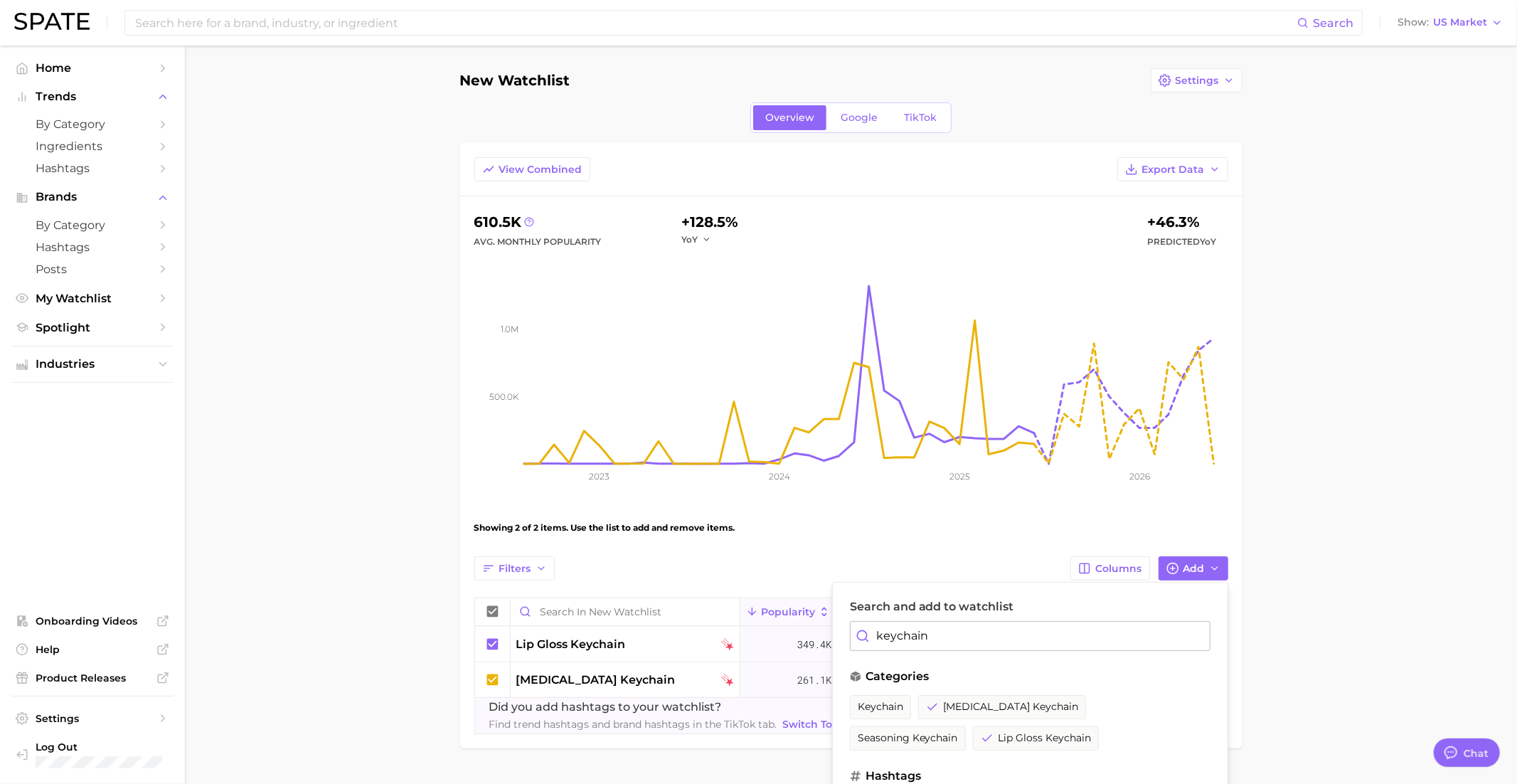
click at [941, 636] on input "keychain" at bounding box center [1030, 636] width 361 height 30
click at [898, 710] on button "sweet treat" at bounding box center [887, 707] width 74 height 24
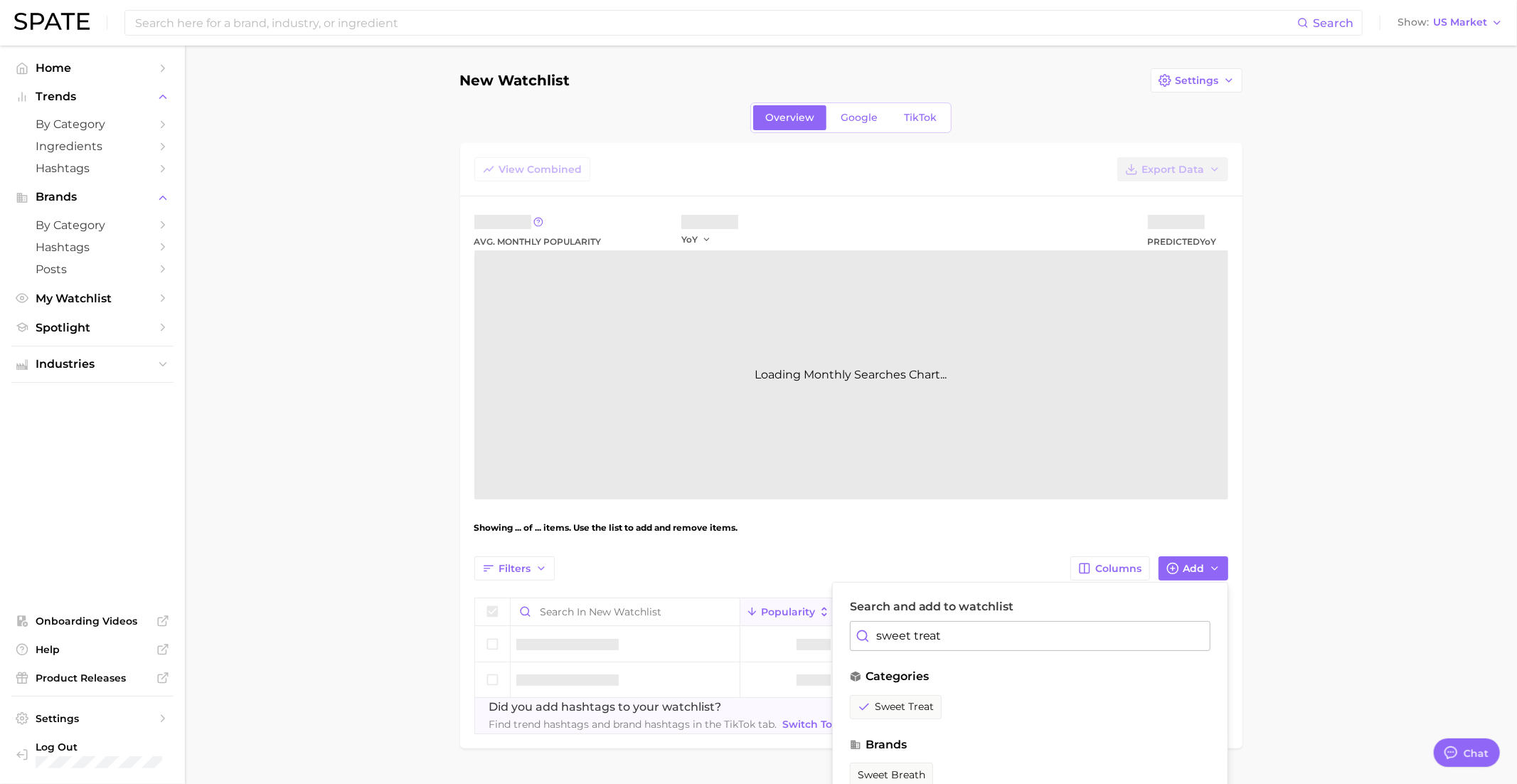
click at [959, 634] on input "sweet treat" at bounding box center [1030, 636] width 361 height 30
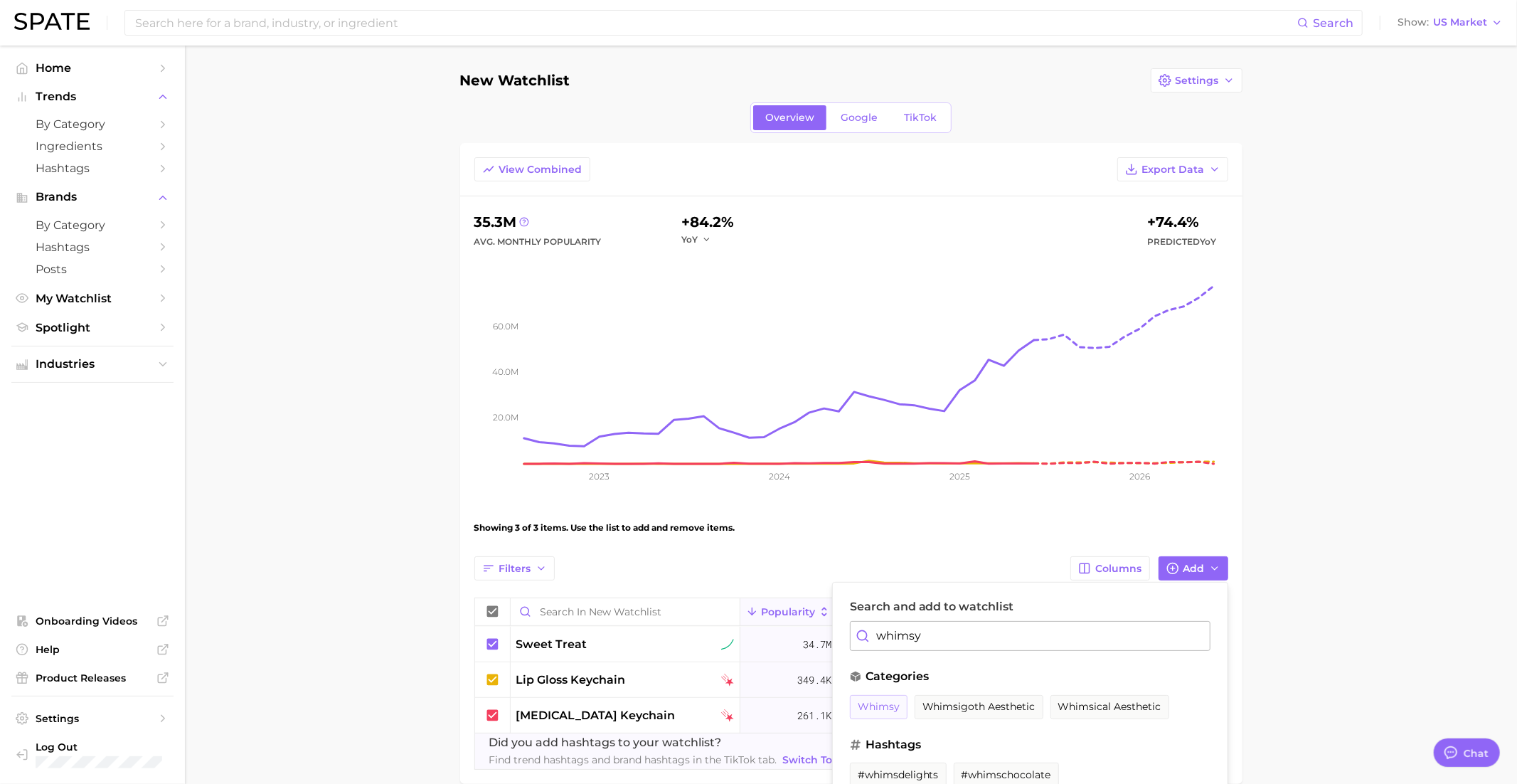
click at [882, 705] on span "whimsy" at bounding box center [878, 707] width 42 height 12
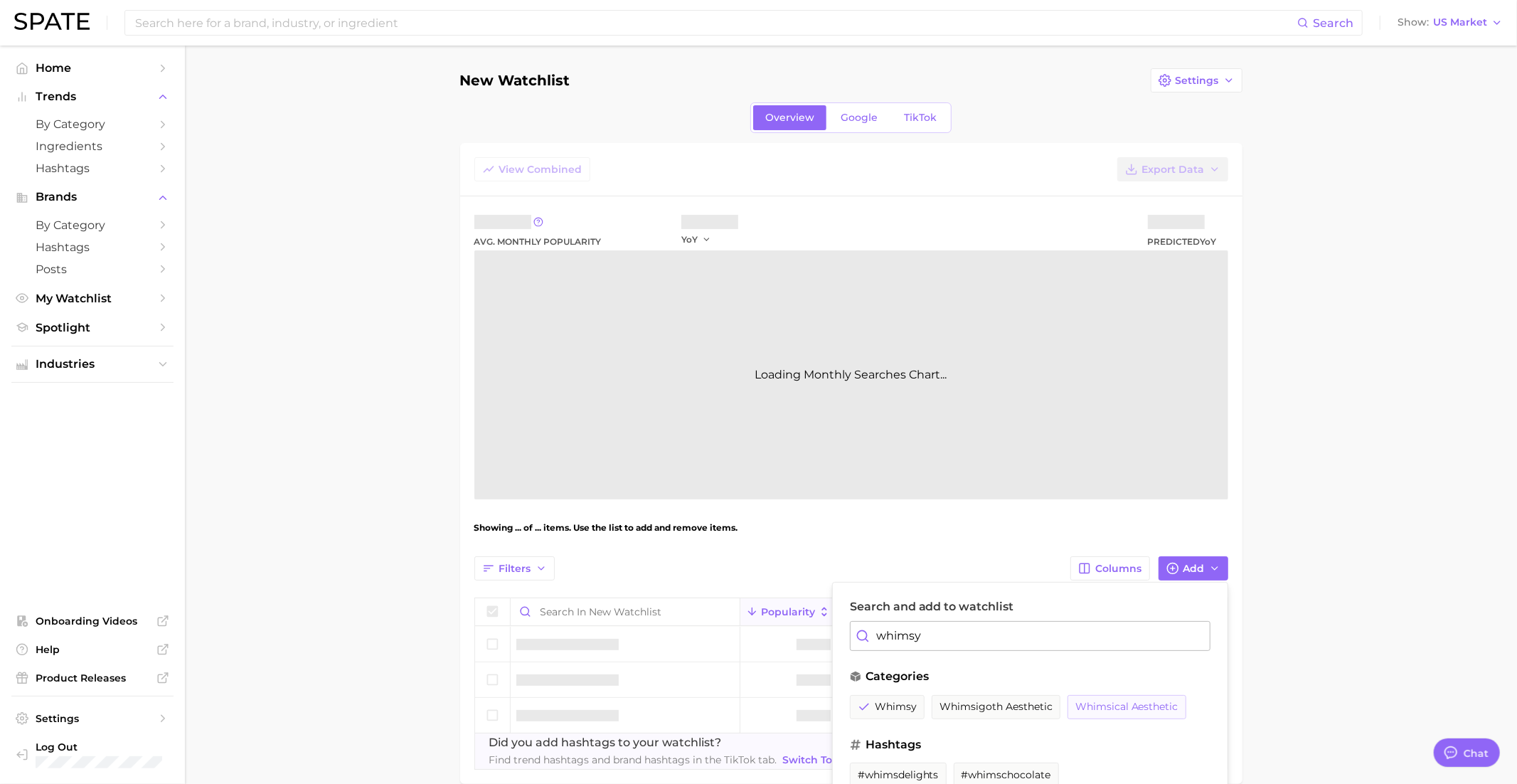
click at [1110, 707] on span "whimsical aesthetic" at bounding box center [1126, 707] width 103 height 12
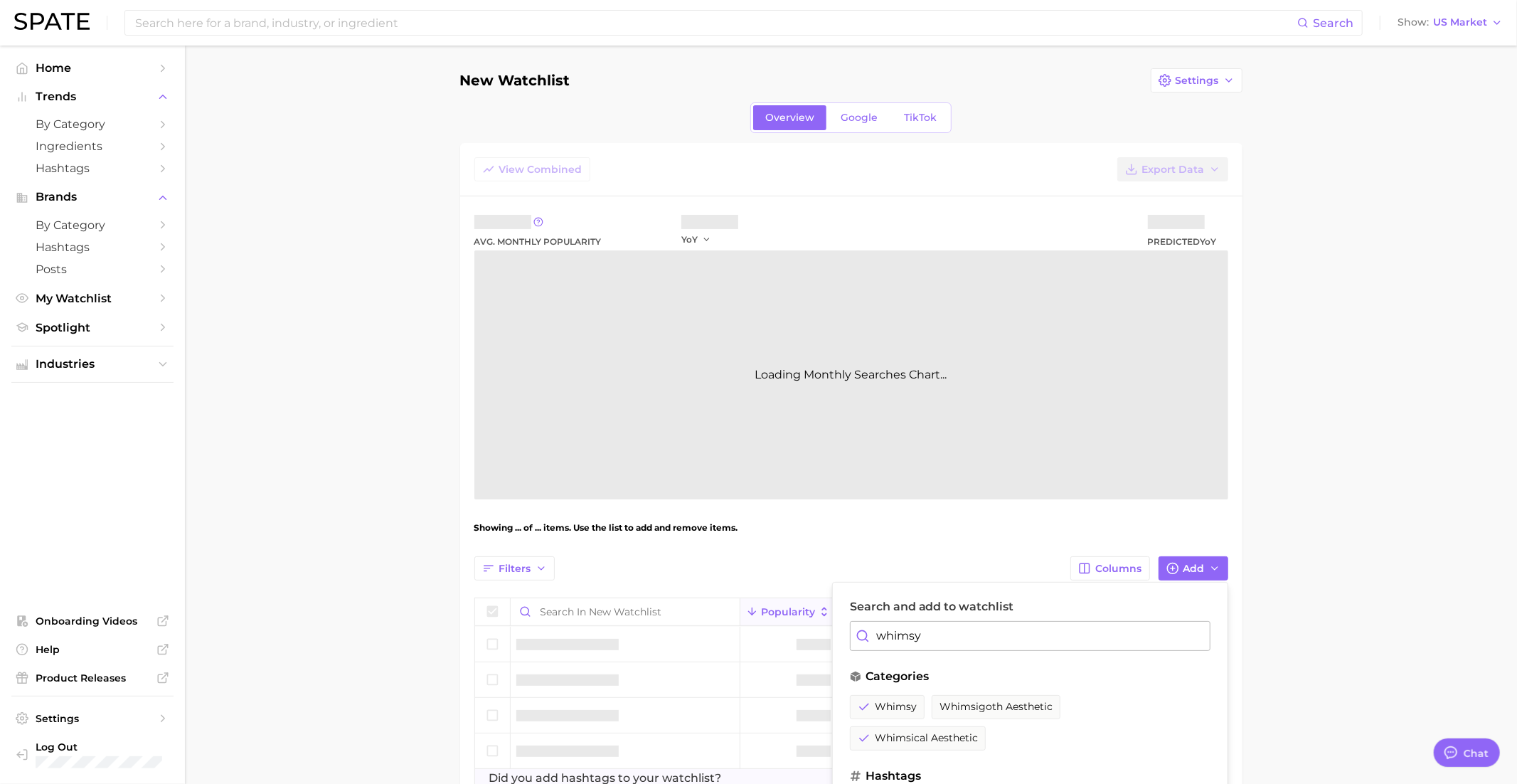
click at [961, 632] on input "whimsy" at bounding box center [1030, 636] width 361 height 30
click at [1187, 632] on input "whimsy" at bounding box center [1030, 636] width 361 height 30
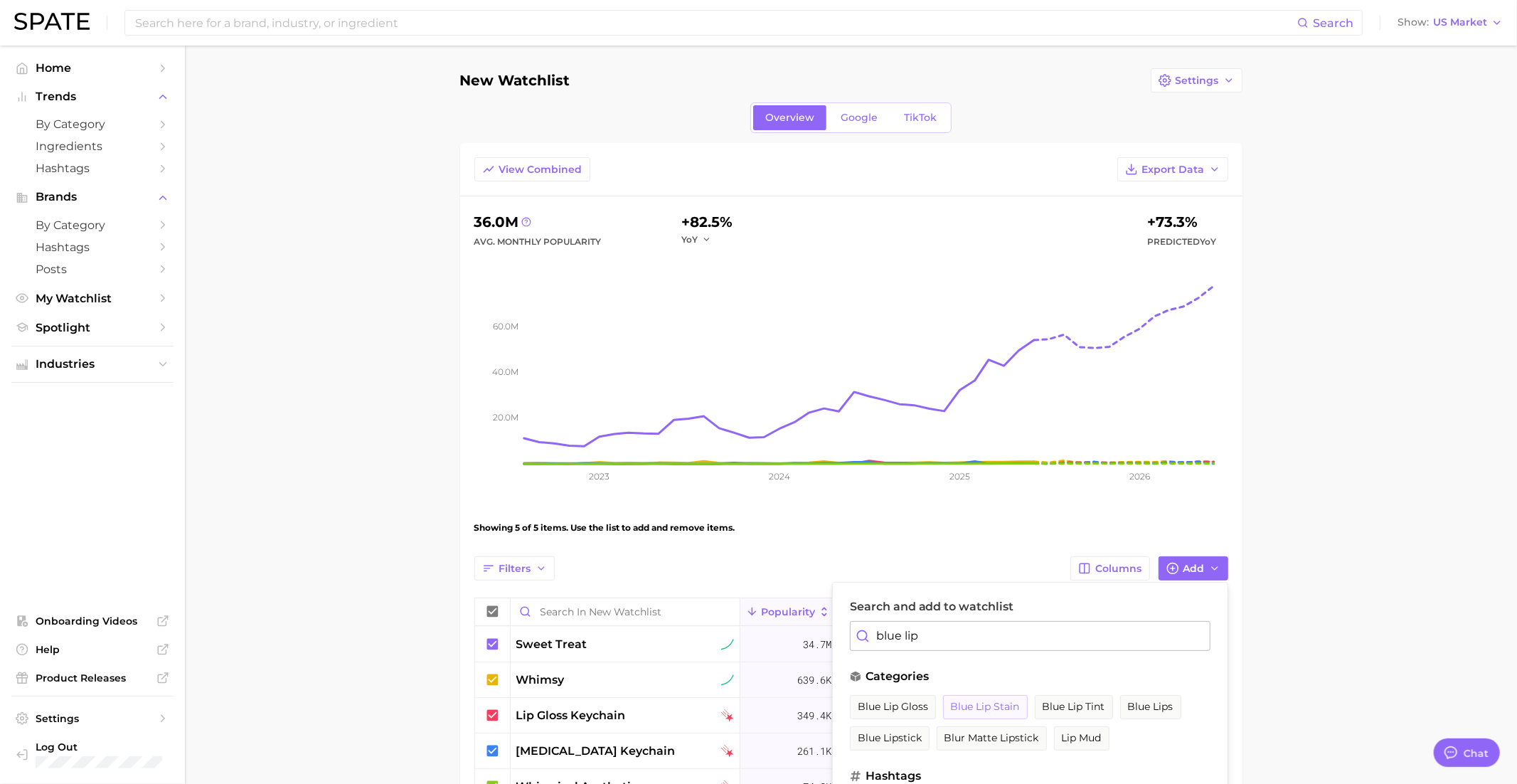
click at [997, 708] on span "blue lip stain" at bounding box center [986, 707] width 69 height 12
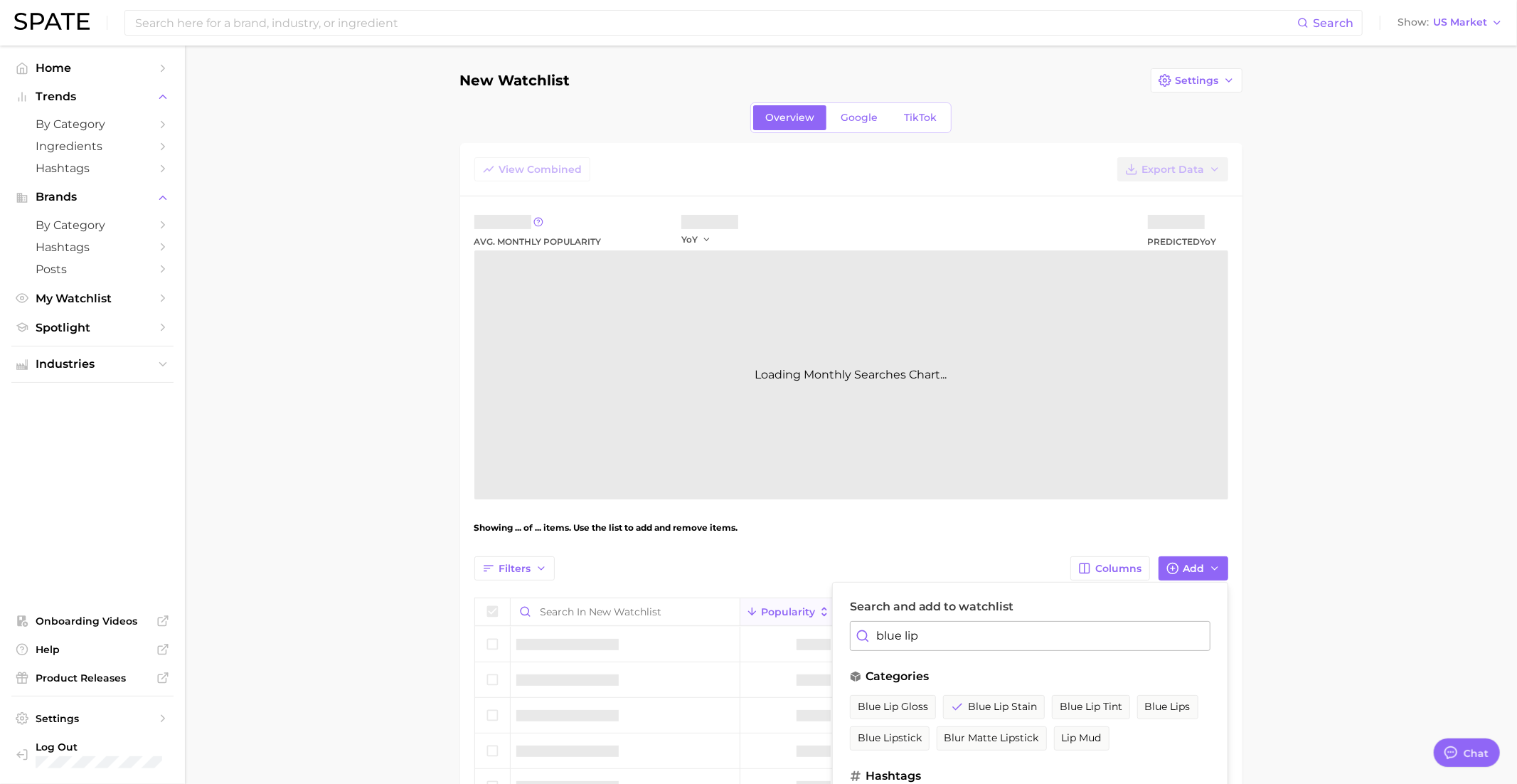
click at [928, 637] on input "blue lip" at bounding box center [1030, 636] width 361 height 30
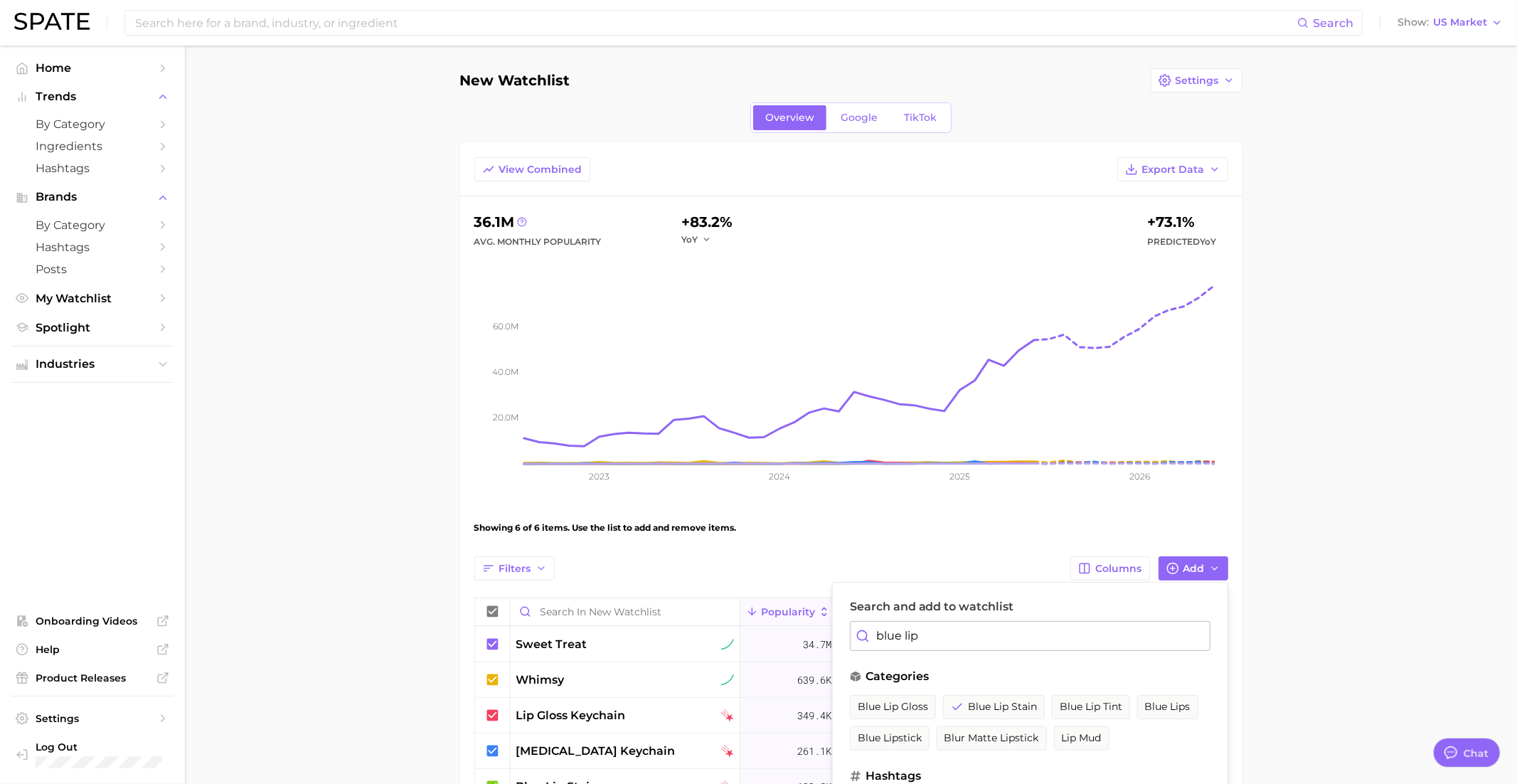
type input "f"
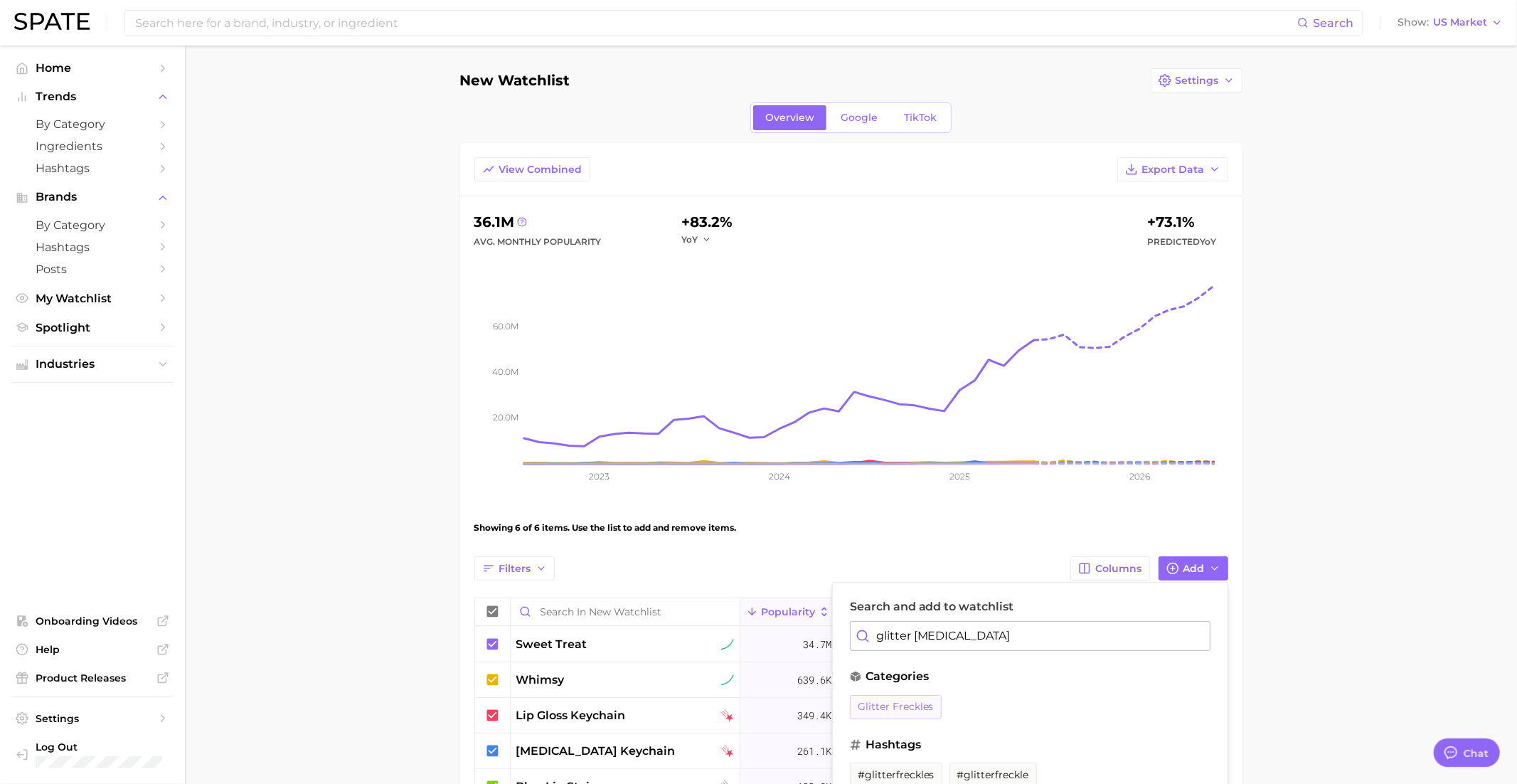
click at [902, 701] on span "glitter freckles" at bounding box center [896, 707] width 76 height 12
click at [934, 622] on input "glitter [MEDICAL_DATA]" at bounding box center [1030, 636] width 361 height 30
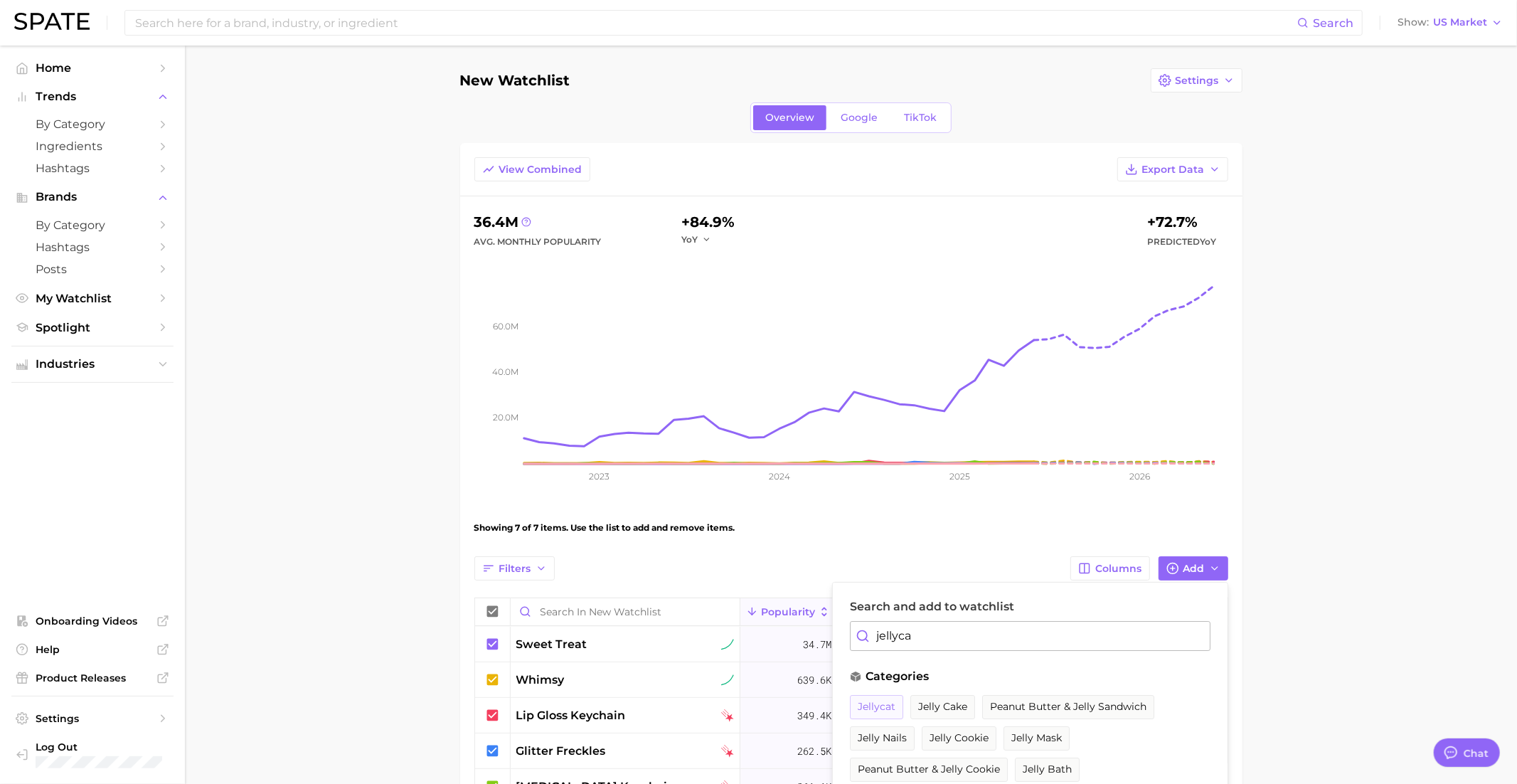
click at [883, 701] on span "jellycat" at bounding box center [877, 707] width 38 height 12
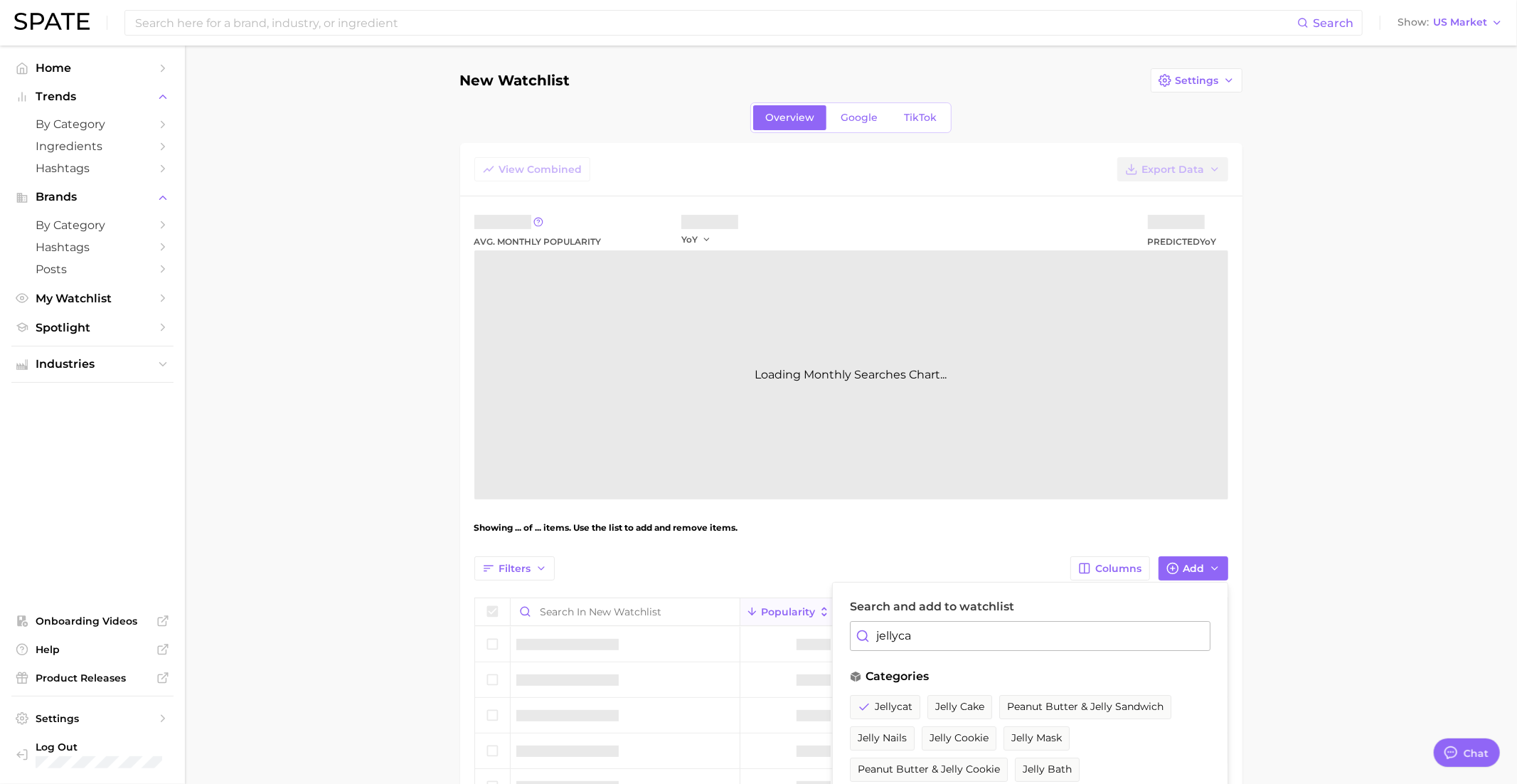
click at [924, 632] on input "jellyca" at bounding box center [1030, 636] width 361 height 30
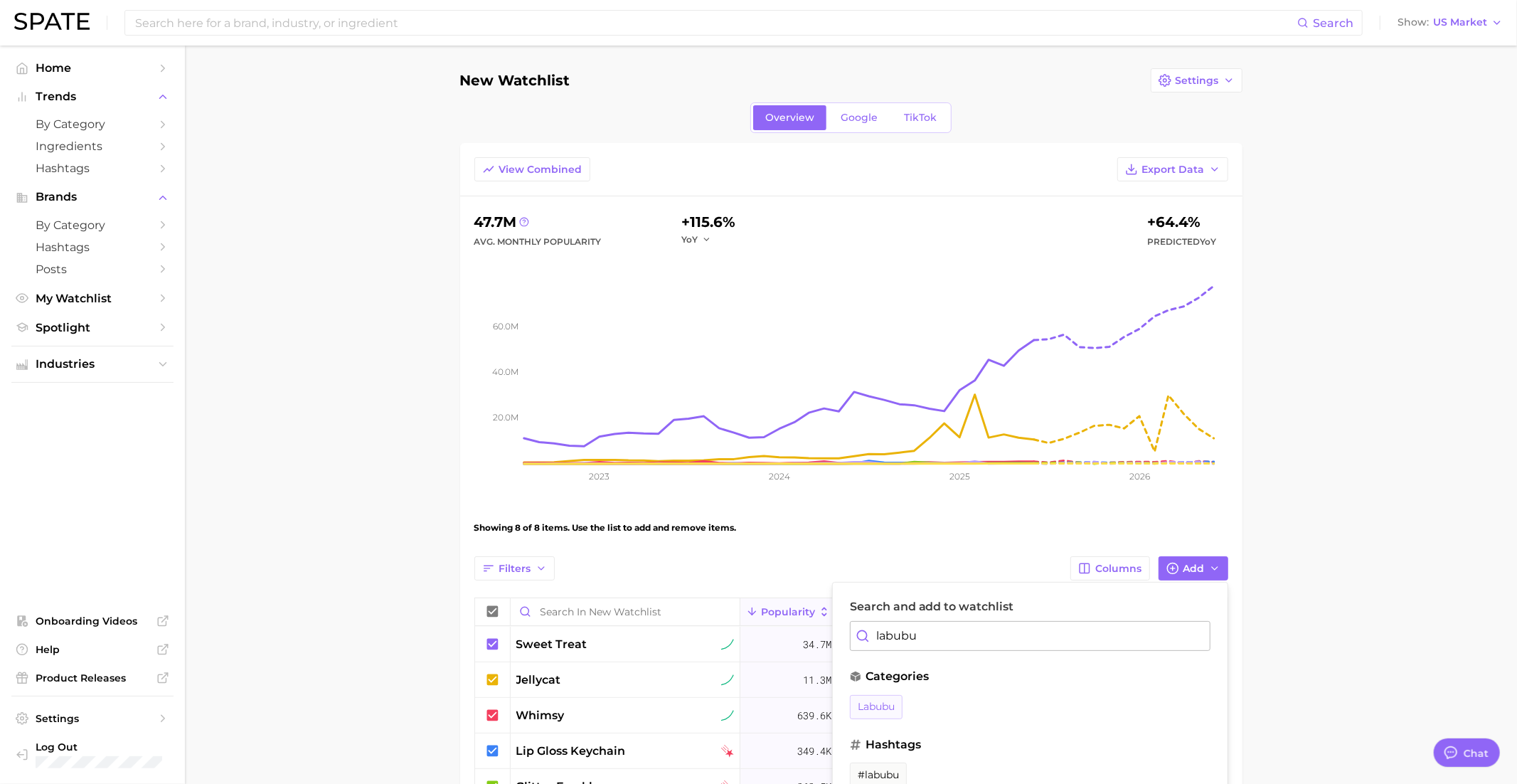
click at [881, 704] on span "labubu" at bounding box center [876, 707] width 37 height 12
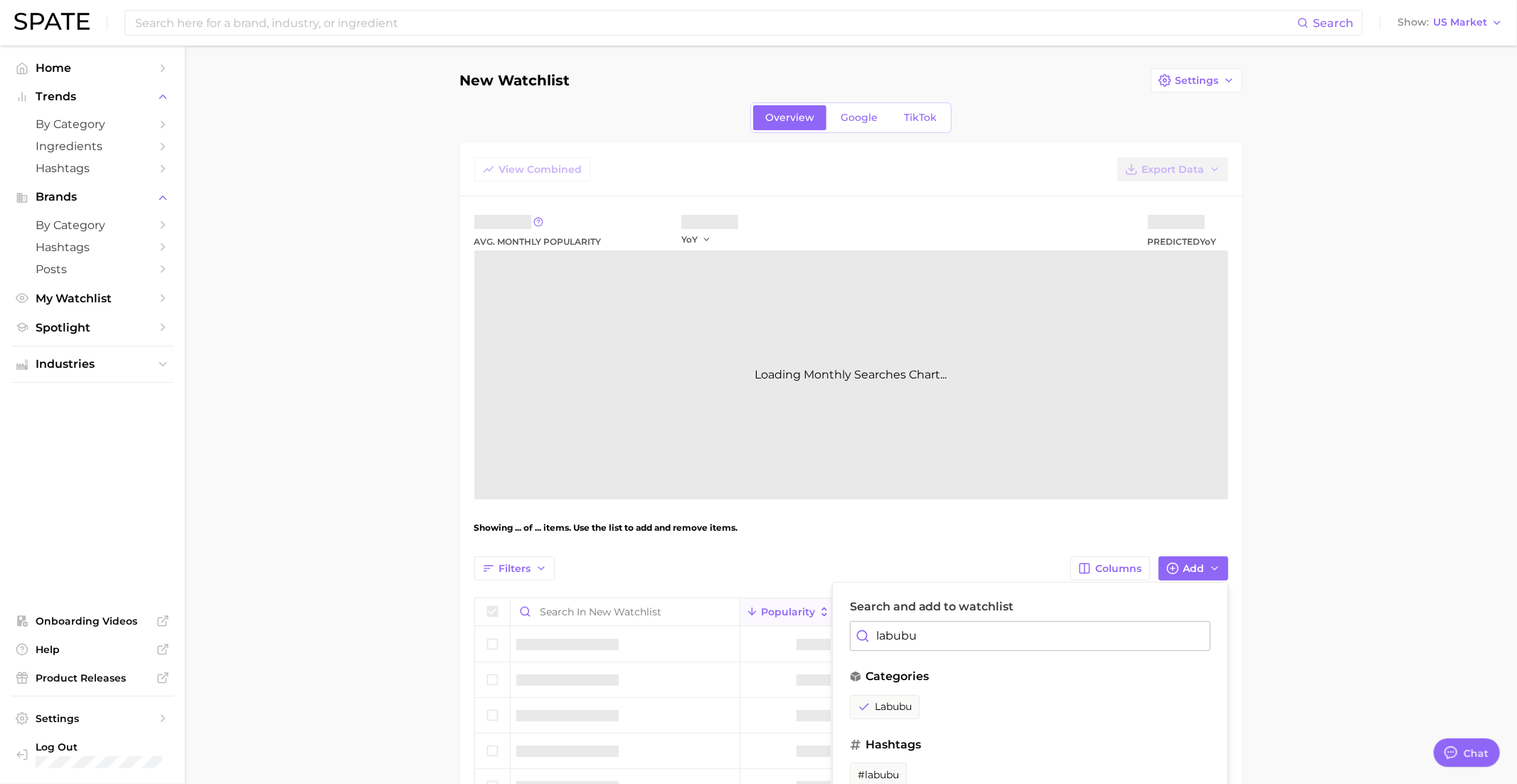
click at [907, 634] on input "labubu" at bounding box center [1030, 636] width 361 height 30
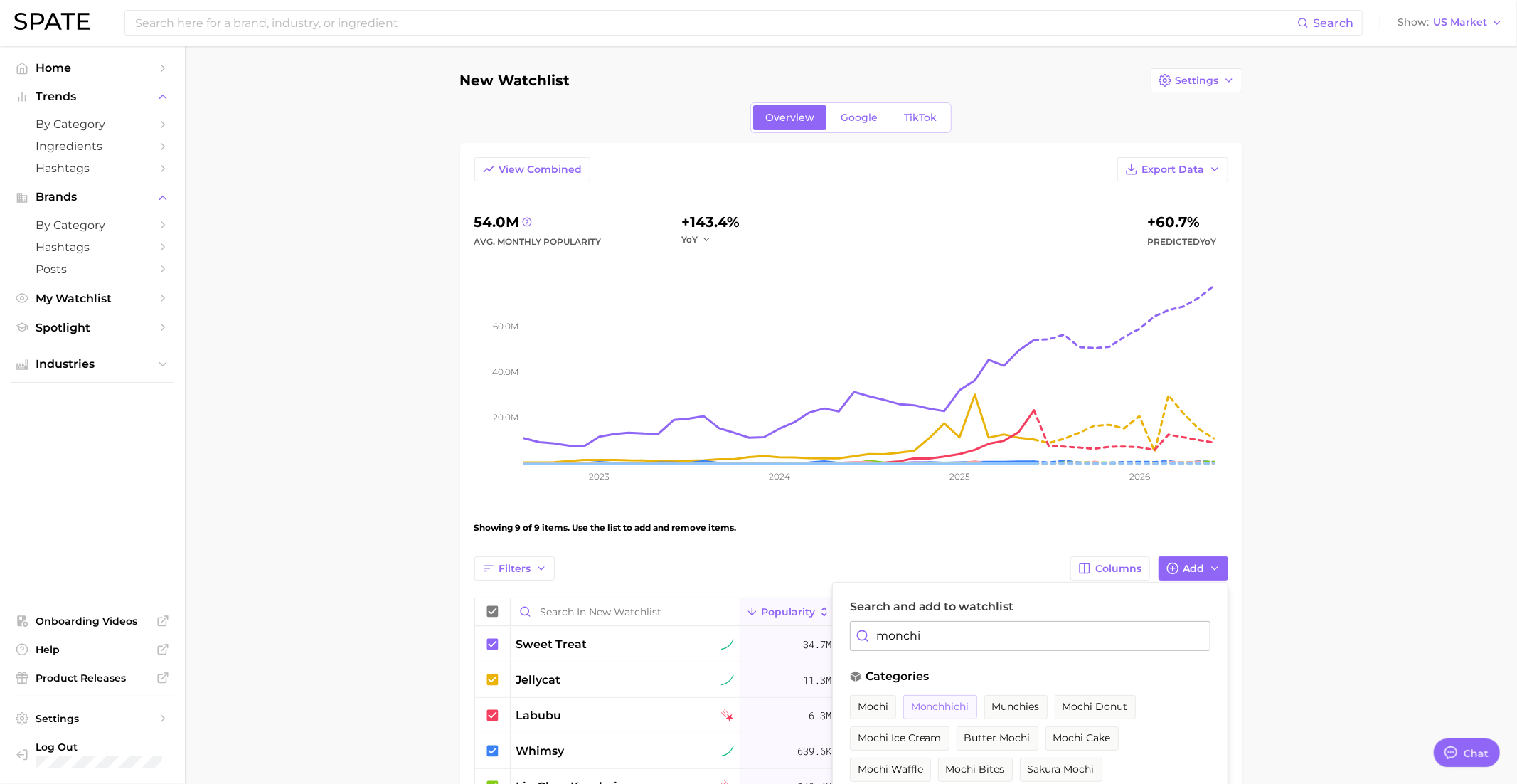
type input "monchi"
click at [943, 702] on span "monchhichi" at bounding box center [940, 707] width 58 height 12
click at [1168, 638] on input "monchi" at bounding box center [1030, 636] width 361 height 30
click at [1313, 618] on main "New Watchlist Settings Overview Google TikTok View Combined Export Data 54.3m A…" at bounding box center [850, 574] width 1332 height 1058
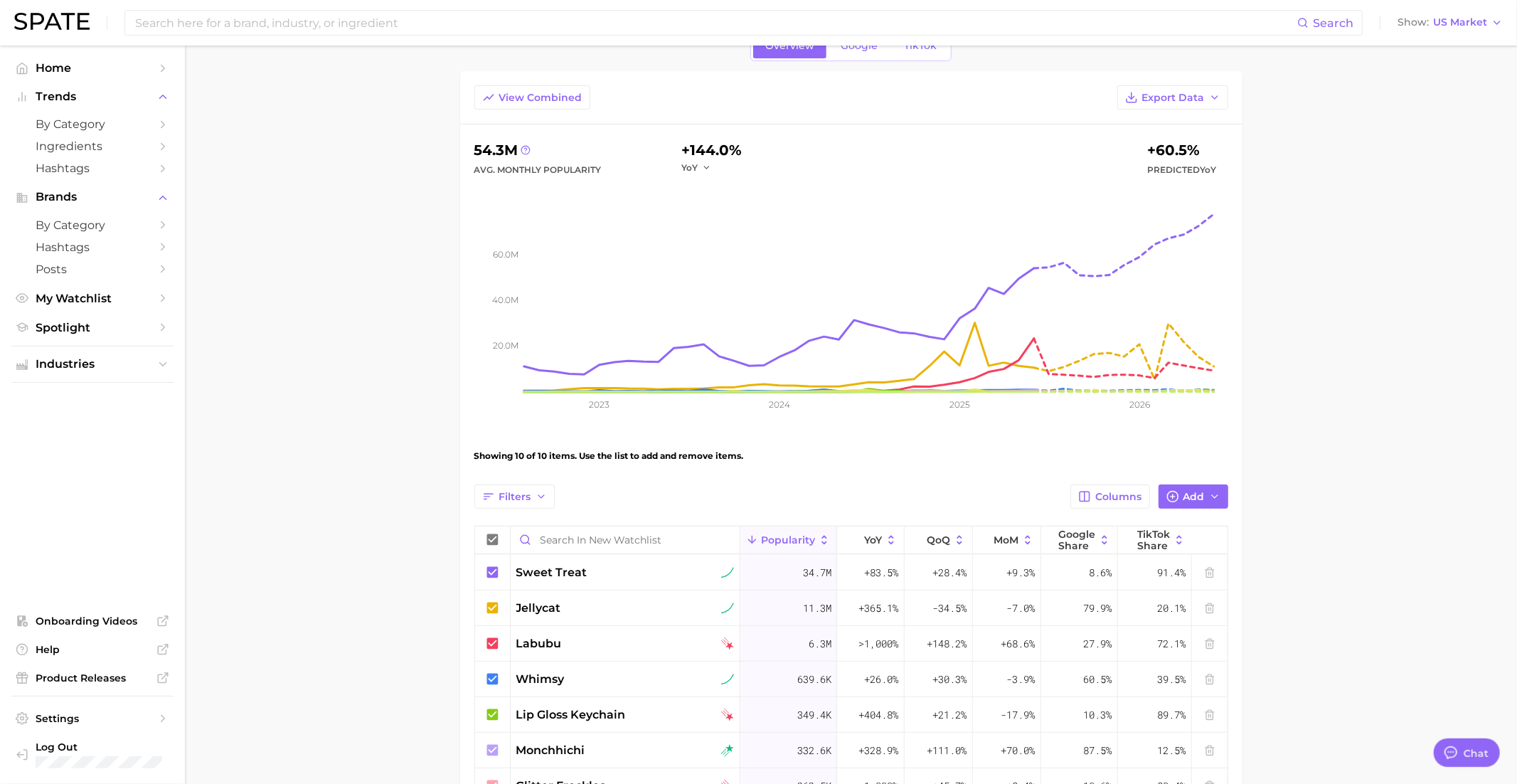
scroll to position [77, 0]
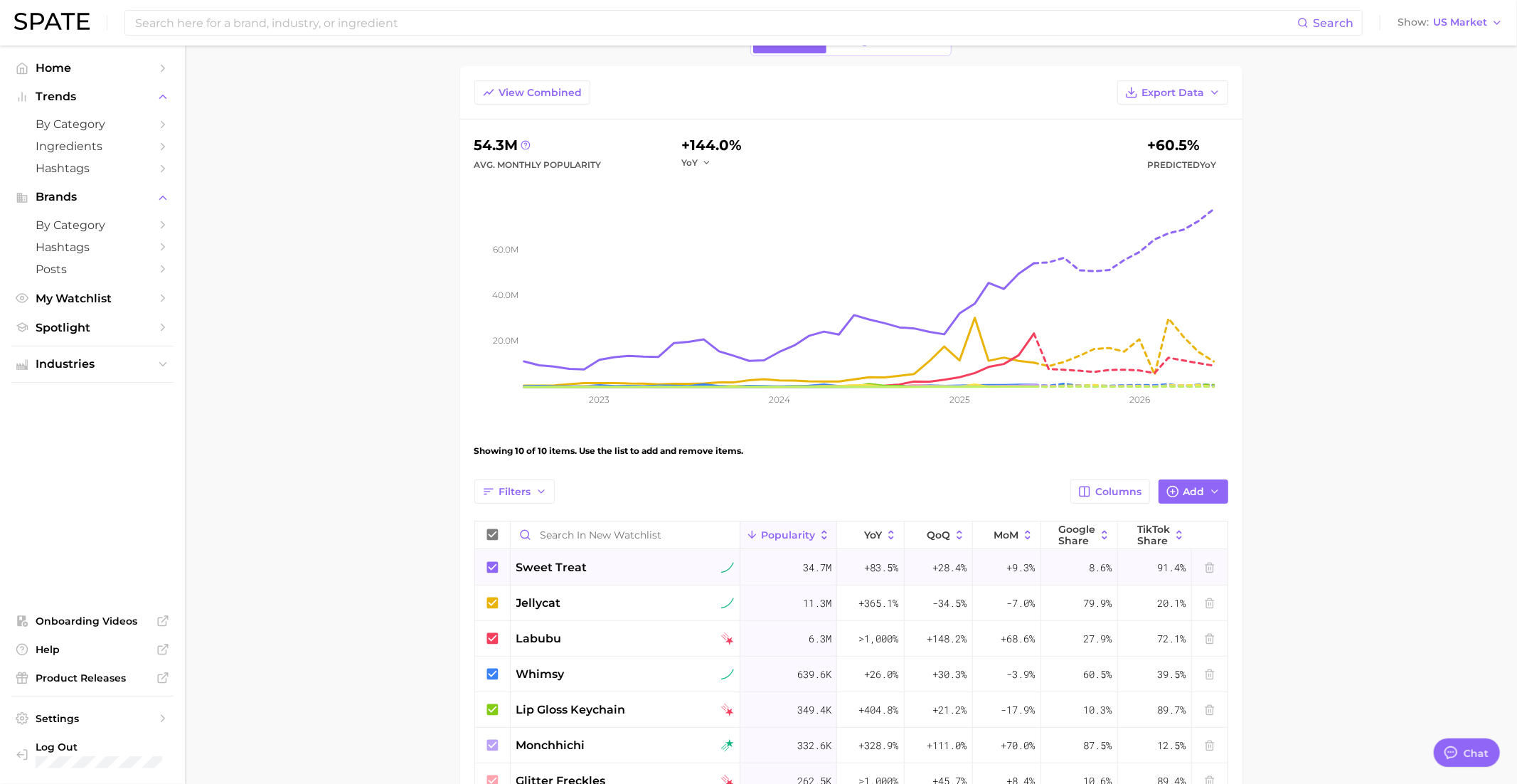
click at [492, 562] on icon at bounding box center [492, 567] width 12 height 12
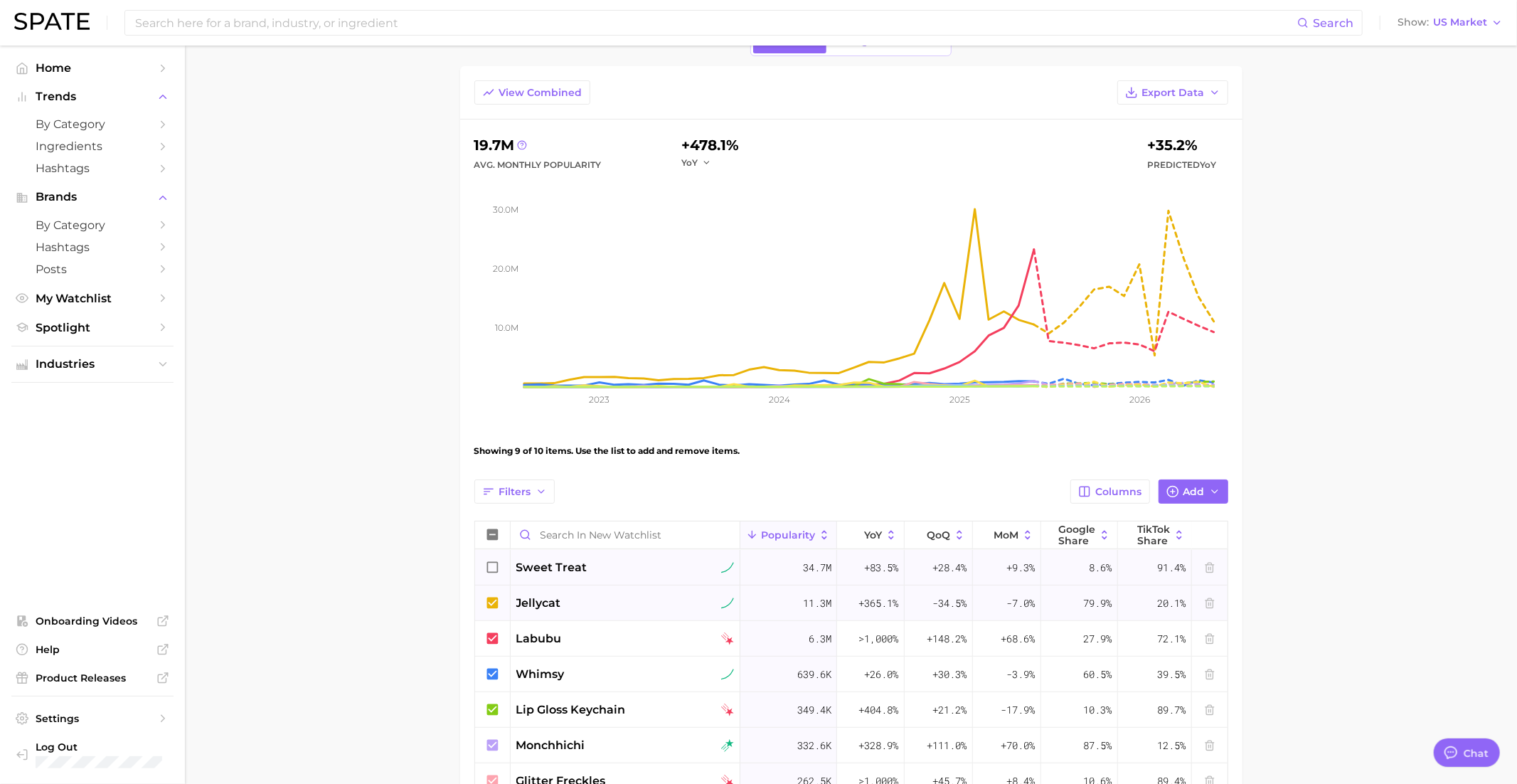
click at [493, 600] on icon at bounding box center [492, 603] width 15 height 15
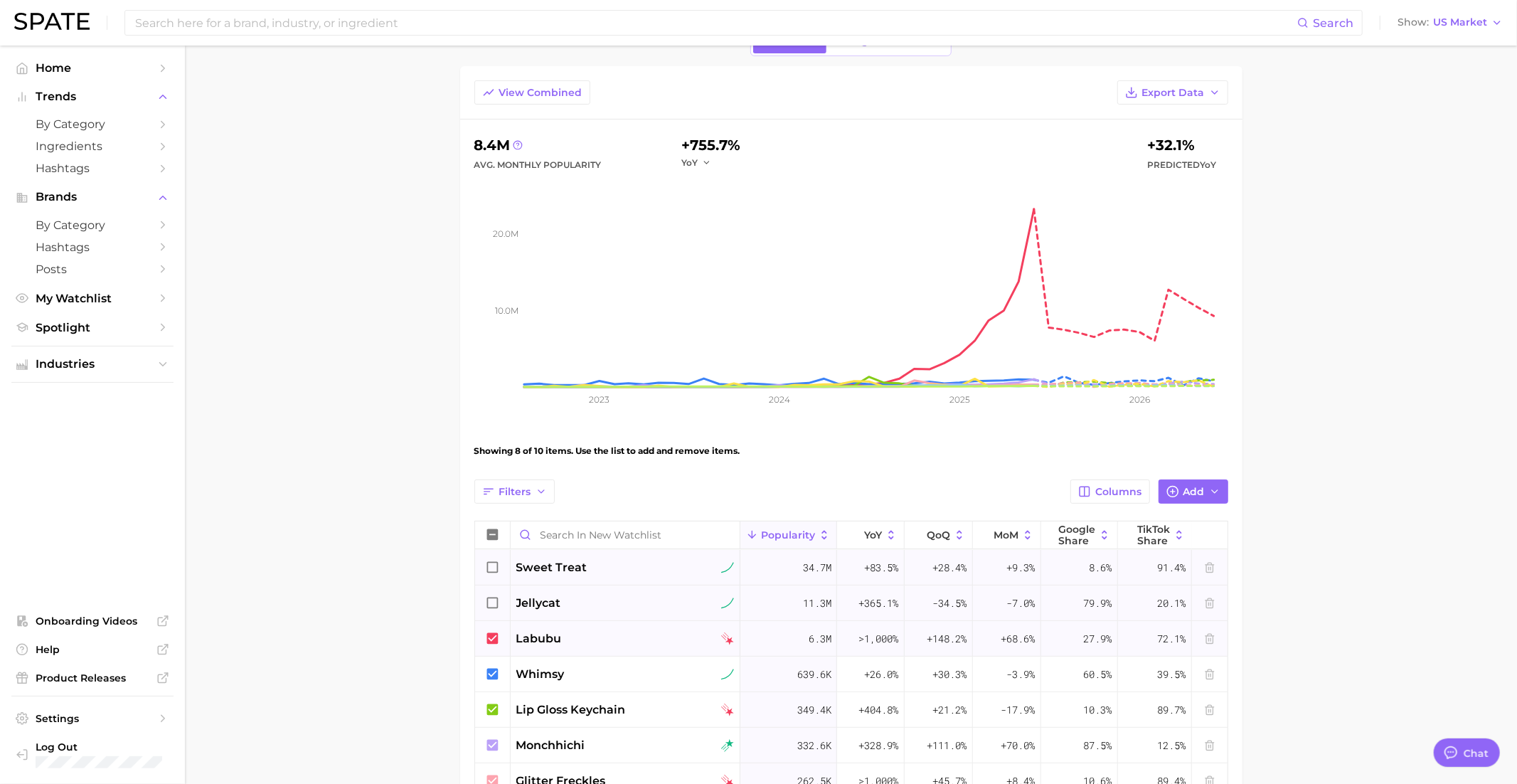
click at [493, 638] on icon at bounding box center [492, 638] width 12 height 12
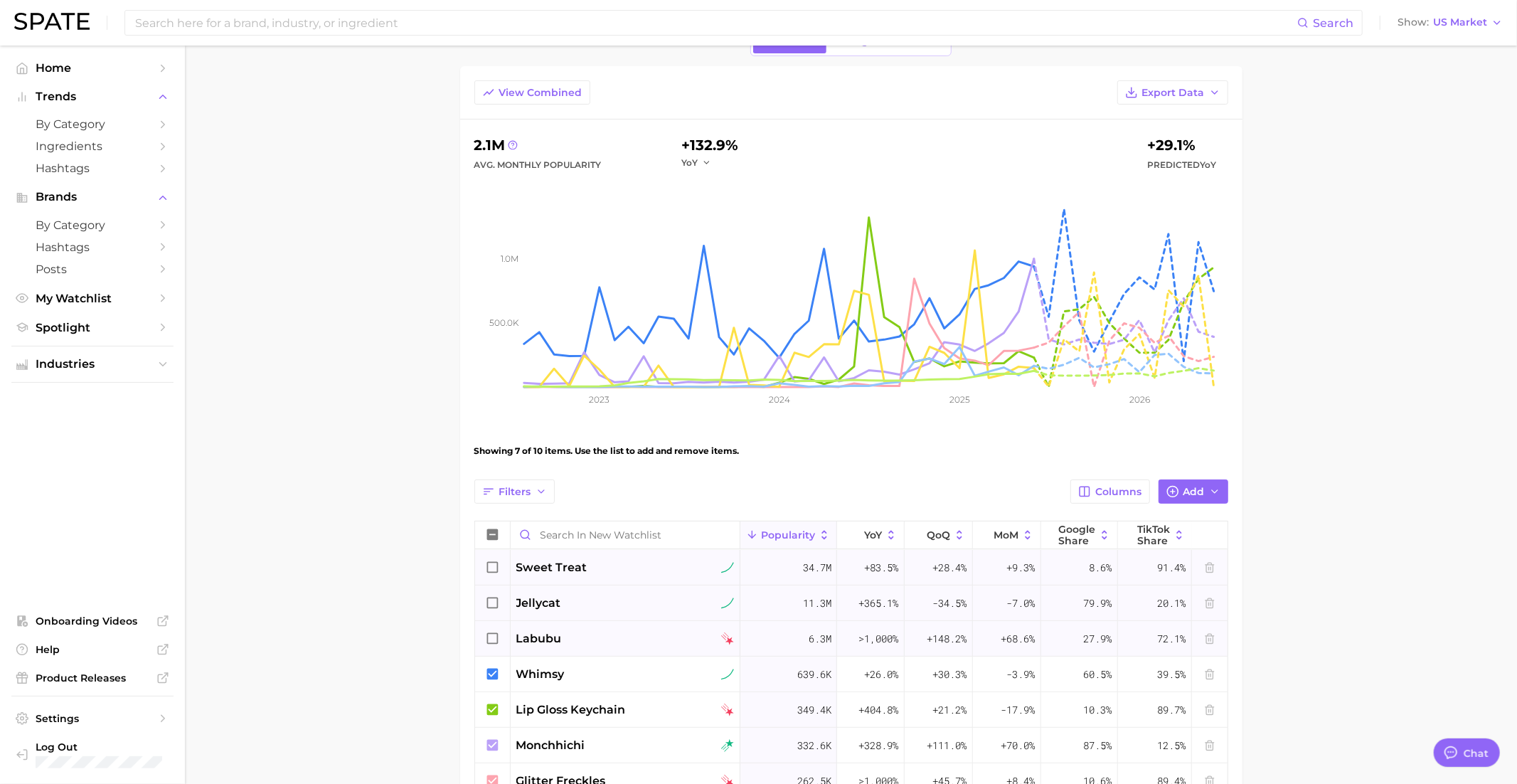
click at [492, 638] on icon at bounding box center [492, 638] width 15 height 15
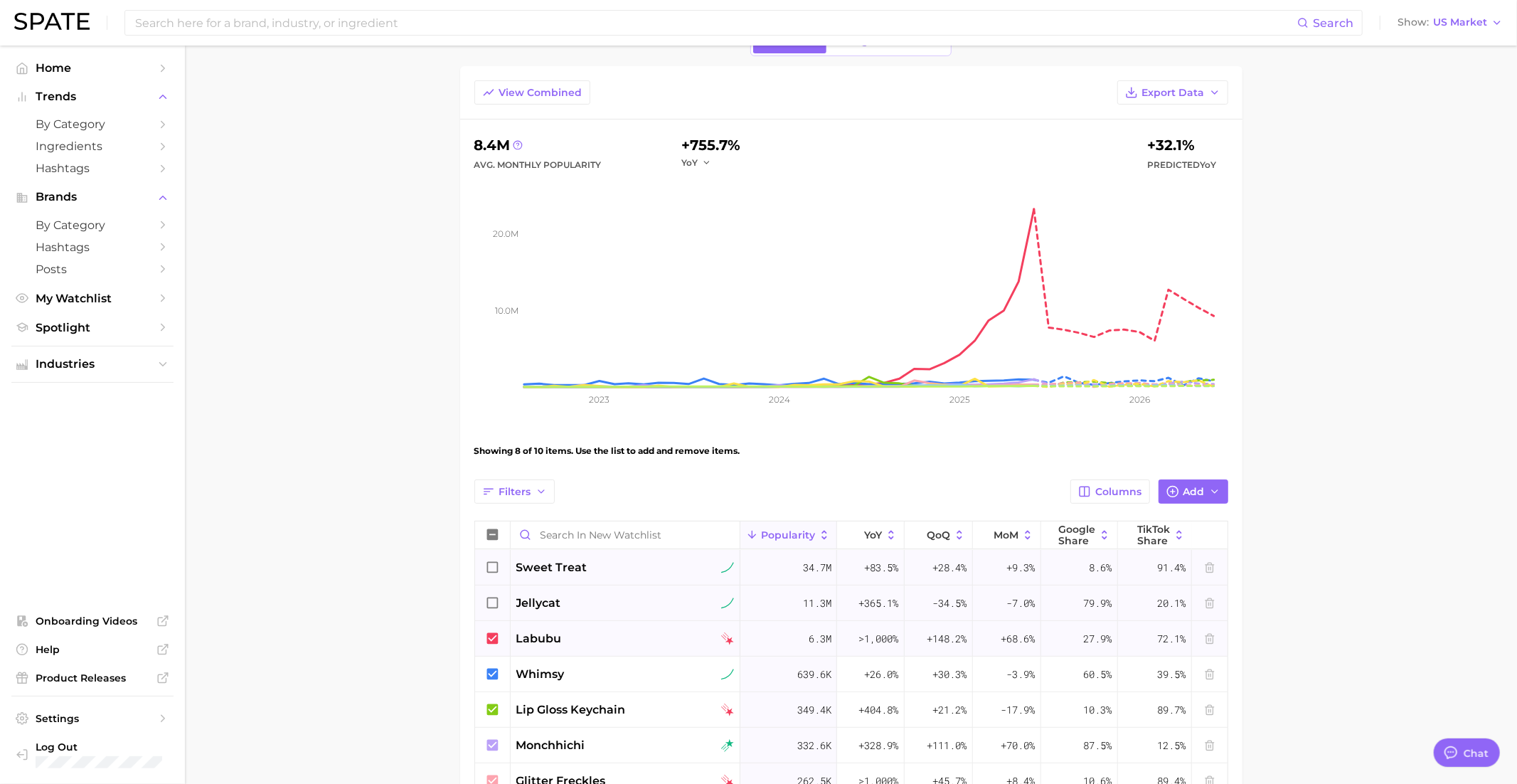
click at [492, 604] on icon at bounding box center [492, 602] width 12 height 12
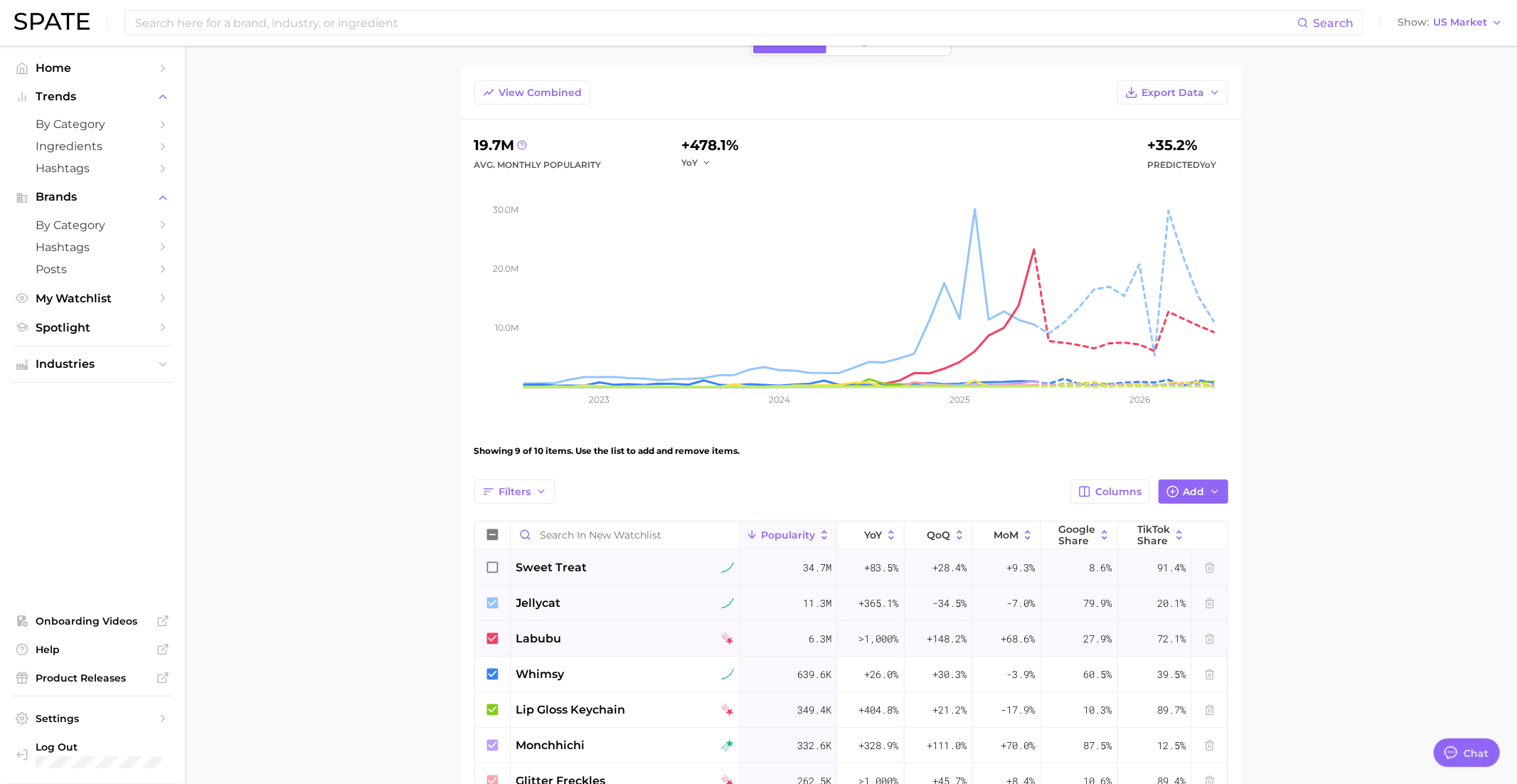
click at [492, 564] on icon at bounding box center [492, 567] width 15 height 15
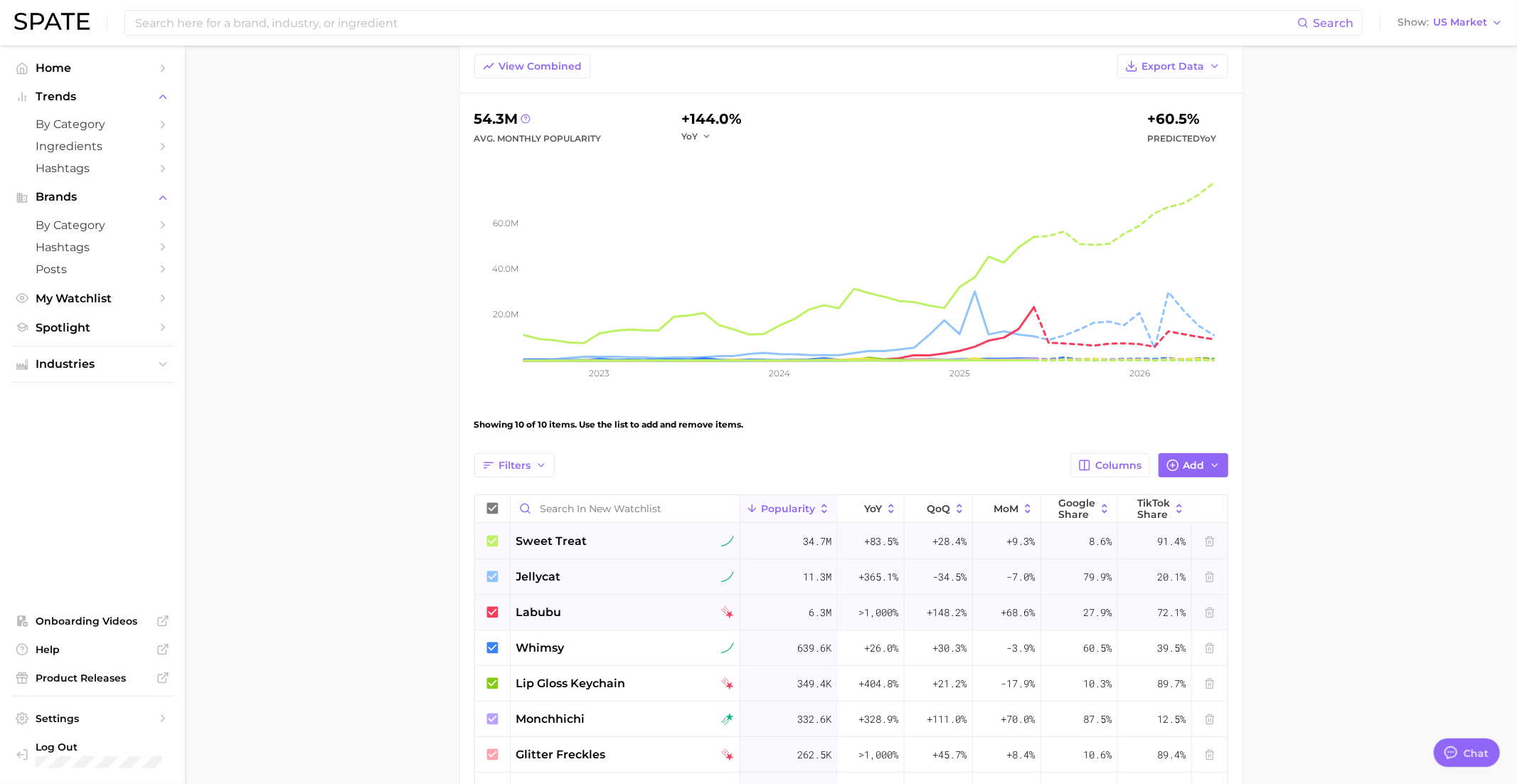
scroll to position [119, 0]
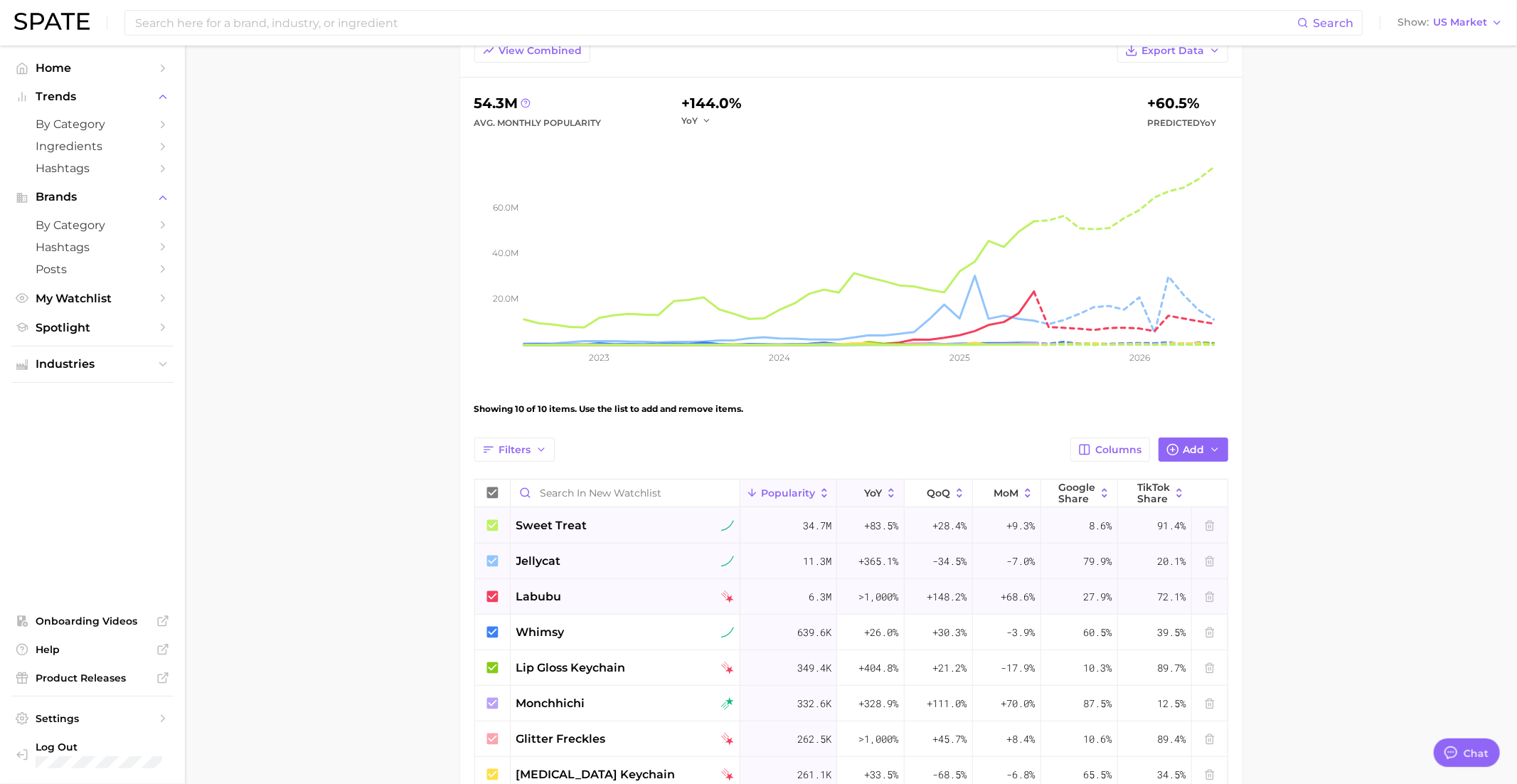
click at [881, 496] on button "YoY" at bounding box center [871, 493] width 67 height 28
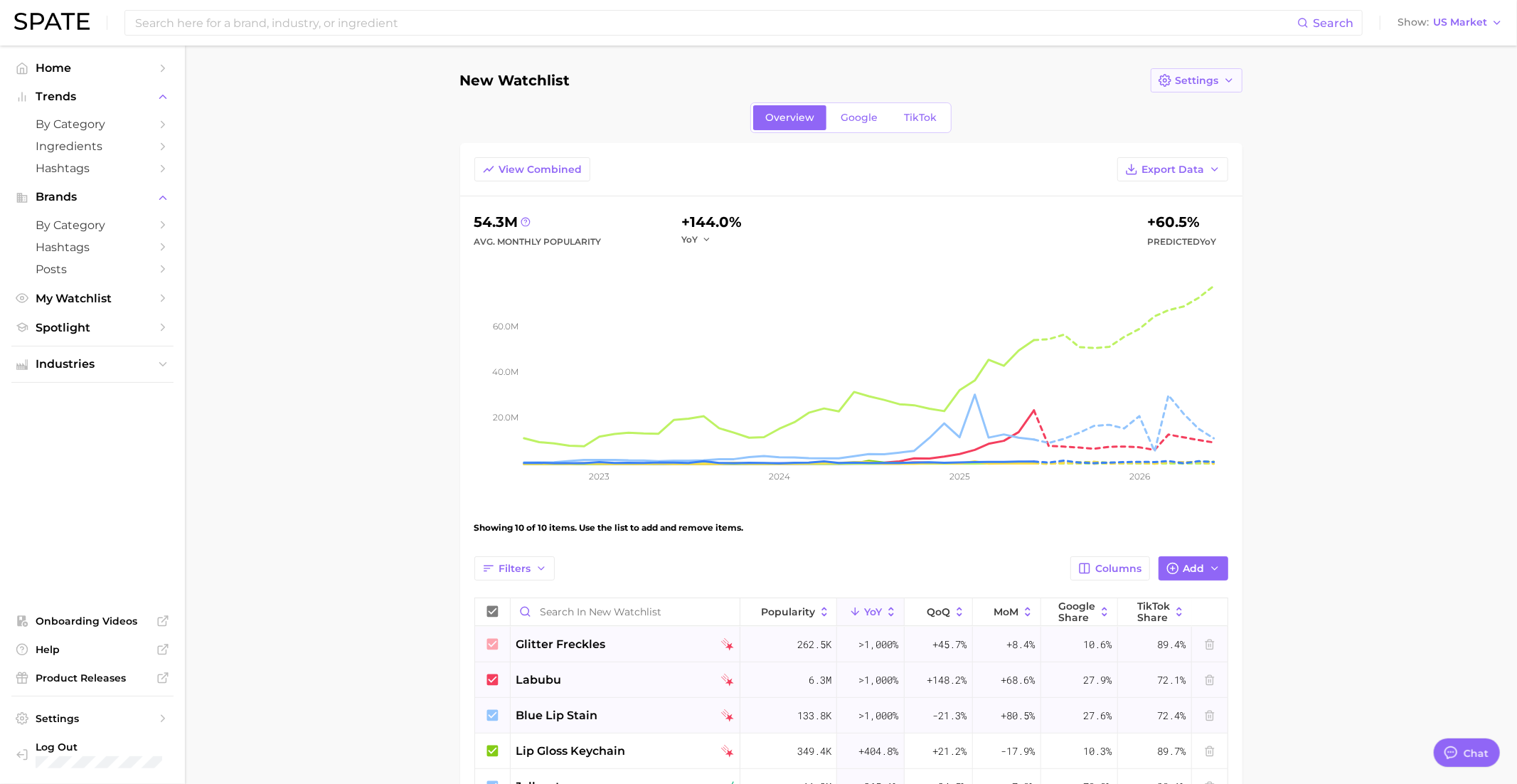
click at [1213, 85] on span "Settings" at bounding box center [1197, 80] width 43 height 12
click at [1144, 104] on span "Edit Details" at bounding box center [1140, 107] width 59 height 12
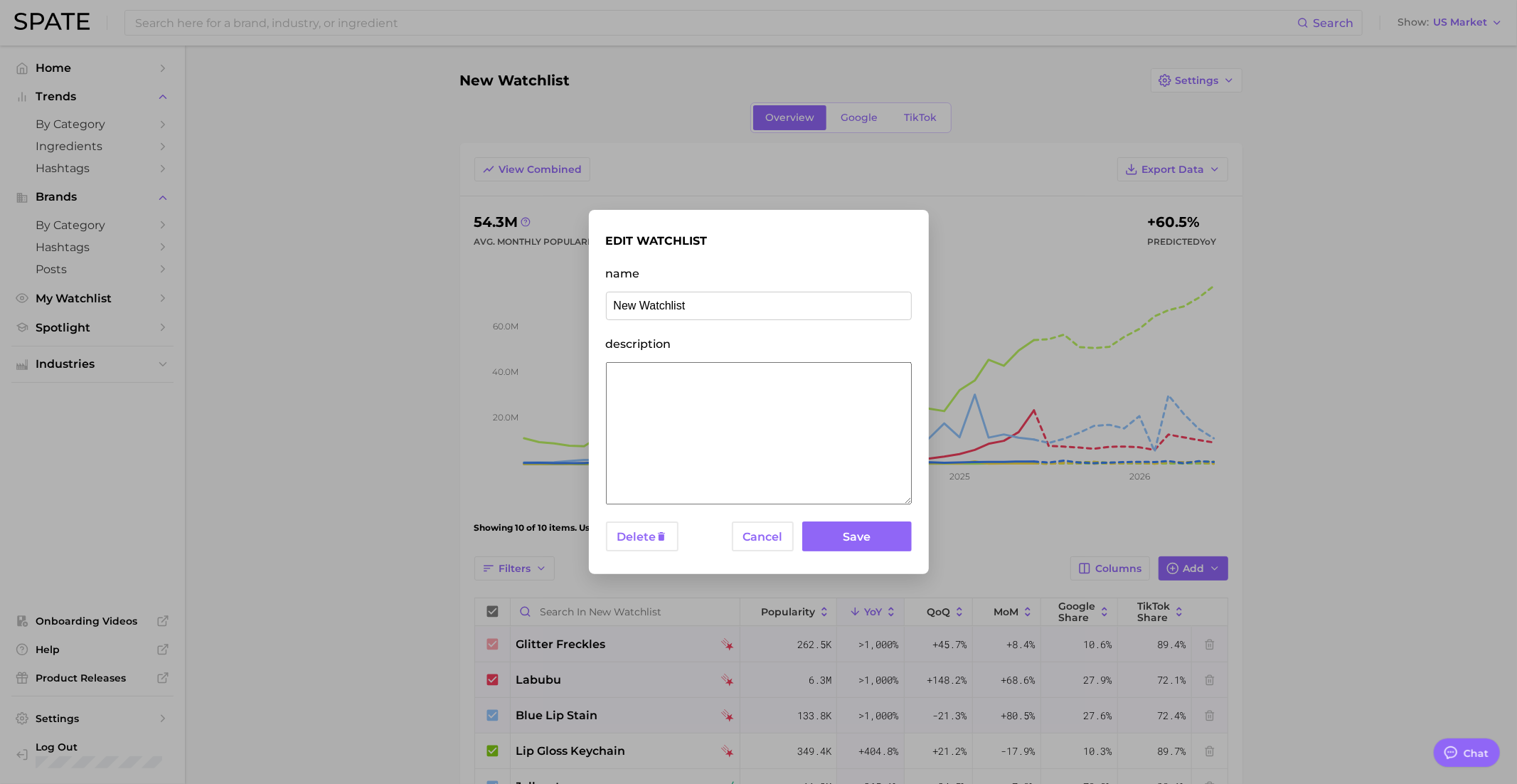
drag, startPoint x: 704, startPoint y: 303, endPoint x: 581, endPoint y: 299, distance: 123.1
click at [581, 299] on div "edit watchlist name New Watchlist description Delete Cancel Save" at bounding box center [758, 392] width 1517 height 784
type input "Need 4 [MEDICAL_DATA]"
click at [859, 534] on button "Save" at bounding box center [856, 537] width 109 height 31
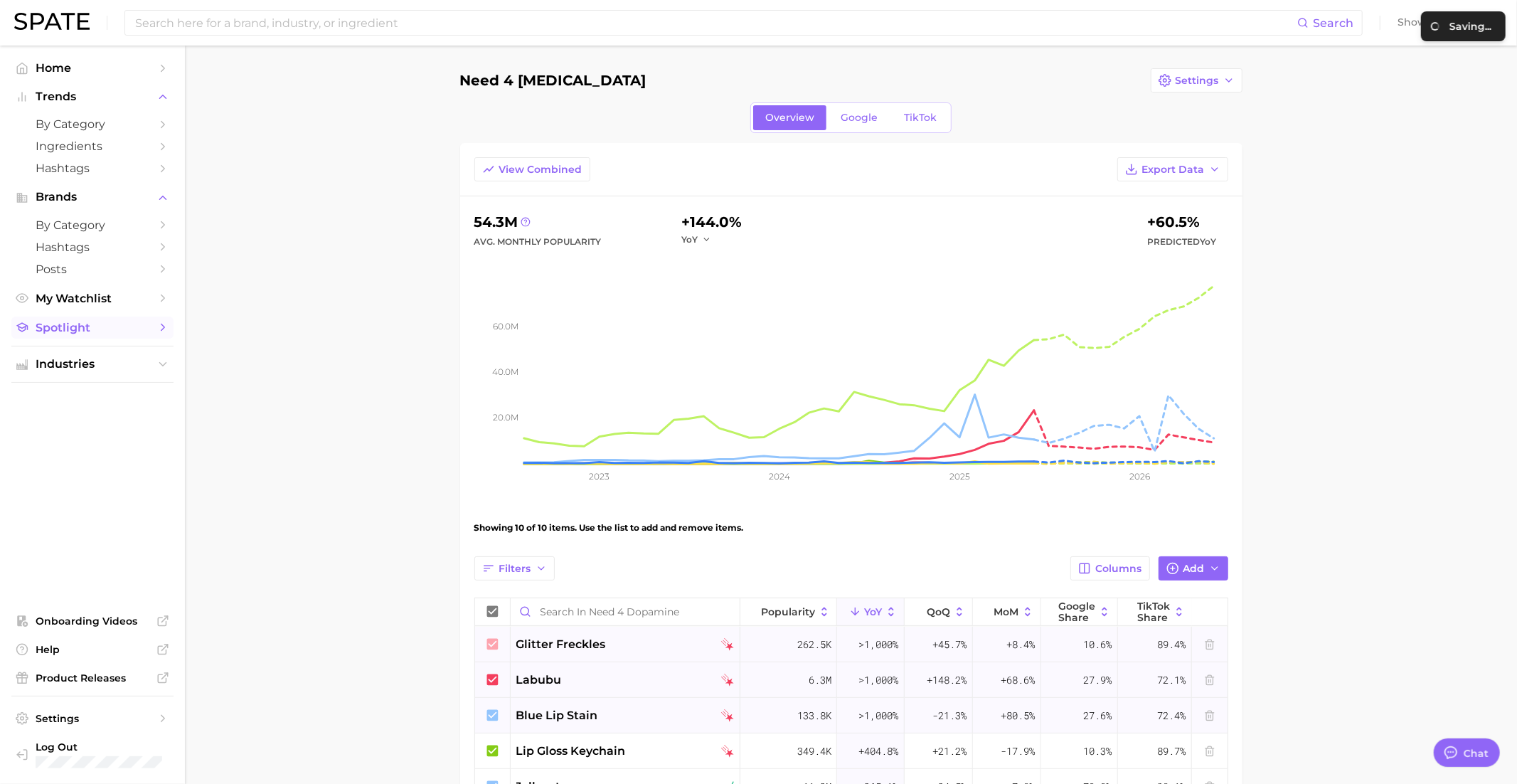
click at [67, 334] on span "Spotlight" at bounding box center [93, 327] width 114 height 14
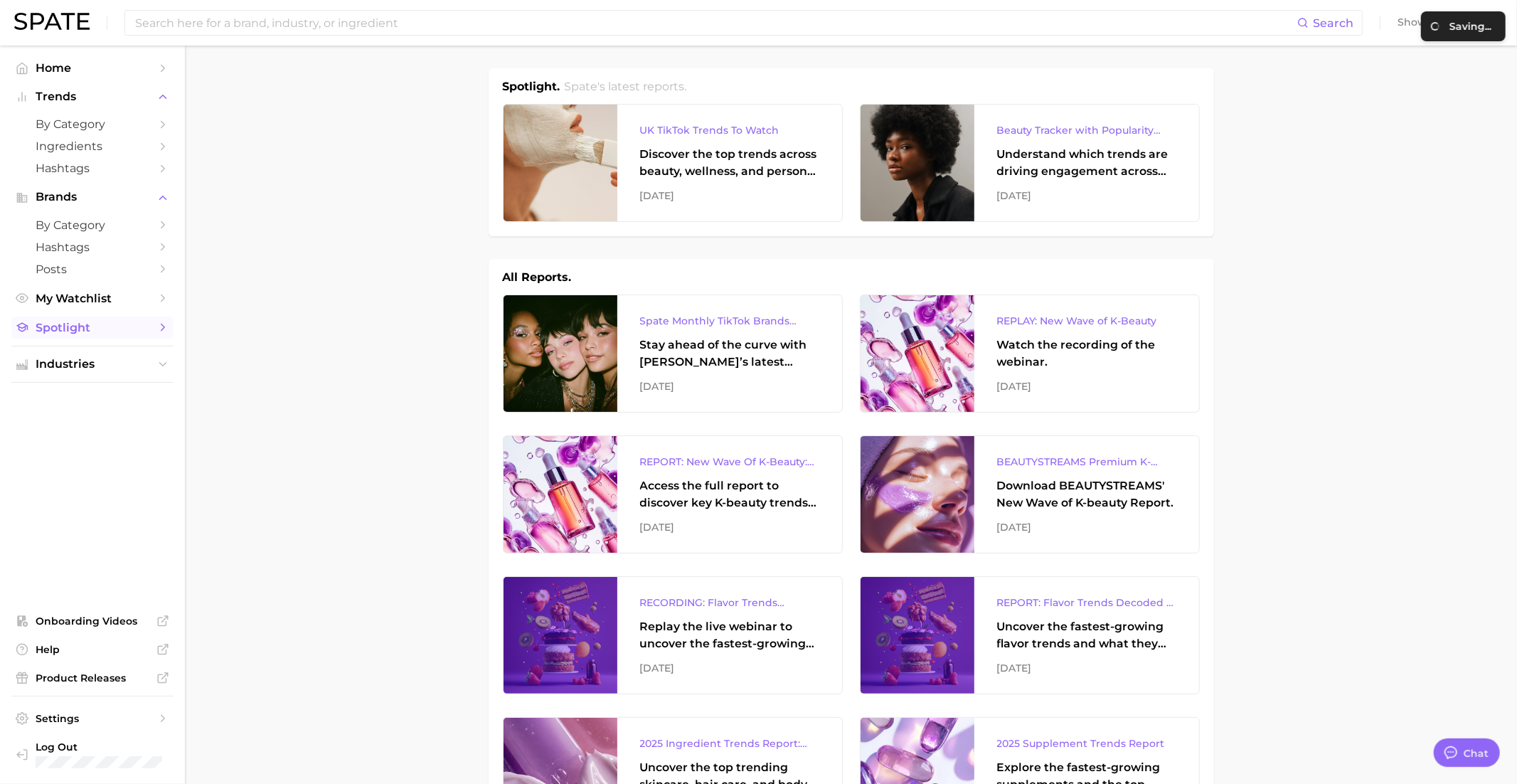
click at [90, 334] on span "Spotlight" at bounding box center [93, 327] width 114 height 14
click at [94, 299] on span "My Watchlist" at bounding box center [93, 298] width 114 height 14
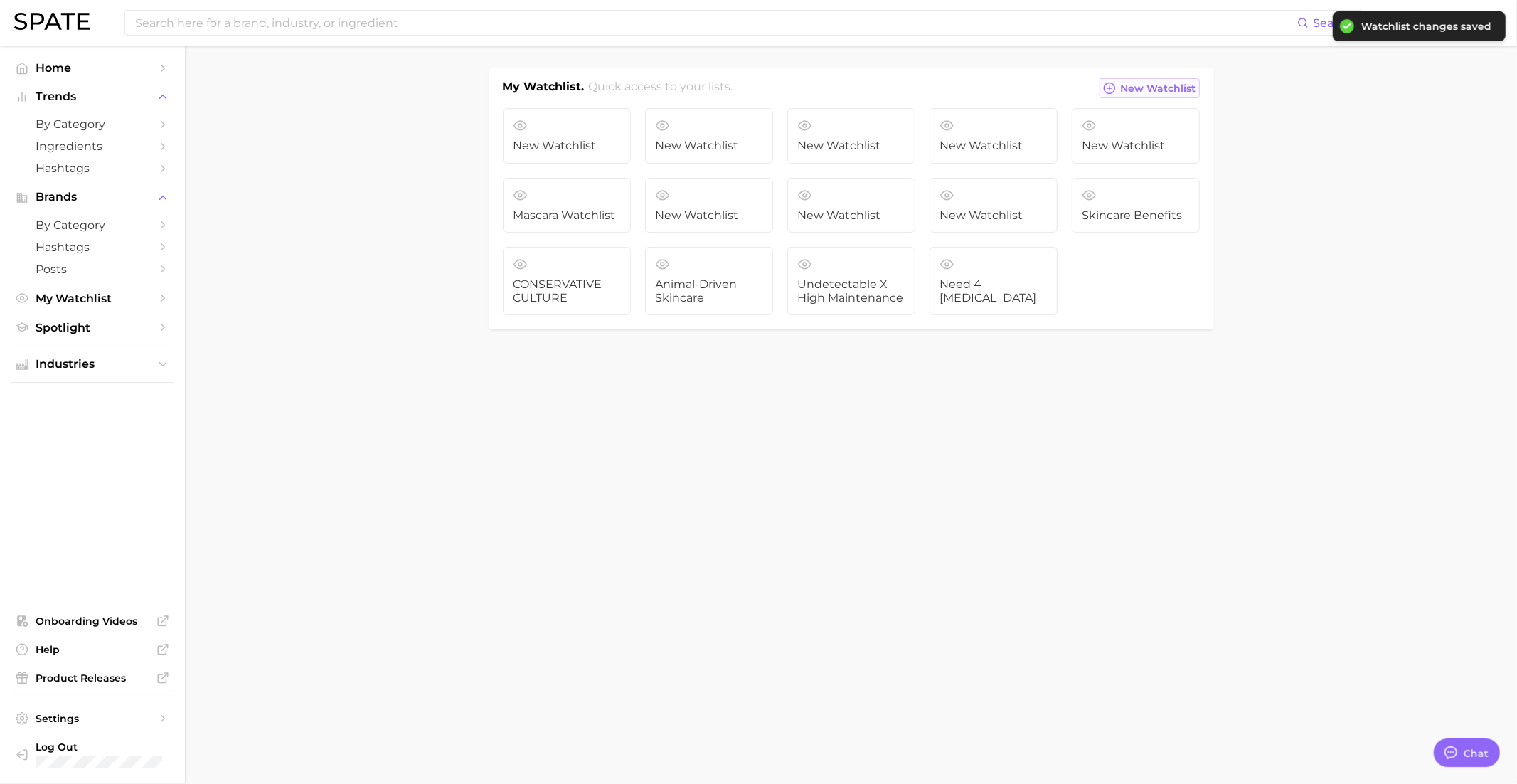
click at [1124, 88] on span "New Watchlist" at bounding box center [1159, 88] width 75 height 12
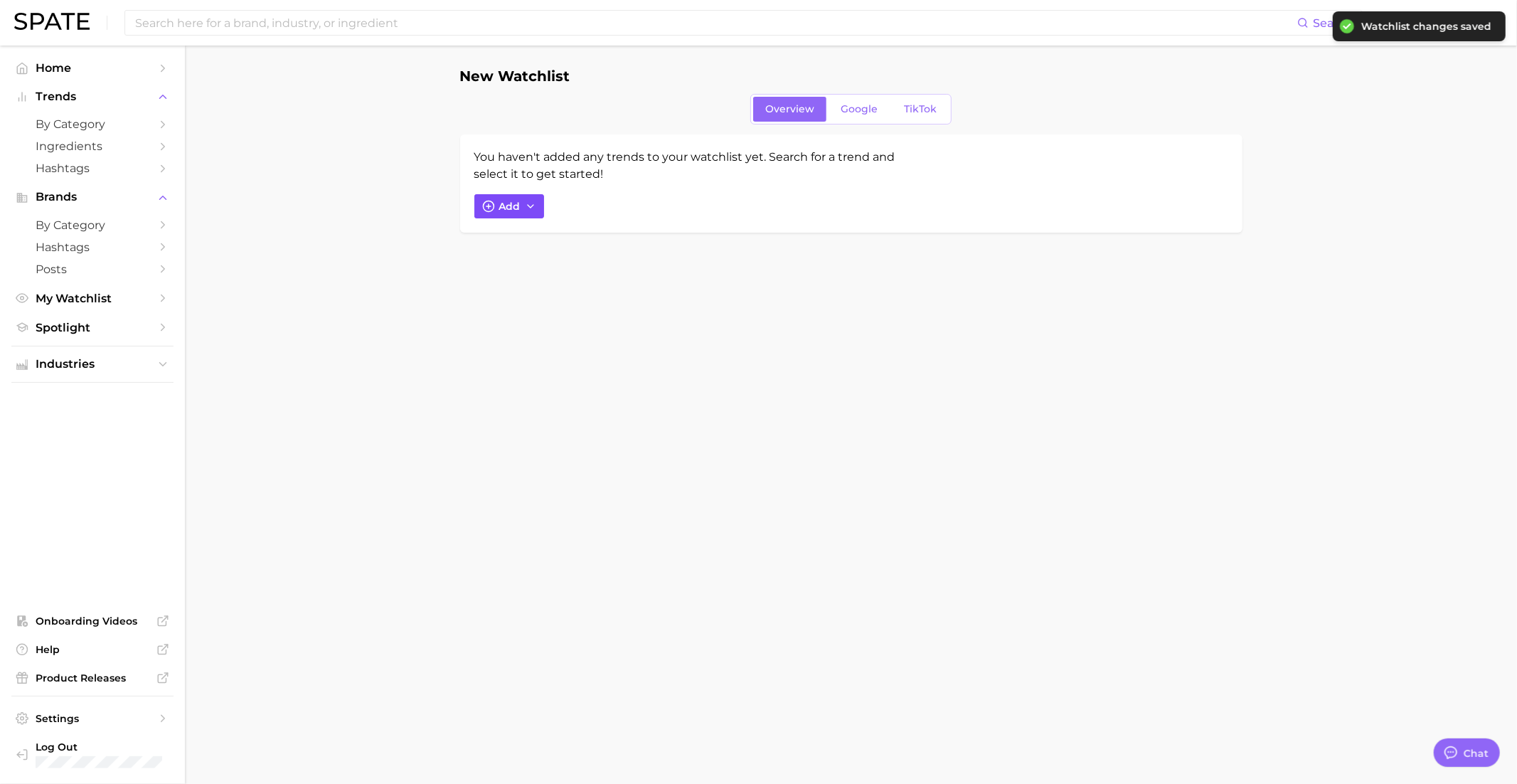
click at [516, 216] on button "Add" at bounding box center [509, 206] width 69 height 24
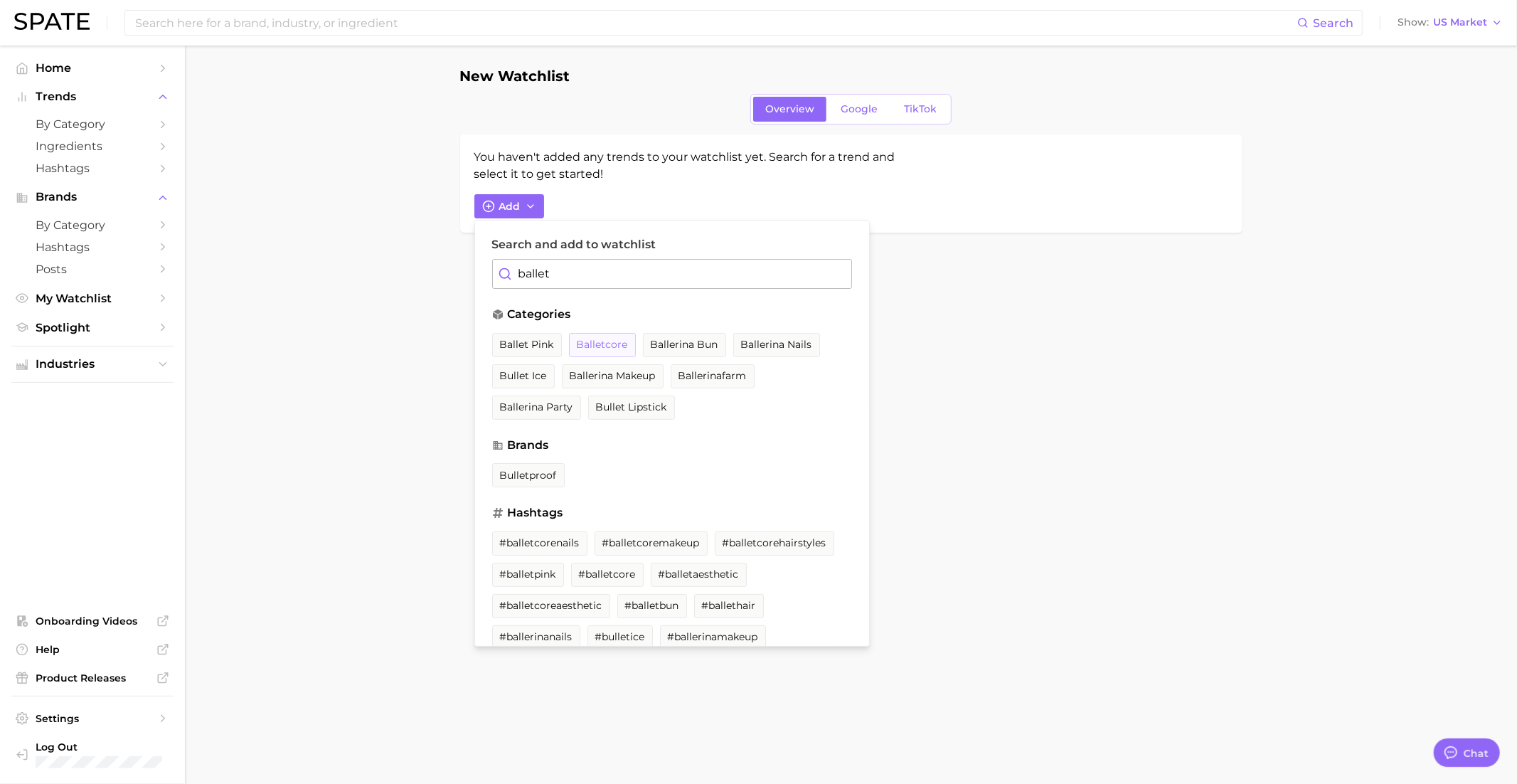
type input "ballet"
click at [607, 350] on button "balletcore" at bounding box center [602, 345] width 67 height 24
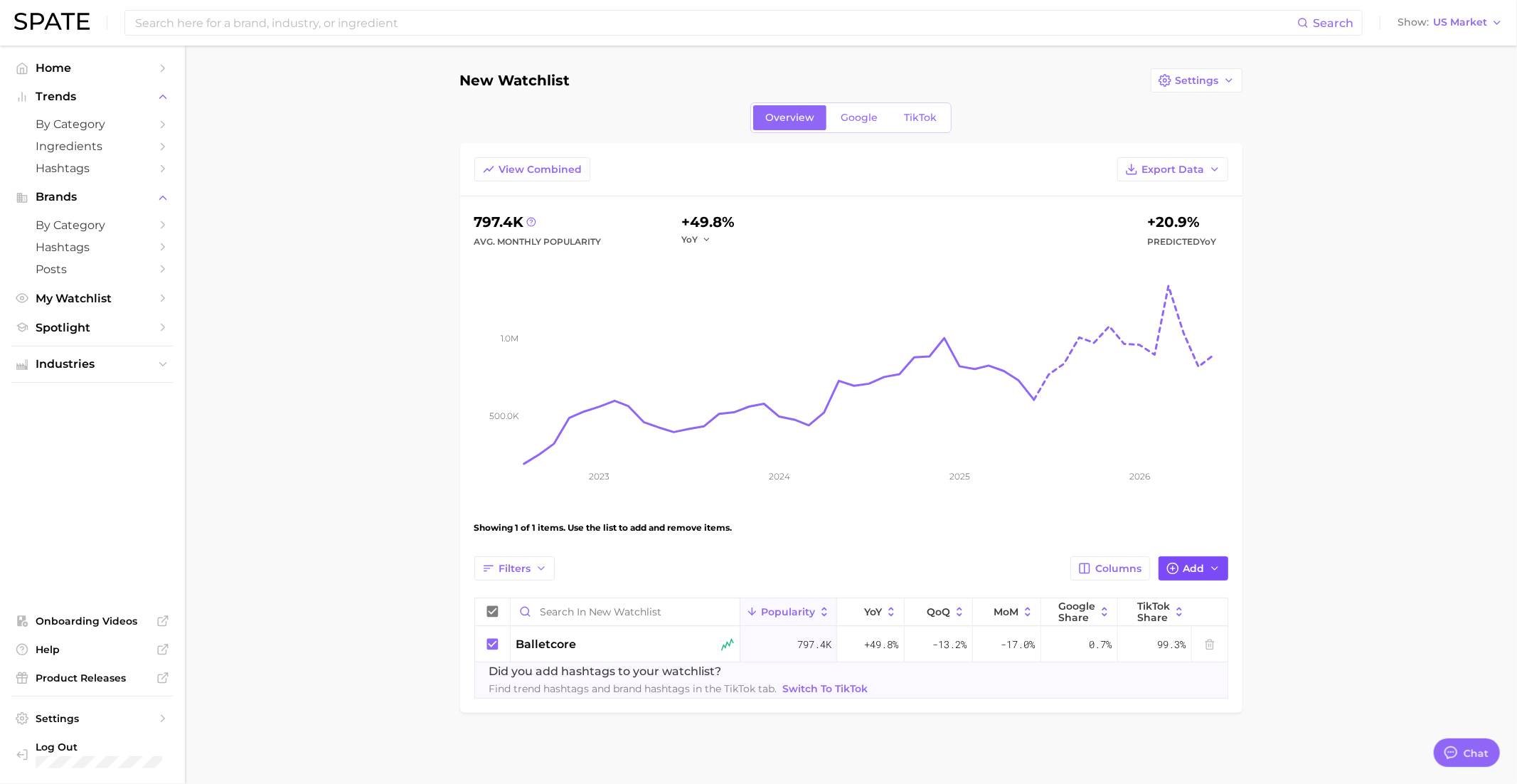
click at [1177, 565] on icon "button" at bounding box center [1173, 569] width 13 height 13
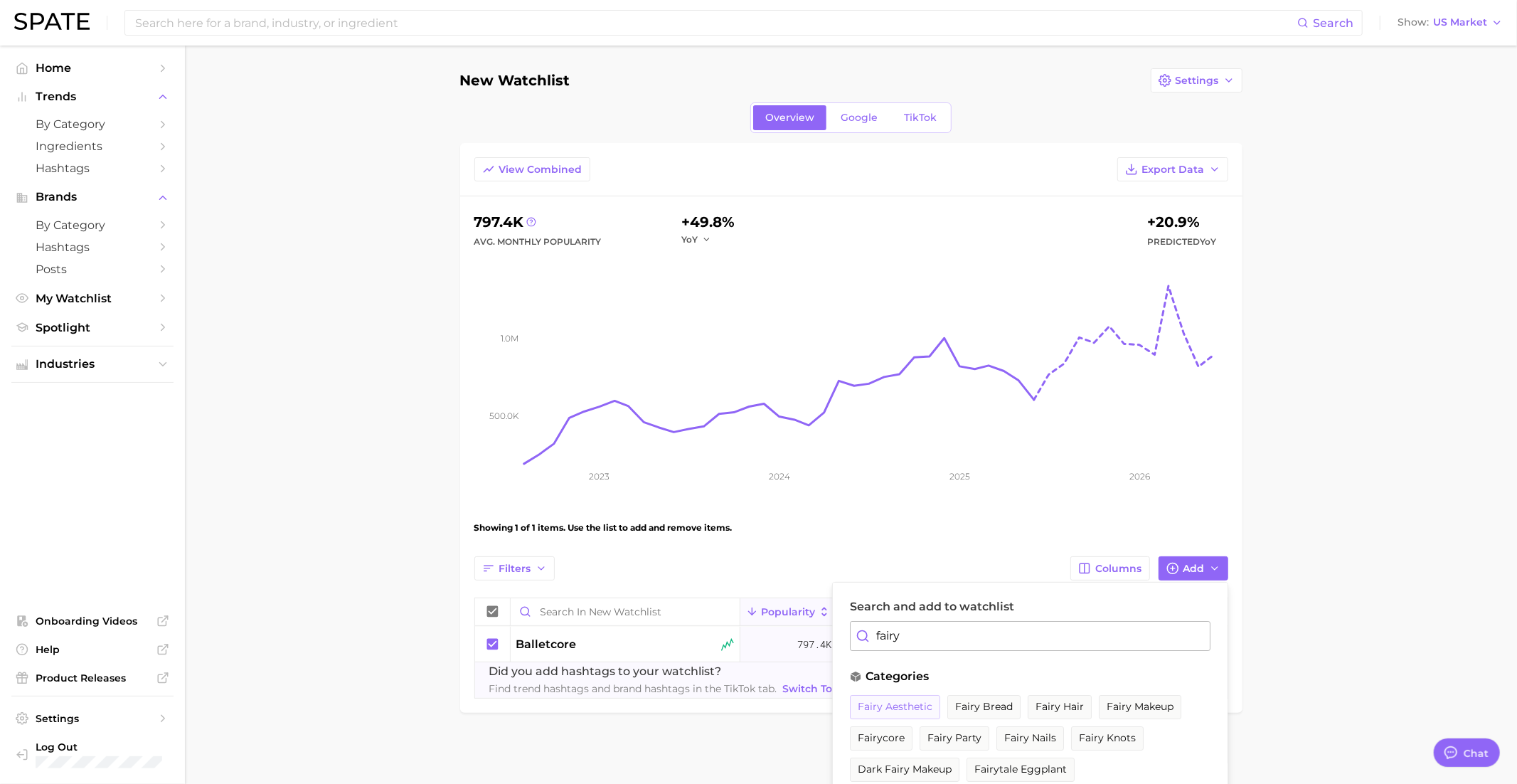
click at [900, 702] on span "fairy aesthetic" at bounding box center [895, 707] width 74 height 12
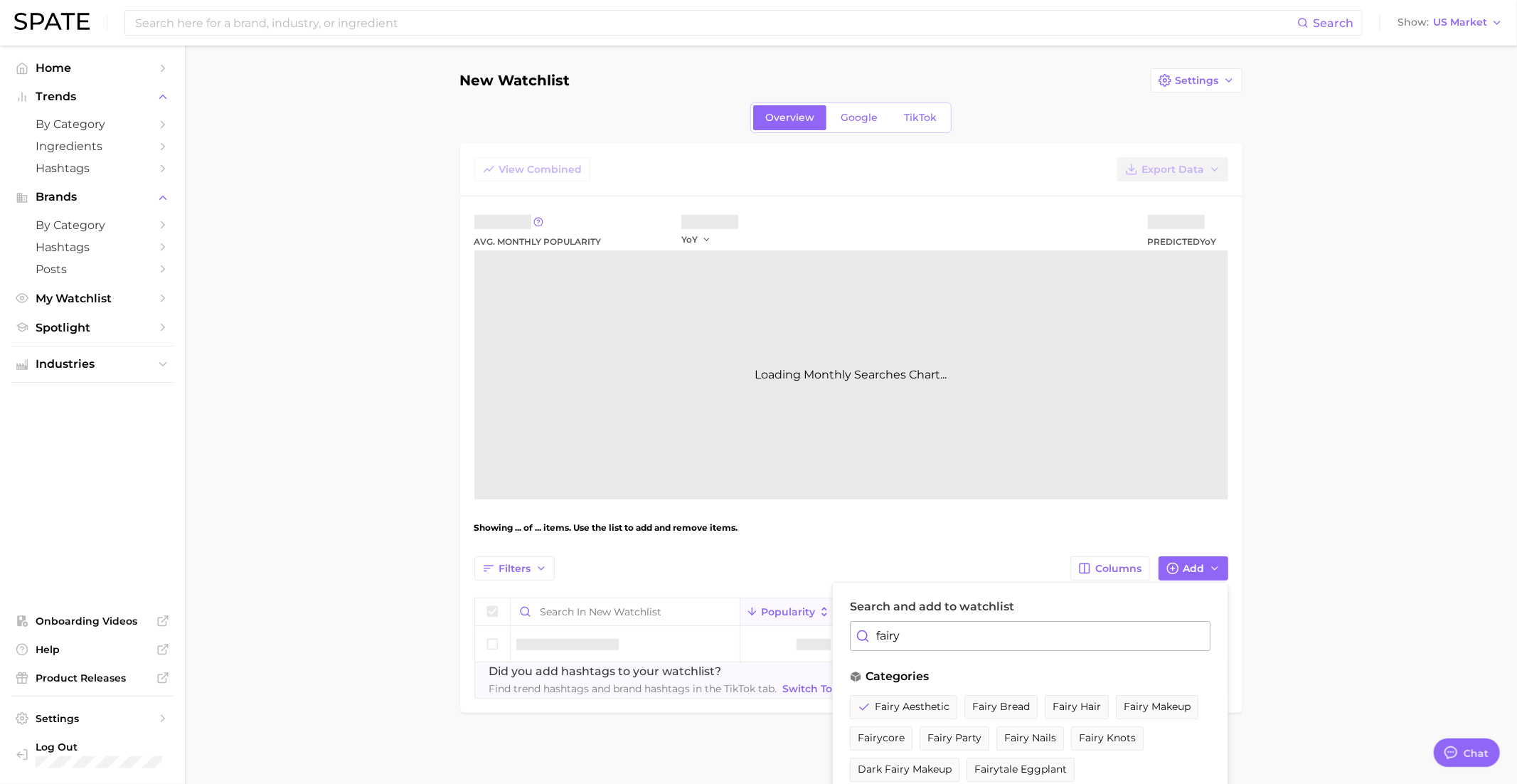
click at [929, 631] on input "fairy" at bounding box center [1030, 636] width 361 height 30
click at [893, 732] on span "fairycore" at bounding box center [881, 738] width 47 height 12
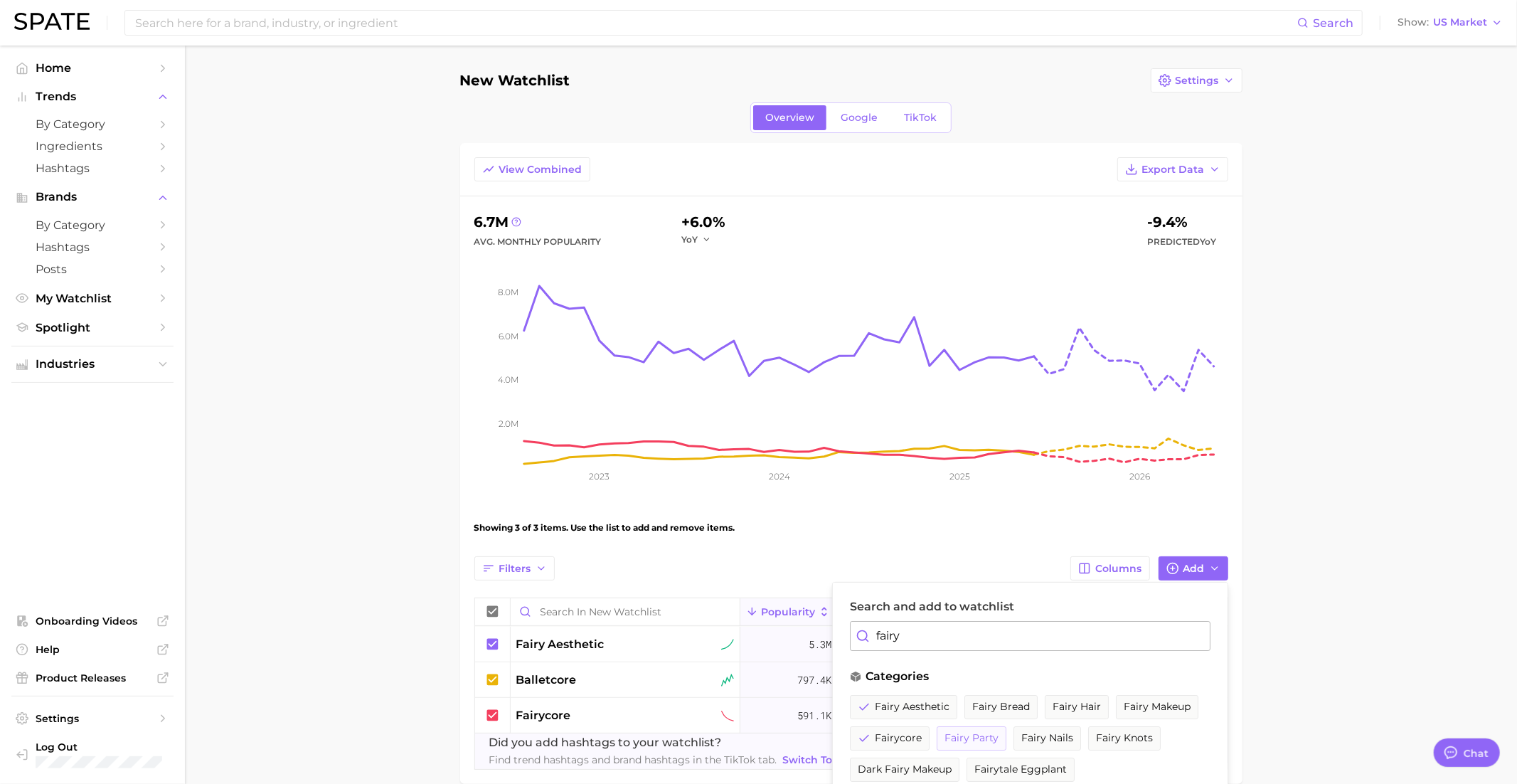
click at [971, 735] on span "fairy party" at bounding box center [972, 738] width 54 height 12
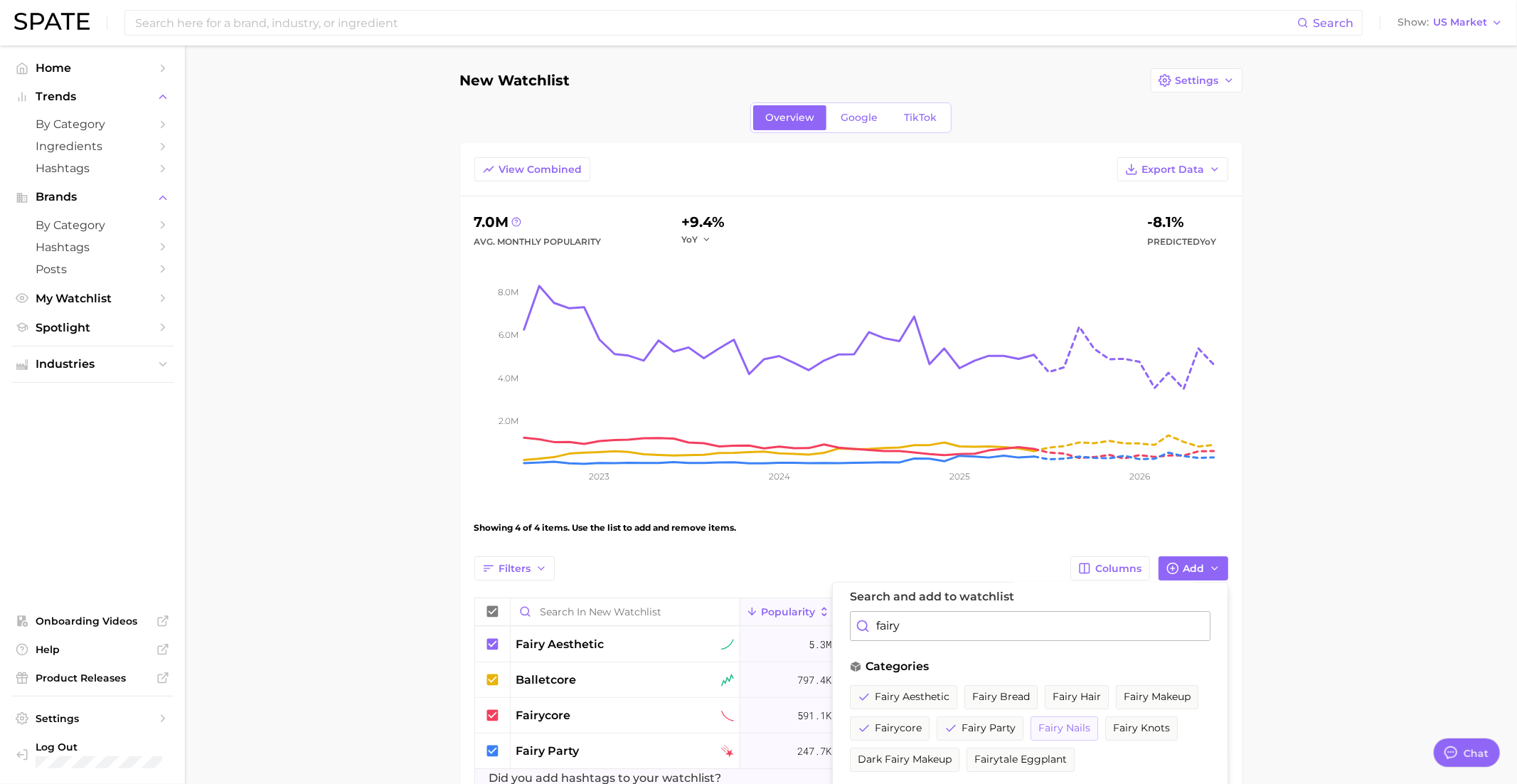
scroll to position [4, 0]
click at [1172, 696] on span "fairy makeup" at bounding box center [1157, 702] width 67 height 12
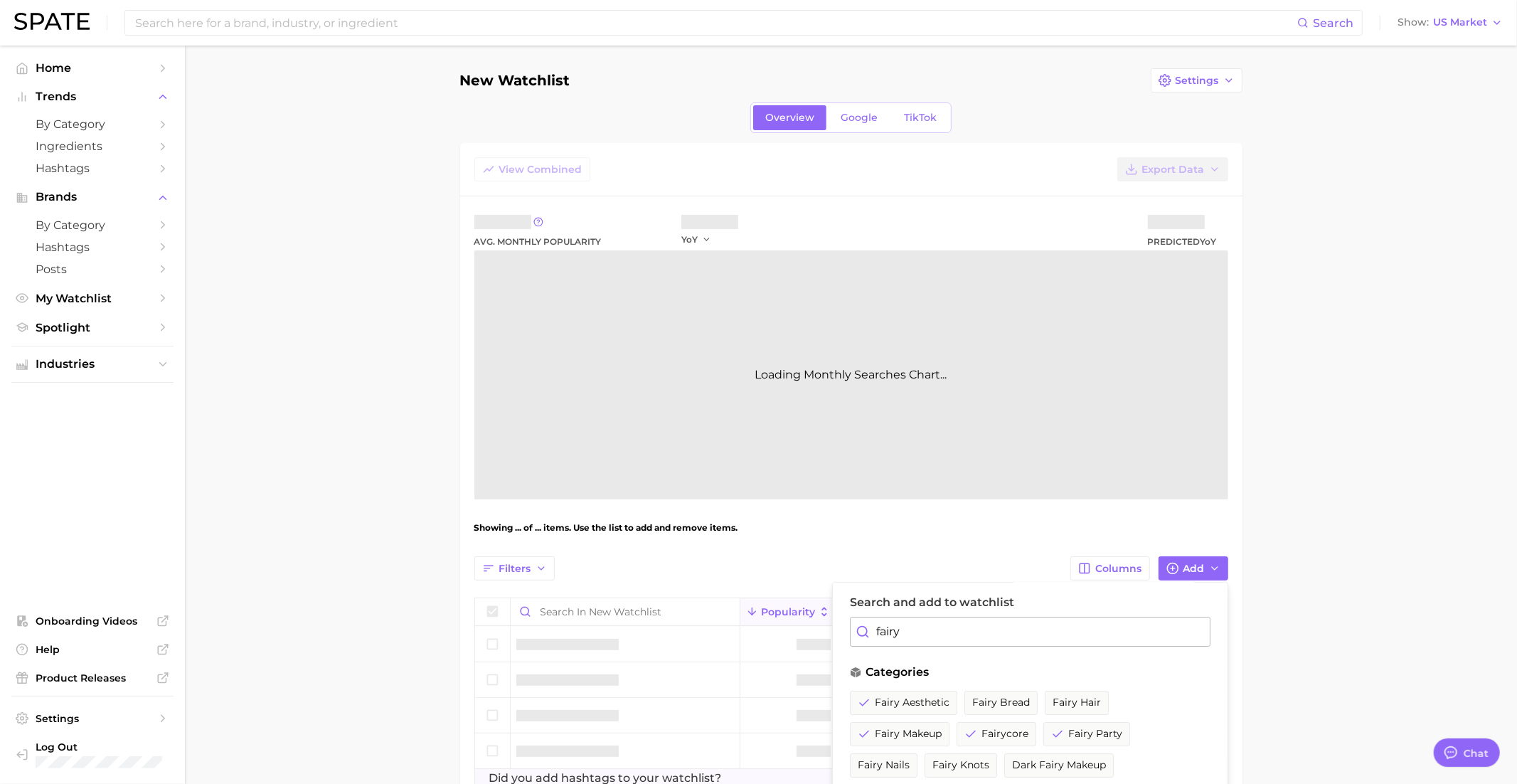
click at [978, 619] on input "fairy" at bounding box center [1030, 631] width 361 height 30
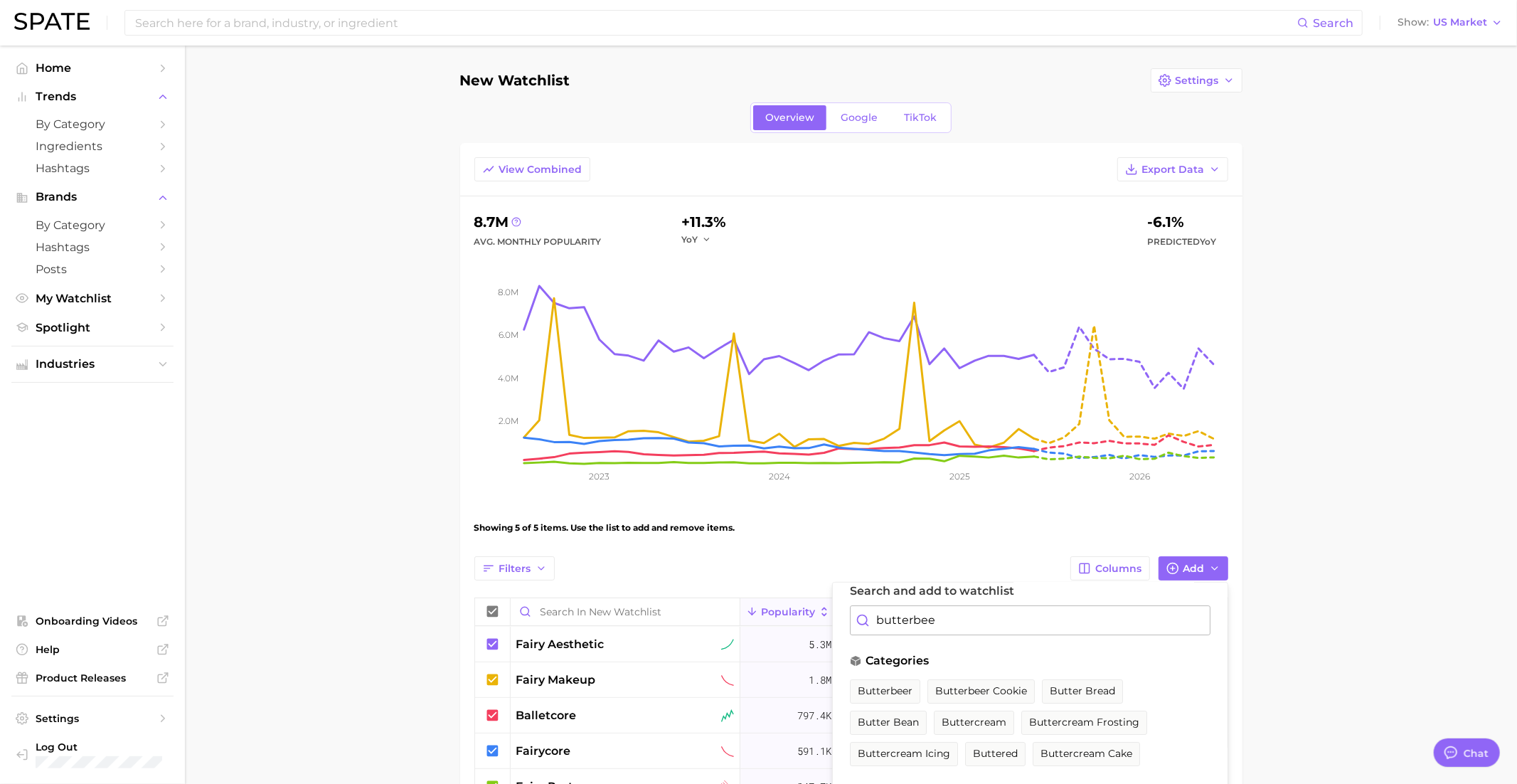
scroll to position [20, 0]
click at [996, 684] on span "butterbeer cookie" at bounding box center [981, 686] width 92 height 12
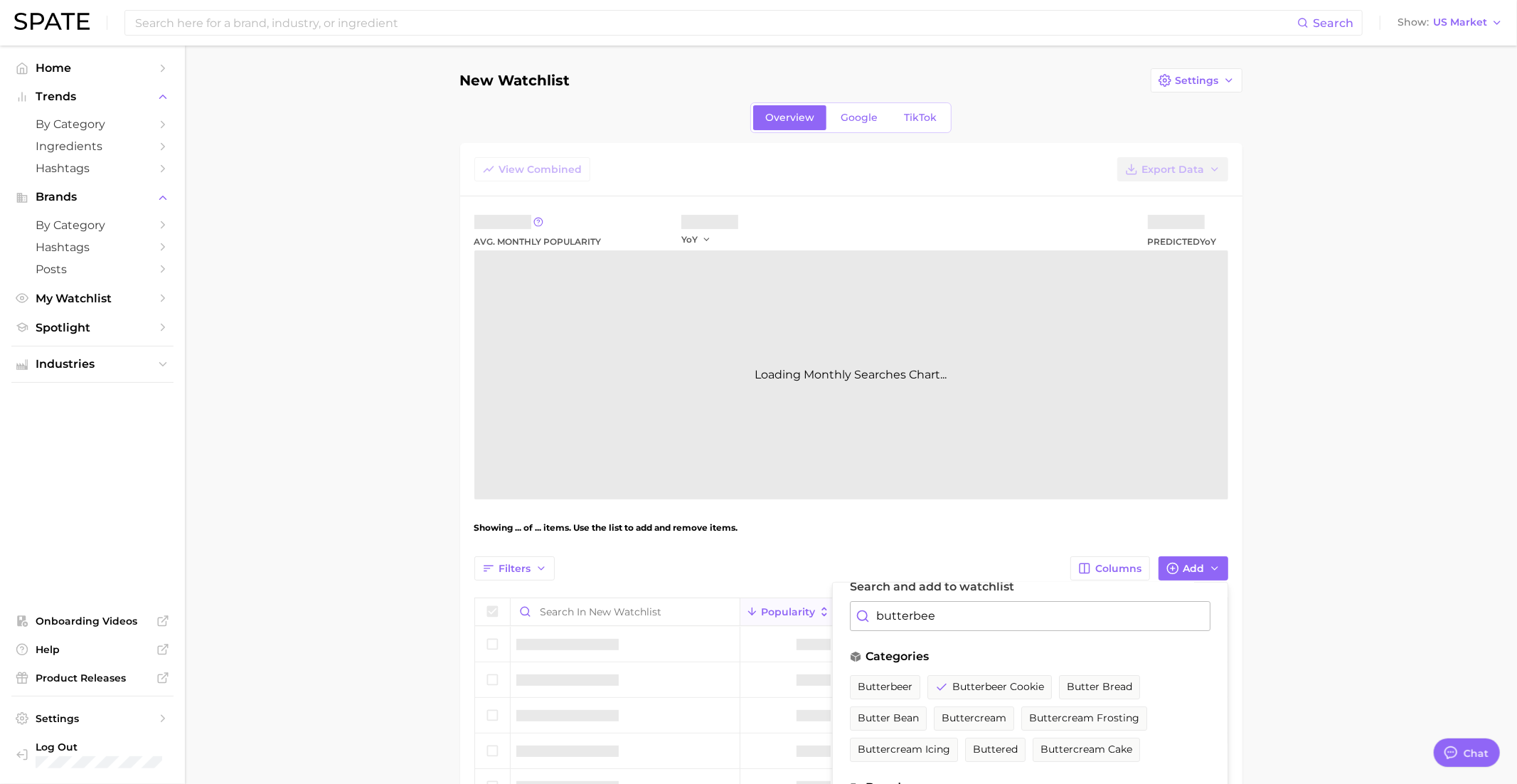
click at [967, 611] on input "butterbee" at bounding box center [1030, 615] width 361 height 30
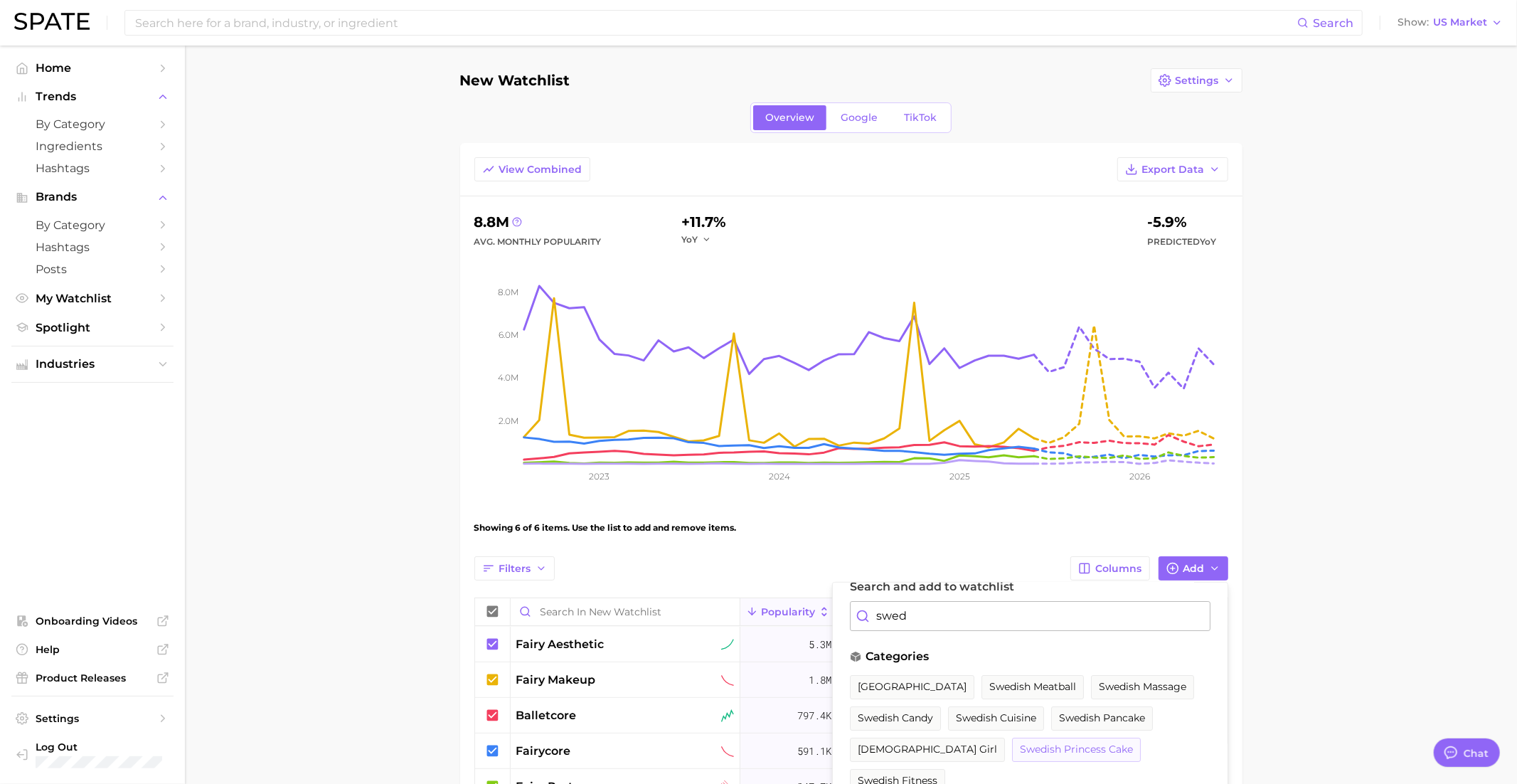
type input "swed"
click at [1020, 747] on span "swedish princess cake" at bounding box center [1076, 749] width 113 height 12
click at [928, 615] on input "swed" at bounding box center [1030, 615] width 361 height 30
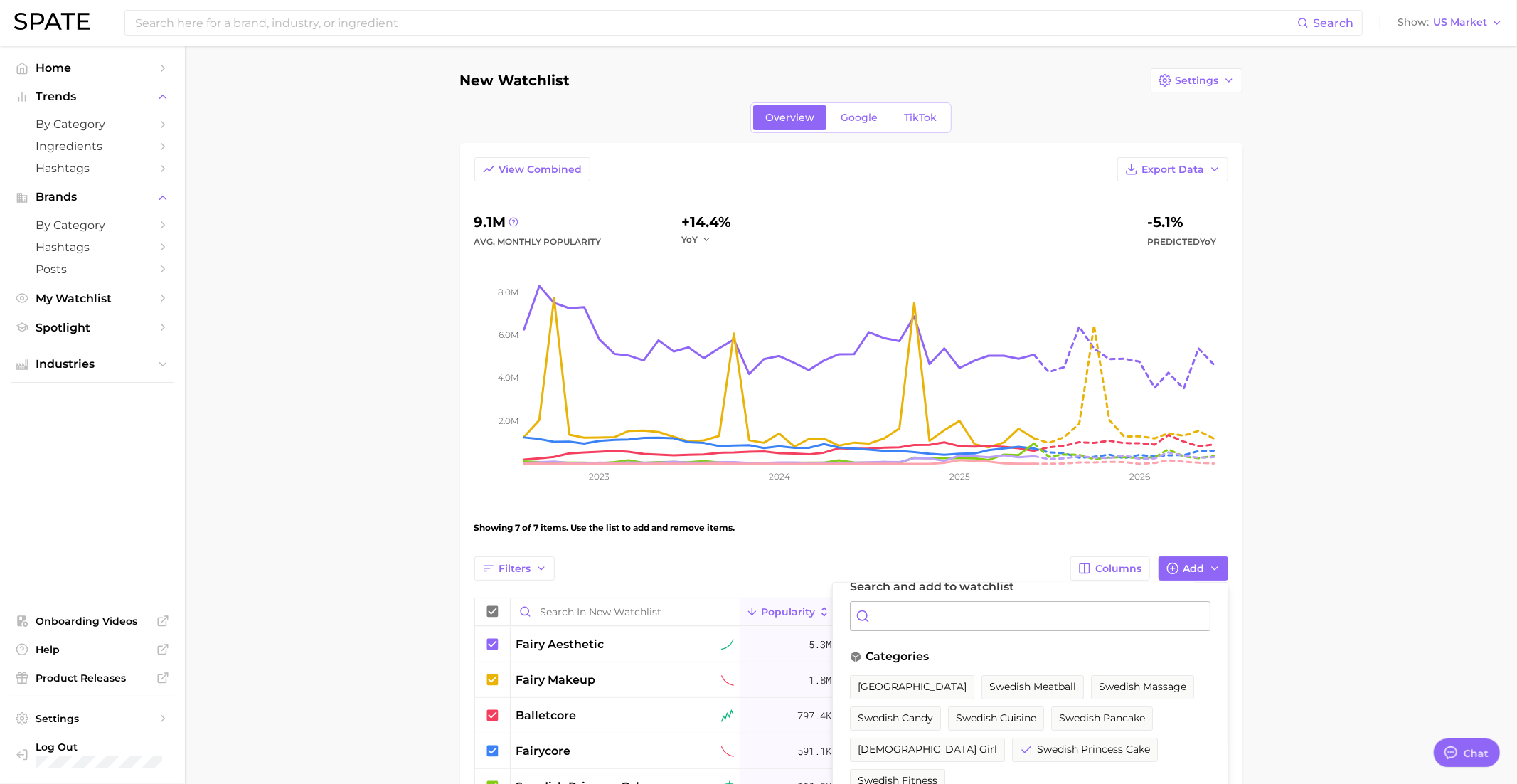
click at [865, 545] on div "Showing 7 of 7 items. Use the list to add and remove items." at bounding box center [851, 528] width 754 height 40
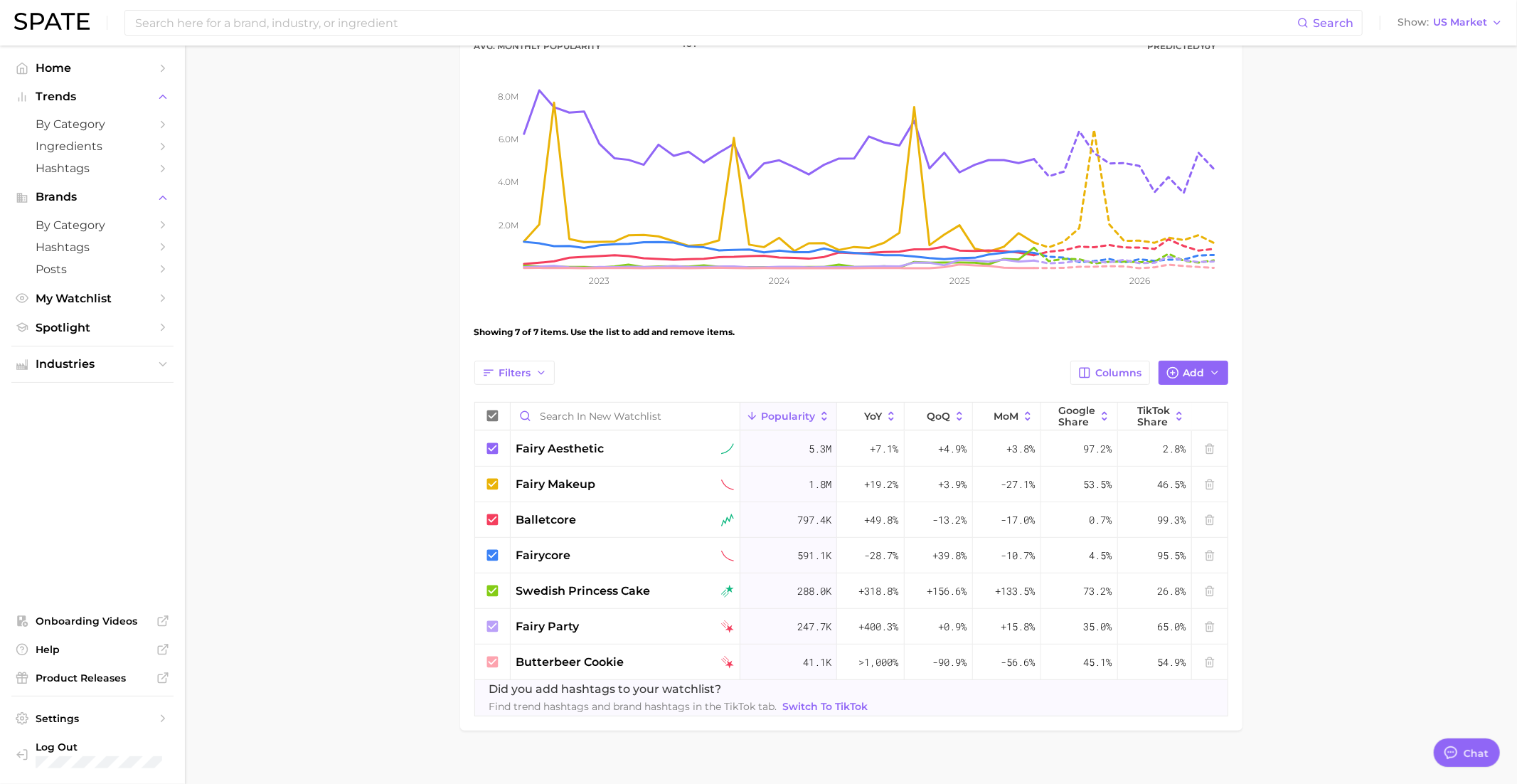
scroll to position [201, 0]
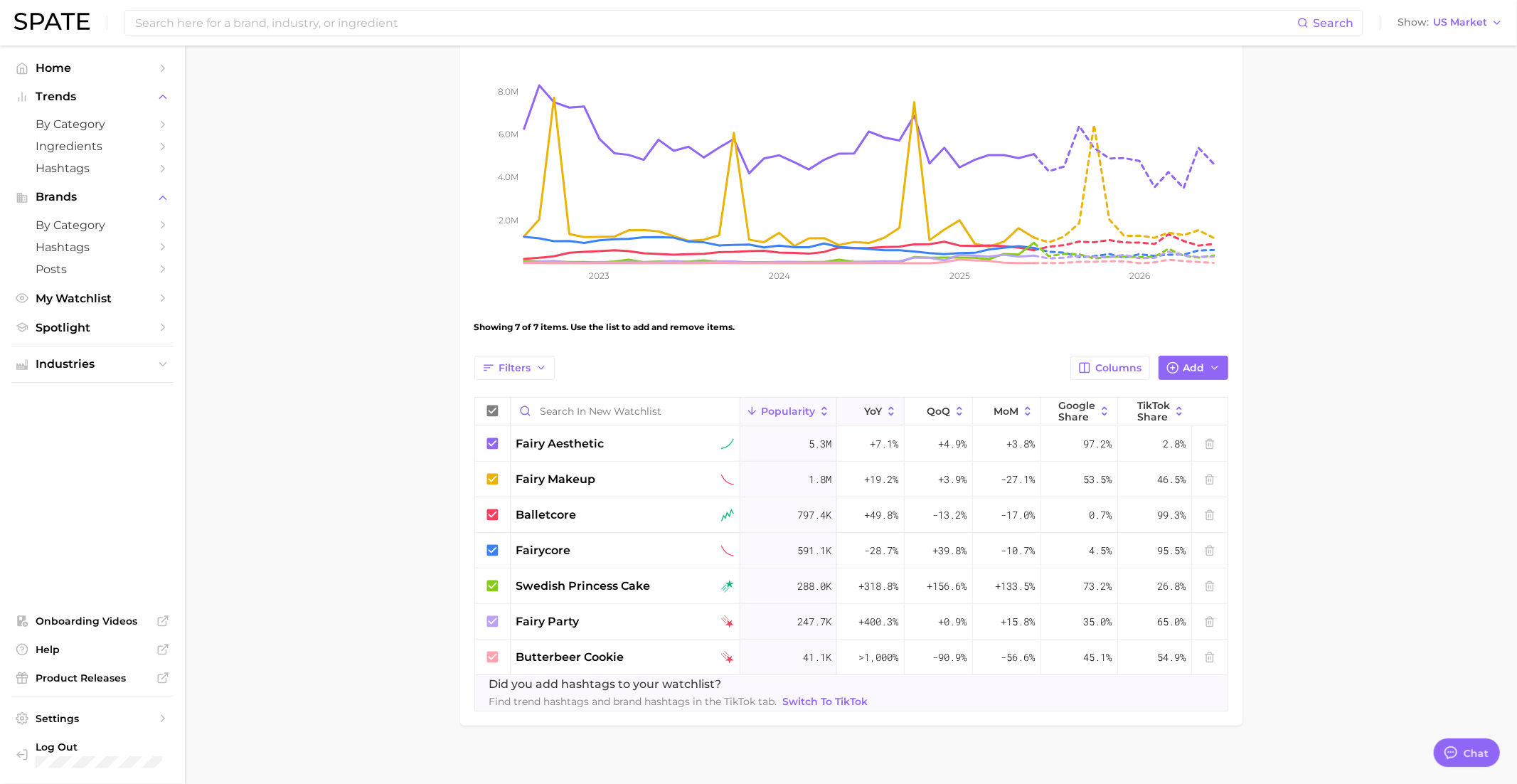
click at [873, 398] on button "YoY" at bounding box center [871, 412] width 67 height 28
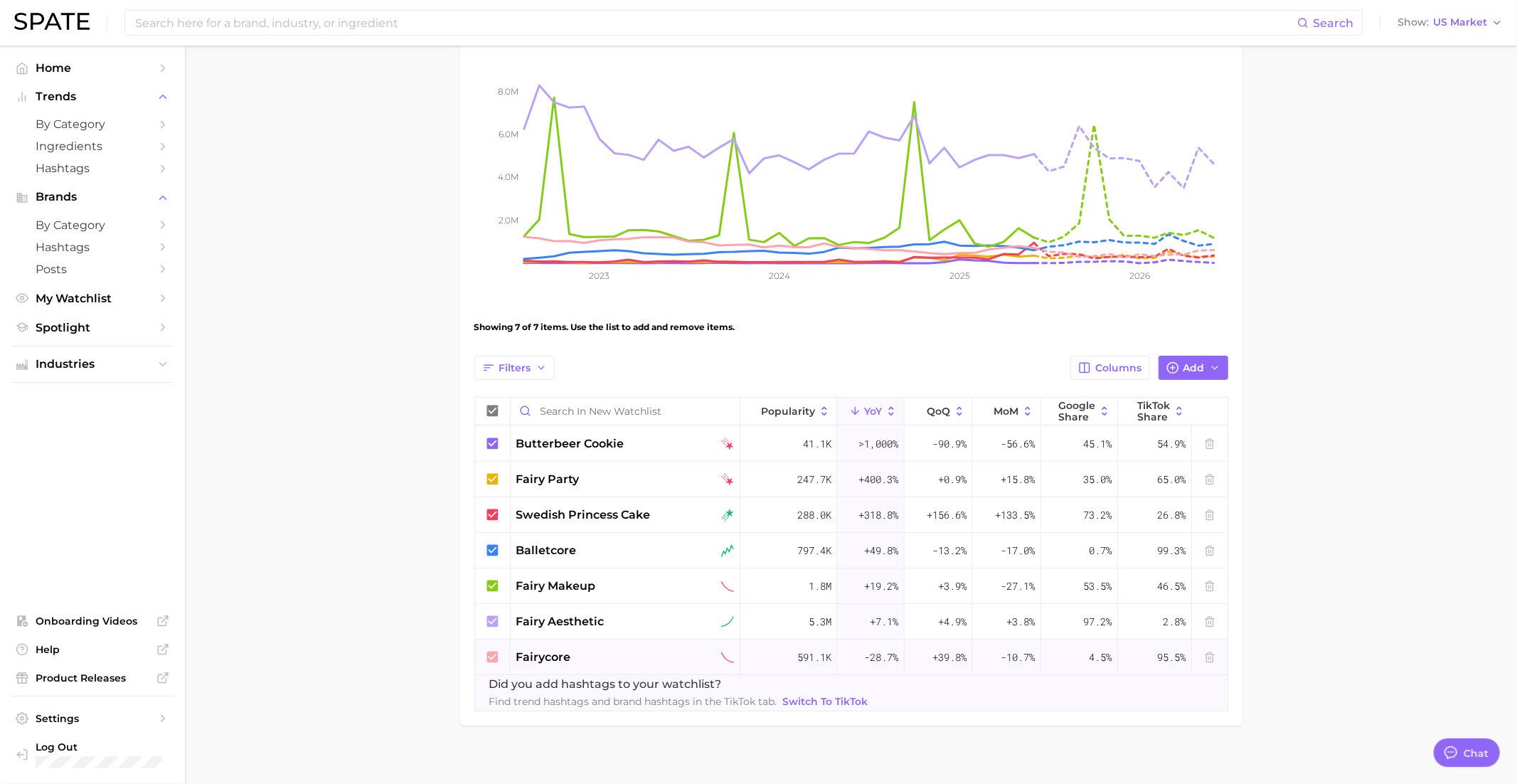
click at [493, 654] on icon at bounding box center [492, 657] width 15 height 15
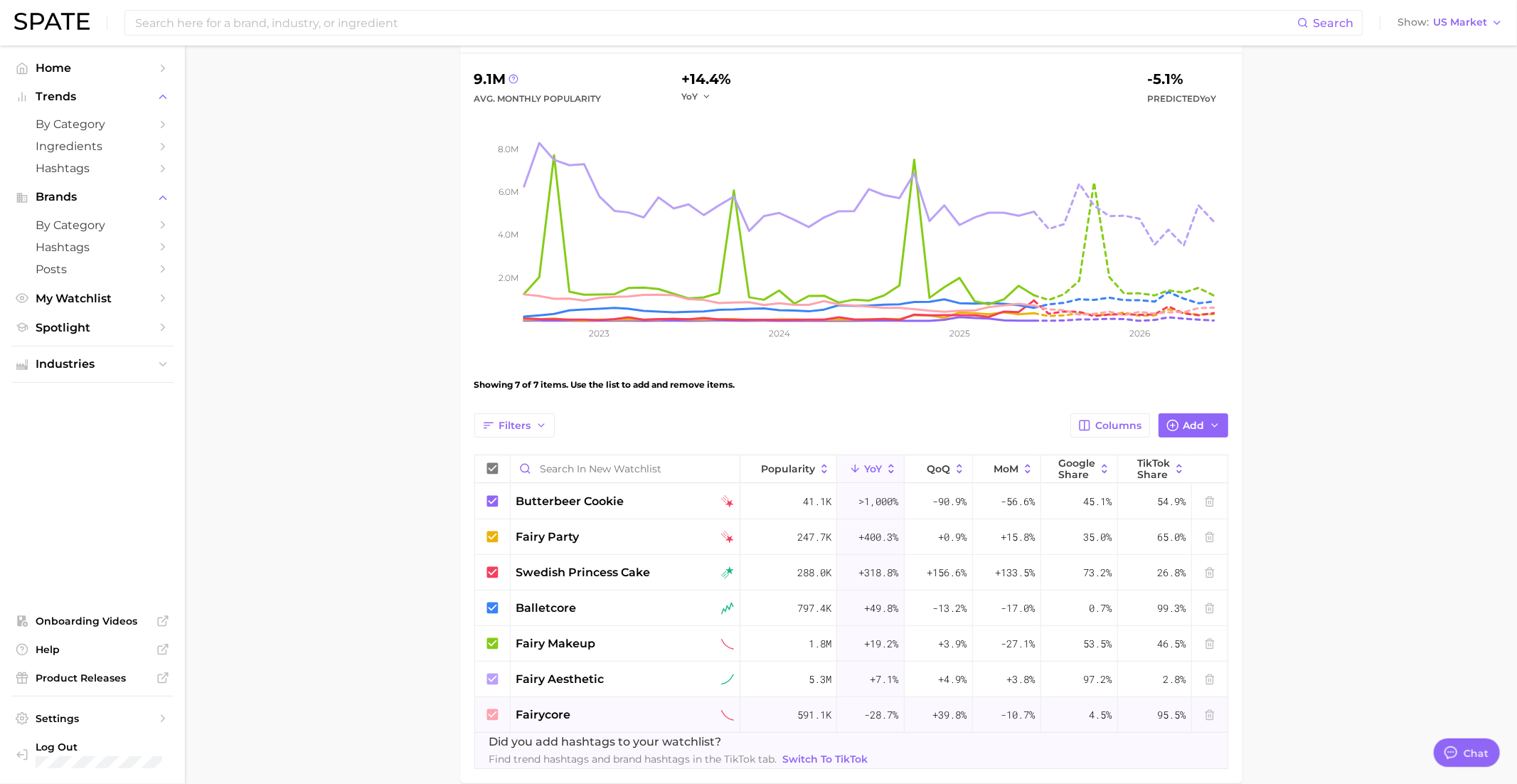
scroll to position [123, 0]
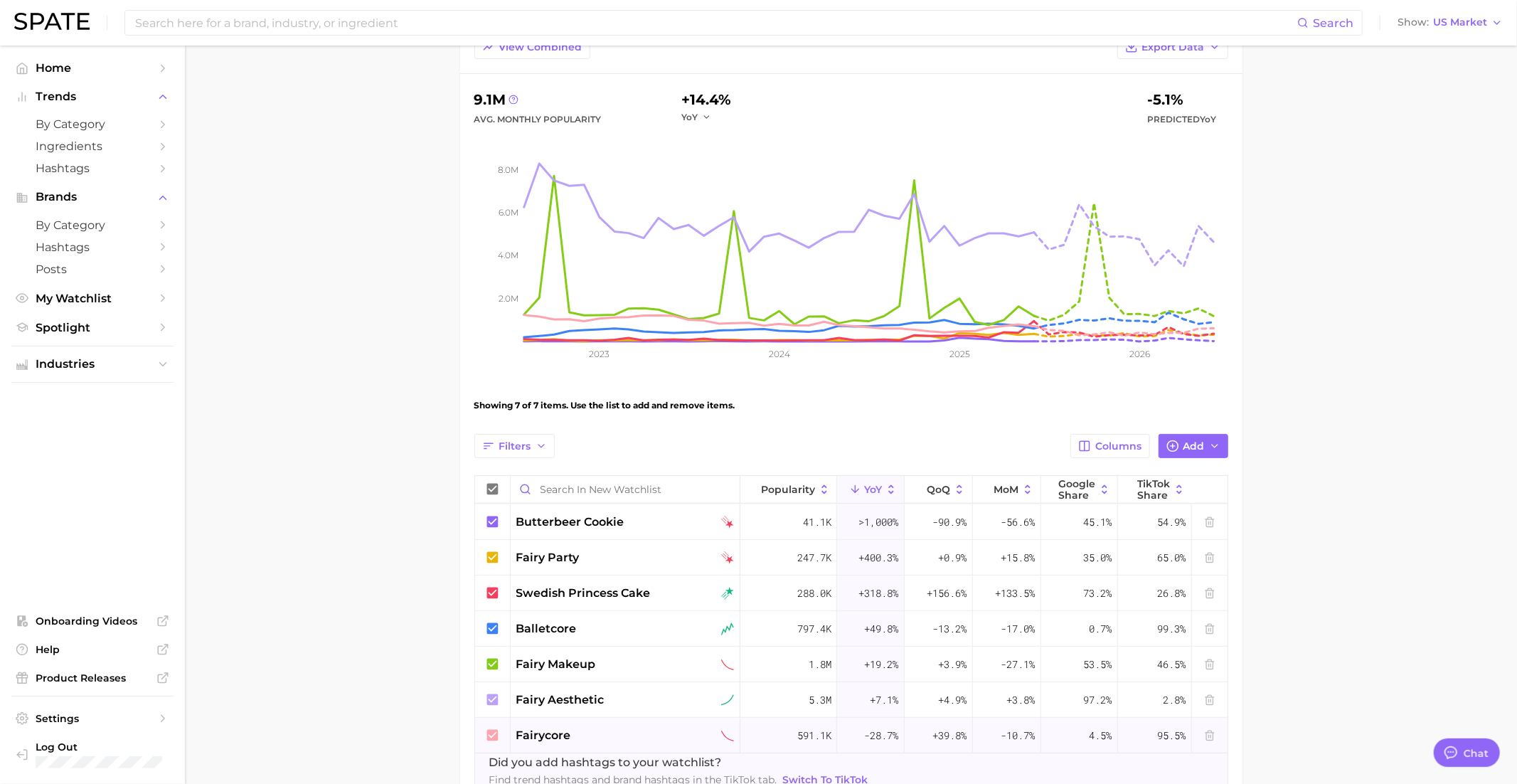
click at [492, 737] on icon at bounding box center [492, 735] width 12 height 12
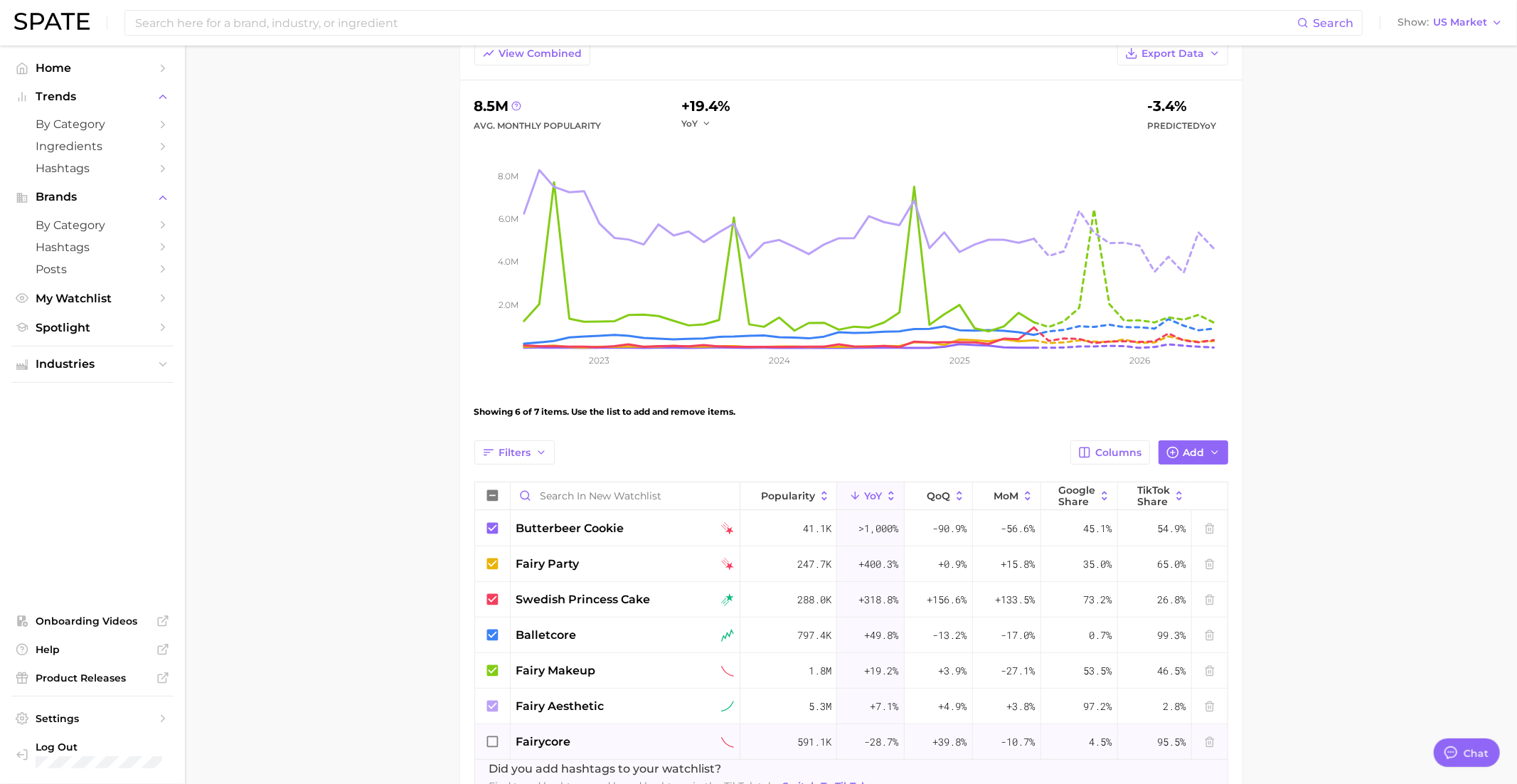
scroll to position [112, 0]
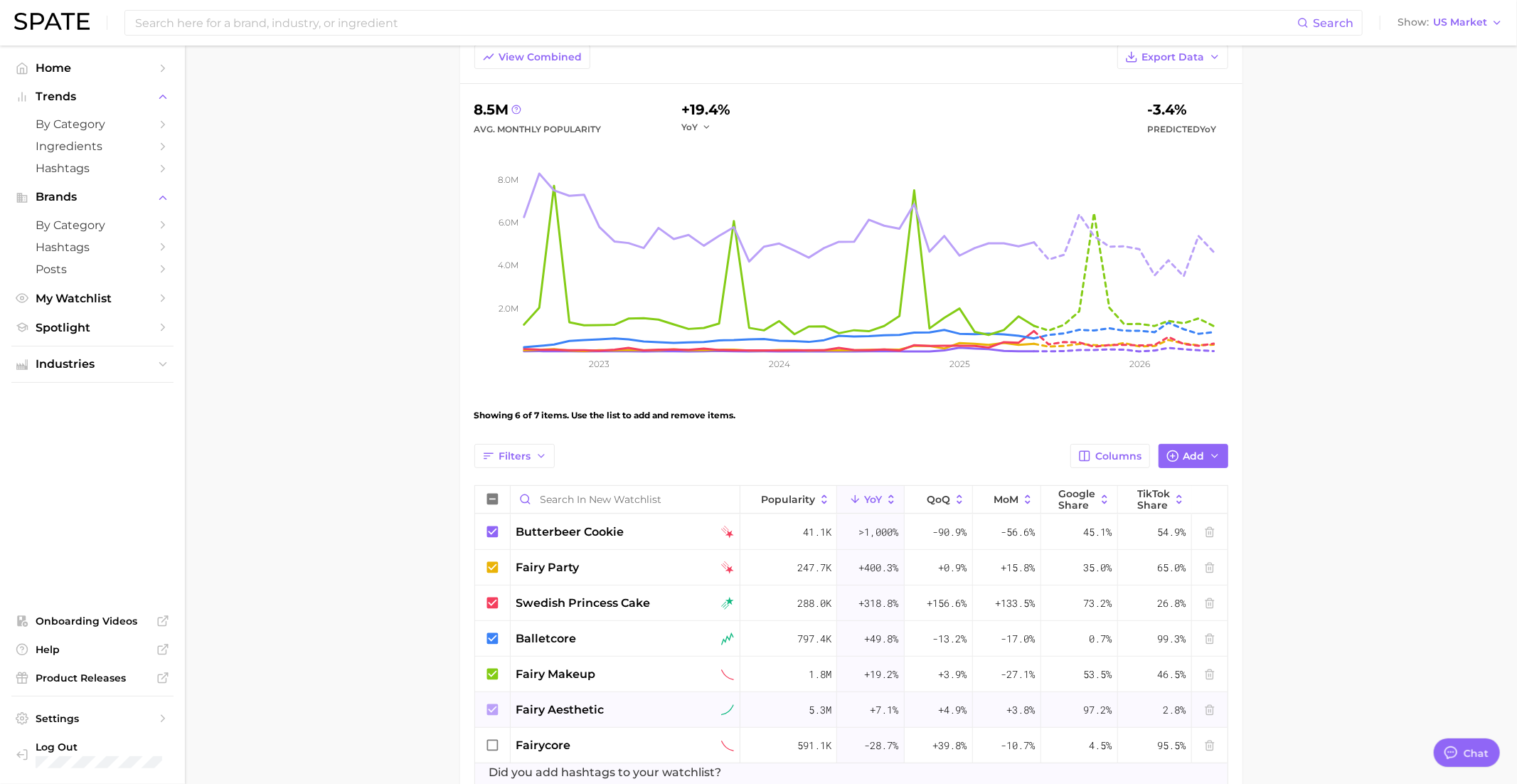
click at [493, 707] on icon at bounding box center [492, 710] width 15 height 15
click at [493, 707] on icon at bounding box center [492, 710] width 15 height 15
click at [500, 672] on icon at bounding box center [492, 674] width 15 height 15
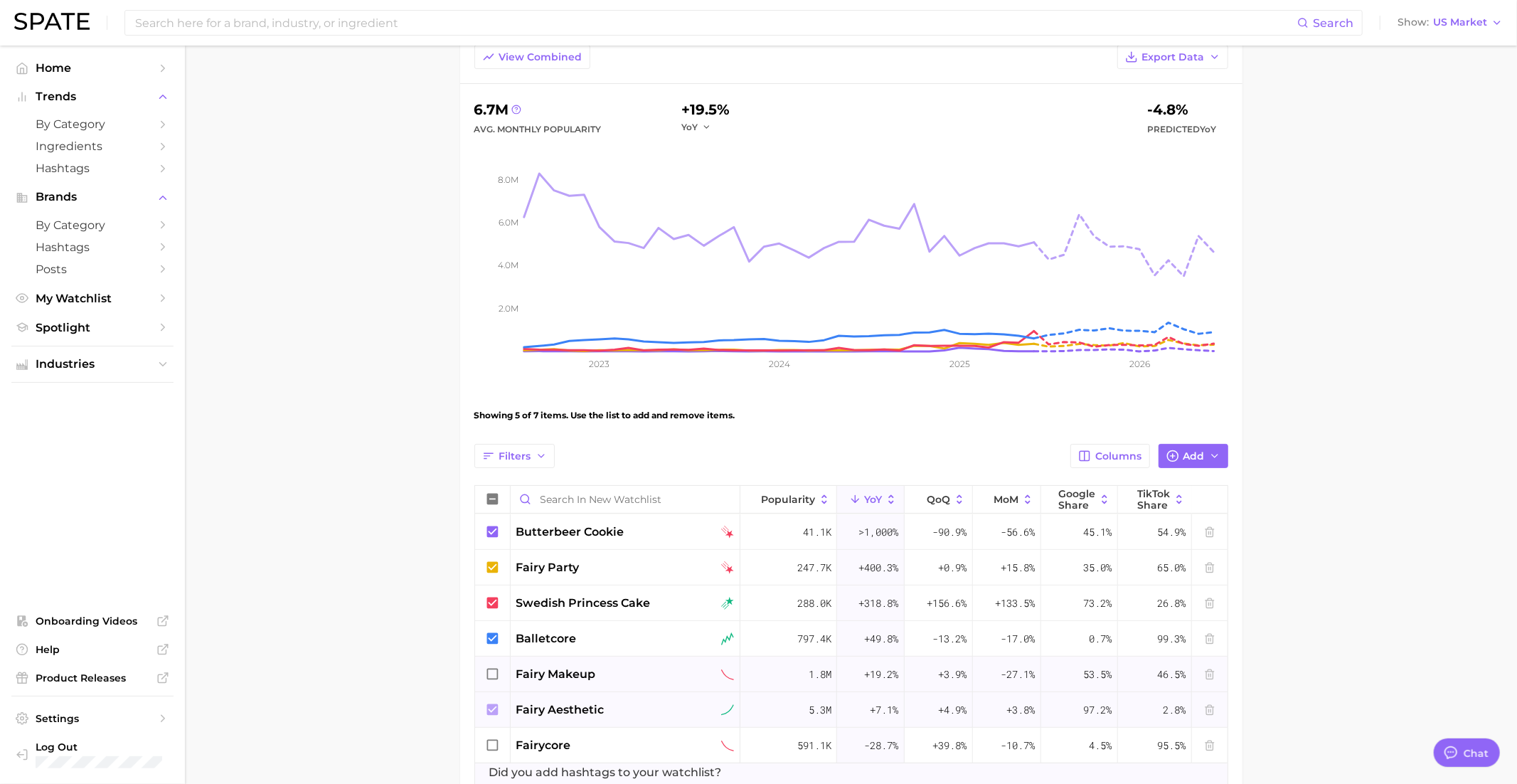
click at [500, 671] on icon at bounding box center [492, 674] width 15 height 15
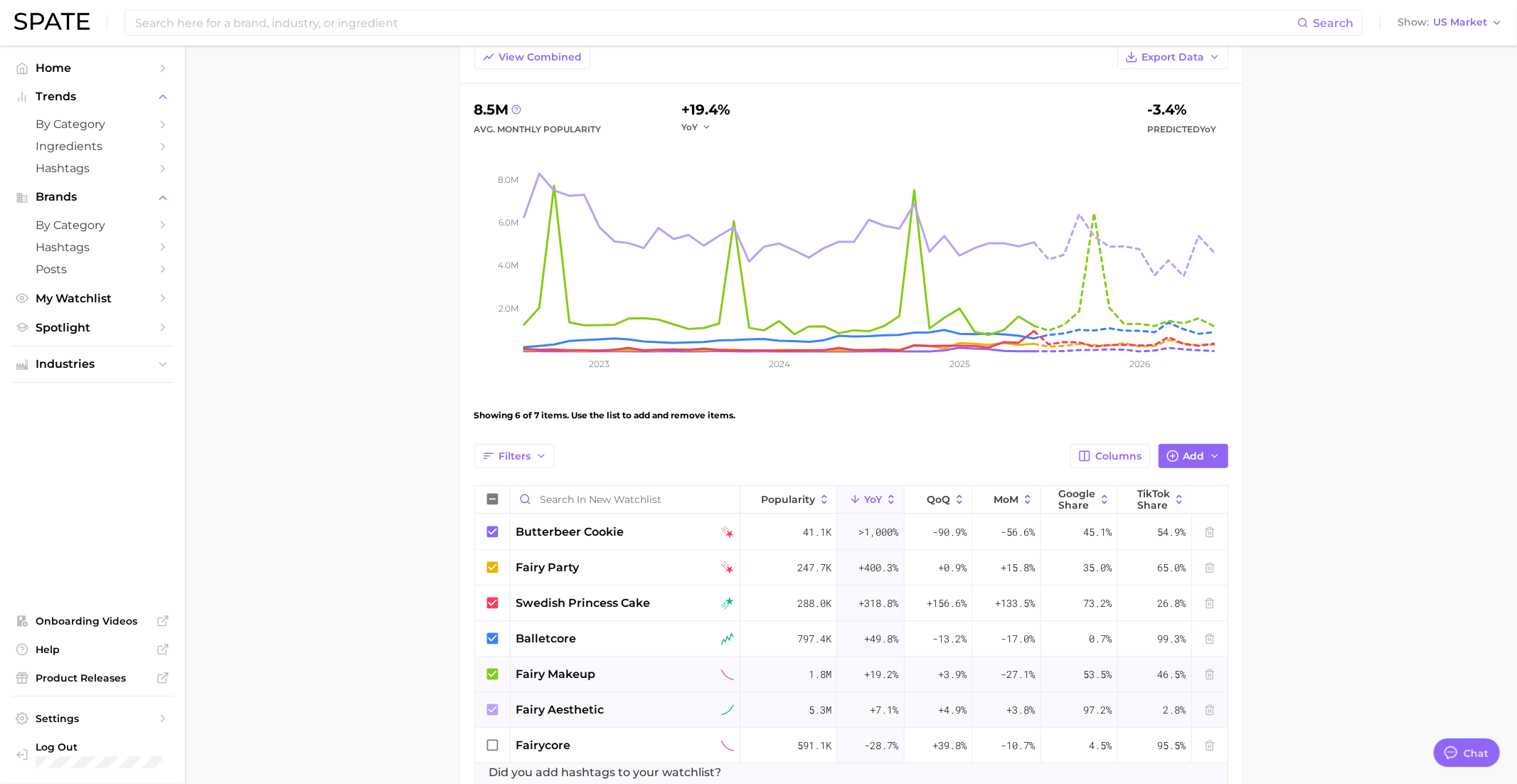
click at [491, 706] on icon at bounding box center [492, 710] width 12 height 12
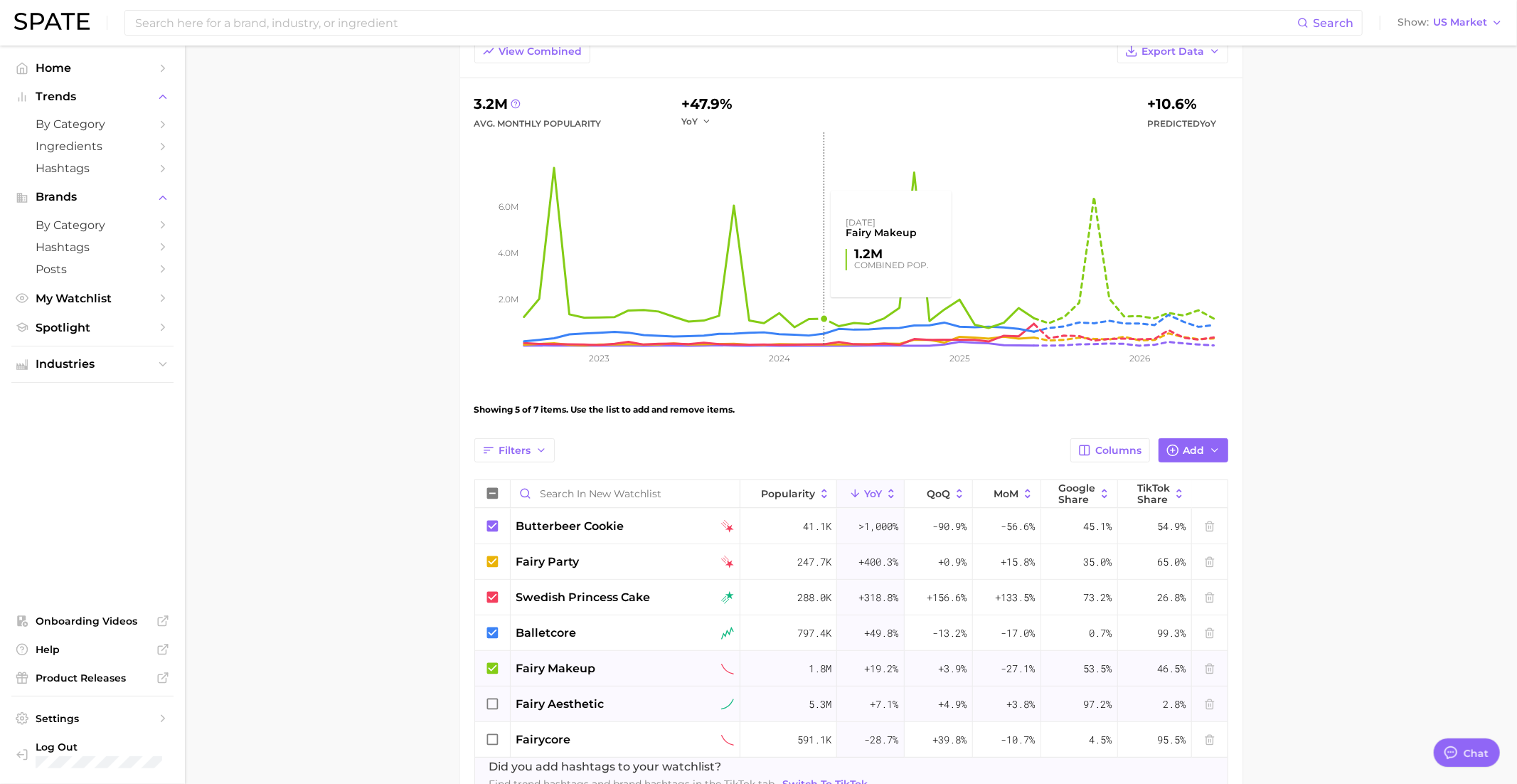
scroll to position [139, 0]
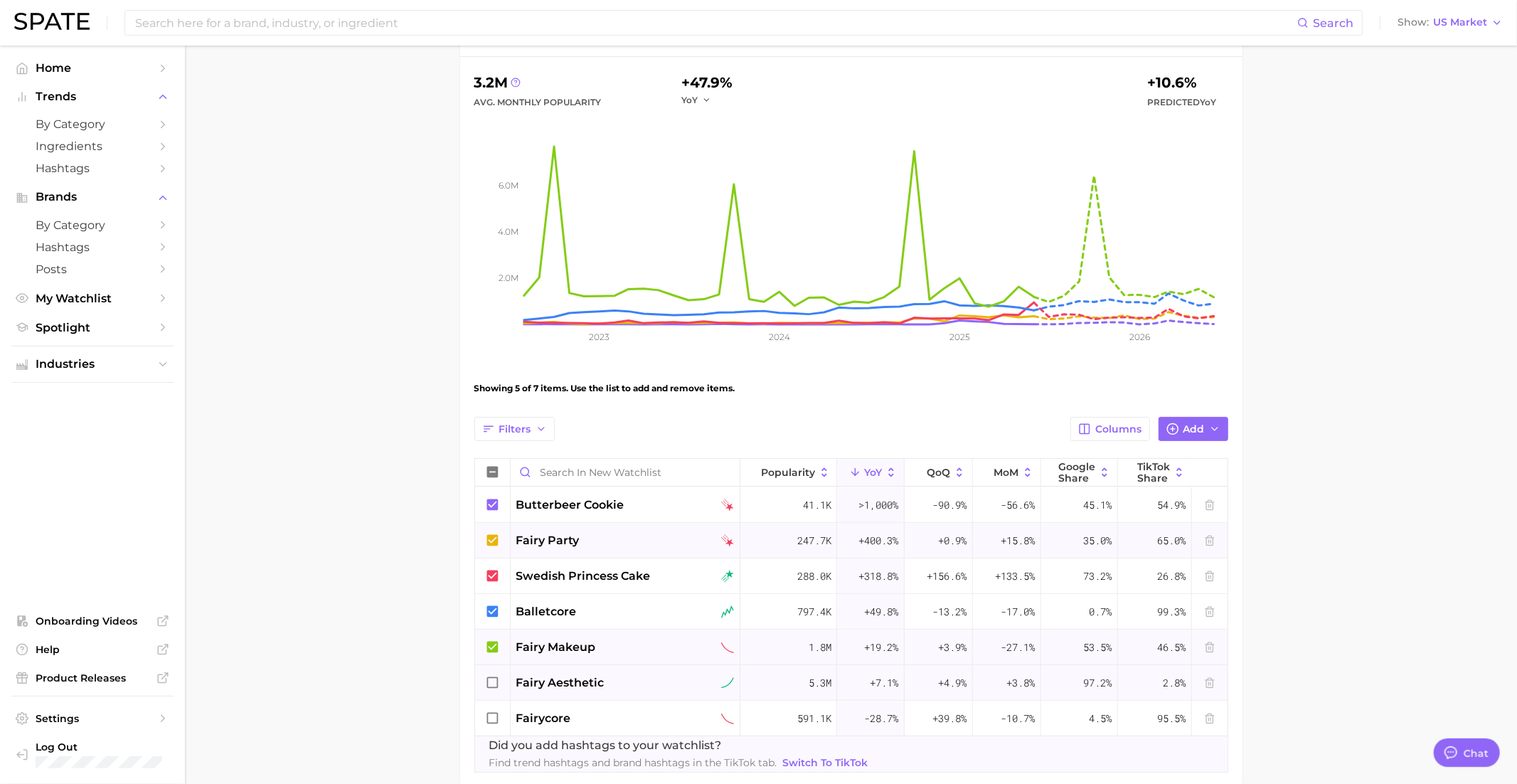
click at [495, 539] on icon at bounding box center [492, 540] width 12 height 12
click at [495, 539] on icon at bounding box center [492, 540] width 15 height 15
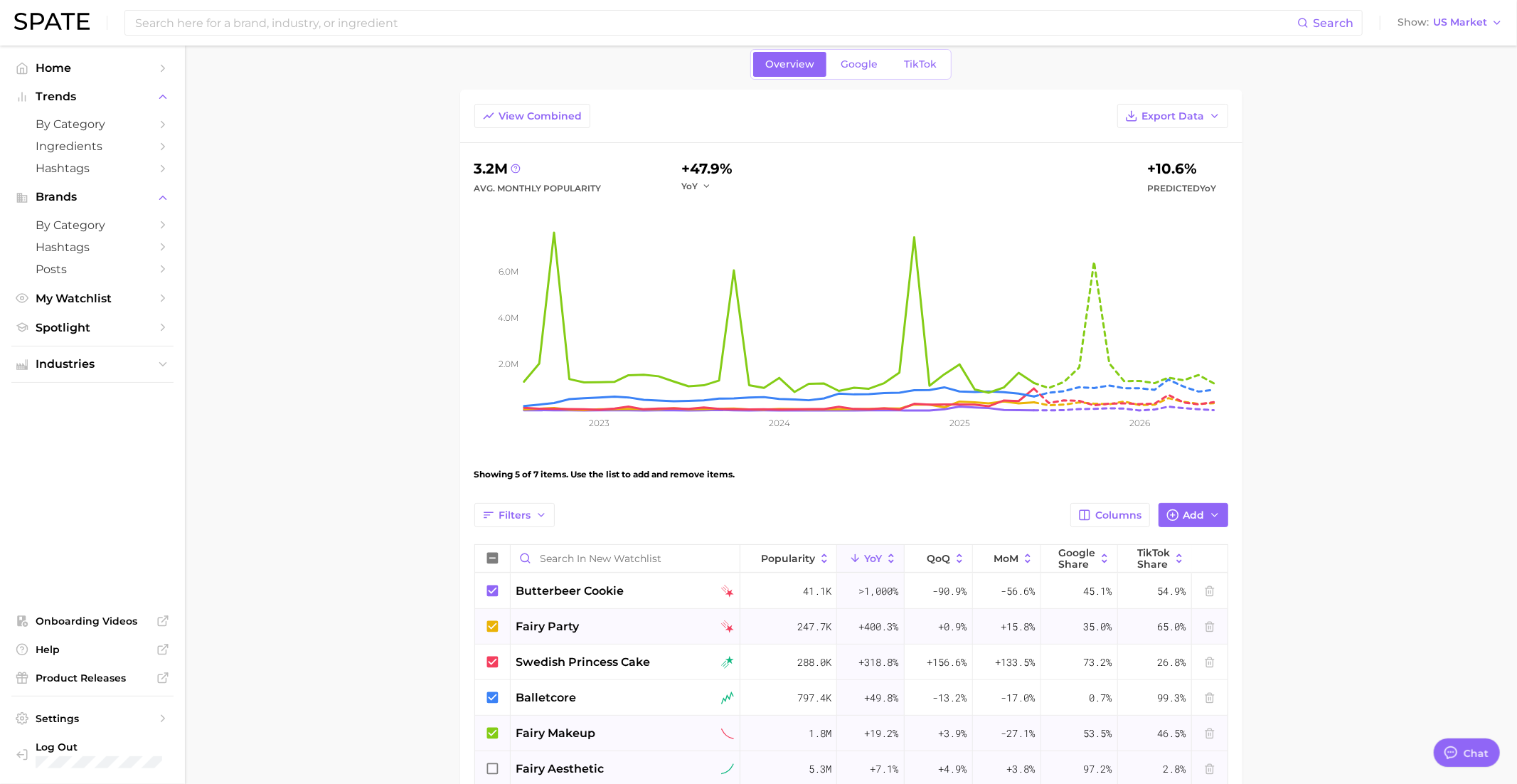
scroll to position [0, 0]
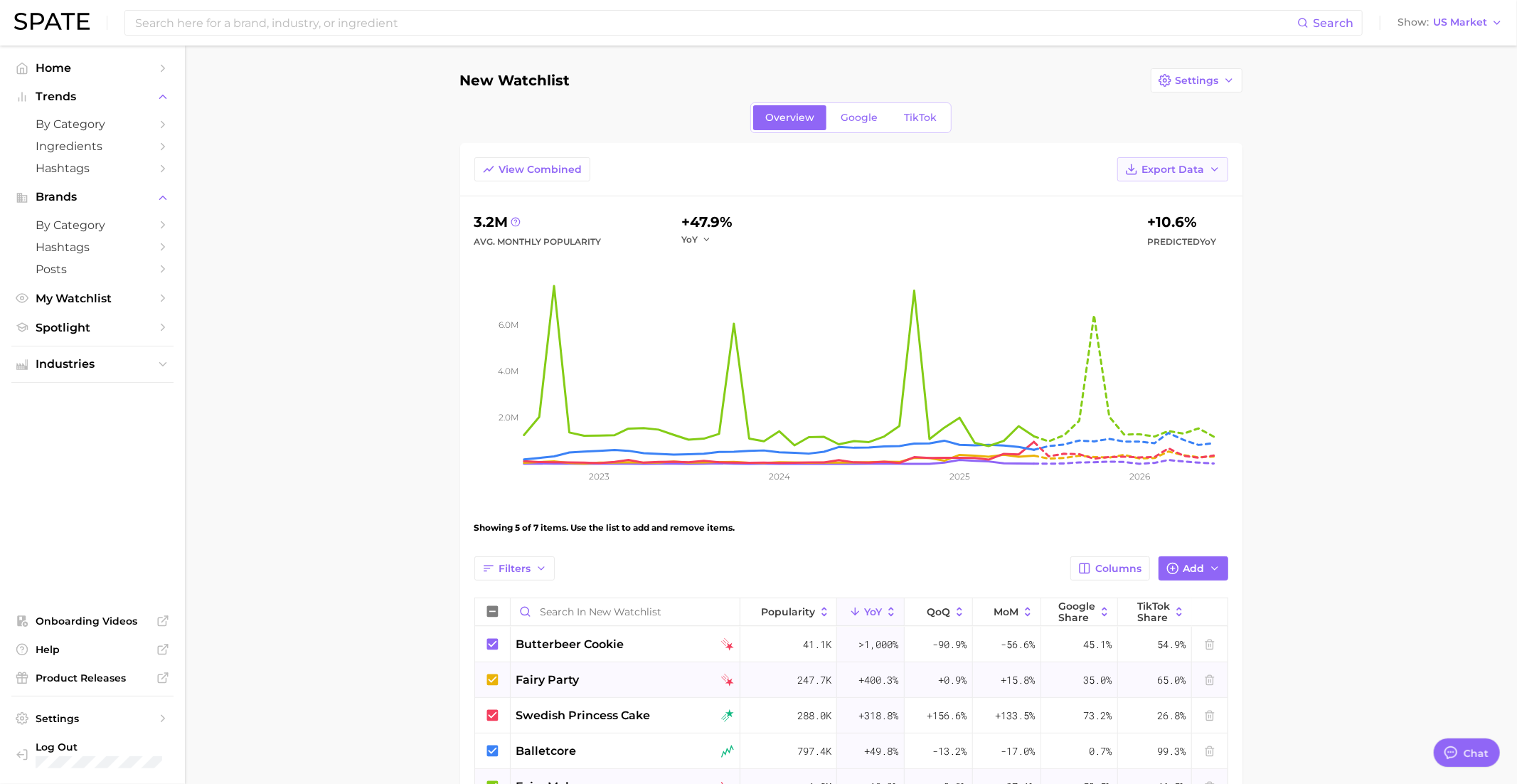
click at [1190, 174] on span "Export Data" at bounding box center [1174, 169] width 63 height 12
click at [1189, 172] on span "Export Data" at bounding box center [1174, 169] width 63 height 12
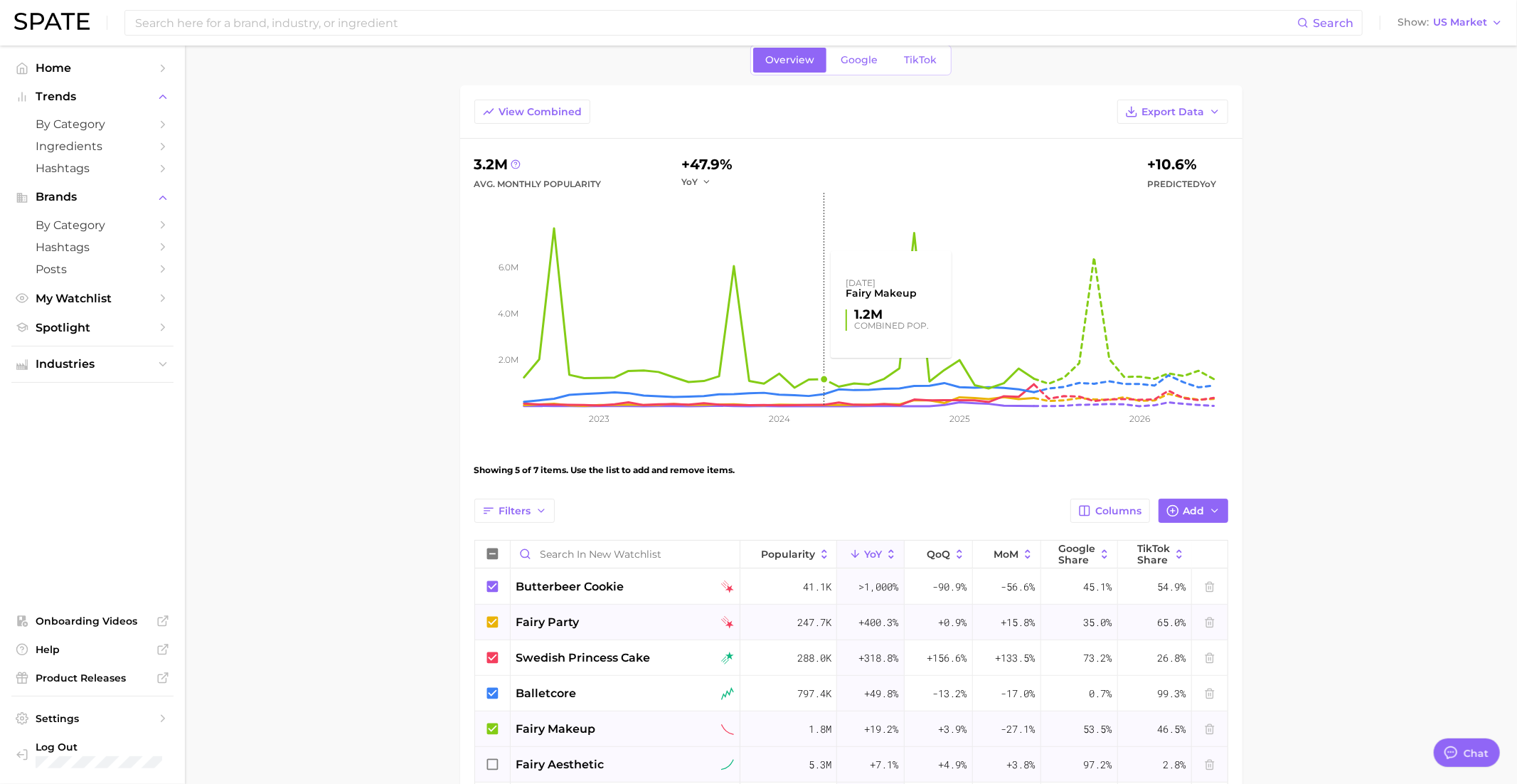
scroll to position [66, 0]
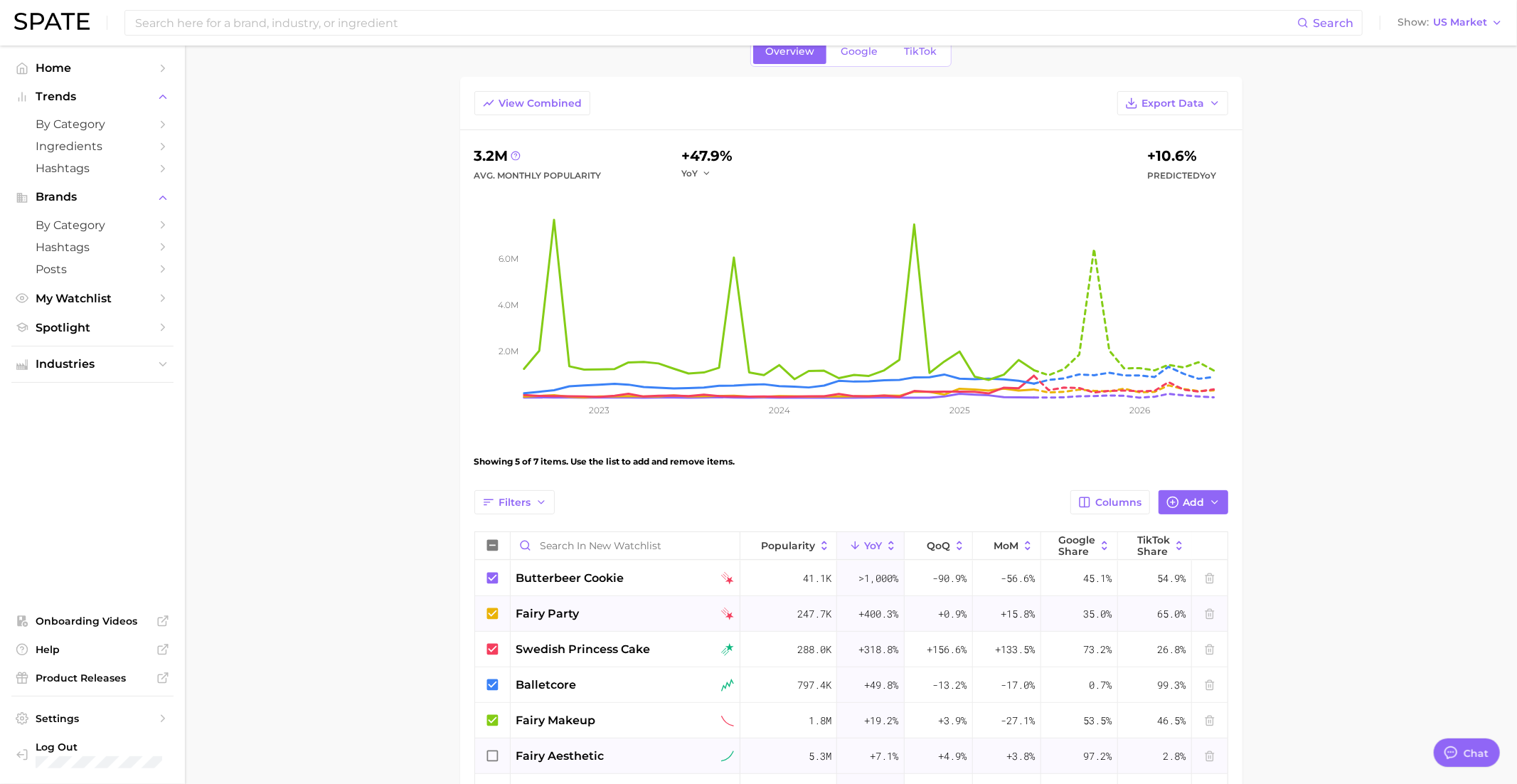
click at [495, 717] on icon at bounding box center [492, 720] width 12 height 12
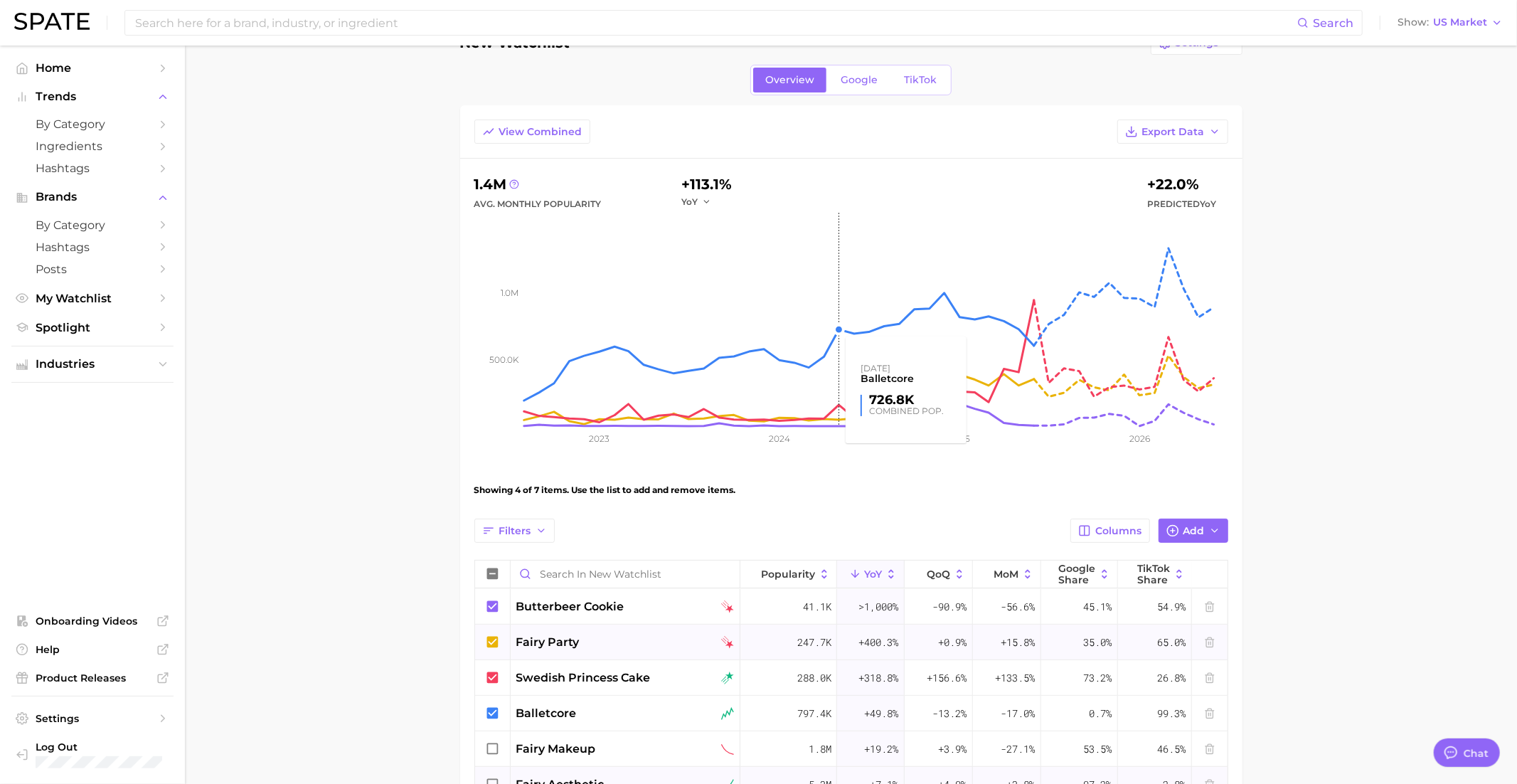
scroll to position [29, 0]
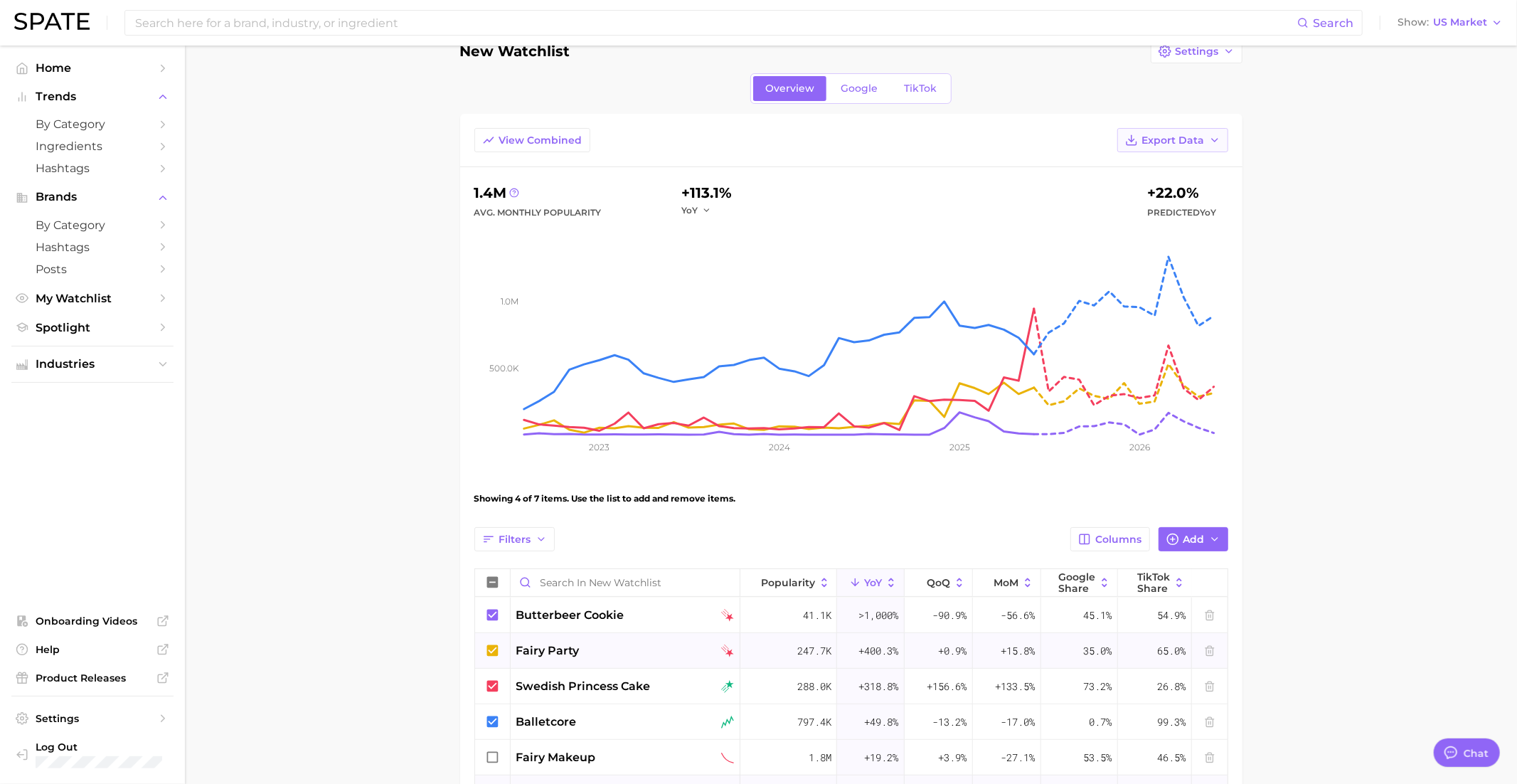
click at [1206, 140] on button "Export Data" at bounding box center [1173, 139] width 111 height 24
click at [1206, 53] on span "Settings" at bounding box center [1197, 51] width 43 height 12
click at [1144, 79] on span "Edit Details" at bounding box center [1140, 77] width 59 height 12
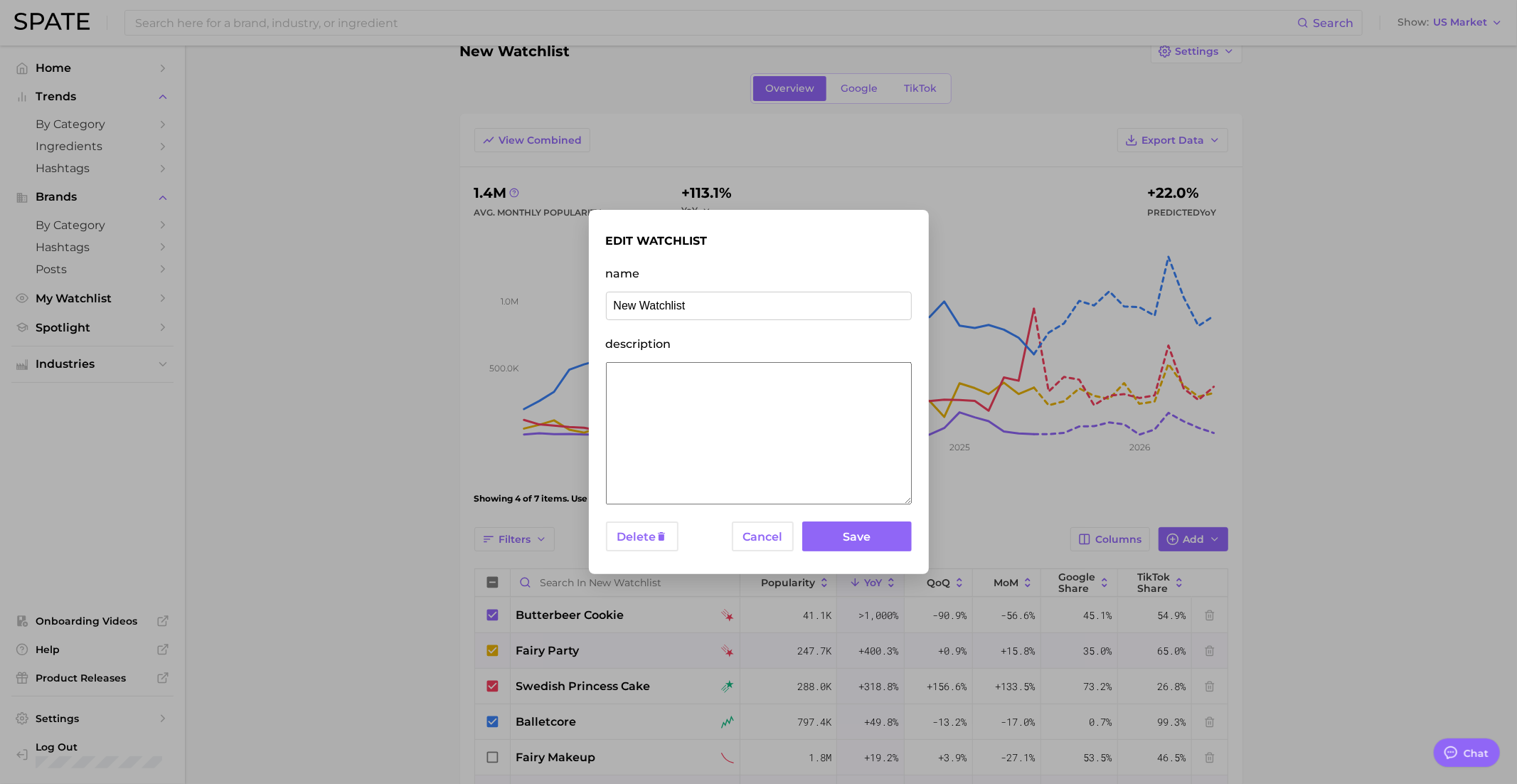
click at [690, 314] on input "New Watchlist" at bounding box center [758, 305] width 306 height 28
type input "Living in a Fantasy"
click at [835, 526] on button "Save" at bounding box center [856, 537] width 109 height 31
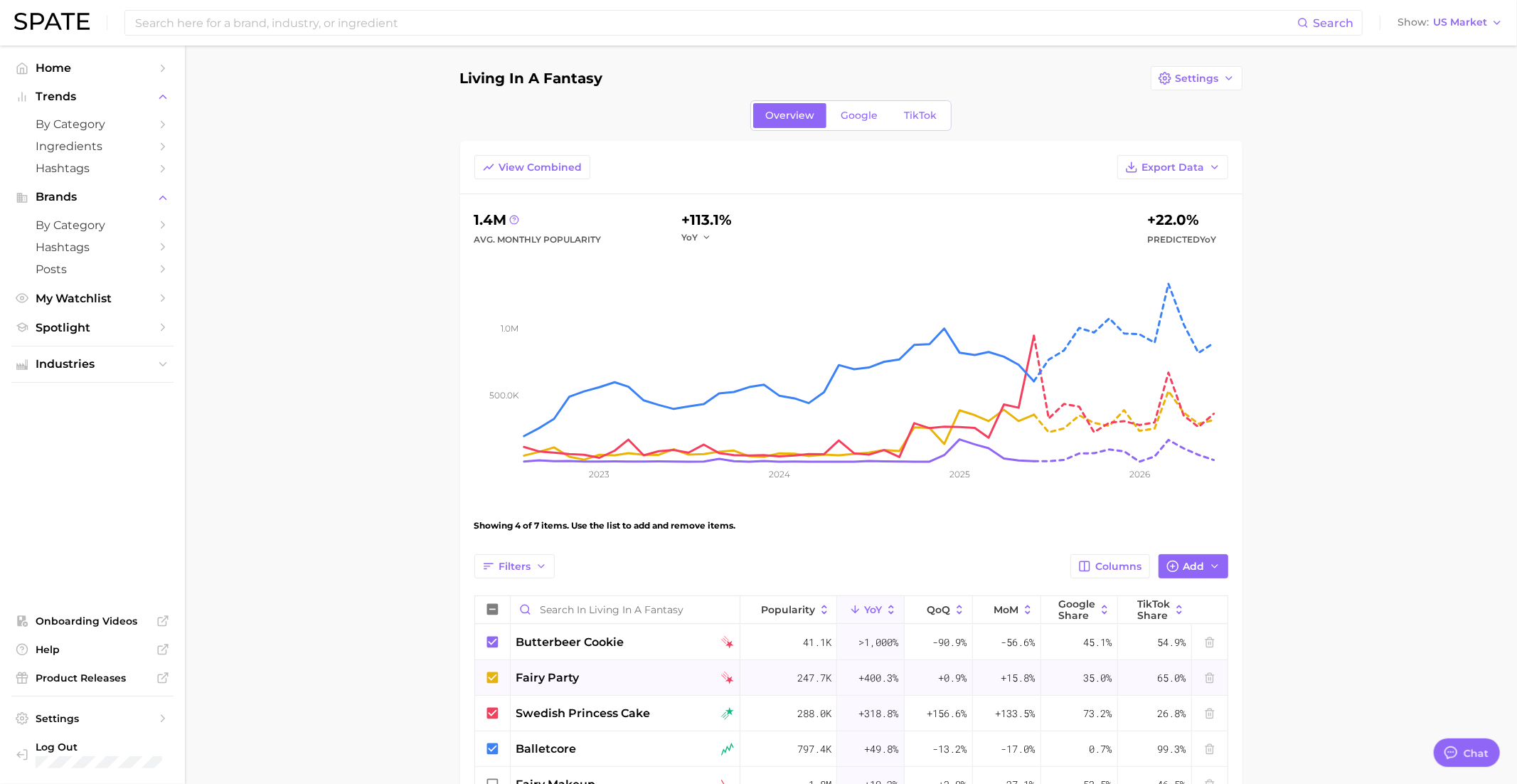
scroll to position [0, 0]
click at [545, 161] on button "View Combined" at bounding box center [532, 169] width 116 height 24
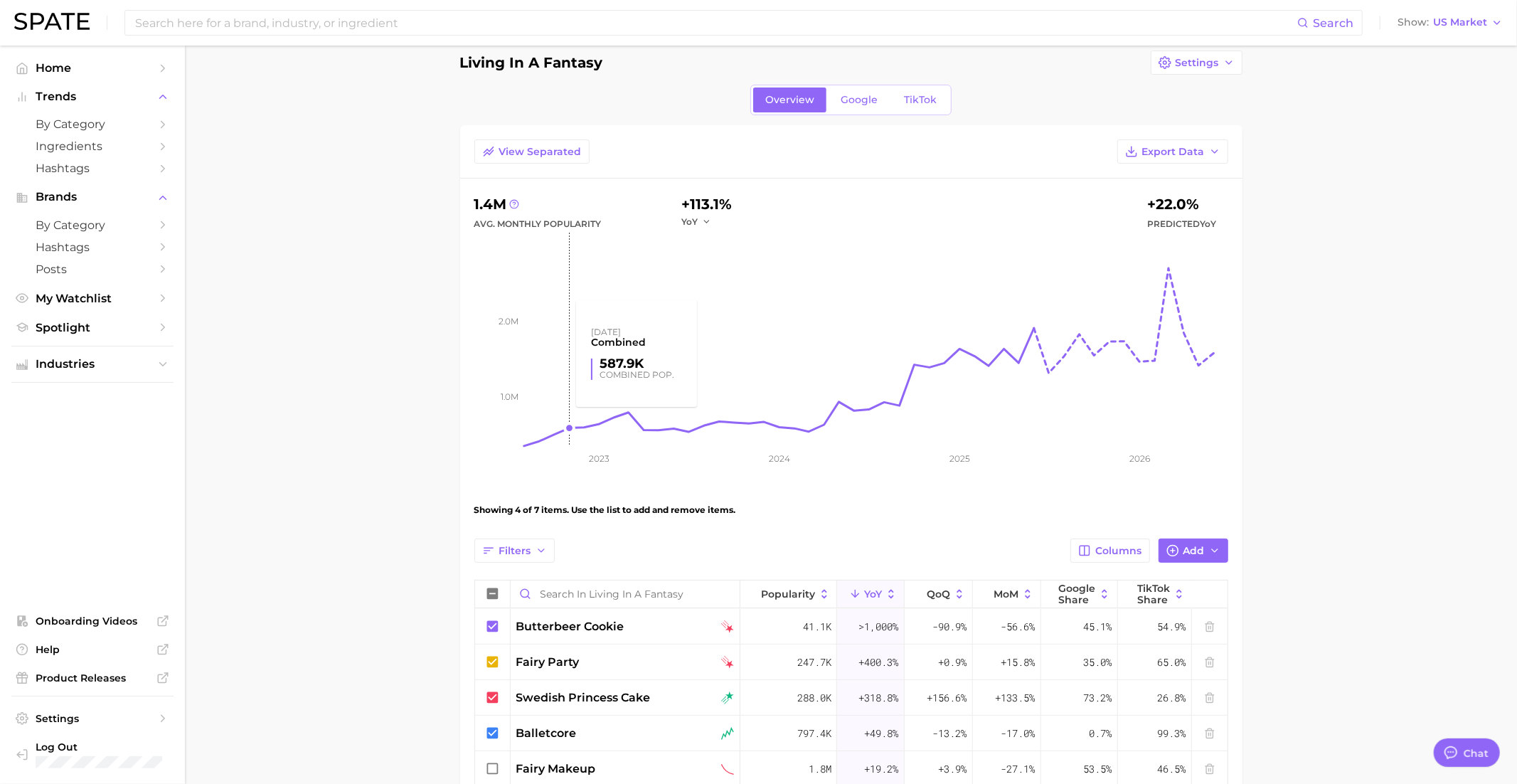
scroll to position [18, 0]
click at [540, 148] on span "View Separated" at bounding box center [540, 151] width 82 height 12
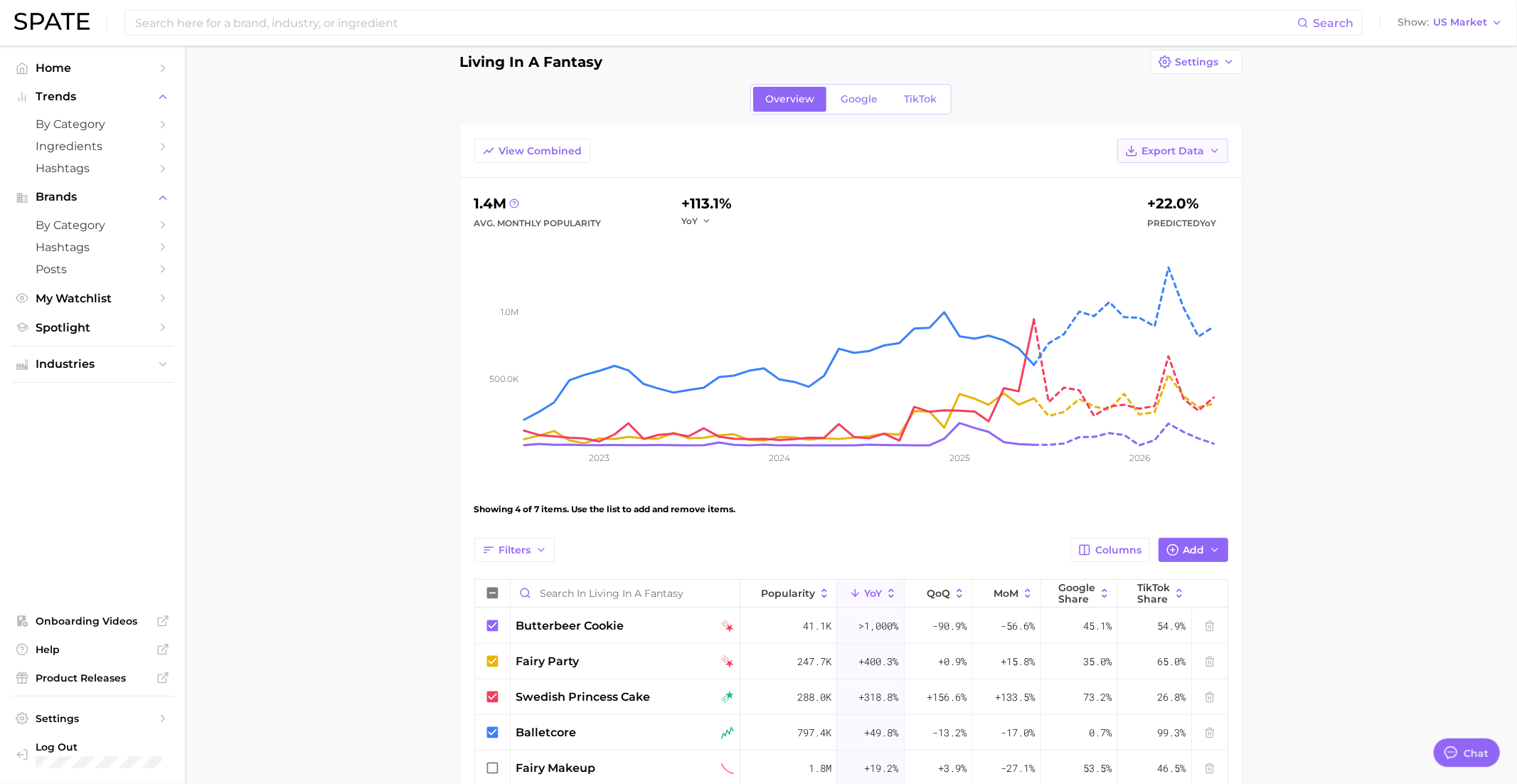
click at [1170, 148] on span "Export Data" at bounding box center [1174, 151] width 63 height 12
click at [1129, 228] on span "Time Series Image" at bounding box center [1143, 228] width 96 height 12
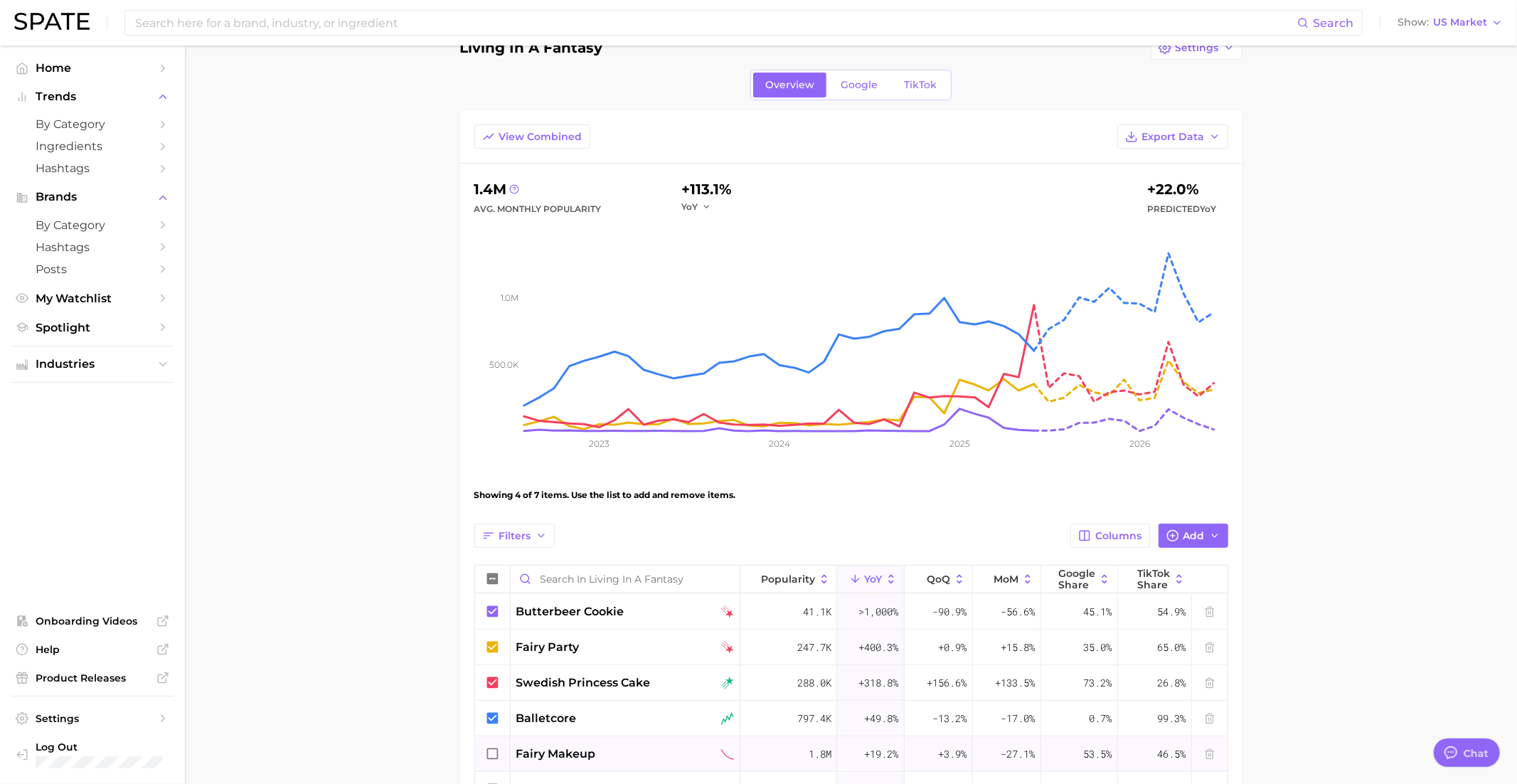
scroll to position [39, 0]
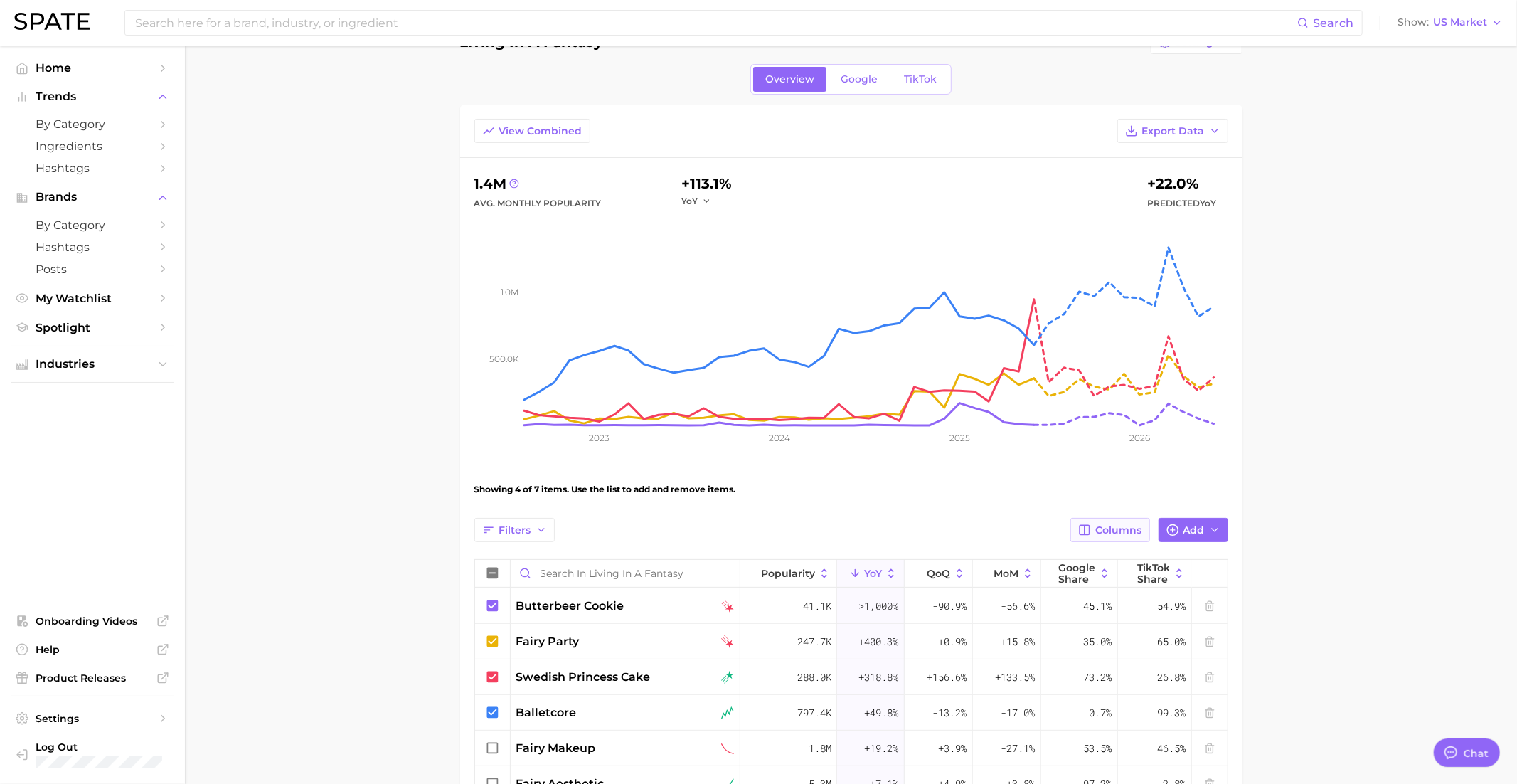
click at [1116, 520] on button "Columns" at bounding box center [1110, 529] width 79 height 24
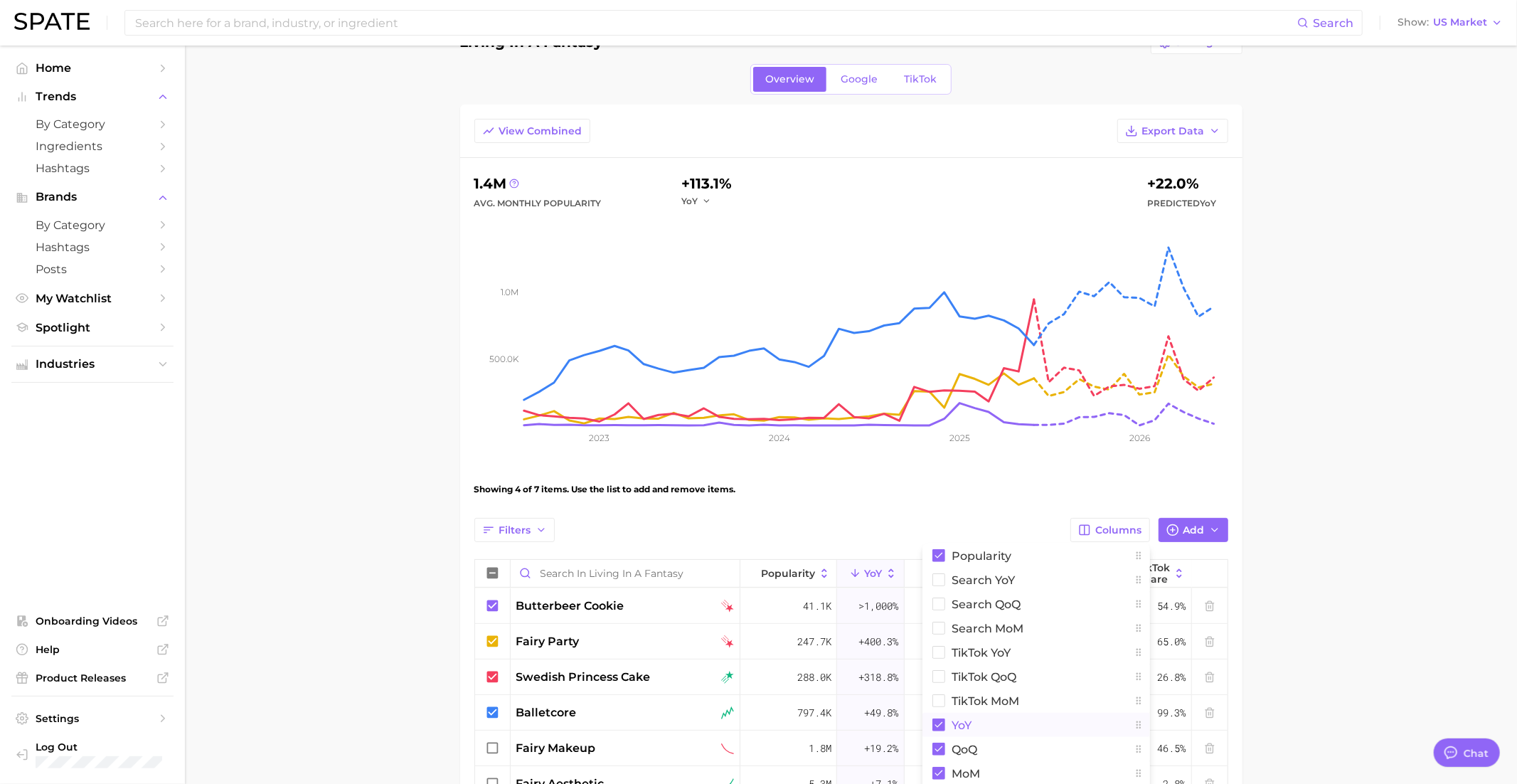
scroll to position [82, 0]
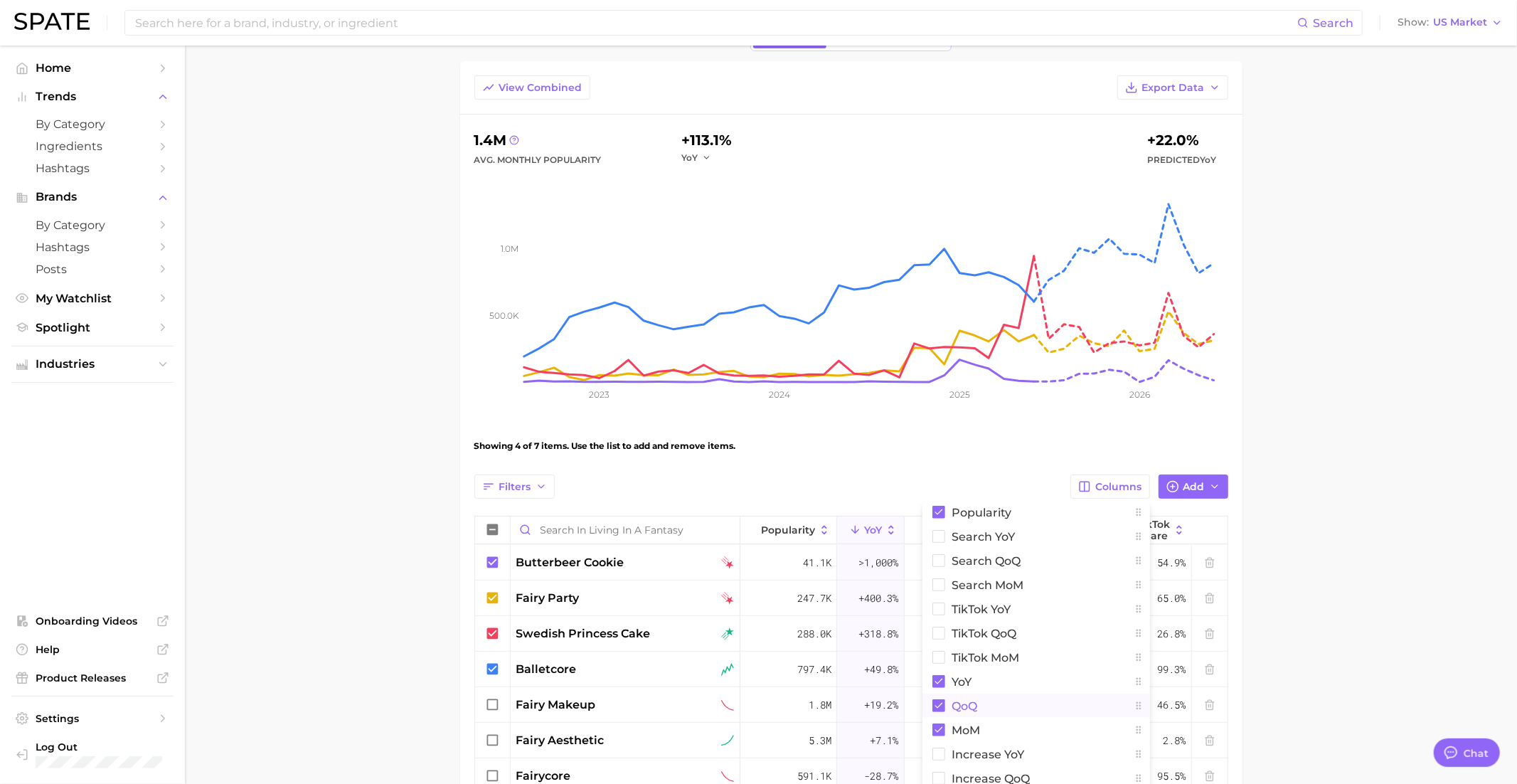
click at [988, 702] on button "QoQ" at bounding box center [1037, 705] width 228 height 24
click at [988, 718] on button "MoM" at bounding box center [1037, 729] width 228 height 24
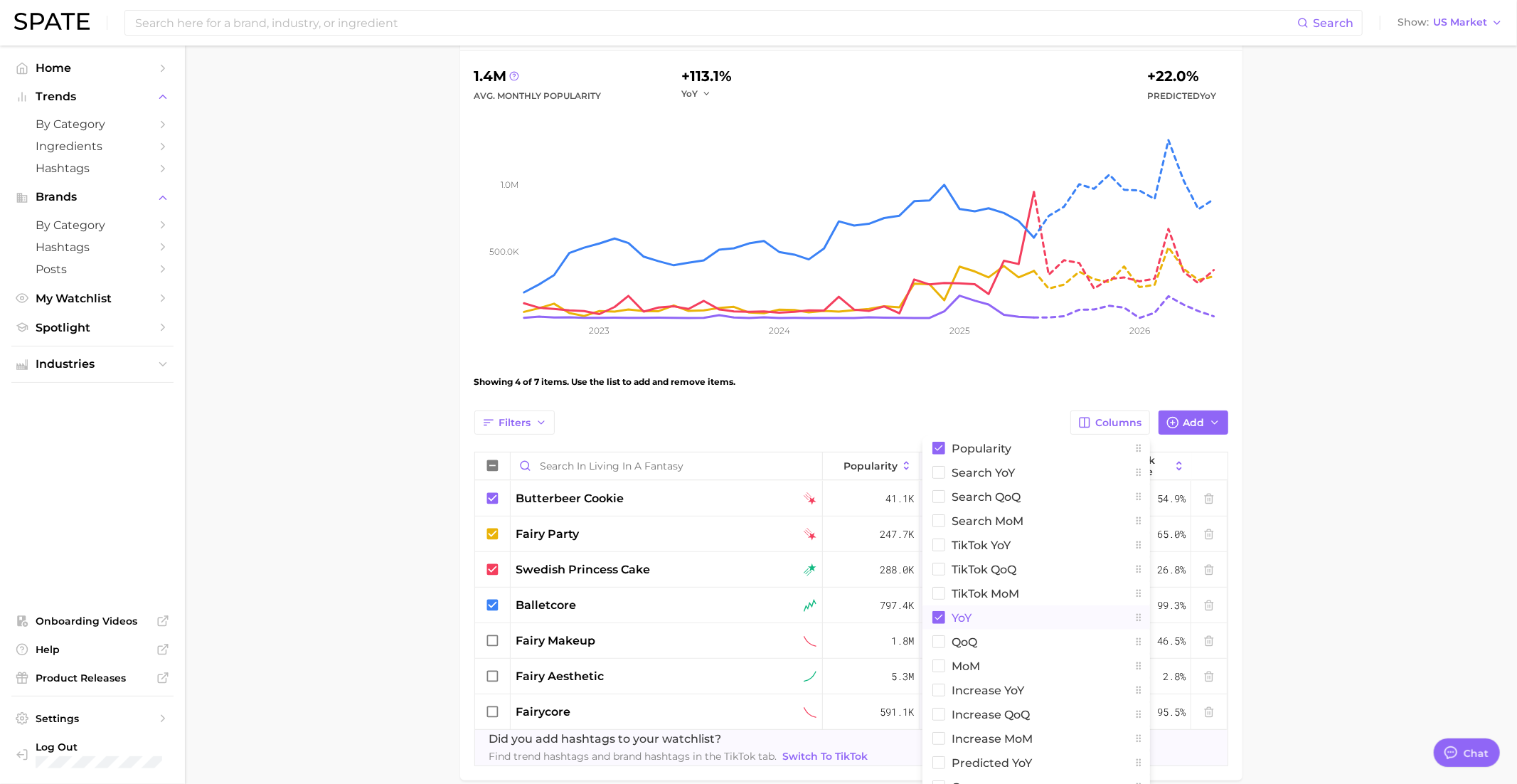
scroll to position [210, 0]
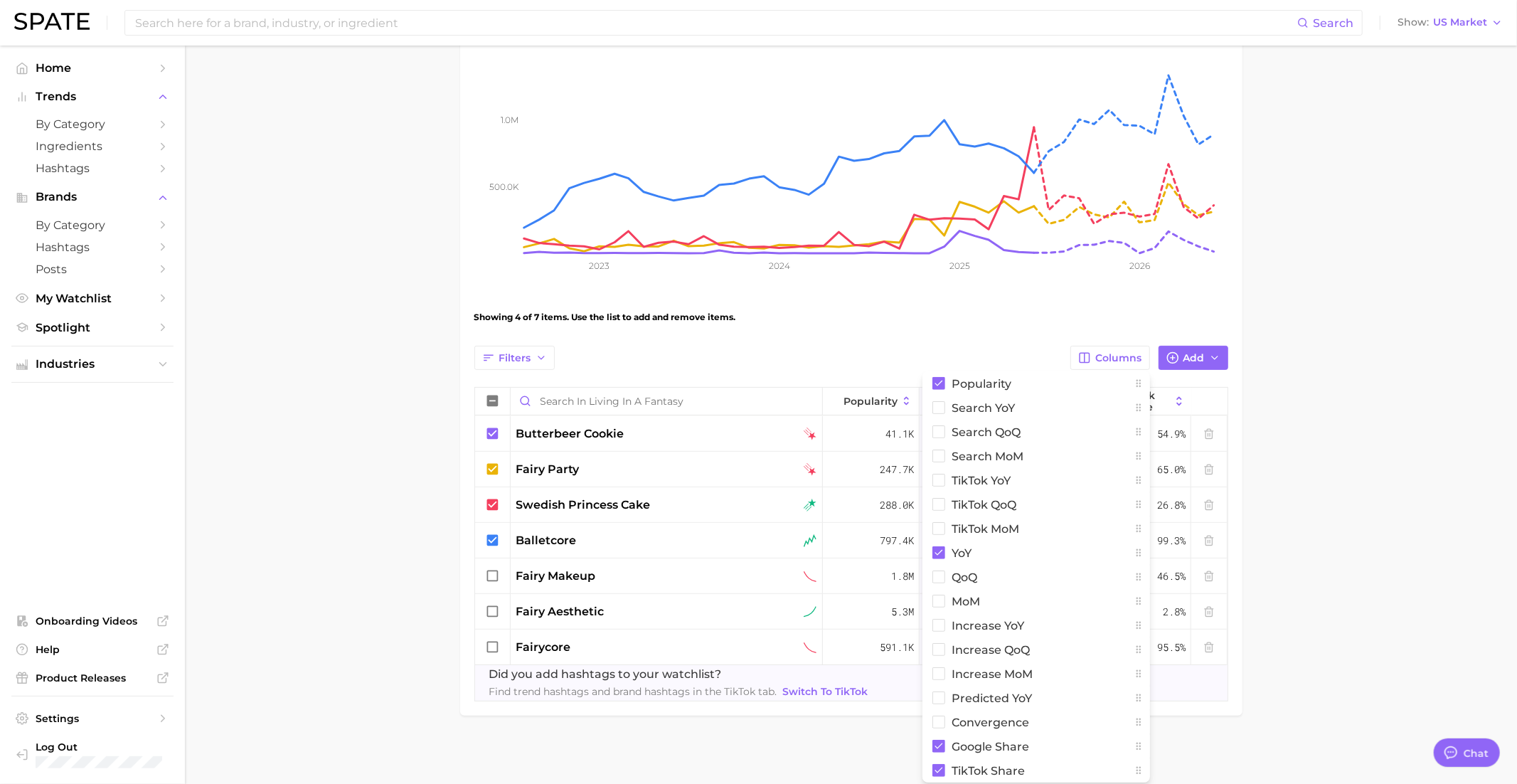
click at [1333, 494] on main "Living in a Fantasy Settings Overview Google TikTok View Combined Export Data 1…" at bounding box center [850, 311] width 1332 height 952
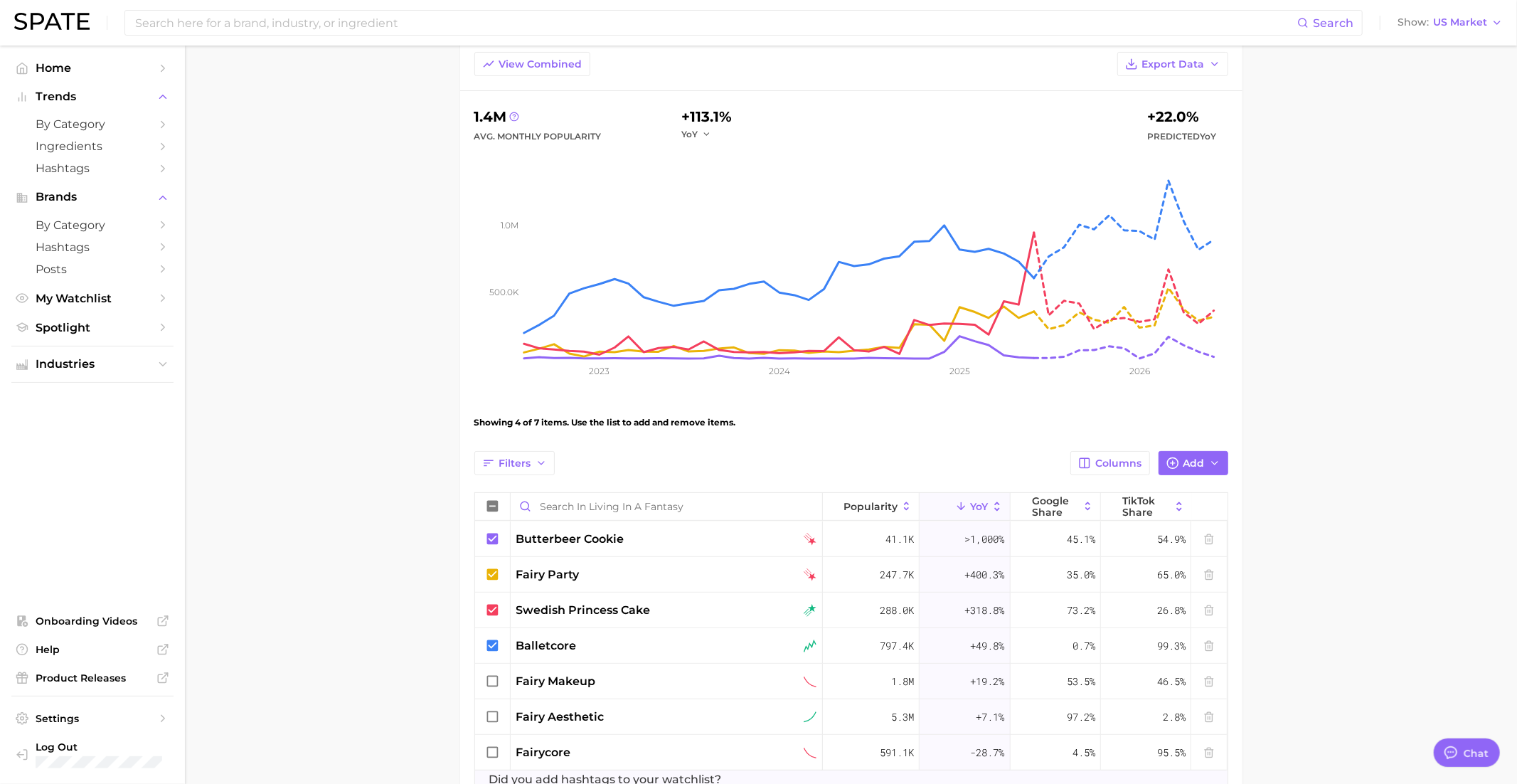
scroll to position [93, 0]
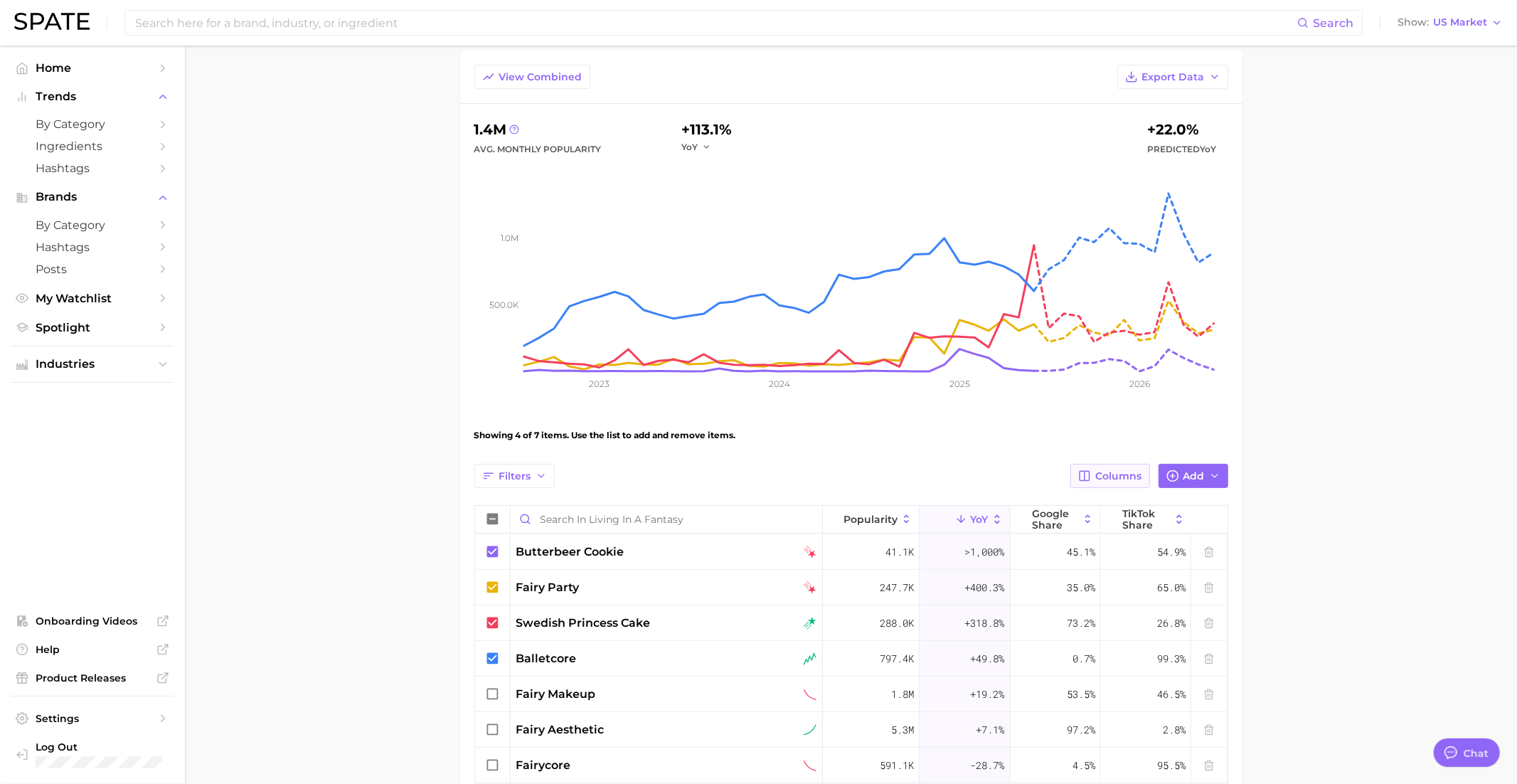
click at [1110, 470] on span "Columns" at bounding box center [1118, 476] width 46 height 12
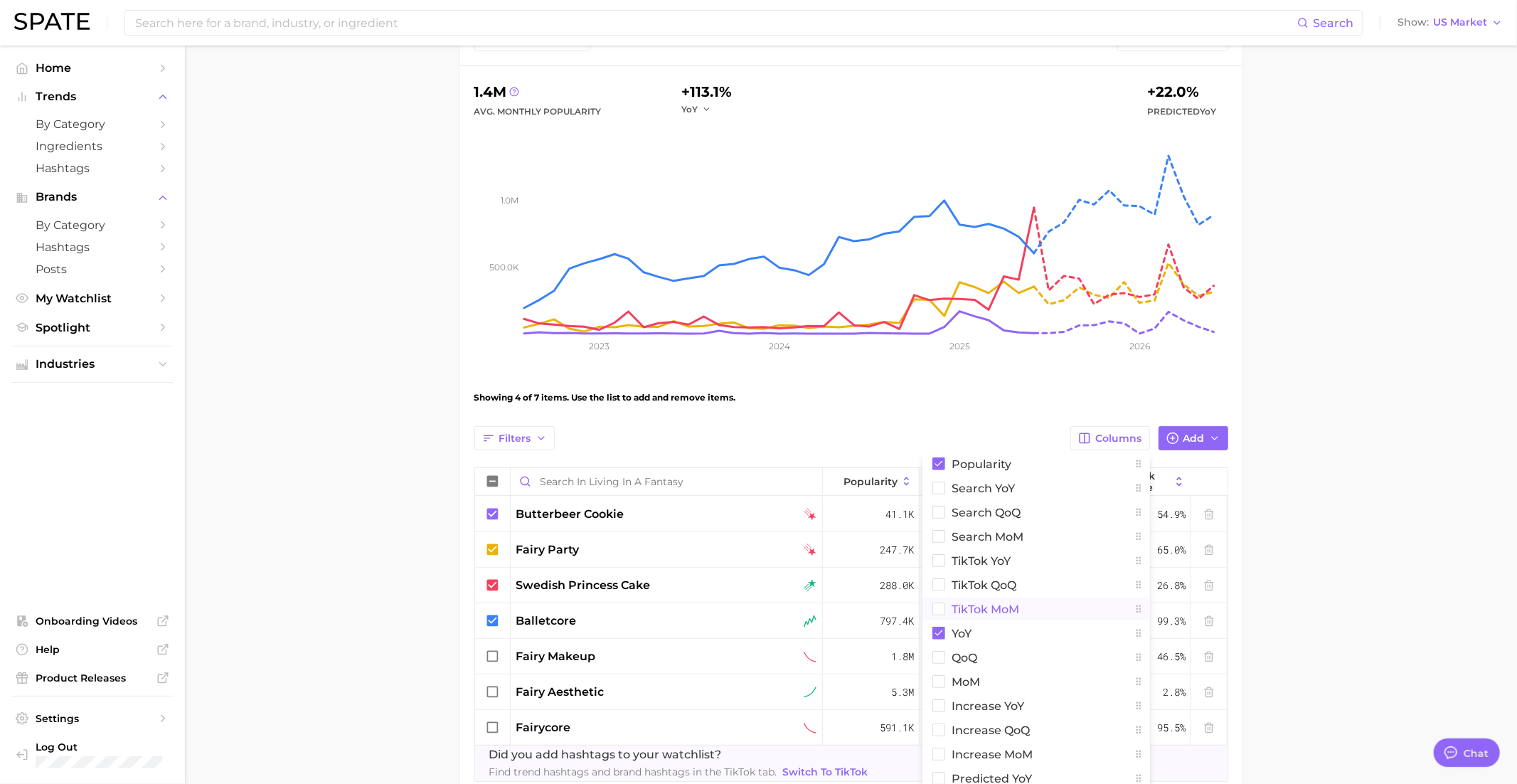
scroll to position [210, 0]
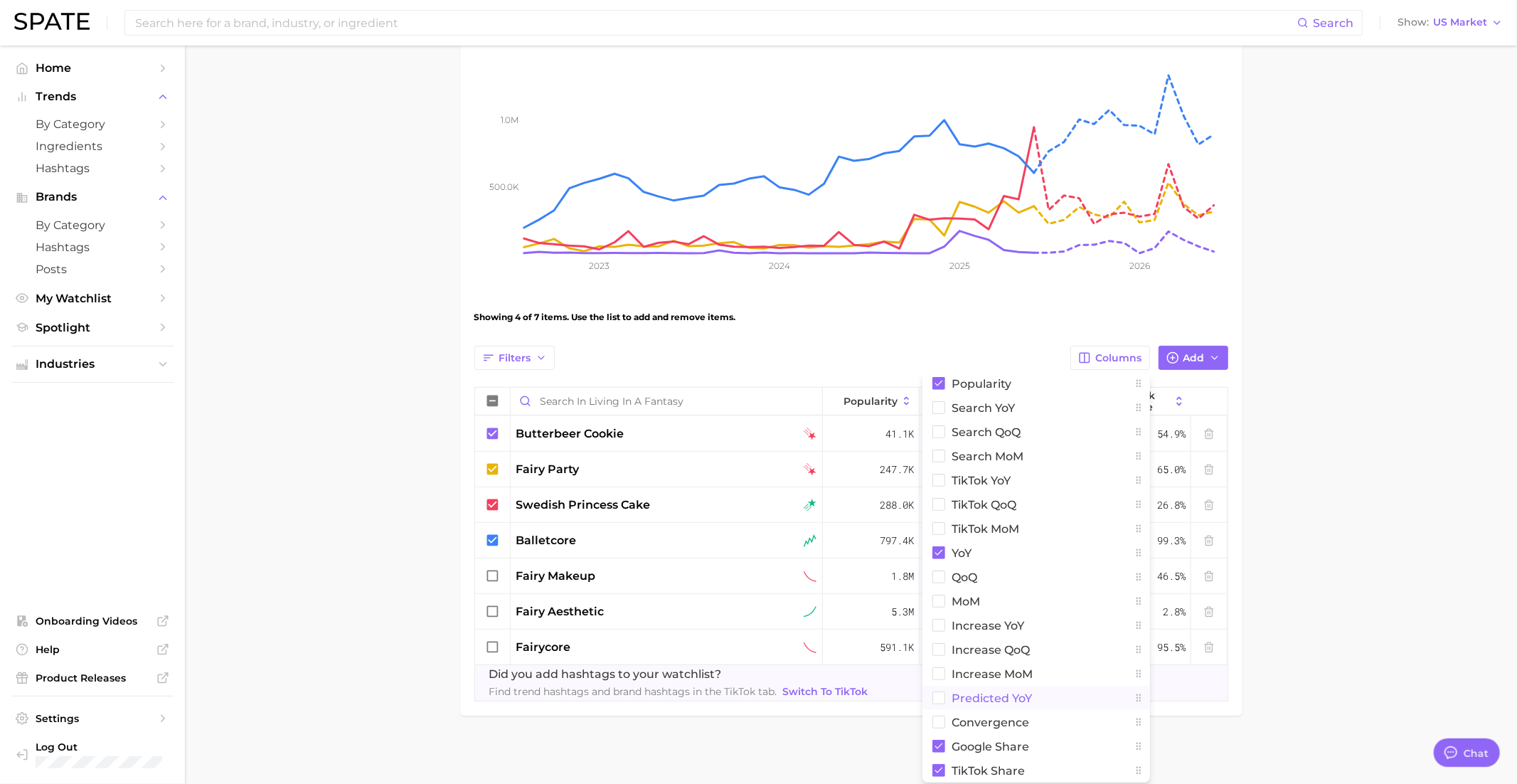
click at [1046, 693] on button "Predicted YoY" at bounding box center [1037, 697] width 228 height 24
click at [1324, 412] on main "Living in a Fantasy Settings Overview Google TikTok View Combined Export Data 1…" at bounding box center [850, 311] width 1332 height 952
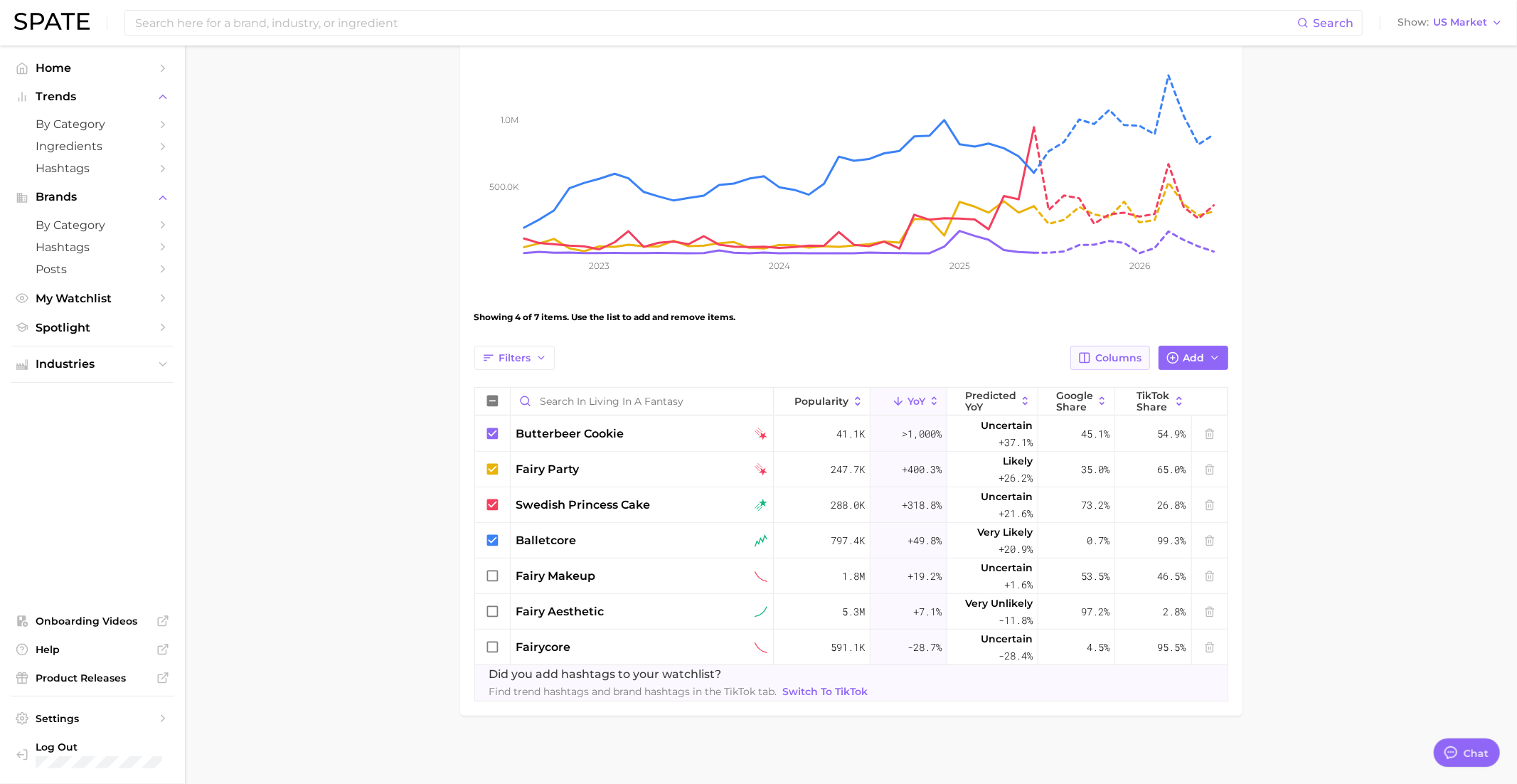
drag, startPoint x: 981, startPoint y: 404, endPoint x: 1105, endPoint y: 353, distance: 134.1
click at [1105, 353] on div "Filters Columns Add Popularity YoY Predicted YoY Google Share TikTok Share butt…" at bounding box center [851, 523] width 754 height 356
click at [1105, 353] on span "Columns" at bounding box center [1118, 358] width 46 height 12
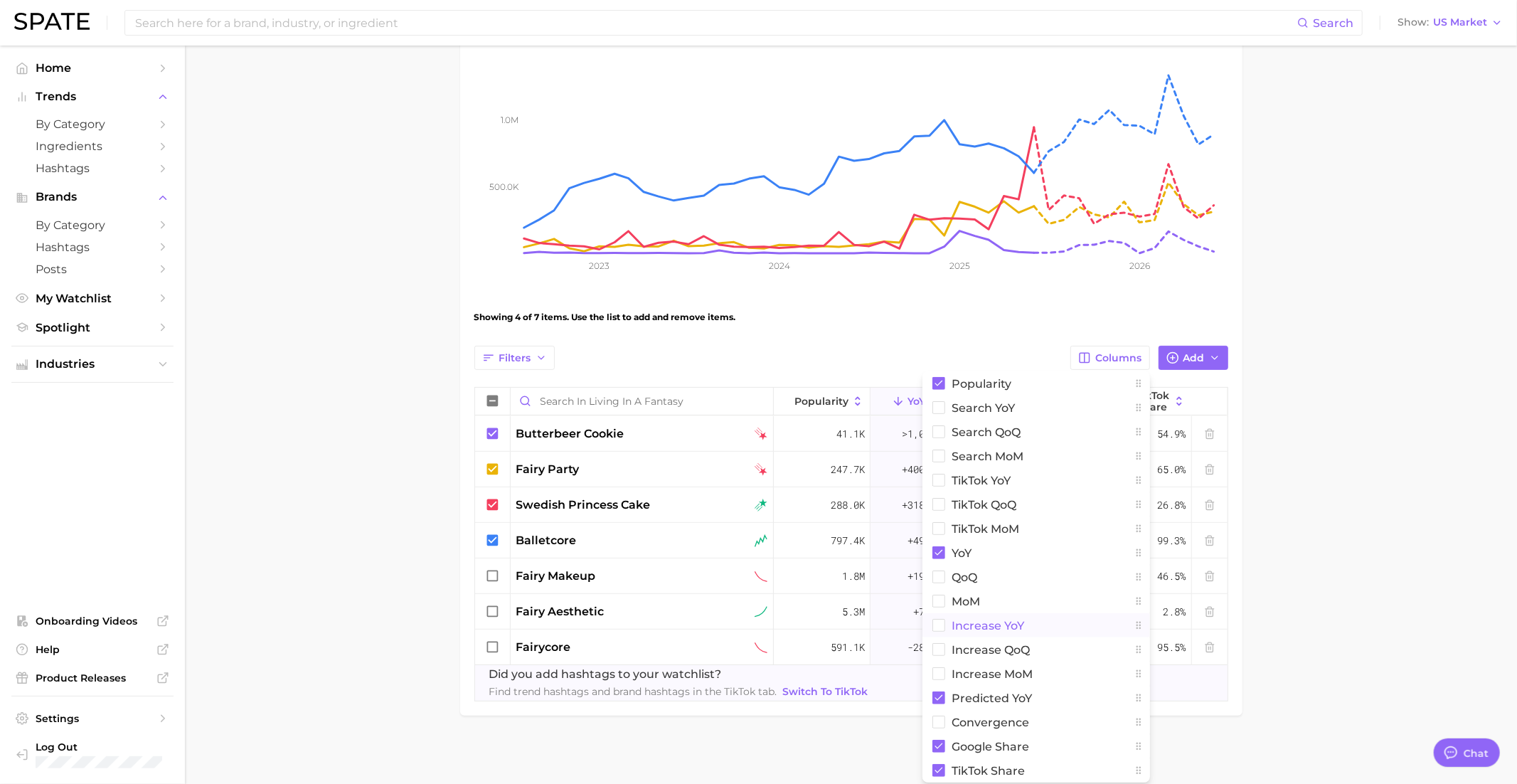
click at [1044, 627] on button "Increase YoY" at bounding box center [1037, 625] width 228 height 24
click at [1302, 454] on main "Living in a Fantasy Settings Overview Google TikTok View Combined Export Data 1…" at bounding box center [850, 311] width 1332 height 952
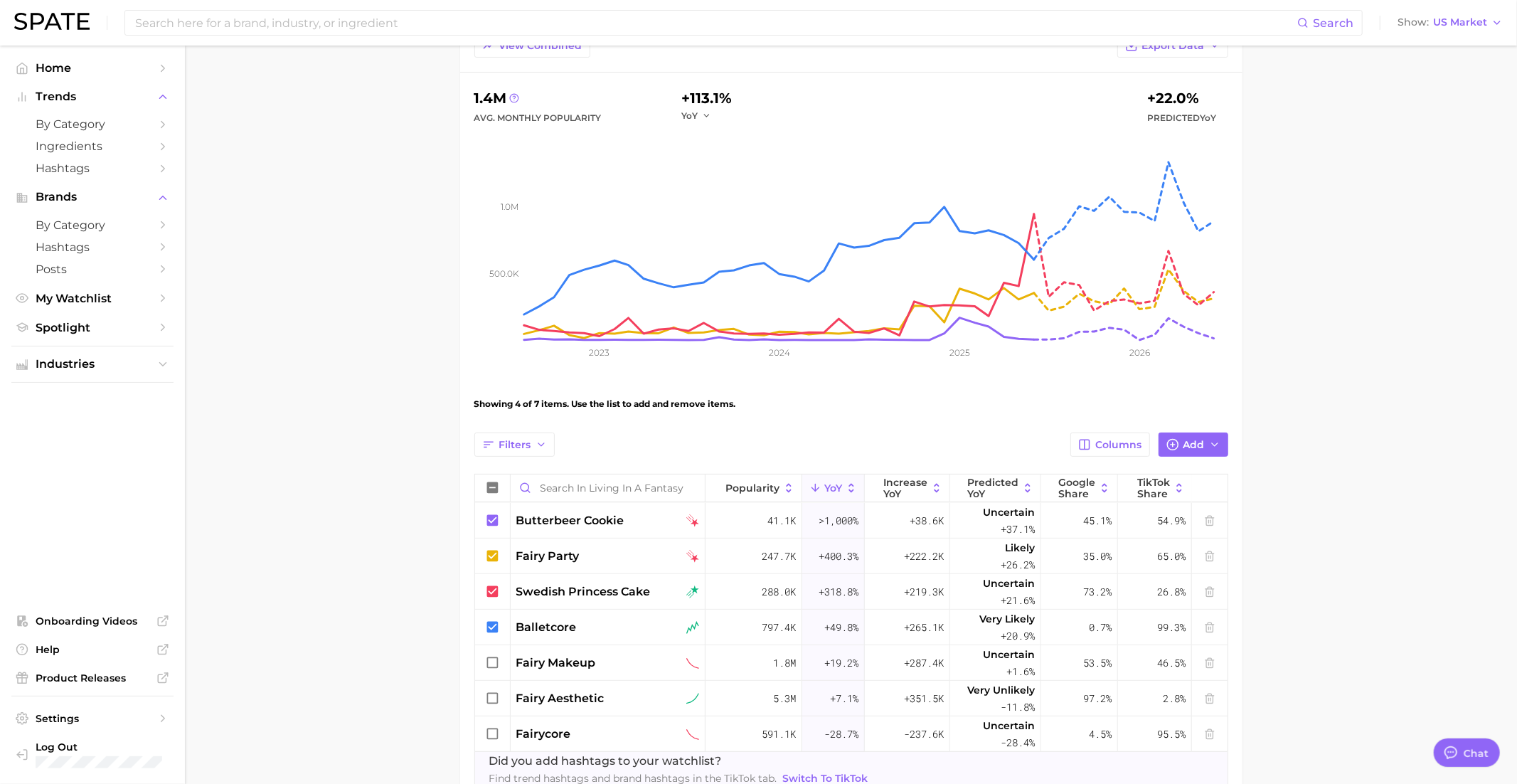
scroll to position [123, 0]
click at [901, 480] on span "Increase YoY" at bounding box center [905, 488] width 44 height 23
click at [829, 484] on span "YoY" at bounding box center [833, 489] width 18 height 12
click at [1005, 491] on span "Predicted YoY" at bounding box center [993, 488] width 51 height 23
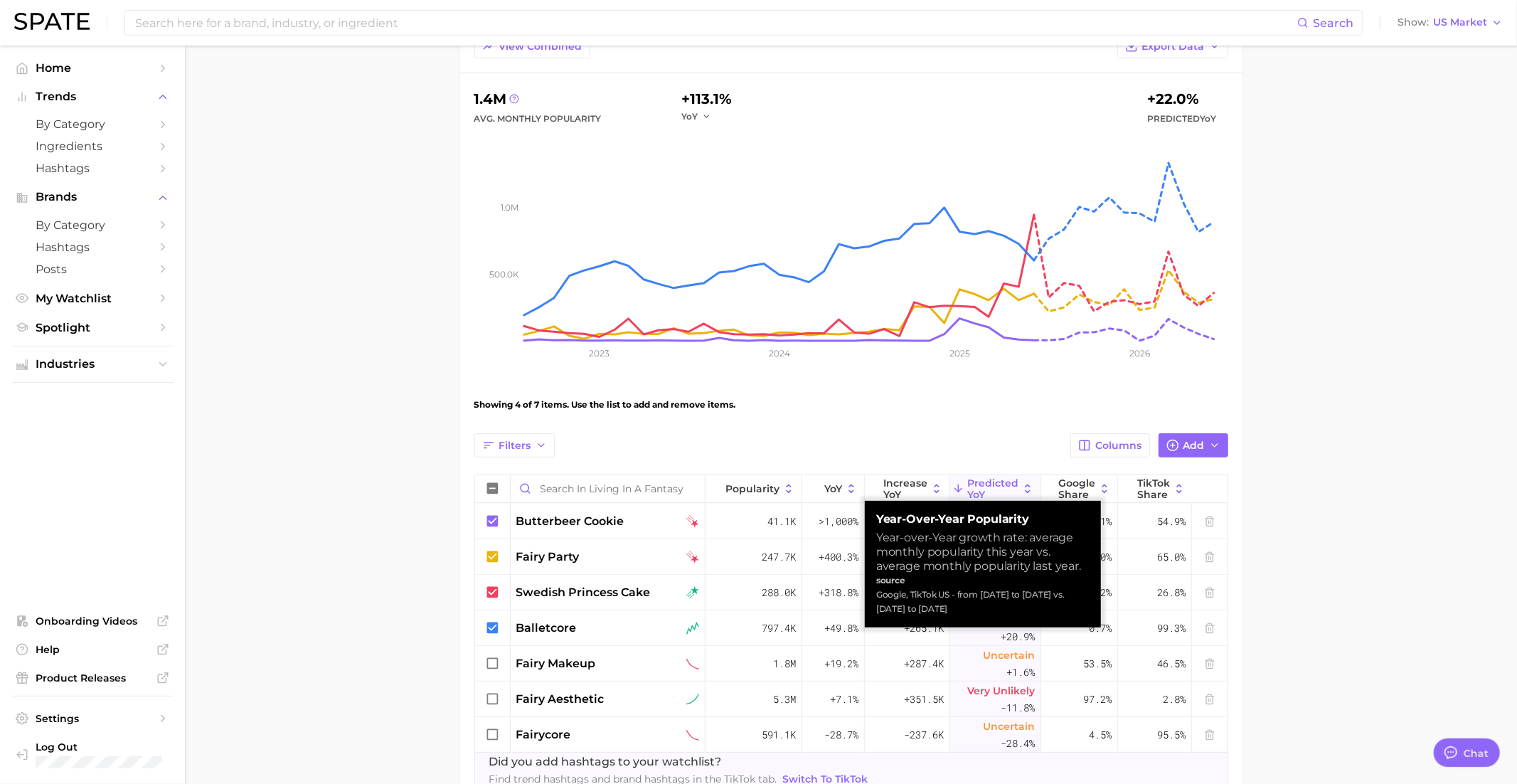
click at [844, 449] on div "Filters Columns Add" at bounding box center [851, 445] width 754 height 24
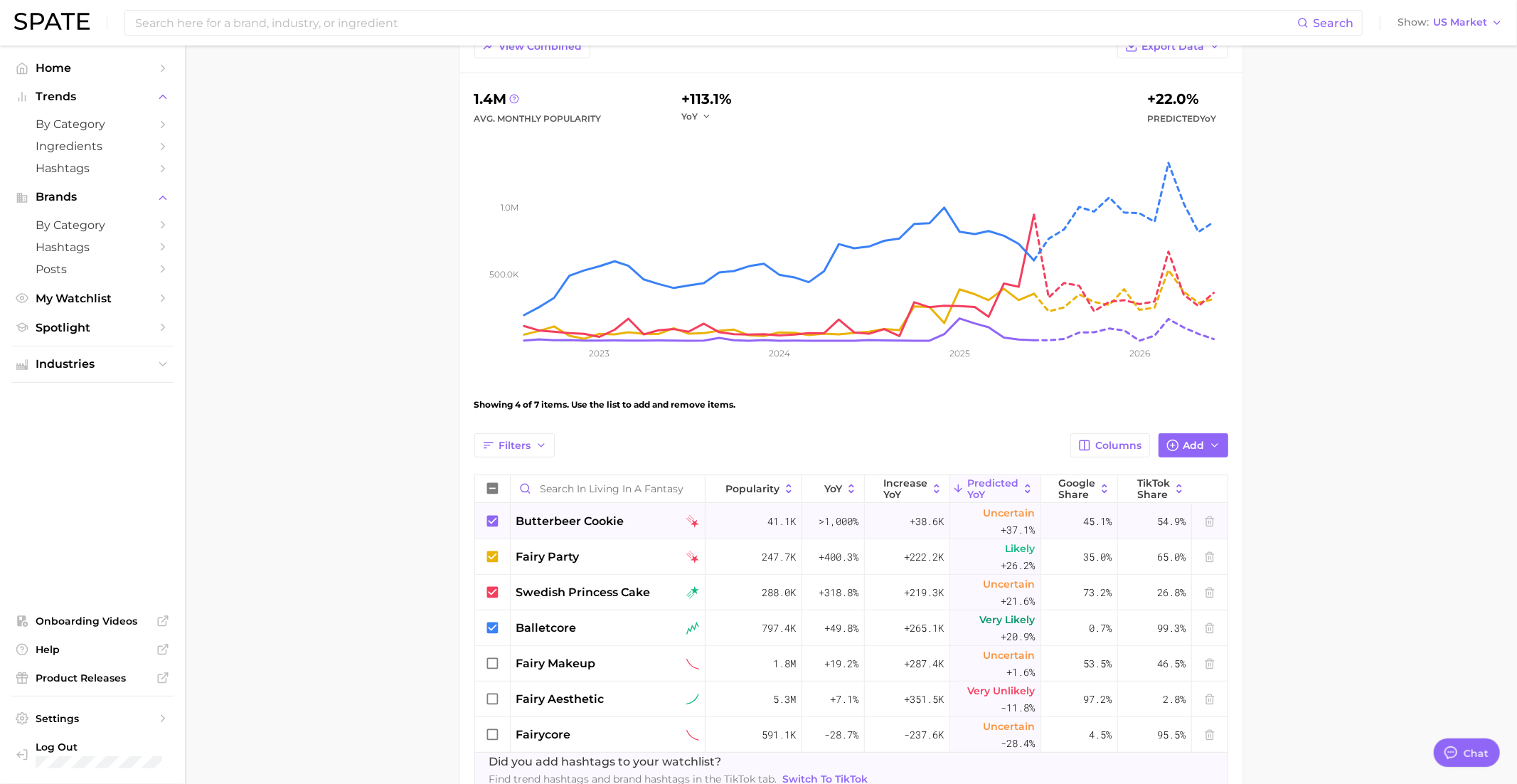
click at [834, 505] on div ">1,000%" at bounding box center [834, 521] width 63 height 36
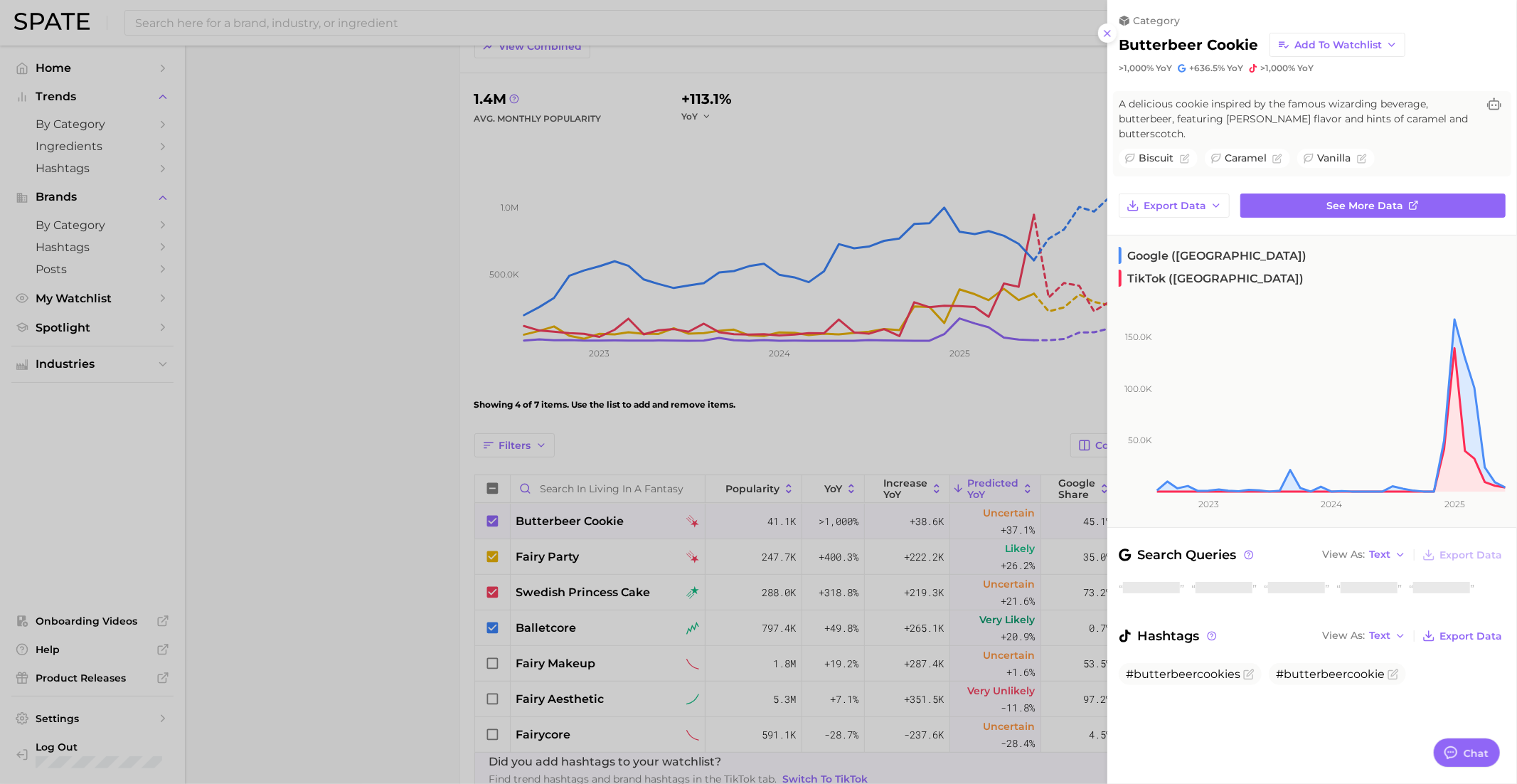
click at [834, 485] on div at bounding box center [758, 392] width 1517 height 784
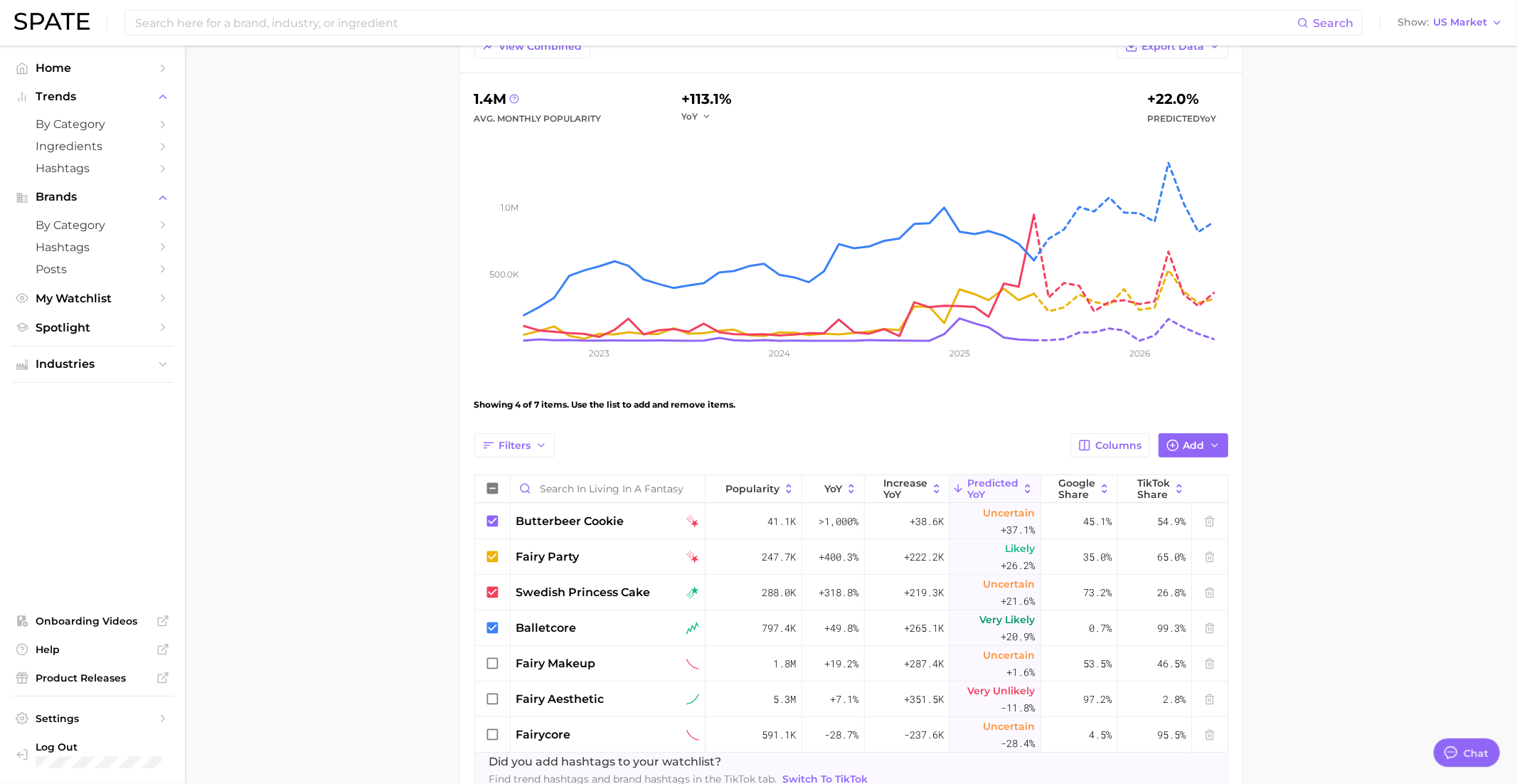
click at [840, 484] on span "YoY" at bounding box center [833, 489] width 18 height 12
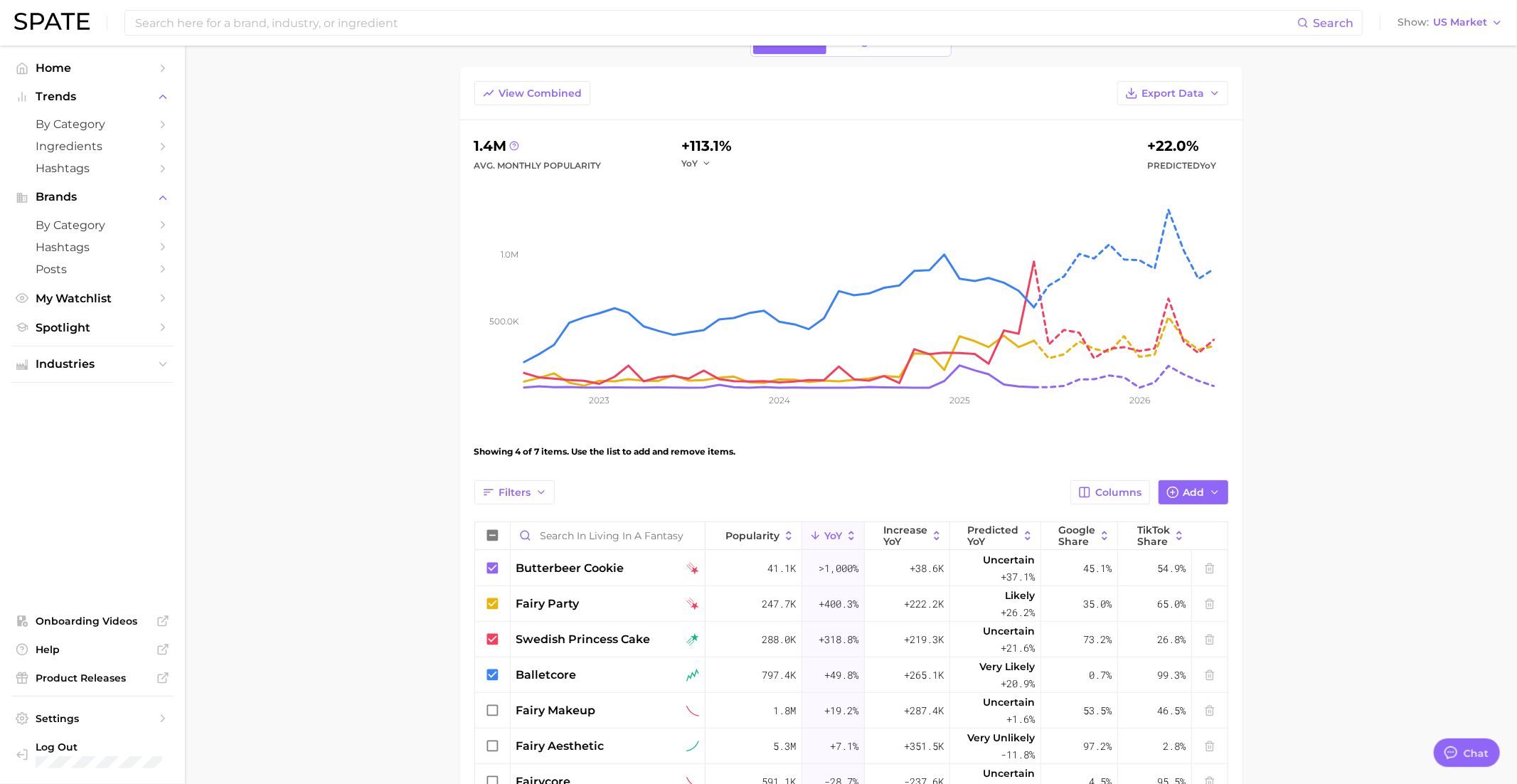
scroll to position [66, 0]
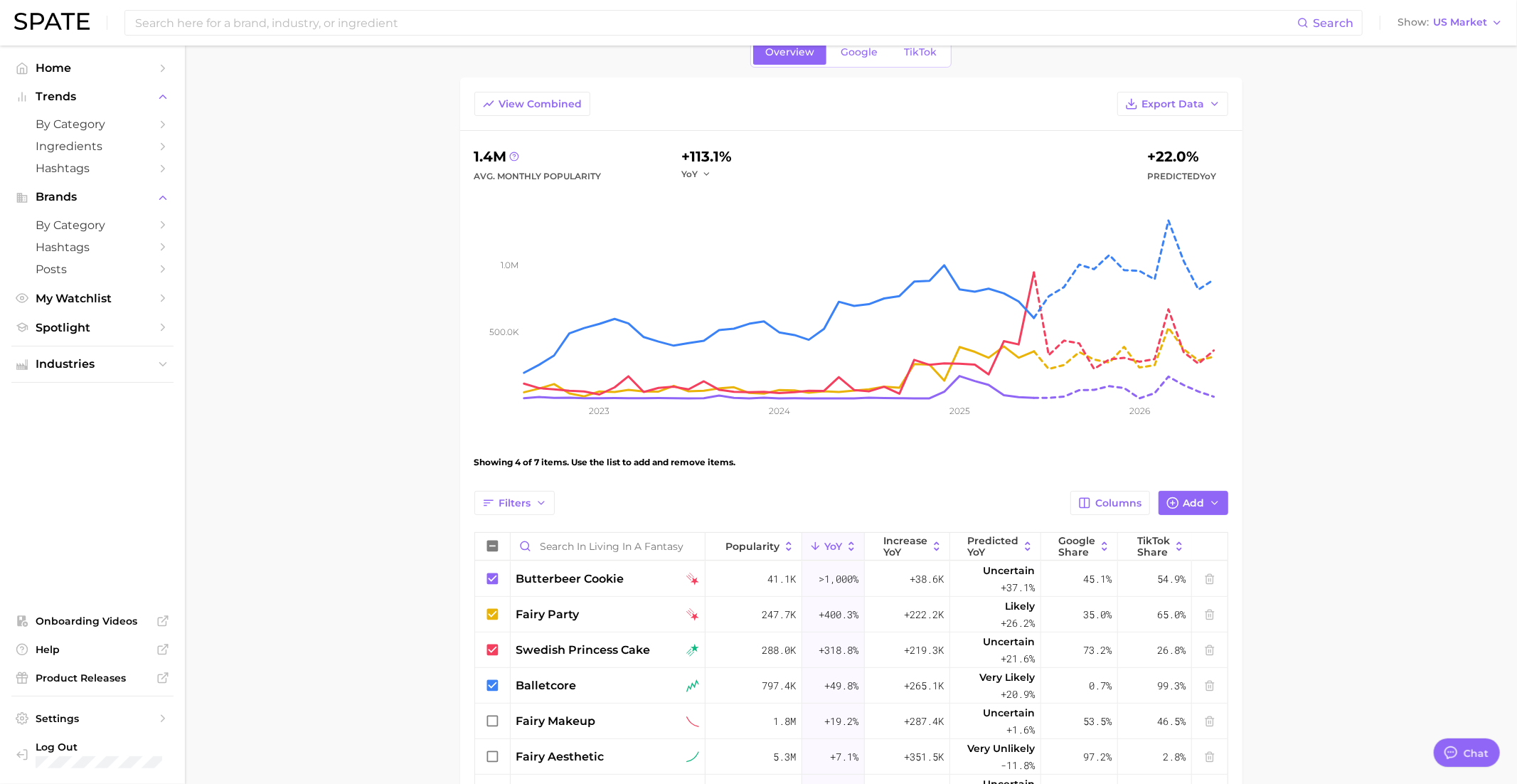
type textarea "x"
drag, startPoint x: 548, startPoint y: 107, endPoint x: 542, endPoint y: 112, distance: 7.8
click at [548, 107] on span "View Combined" at bounding box center [541, 104] width 83 height 12
